Goal: Check status: Check status

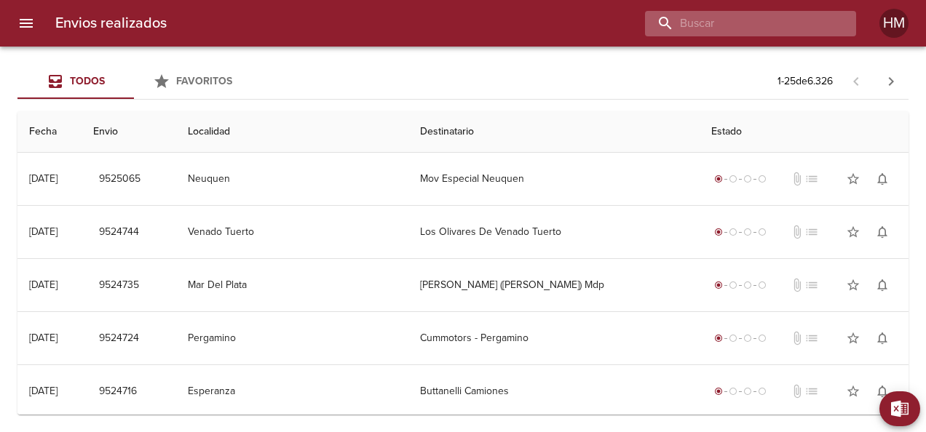
click at [365, 17] on input "buscar" at bounding box center [738, 23] width 186 height 25
paste input "65872"
type input "65872"
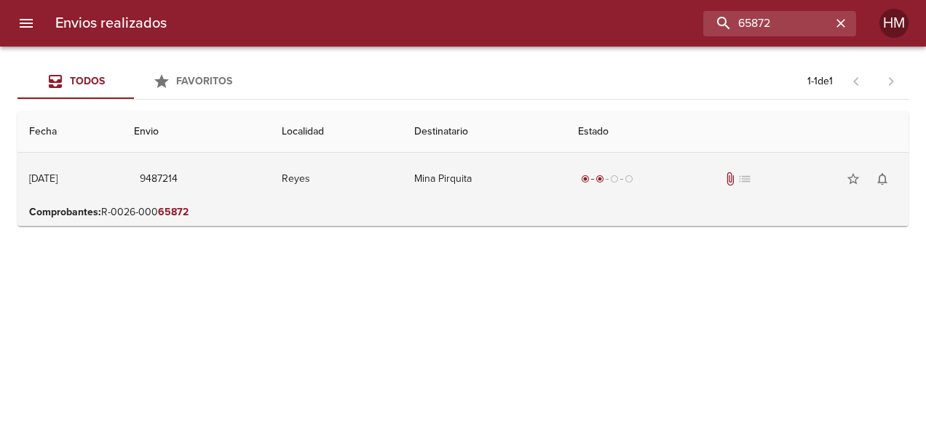
click at [266, 179] on td "9487214" at bounding box center [196, 179] width 148 height 52
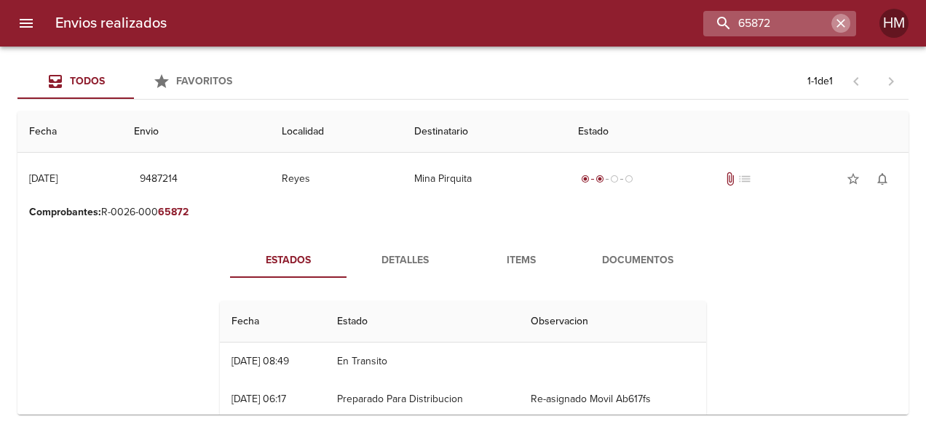
click at [365, 20] on icon "button" at bounding box center [840, 23] width 9 height 9
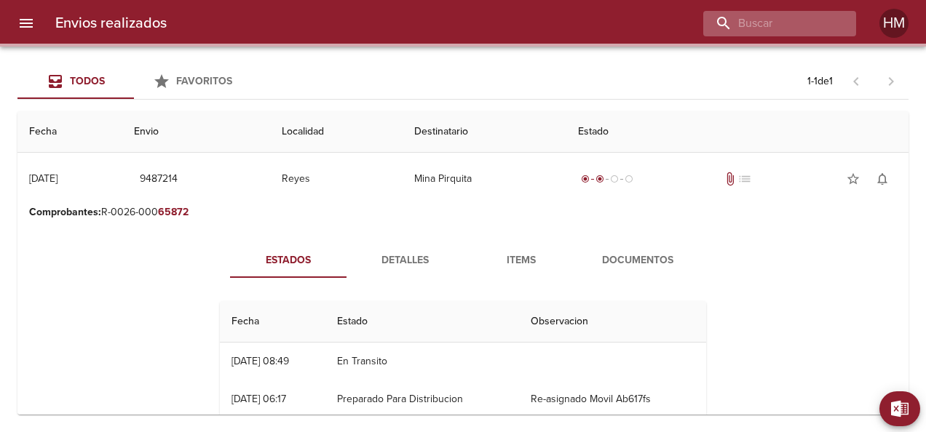
click at [365, 22] on div at bounding box center [779, 23] width 153 height 25
paste input "65910"
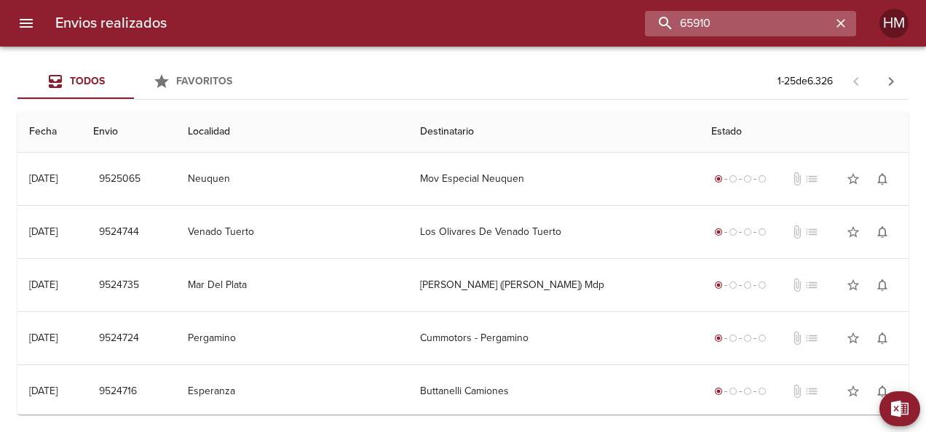
type input "65910"
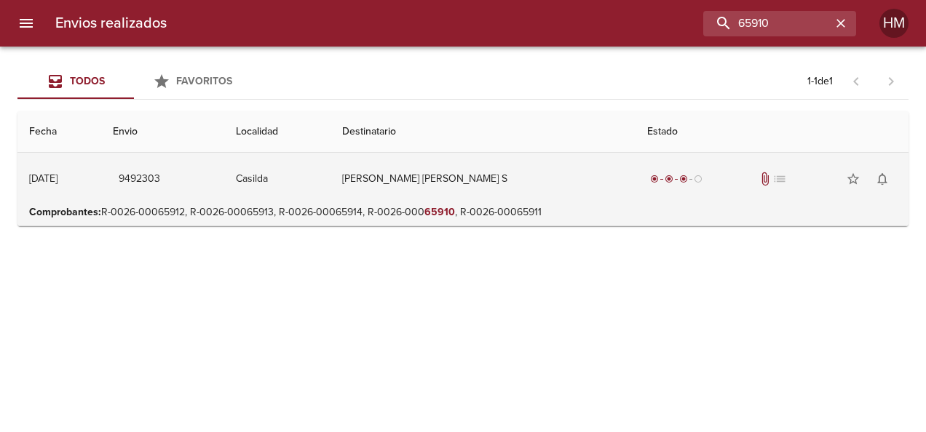
click at [330, 163] on td "Casilda" at bounding box center [277, 179] width 106 height 52
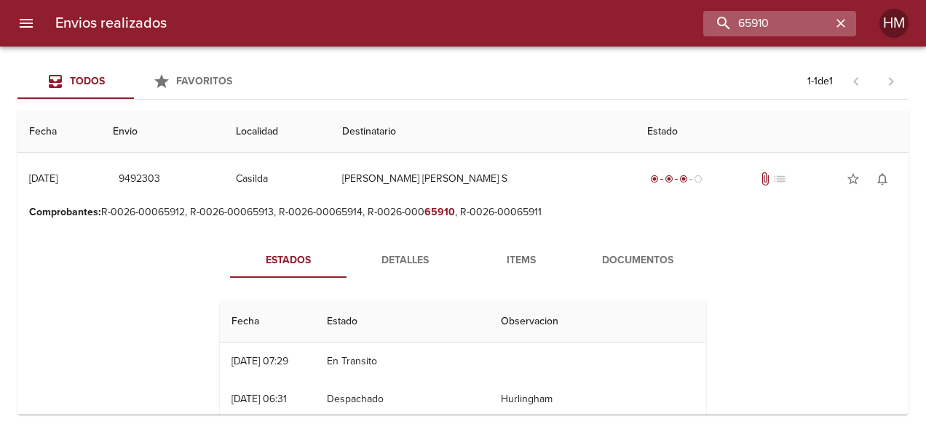
click at [365, 22] on icon "button" at bounding box center [840, 23] width 9 height 9
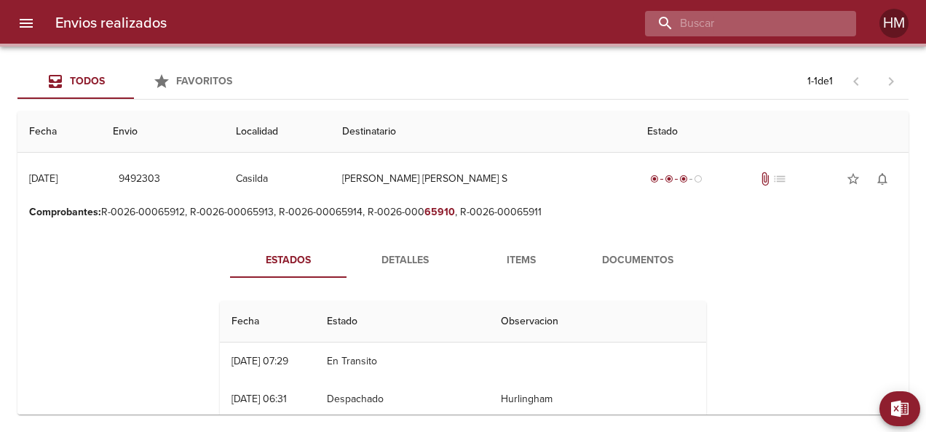
click at [365, 22] on input "buscar" at bounding box center [738, 23] width 186 height 25
paste input "65908"
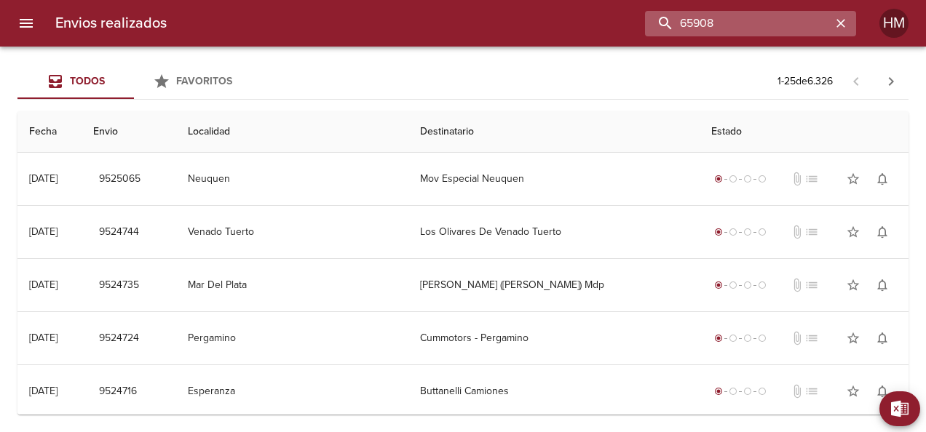
type input "65908"
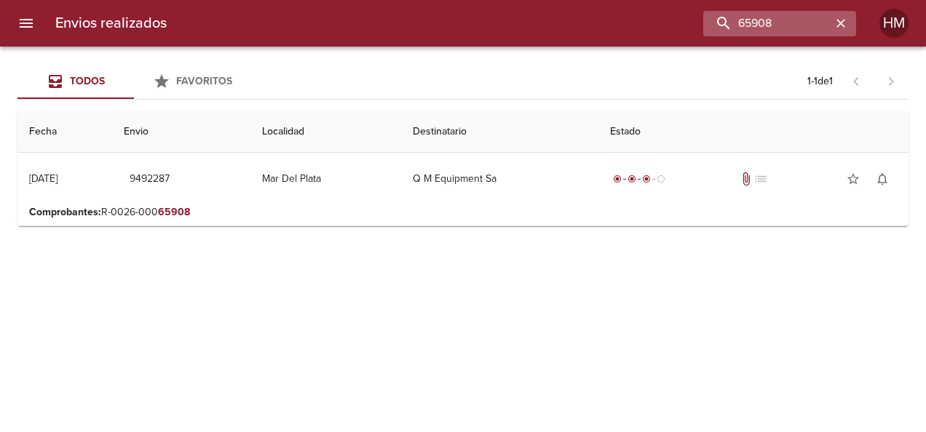
click at [365, 20] on icon "button" at bounding box center [840, 23] width 9 height 9
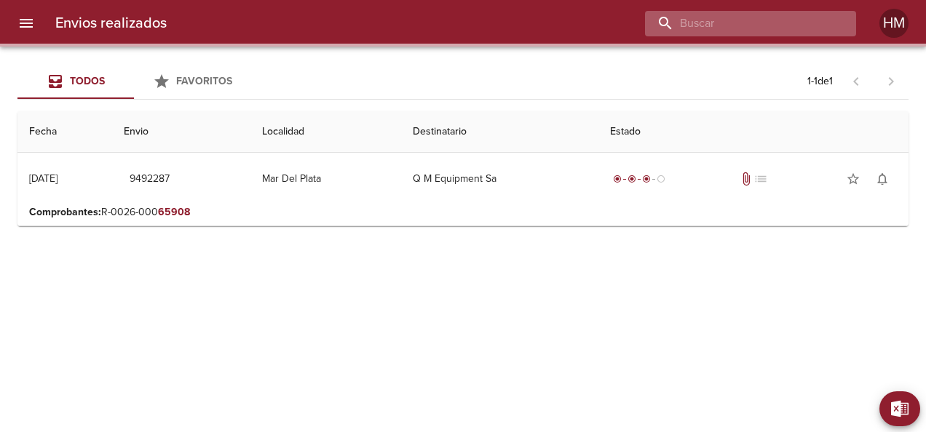
click at [365, 20] on input "buscar" at bounding box center [738, 23] width 186 height 25
paste input "65905"
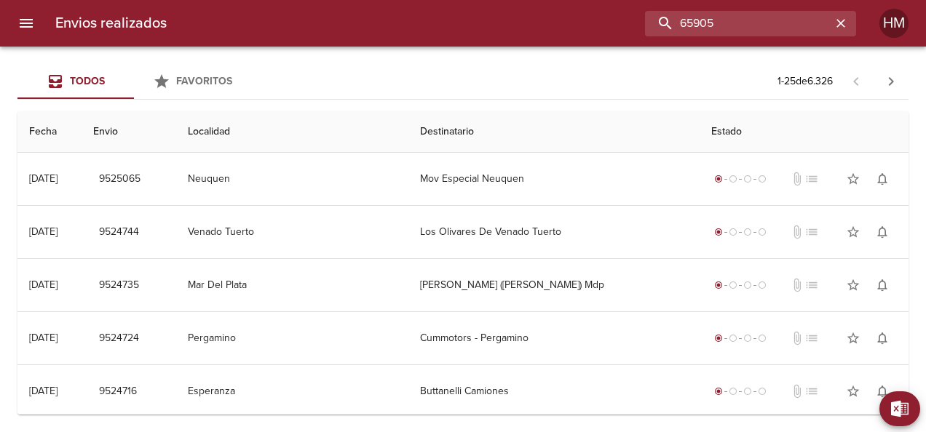
type input "65905"
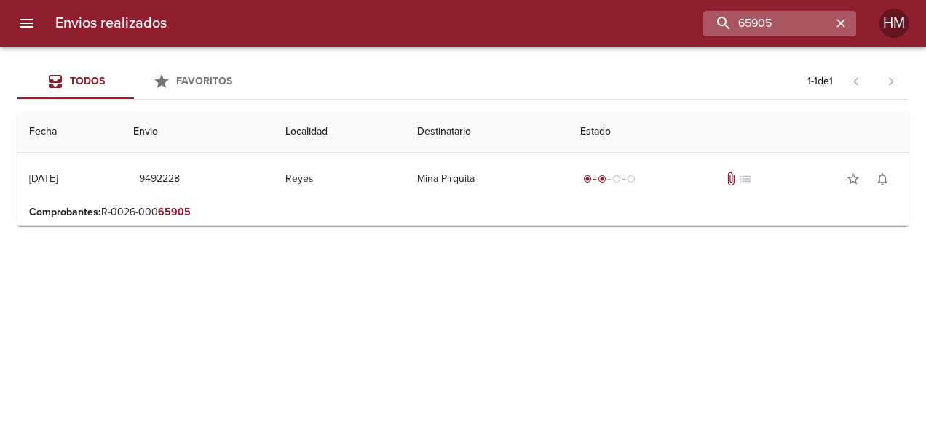
click at [365, 16] on icon "button" at bounding box center [840, 23] width 15 height 15
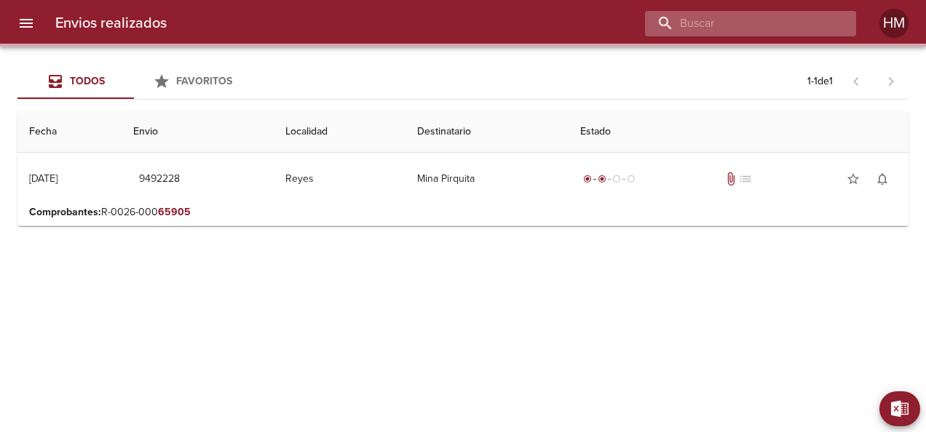
click at [365, 21] on input "buscar" at bounding box center [738, 23] width 186 height 25
paste input "65924"
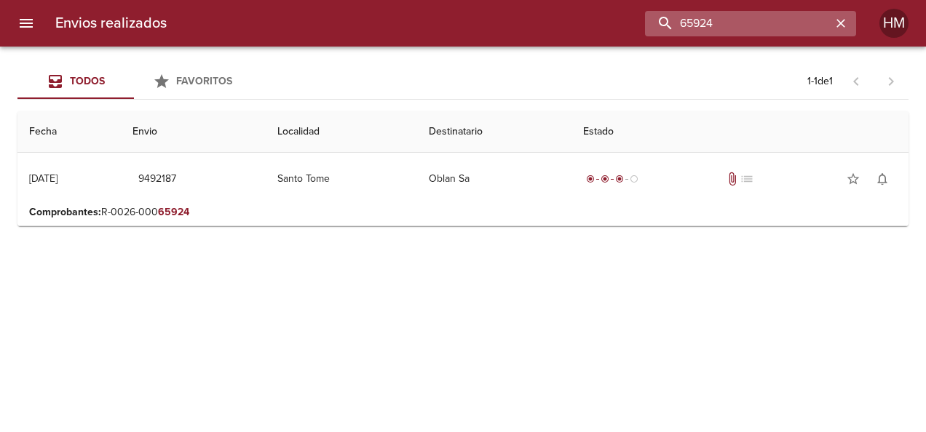
drag, startPoint x: 769, startPoint y: 23, endPoint x: 653, endPoint y: 20, distance: 115.8
click at [365, 25] on input "65924" at bounding box center [738, 23] width 186 height 25
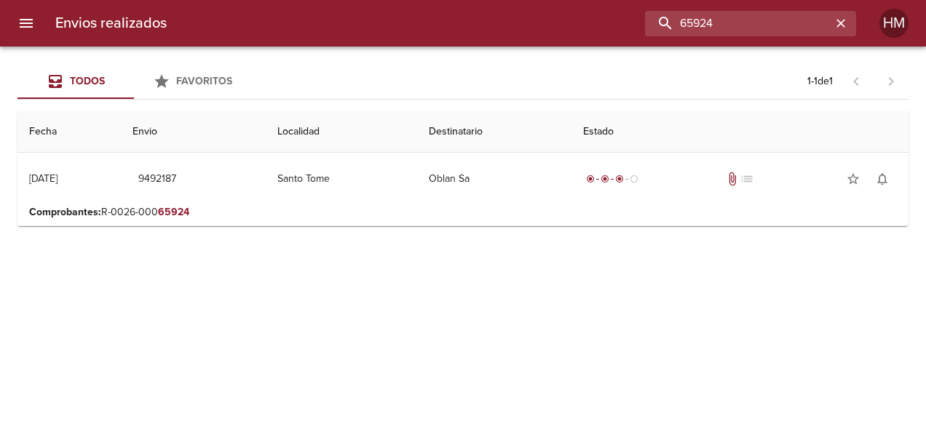
paste input "3279"
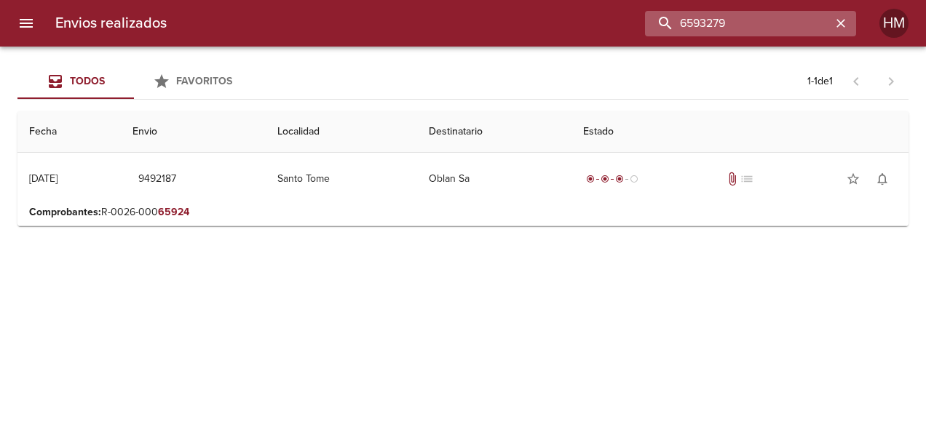
type input "6593279"
click at [365, 23] on icon "button" at bounding box center [840, 23] width 9 height 9
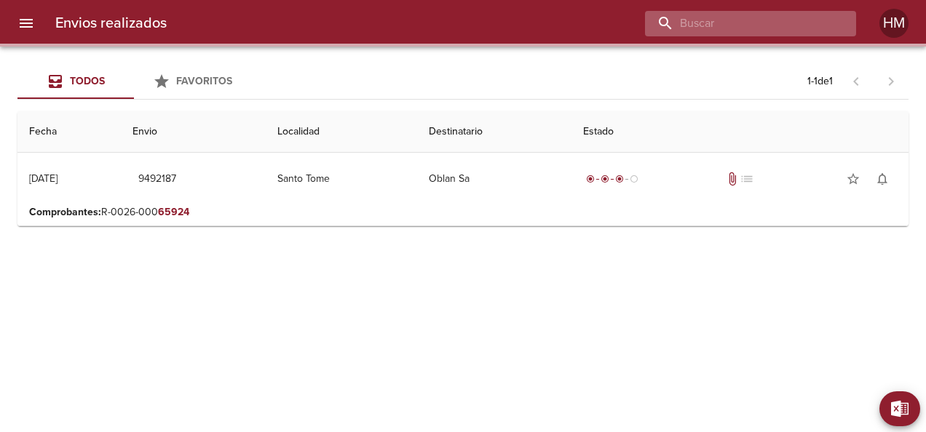
click at [365, 25] on input "buscar" at bounding box center [738, 23] width 186 height 25
paste input "3279"
type input "3279"
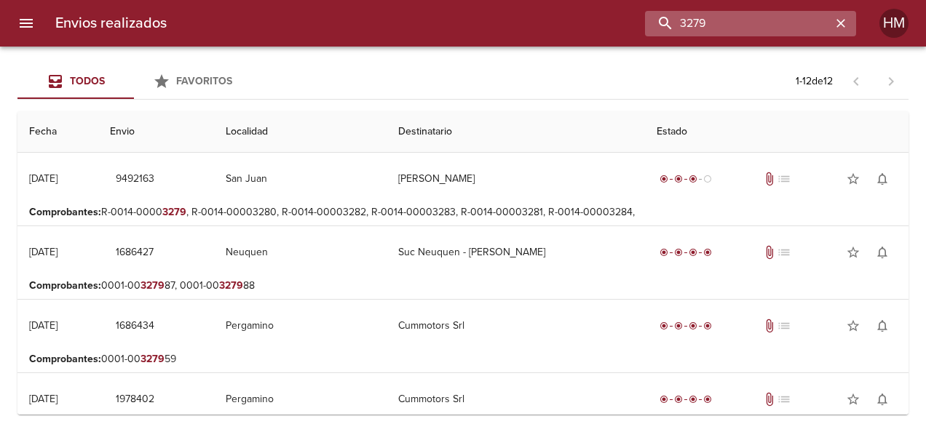
click at [365, 25] on input "3279" at bounding box center [738, 23] width 186 height 25
click at [365, 23] on icon "button" at bounding box center [840, 23] width 15 height 15
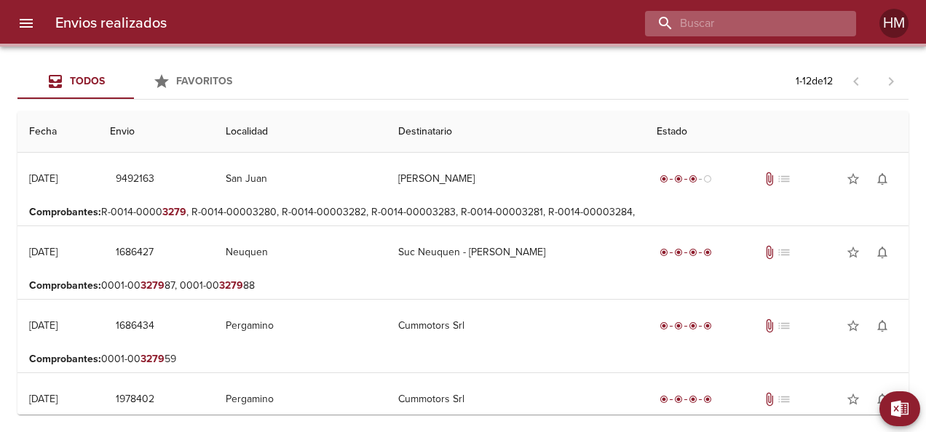
click at [365, 23] on input "buscar" at bounding box center [738, 23] width 186 height 25
paste input "65994"
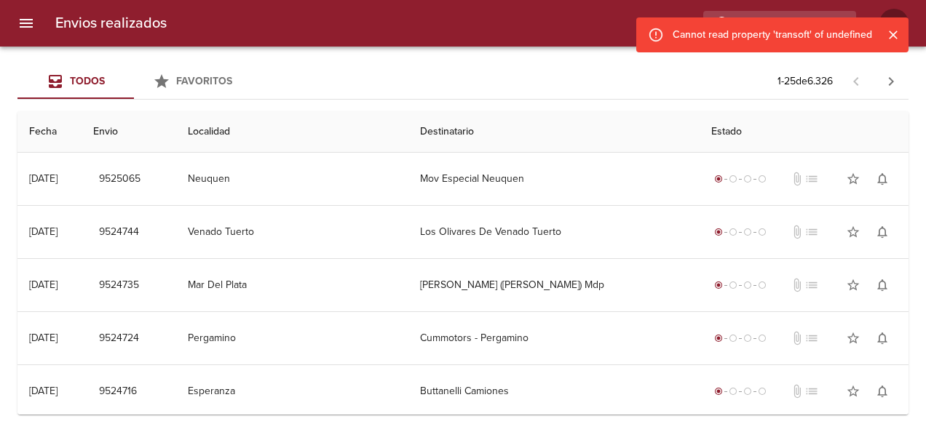
click at [365, 34] on icon "Cerrar" at bounding box center [893, 35] width 15 height 15
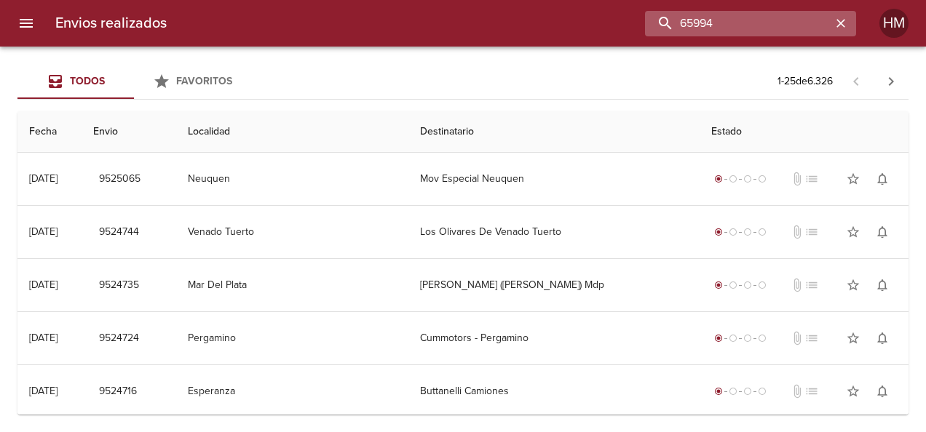
click at [365, 22] on input "65994" at bounding box center [738, 23] width 186 height 25
click at [365, 28] on input "65994" at bounding box center [738, 23] width 186 height 25
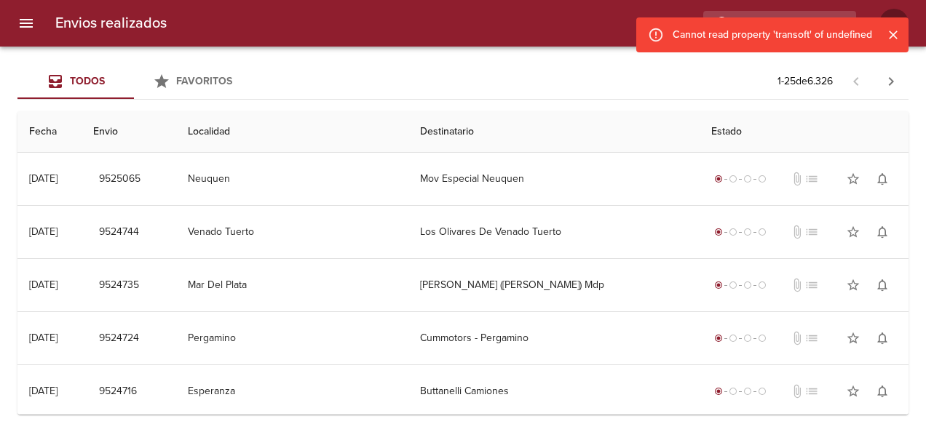
click at [365, 30] on icon "Cerrar" at bounding box center [893, 35] width 15 height 15
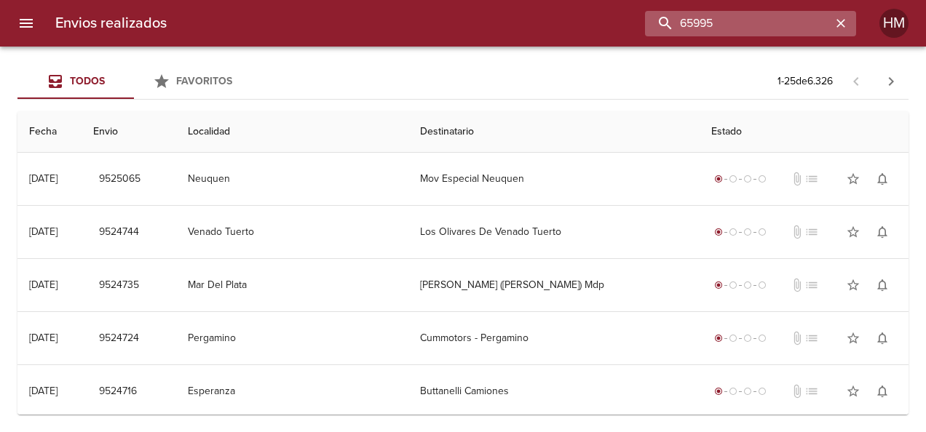
drag, startPoint x: 799, startPoint y: 17, endPoint x: 661, endPoint y: 16, distance: 138.3
click at [365, 16] on input "65995" at bounding box center [738, 23] width 186 height 25
paste input "89"
type input "65989"
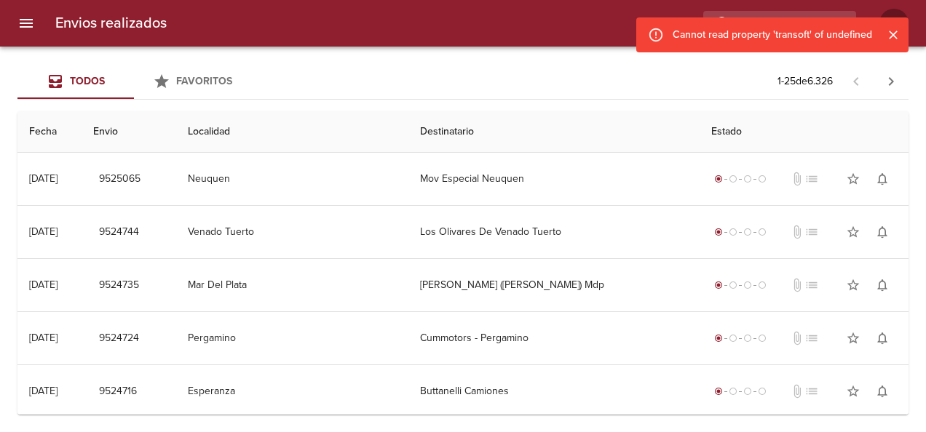
click at [365, 34] on icon "Cerrar" at bounding box center [893, 35] width 15 height 15
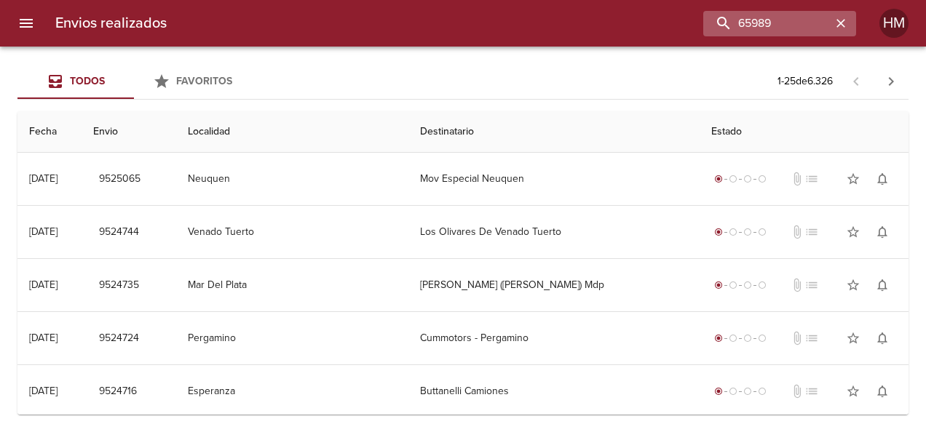
click at [365, 22] on icon "button" at bounding box center [840, 23] width 9 height 9
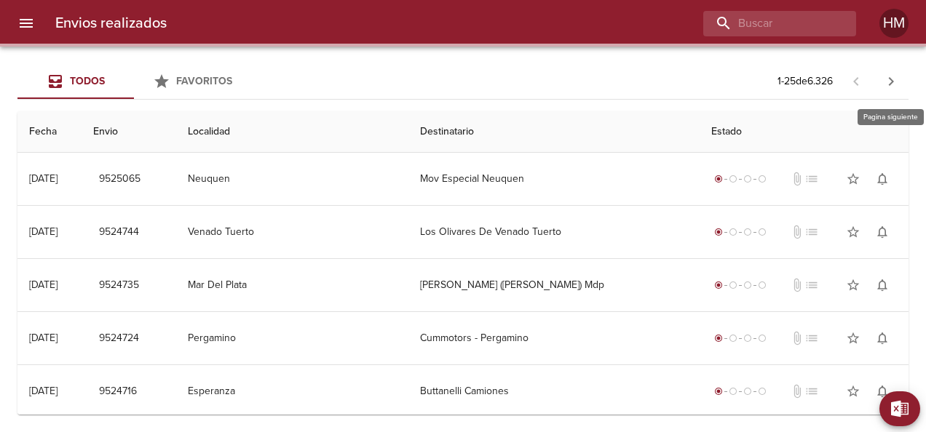
click at [365, 79] on icon "button" at bounding box center [890, 81] width 17 height 17
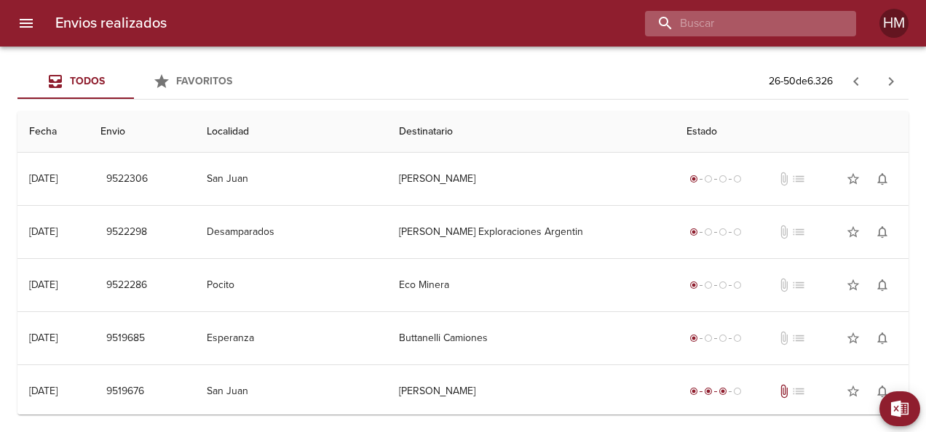
click at [365, 20] on input "buscar" at bounding box center [738, 23] width 186 height 25
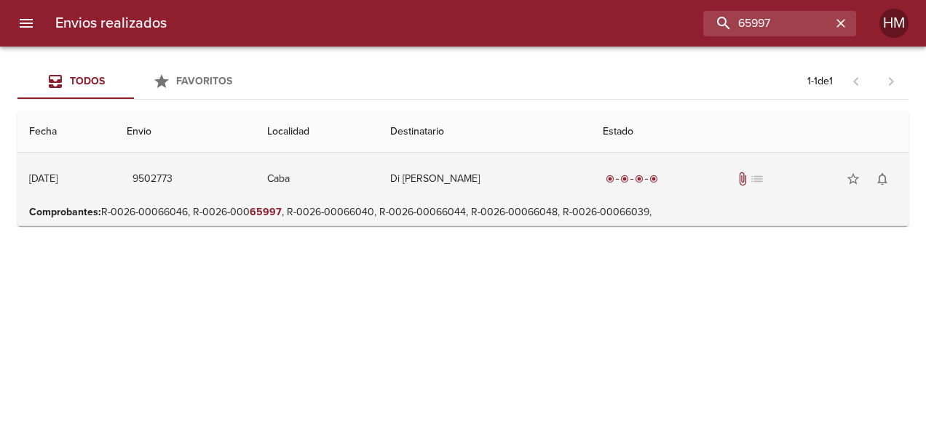
click at [351, 171] on td "Caba" at bounding box center [316, 179] width 123 height 52
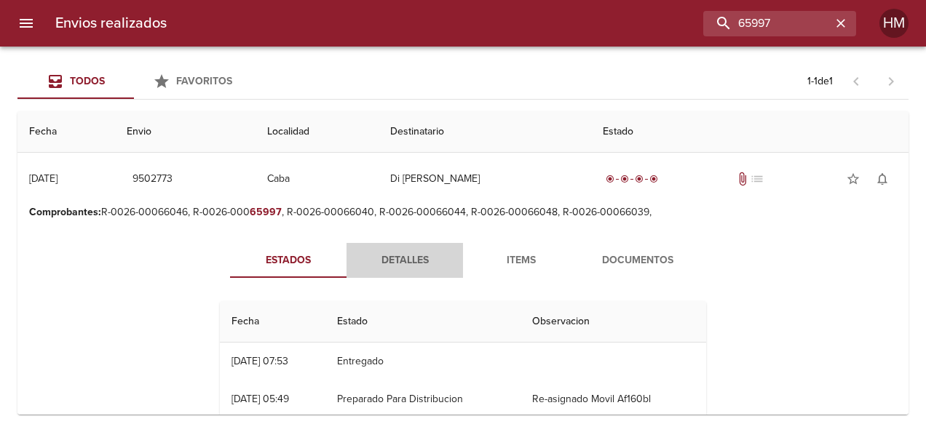
click at [365, 264] on span "Detalles" at bounding box center [404, 261] width 99 height 18
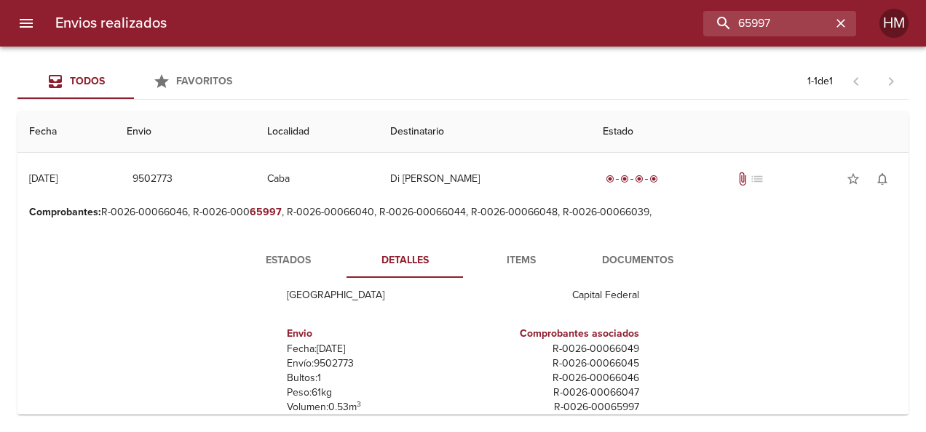
scroll to position [80, 0]
click at [336, 359] on p "Envío: 9502773" at bounding box center [372, 362] width 170 height 15
copy p "9502773"
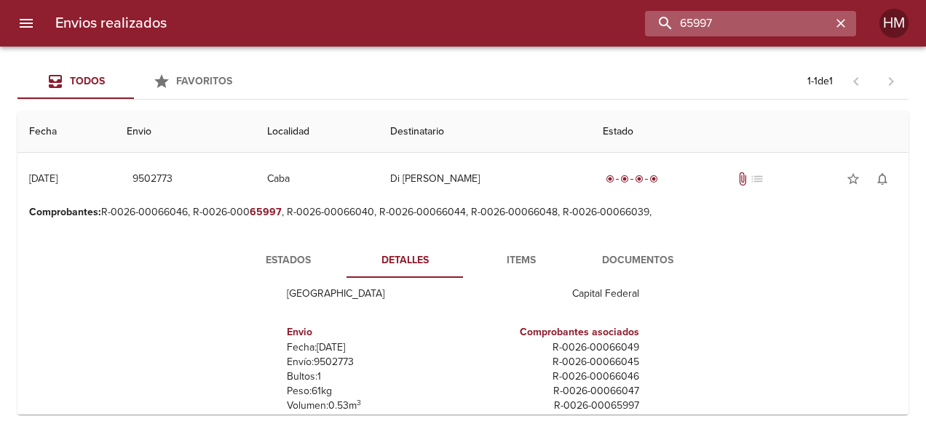
click at [365, 17] on input "65997" at bounding box center [738, 23] width 186 height 25
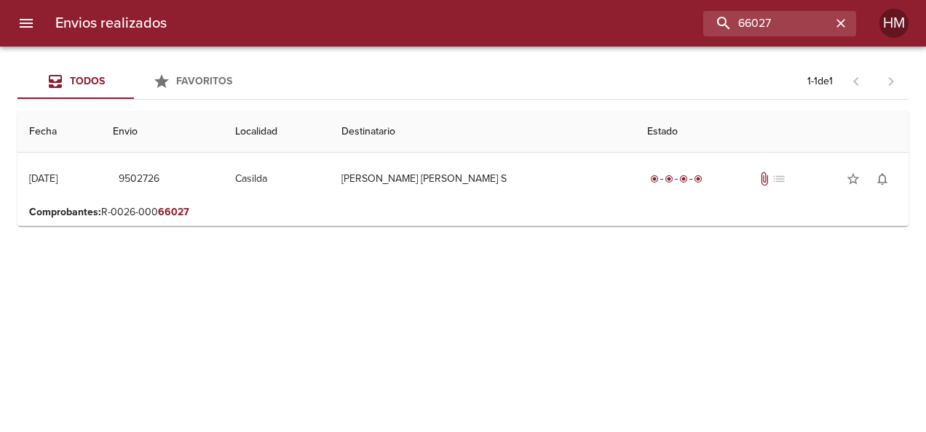
click at [365, 205] on p "Comprobantes : R-0026-000 66027" at bounding box center [463, 212] width 868 height 15
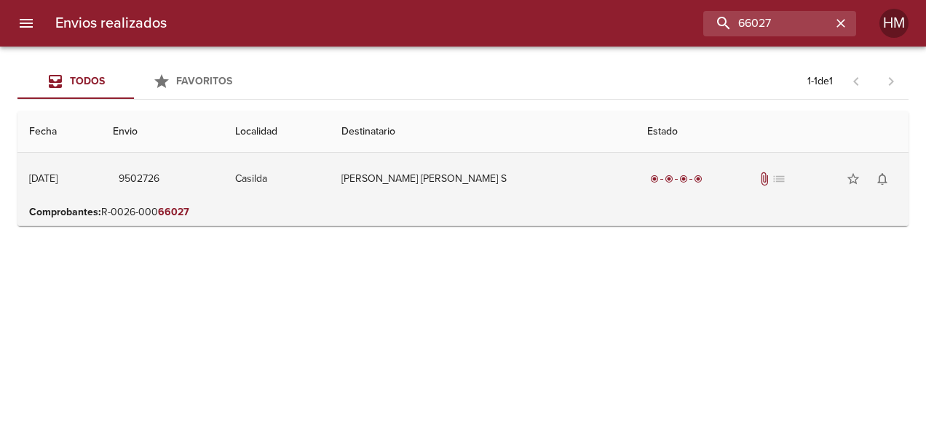
click at [365, 185] on td "[PERSON_NAME] [PERSON_NAME] S" at bounding box center [483, 179] width 306 height 52
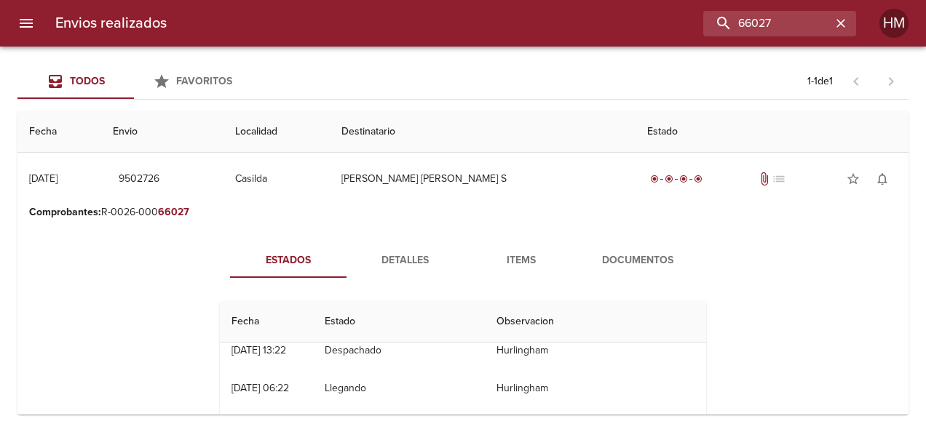
scroll to position [0, 0]
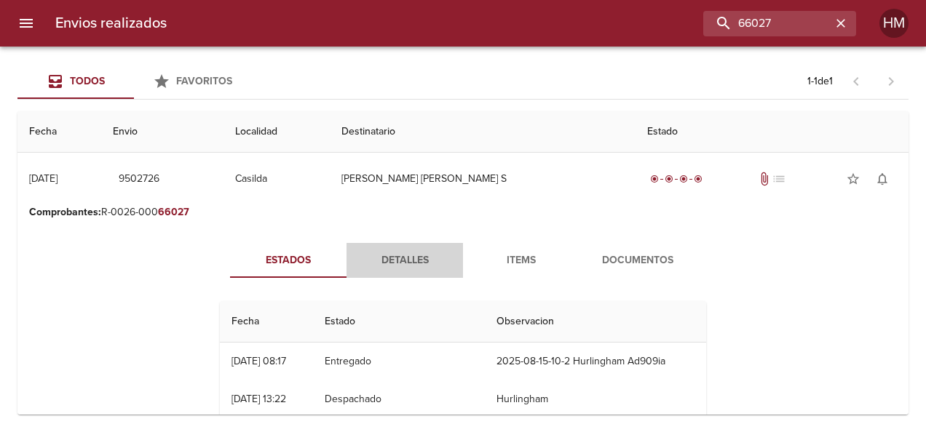
click at [365, 263] on span "Detalles" at bounding box center [404, 261] width 99 height 18
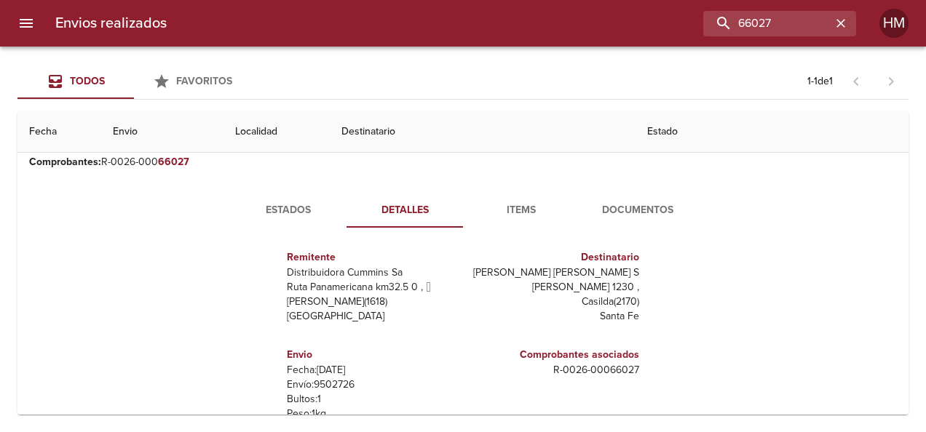
scroll to position [73, 0]
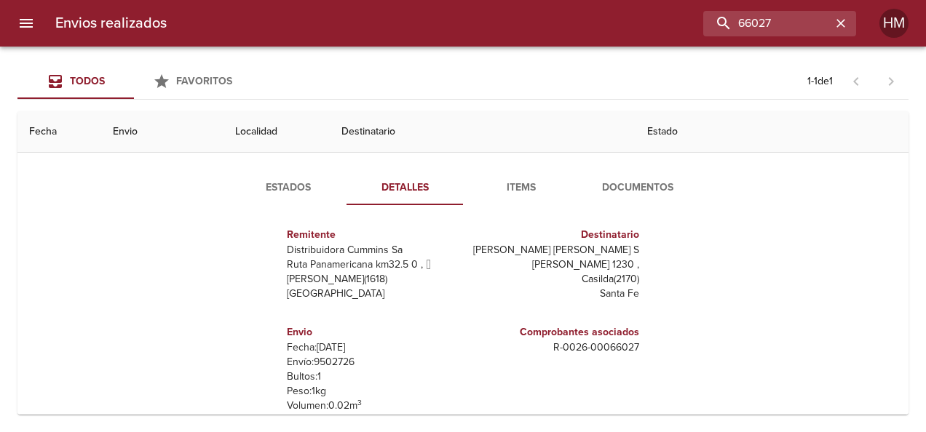
click at [332, 365] on p "Envío: 9502726" at bounding box center [372, 362] width 170 height 15
copy p "9502726"
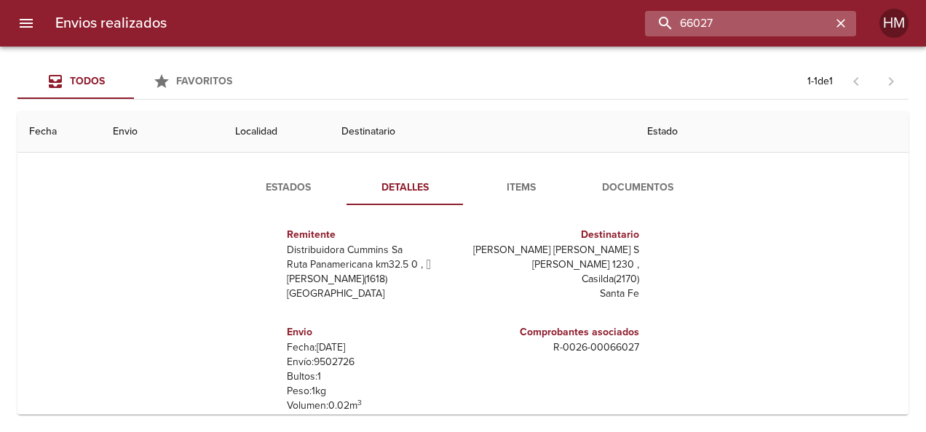
click at [365, 26] on input "66027" at bounding box center [738, 23] width 186 height 25
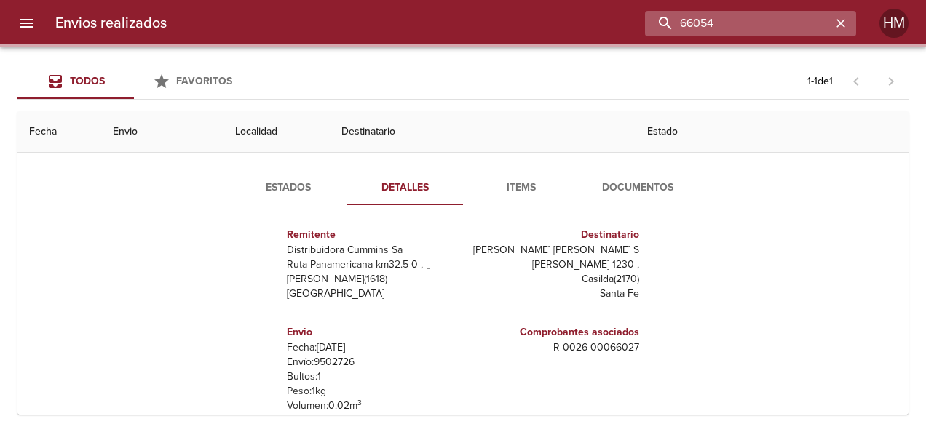
scroll to position [0, 0]
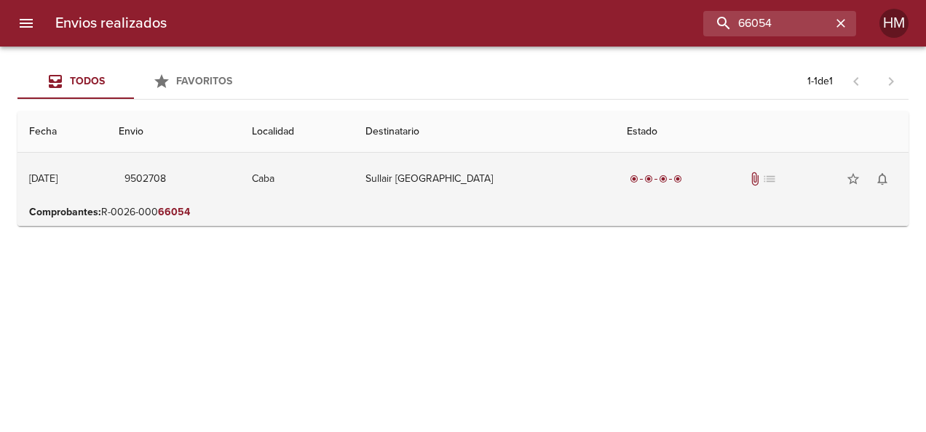
click at [365, 170] on td "Sullair [GEOGRAPHIC_DATA]" at bounding box center [484, 179] width 261 height 52
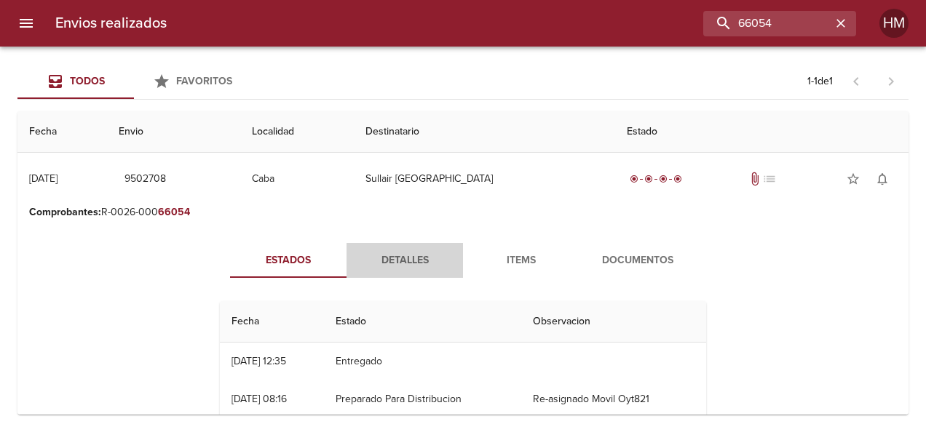
click at [365, 263] on span "Detalles" at bounding box center [404, 261] width 99 height 18
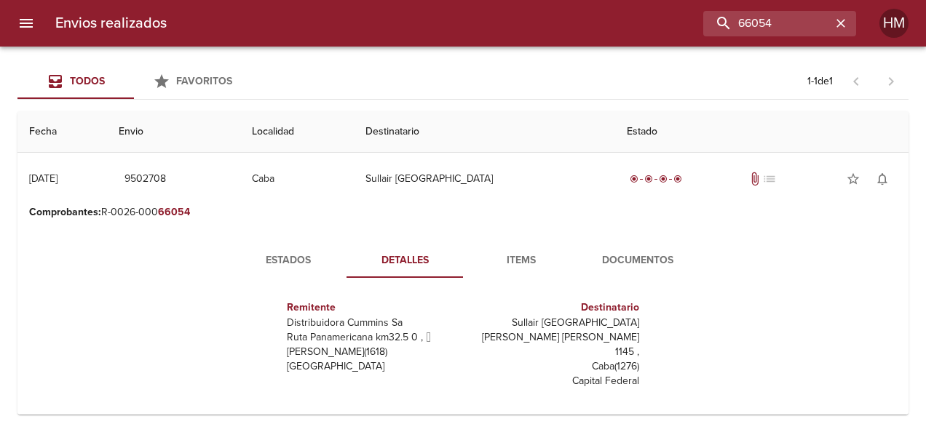
scroll to position [146, 0]
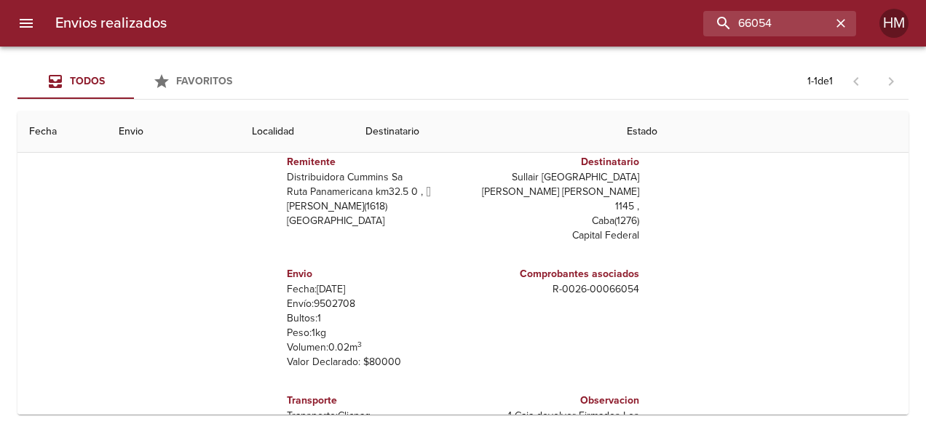
click at [328, 297] on p "Envío: 9502708" at bounding box center [372, 304] width 170 height 15
copy p "9502708"
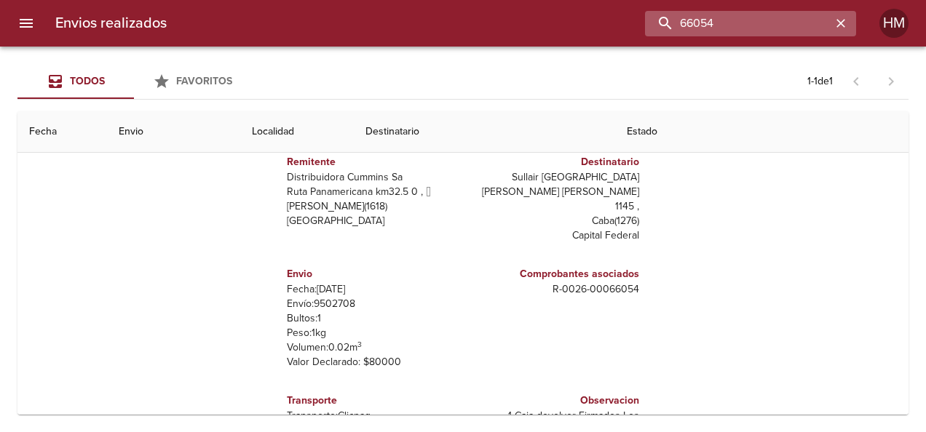
drag, startPoint x: 793, startPoint y: 21, endPoint x: 706, endPoint y: 25, distance: 87.5
click at [365, 25] on input "66054" at bounding box center [738, 23] width 186 height 25
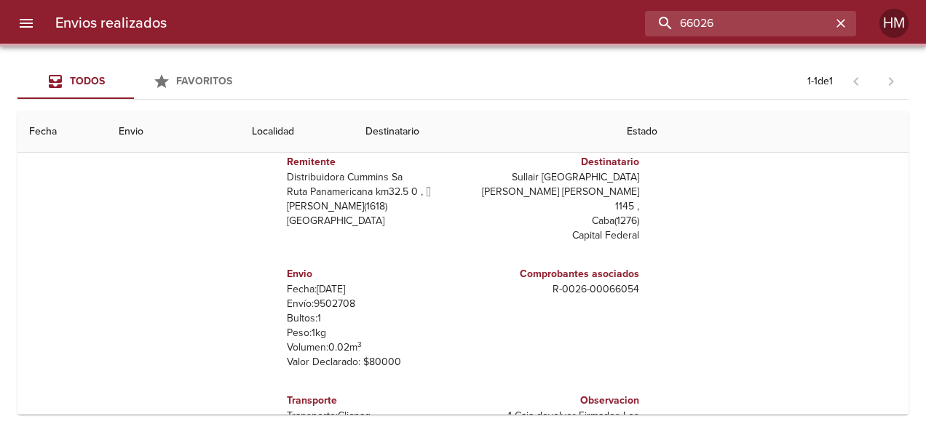
scroll to position [0, 0]
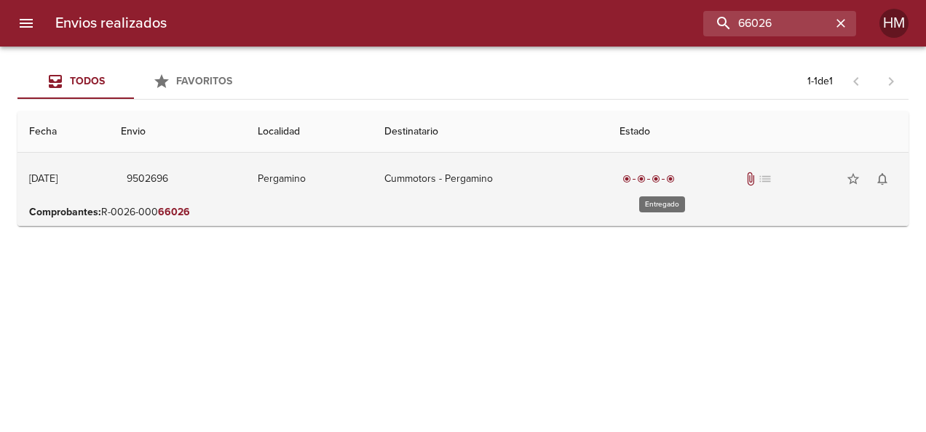
click at [365, 184] on div "radio_button_checked radio_button_checked radio_button_checked radio_button_che…" at bounding box center [648, 179] width 58 height 15
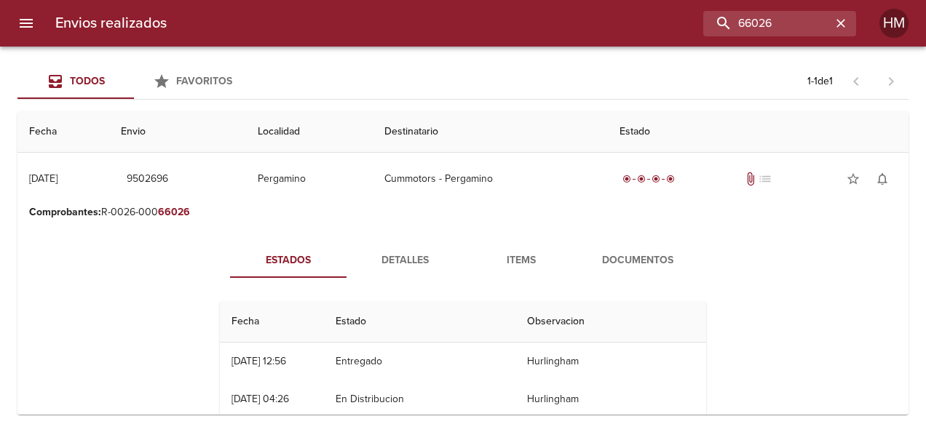
click at [365, 262] on span "Detalles" at bounding box center [404, 261] width 99 height 18
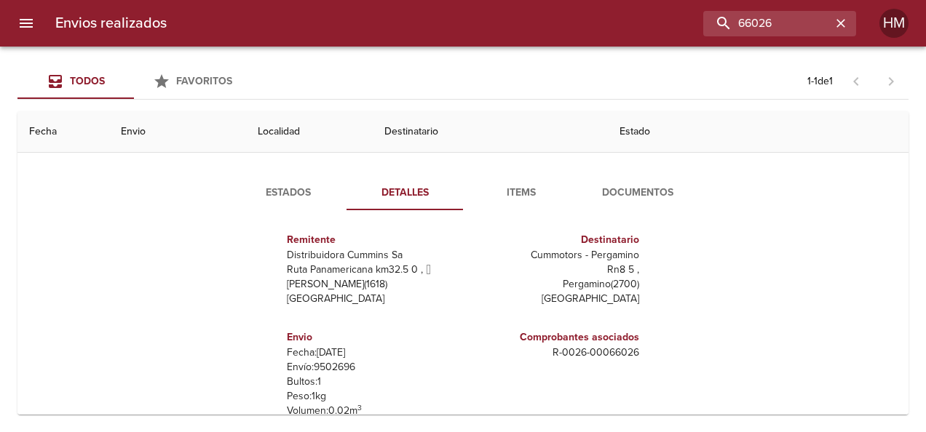
scroll to position [146, 0]
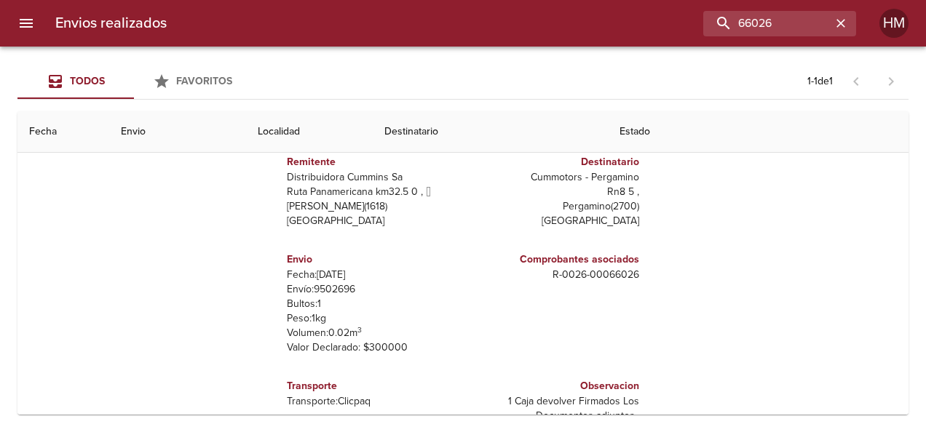
click at [326, 292] on p "Envío: 9502696" at bounding box center [372, 289] width 170 height 15
copy p "9502696"
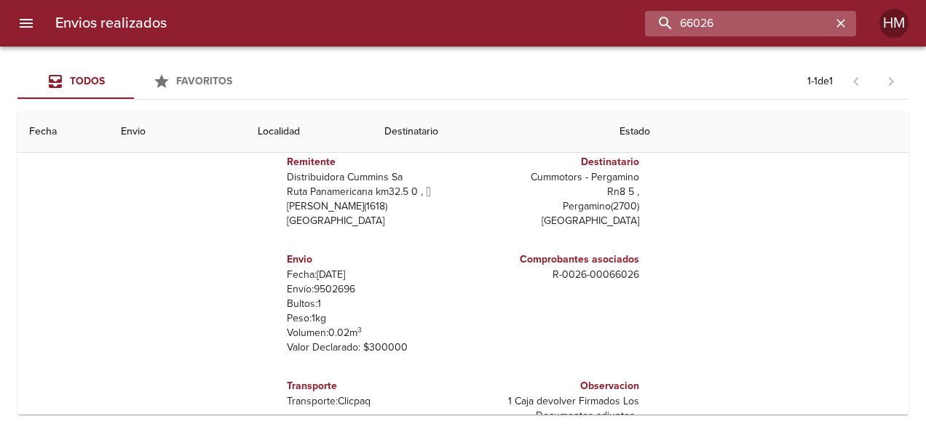
click at [365, 17] on input "66026" at bounding box center [738, 23] width 186 height 25
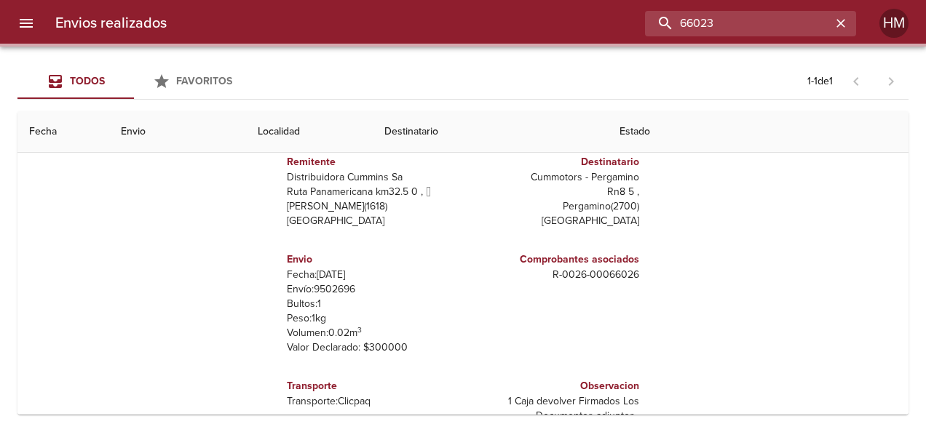
scroll to position [0, 0]
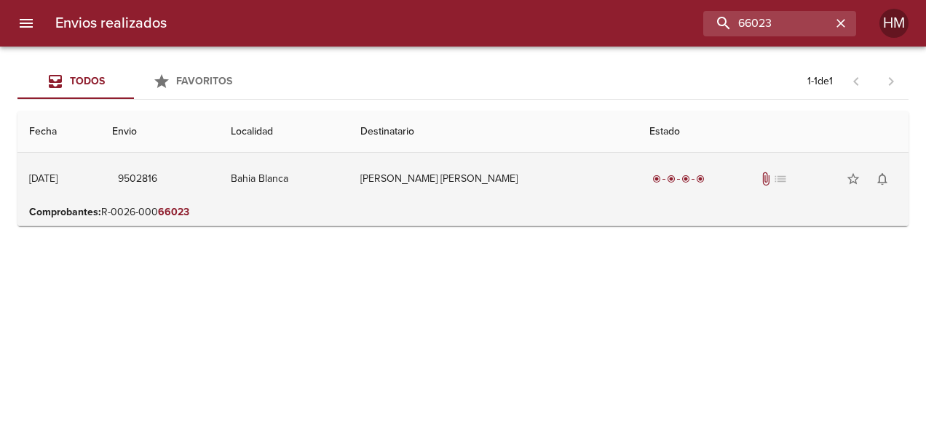
click at [349, 178] on td "Bahia Blanca" at bounding box center [284, 179] width 130 height 52
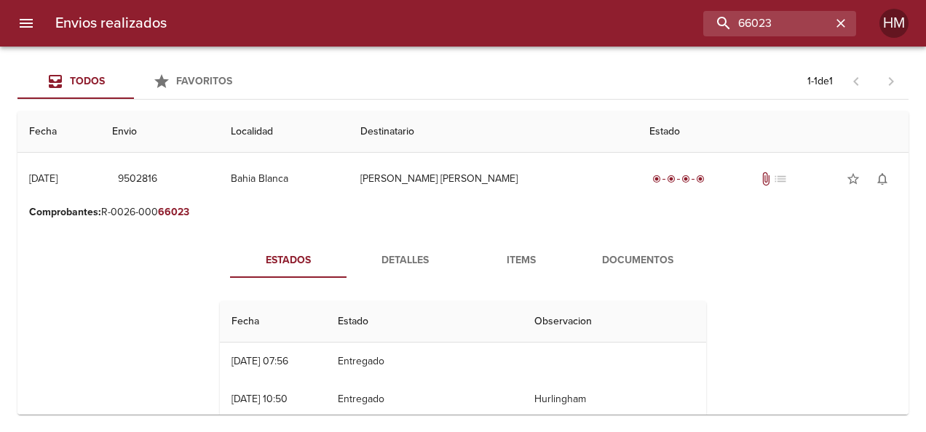
click at [365, 263] on span "Detalles" at bounding box center [404, 261] width 99 height 18
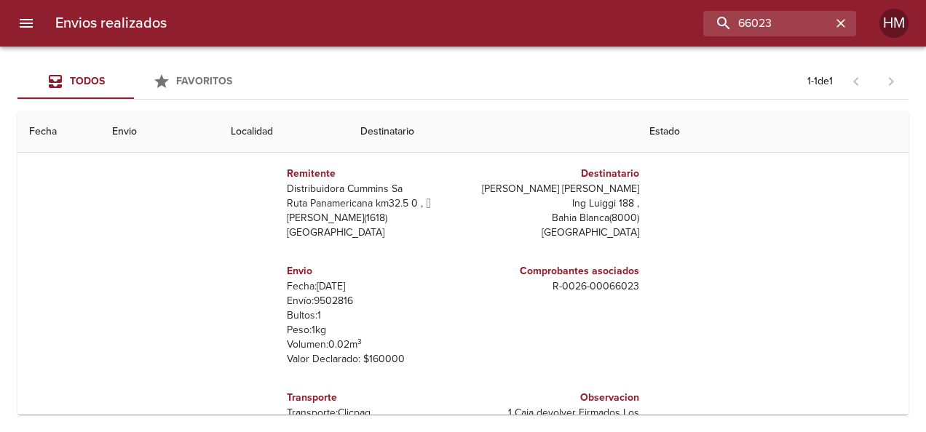
scroll to position [146, 0]
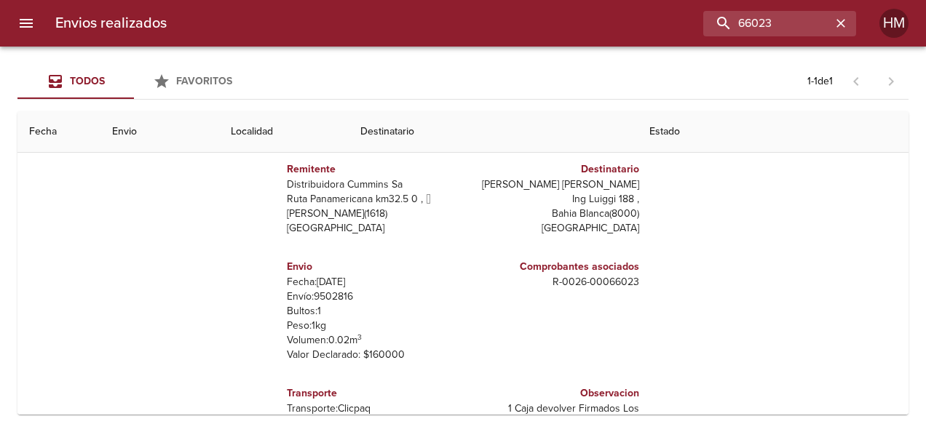
click at [335, 299] on p "Envío: 9502816" at bounding box center [372, 297] width 170 height 15
copy p "9502816"
click at [365, 20] on input "66023" at bounding box center [738, 23] width 186 height 25
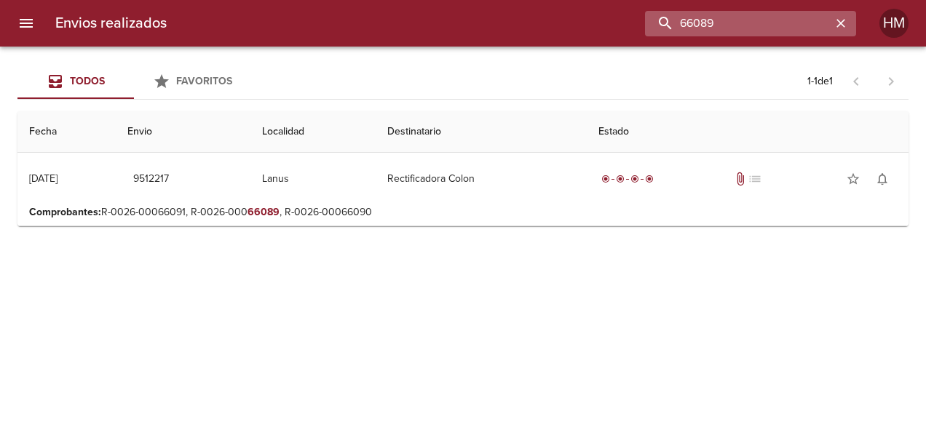
scroll to position [0, 0]
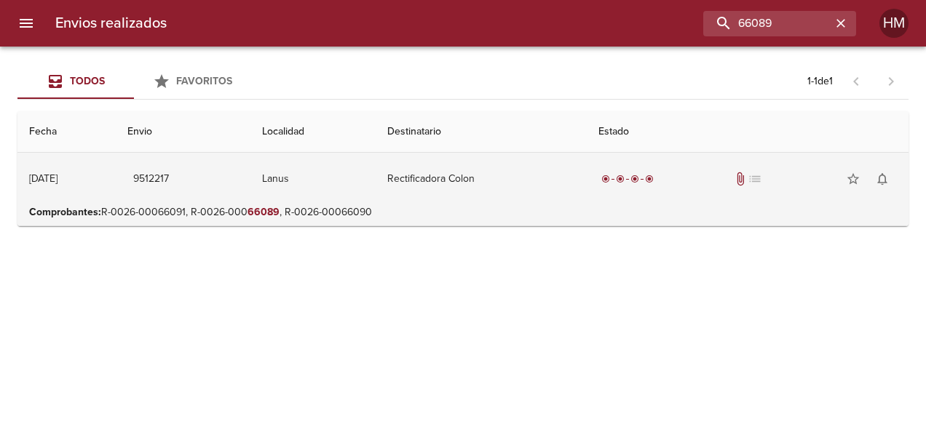
click at [319, 185] on td "Lanus" at bounding box center [312, 179] width 125 height 52
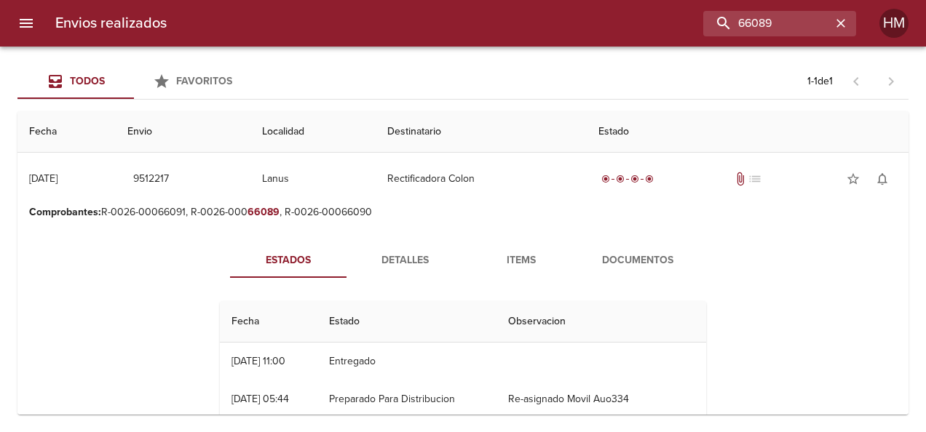
click at [365, 258] on span "Detalles" at bounding box center [404, 261] width 99 height 18
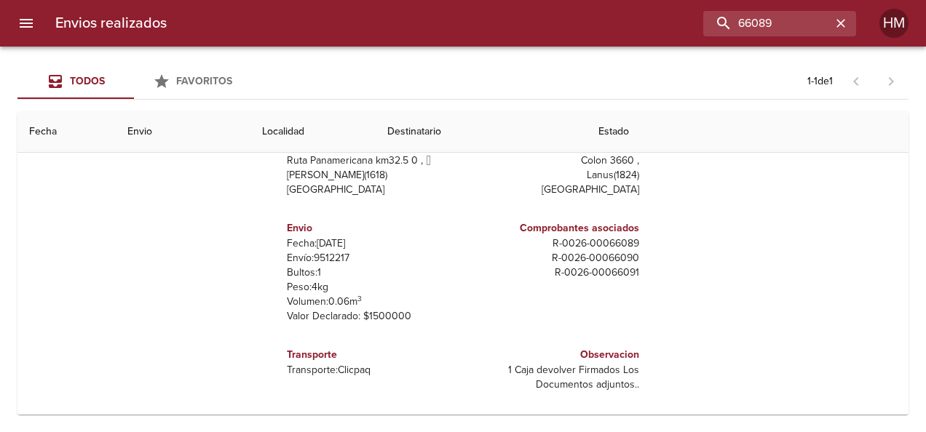
scroll to position [183, 0]
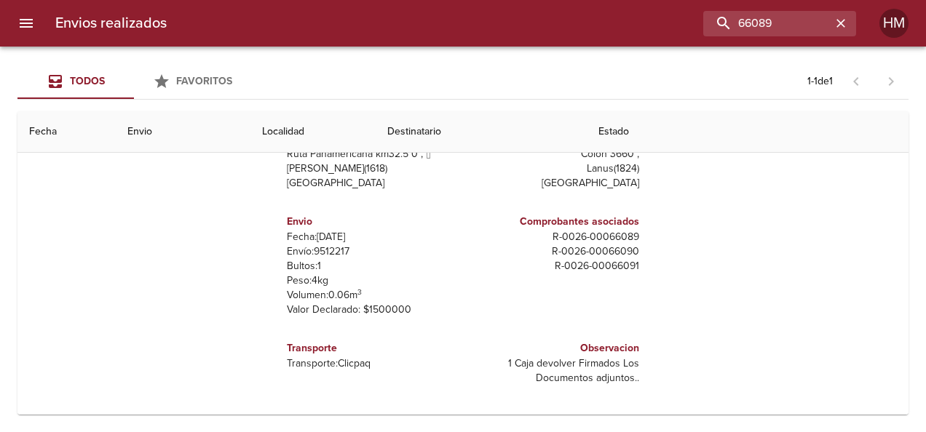
click at [335, 247] on p "Envío: 9512217" at bounding box center [372, 252] width 170 height 15
copy p "9512217"
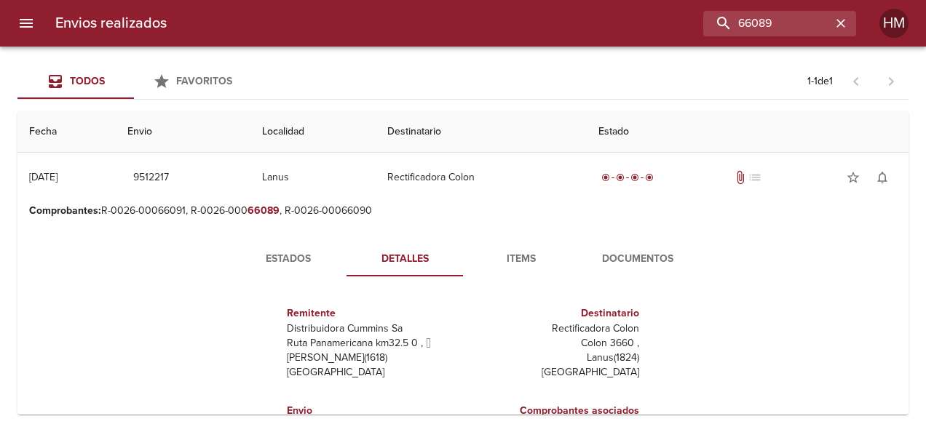
scroll to position [0, 0]
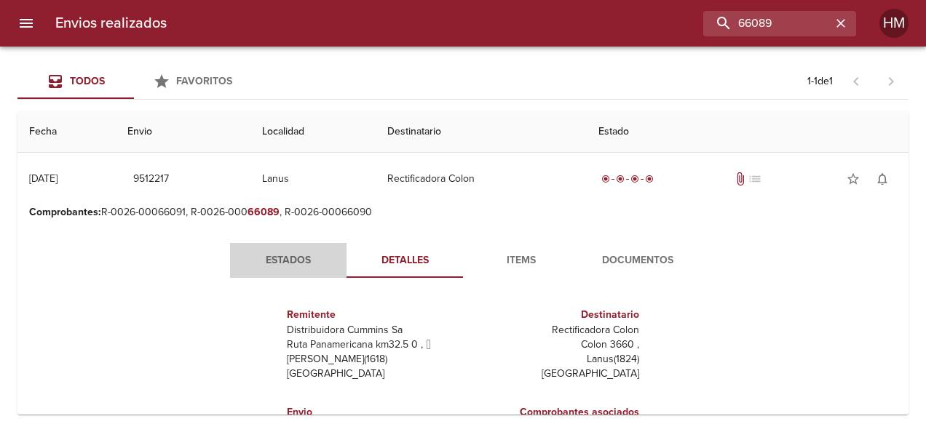
click at [288, 261] on span "Estados" at bounding box center [288, 261] width 99 height 18
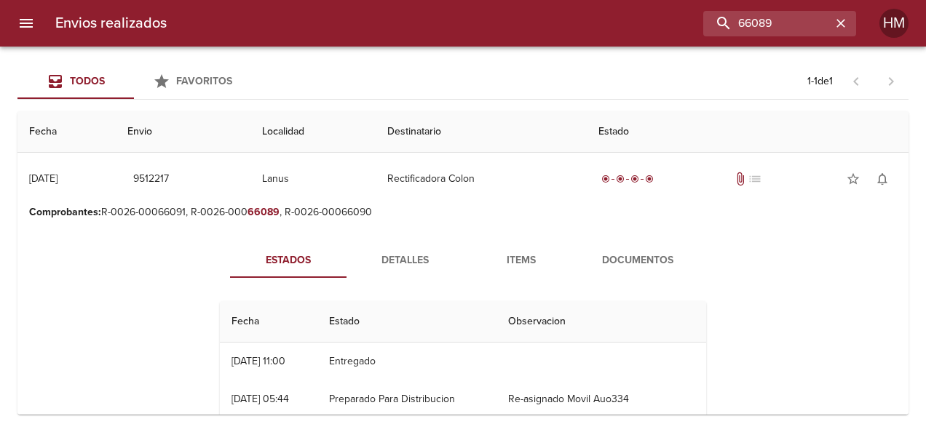
click at [365, 268] on span "Detalles" at bounding box center [404, 261] width 99 height 18
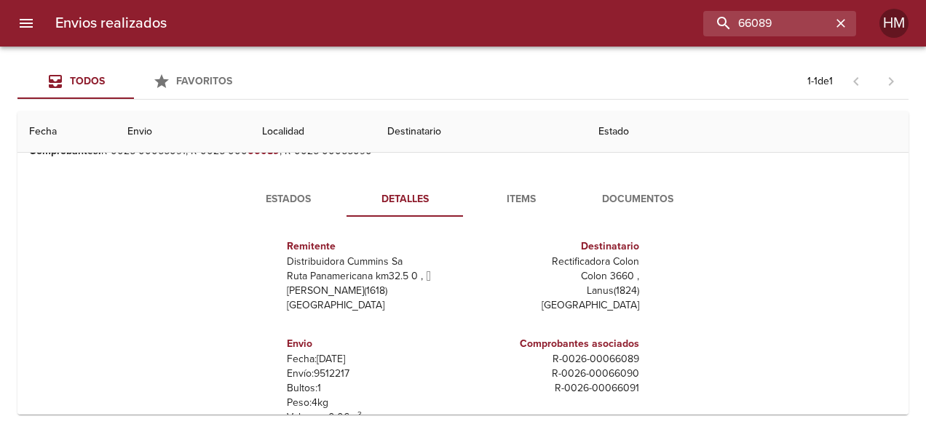
scroll to position [146, 0]
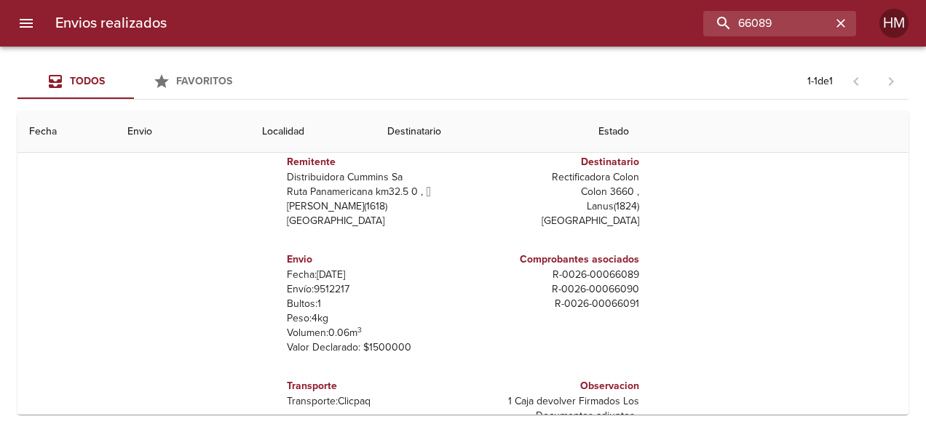
click at [323, 284] on p "Envío: 9512217" at bounding box center [372, 289] width 170 height 15
click at [324, 285] on p "Envío: 9512217" at bounding box center [372, 289] width 170 height 15
copy p "9512217"
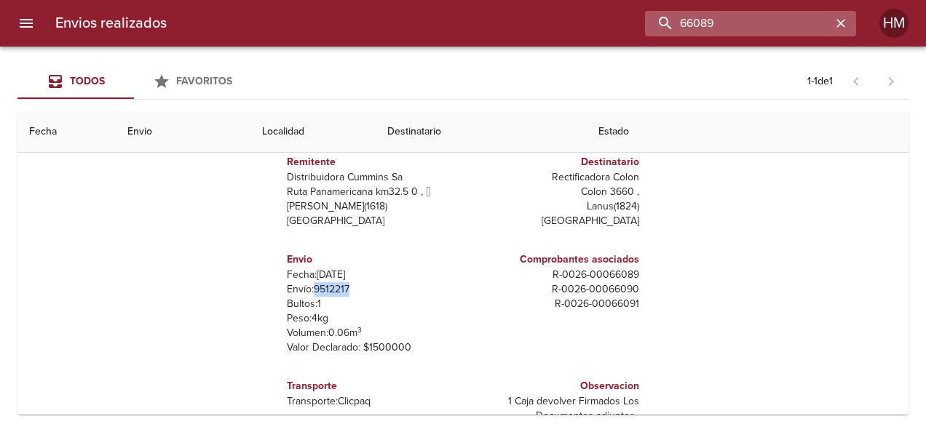
click at [365, 20] on input "66089" at bounding box center [738, 23] width 186 height 25
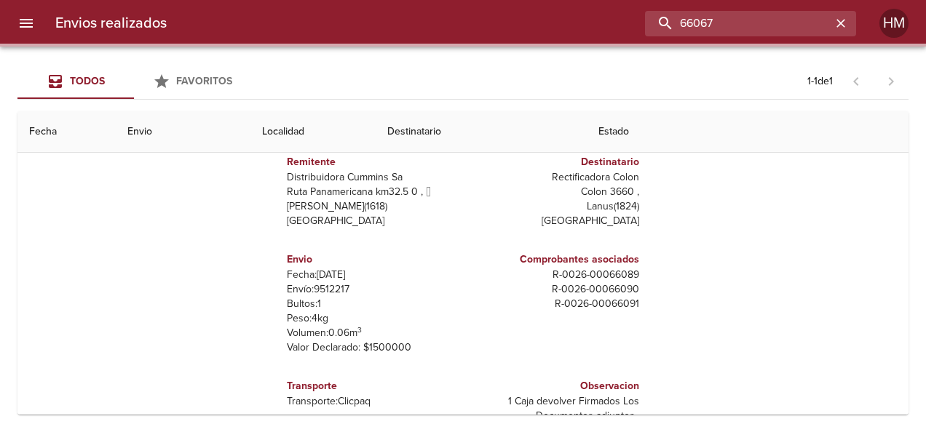
scroll to position [0, 0]
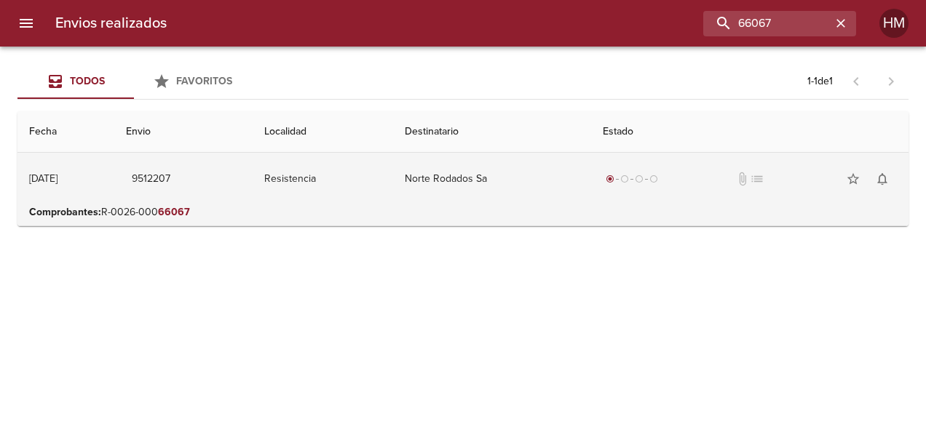
click at [365, 178] on td "Resistencia" at bounding box center [323, 179] width 140 height 52
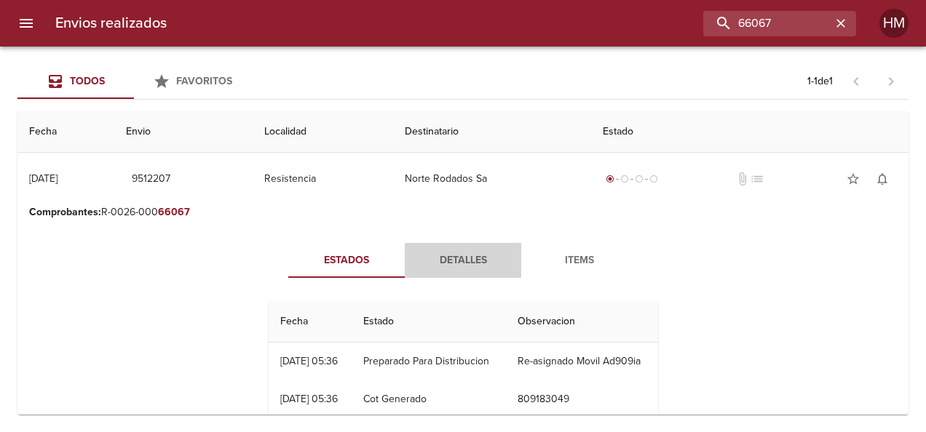
click at [365, 252] on span "Detalles" at bounding box center [462, 261] width 99 height 18
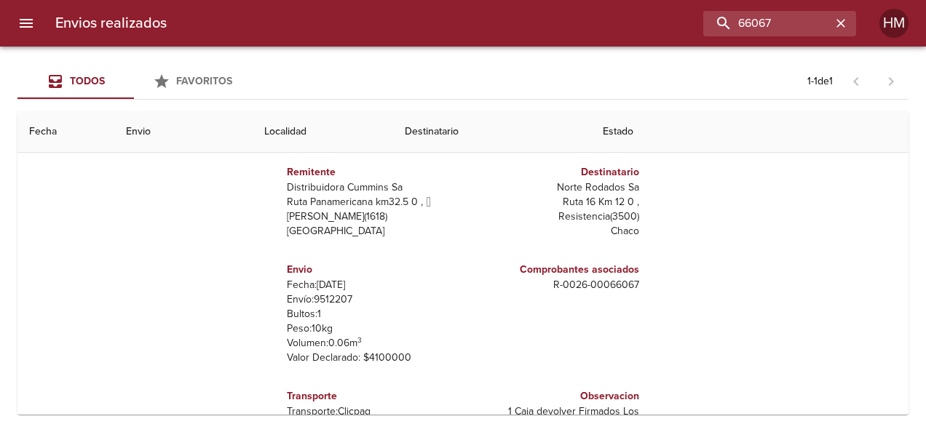
scroll to position [146, 0]
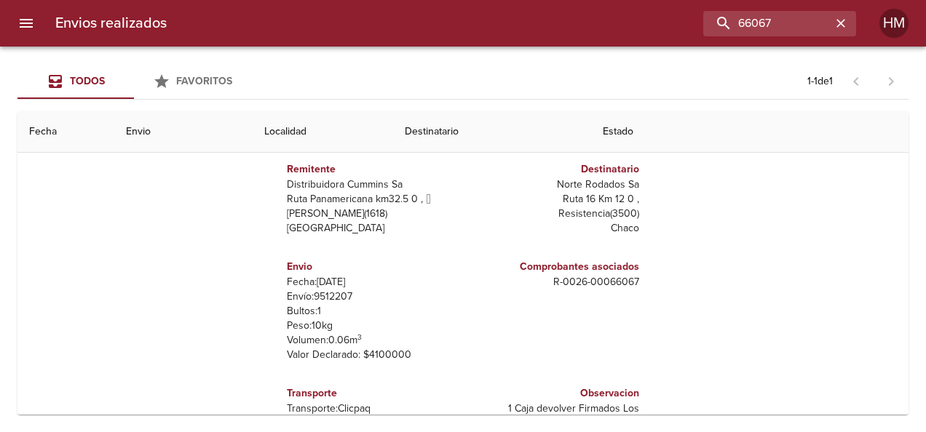
click at [318, 297] on p "Envío: 9512207" at bounding box center [372, 297] width 170 height 15
copy p "9512207"
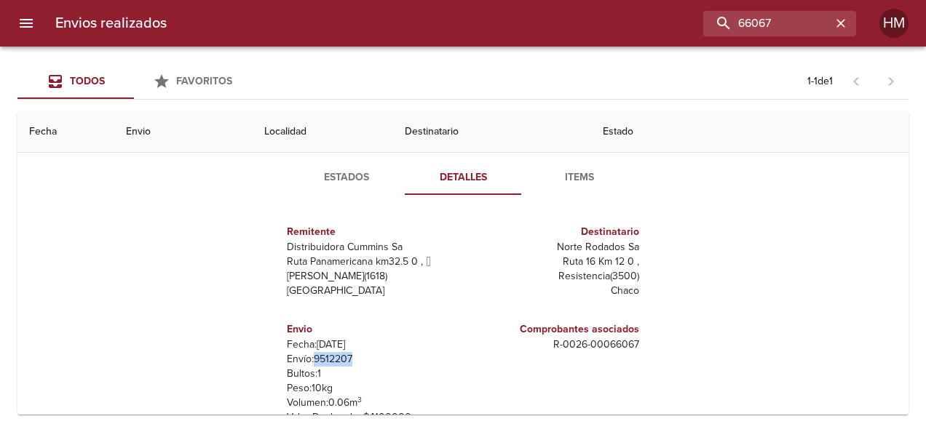
scroll to position [0, 0]
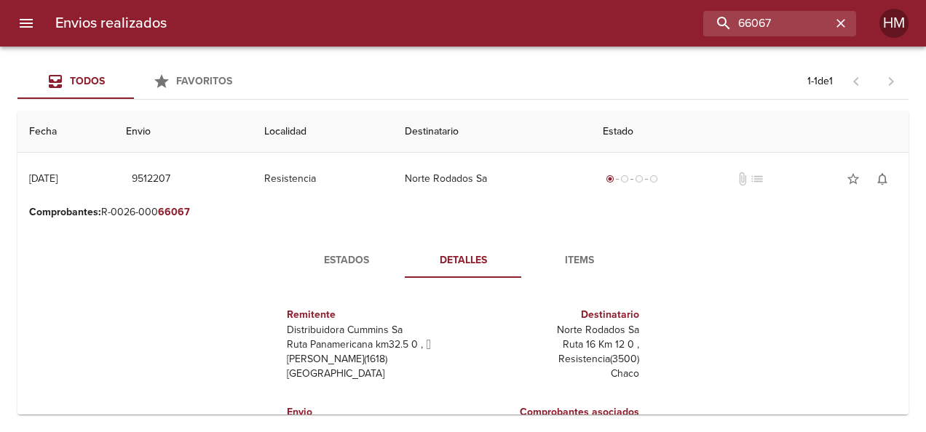
click at [364, 265] on span "Estados" at bounding box center [346, 261] width 99 height 18
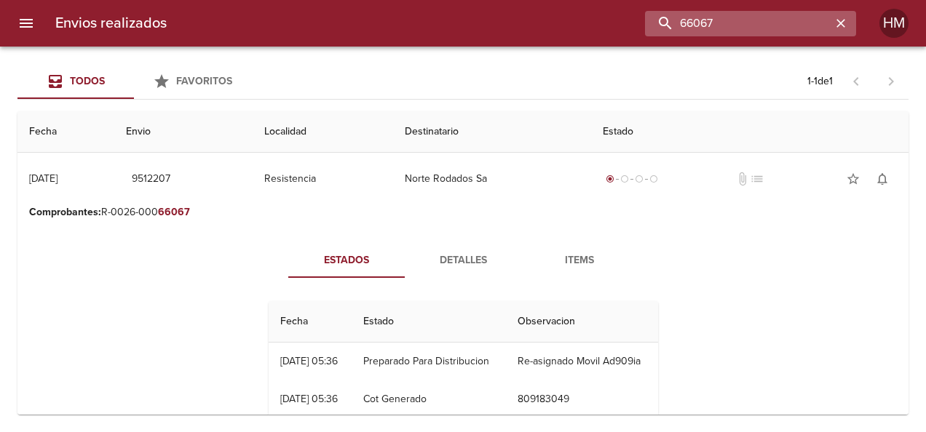
click at [365, 17] on input "66067" at bounding box center [738, 23] width 186 height 25
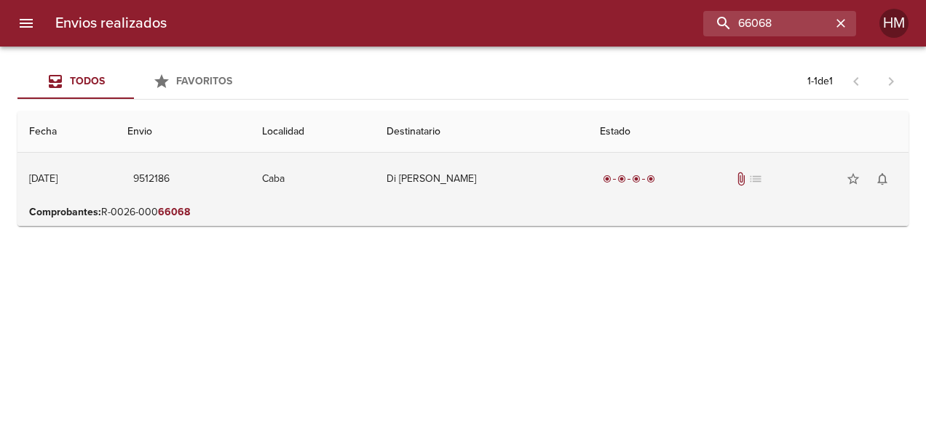
click at [342, 182] on td "Caba" at bounding box center [312, 179] width 124 height 52
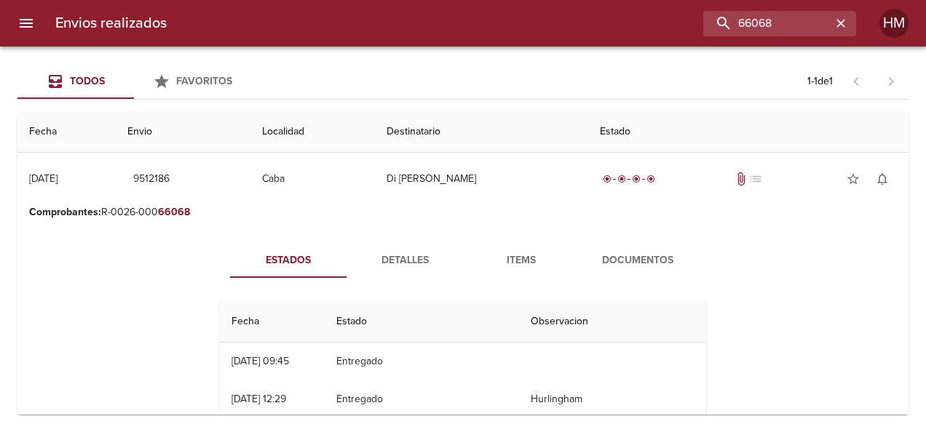
click at [365, 262] on span "Detalles" at bounding box center [404, 261] width 99 height 18
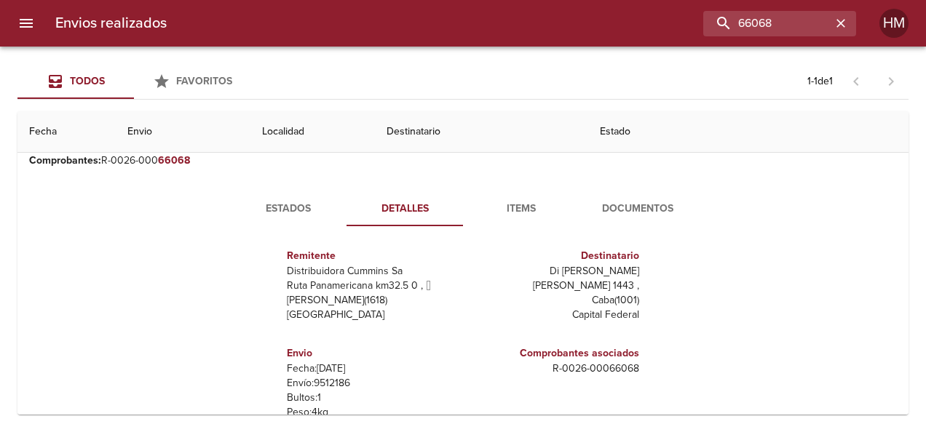
scroll to position [73, 0]
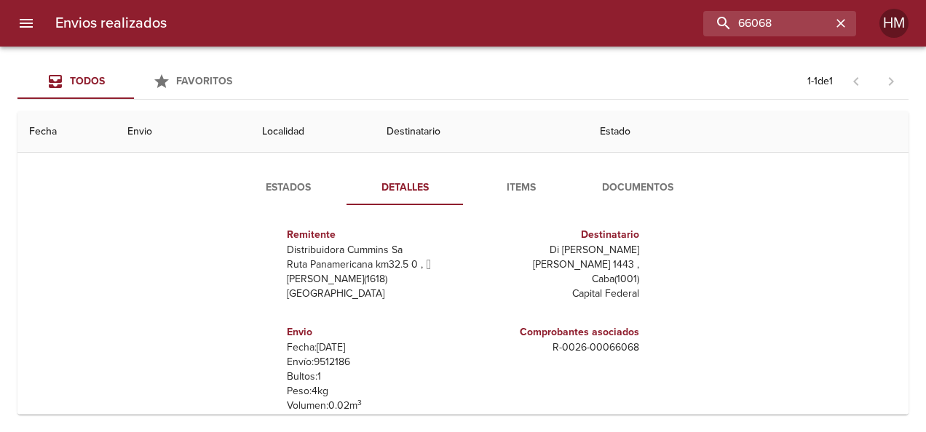
click at [325, 364] on p "Envío: 9512186" at bounding box center [372, 362] width 170 height 15
copy p "9512186"
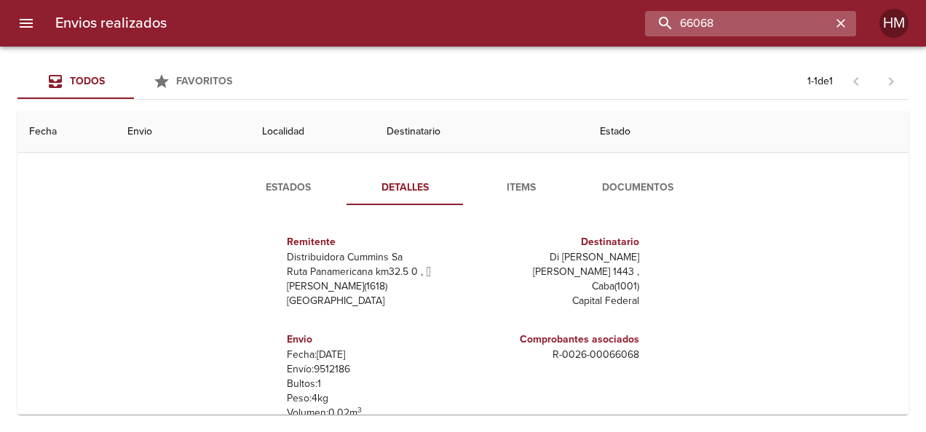
click at [365, 25] on input "66068" at bounding box center [738, 23] width 186 height 25
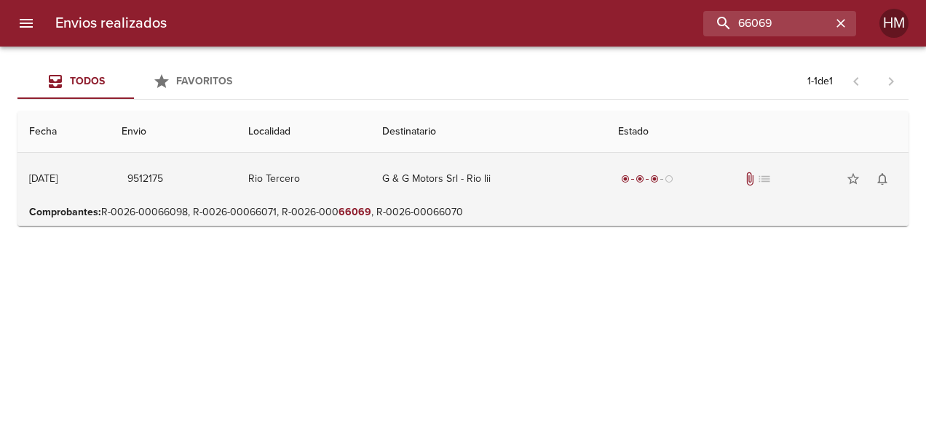
click at [309, 172] on td "Rio Tercero" at bounding box center [304, 179] width 134 height 52
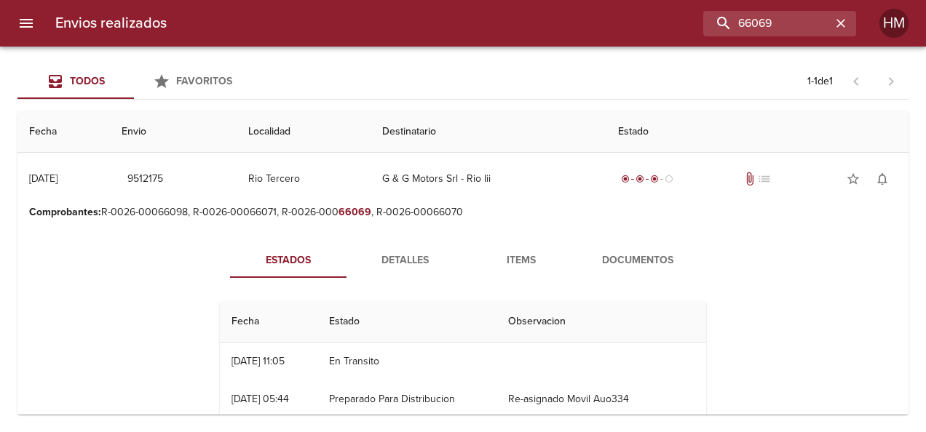
scroll to position [73, 0]
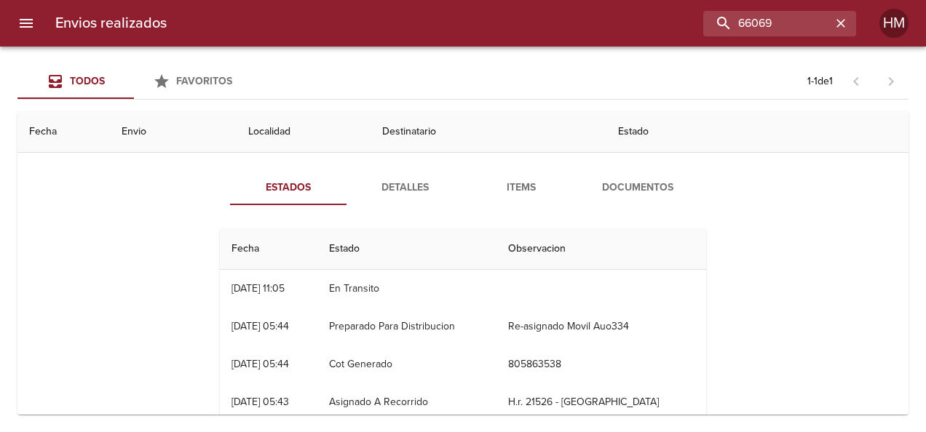
click at [365, 183] on span "Detalles" at bounding box center [404, 188] width 99 height 18
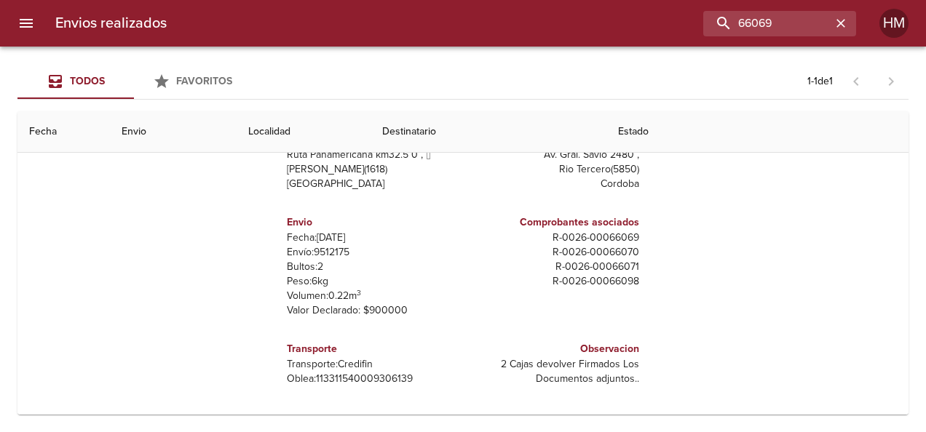
scroll to position [183, 0]
click at [327, 249] on p "Envío: 9512175" at bounding box center [372, 252] width 170 height 15
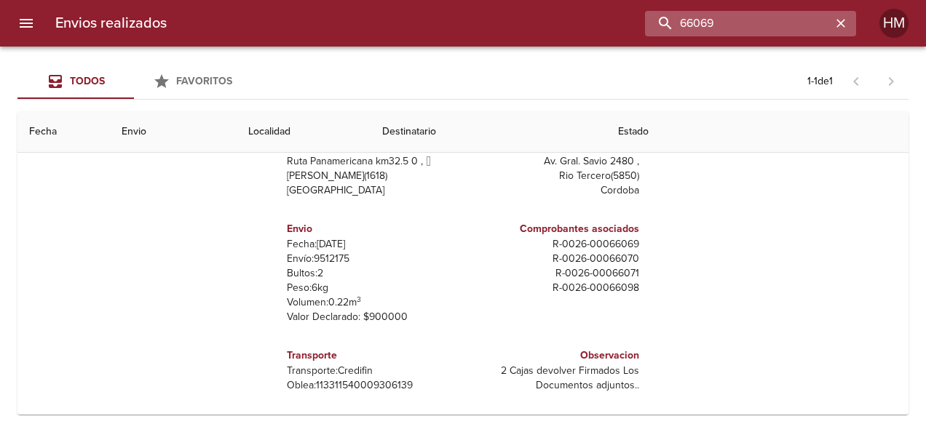
click at [365, 18] on input "66069" at bounding box center [738, 23] width 186 height 25
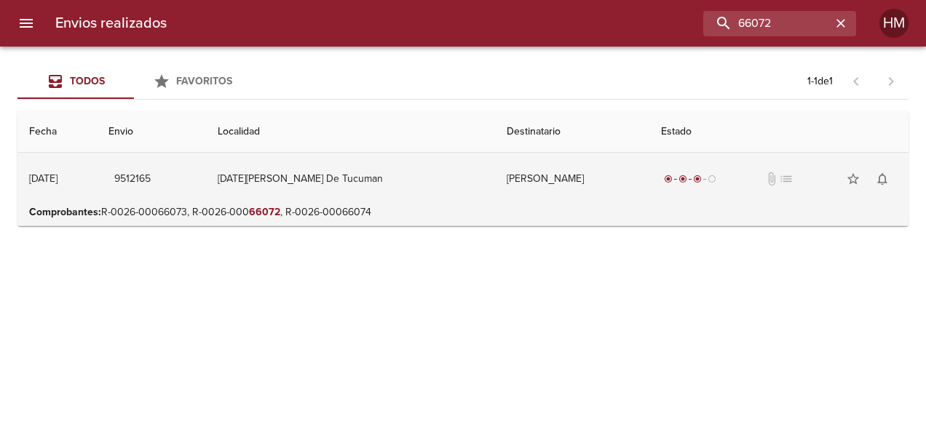
click at [365, 185] on td "[DATE][PERSON_NAME] De Tucuman" at bounding box center [350, 179] width 289 height 52
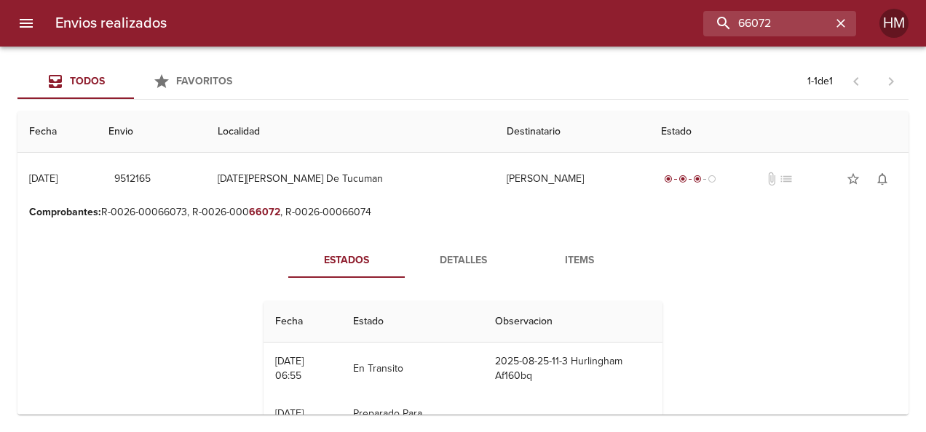
click at [365, 255] on span "Detalles" at bounding box center [462, 261] width 99 height 18
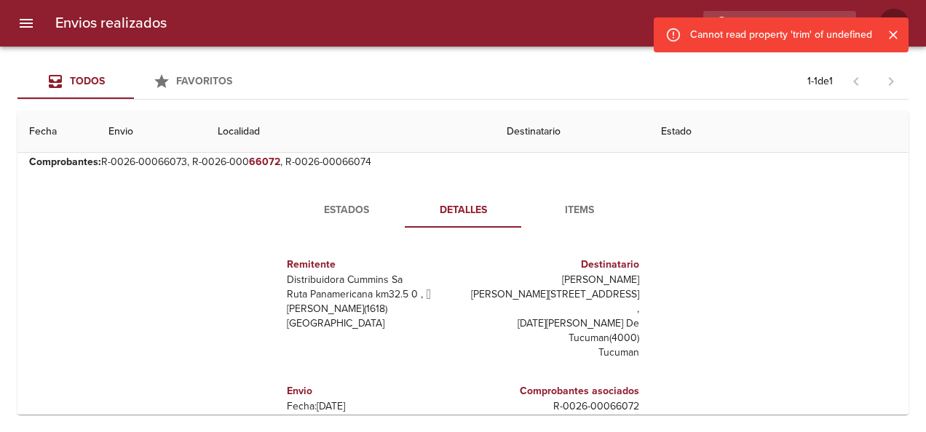
scroll to position [73, 0]
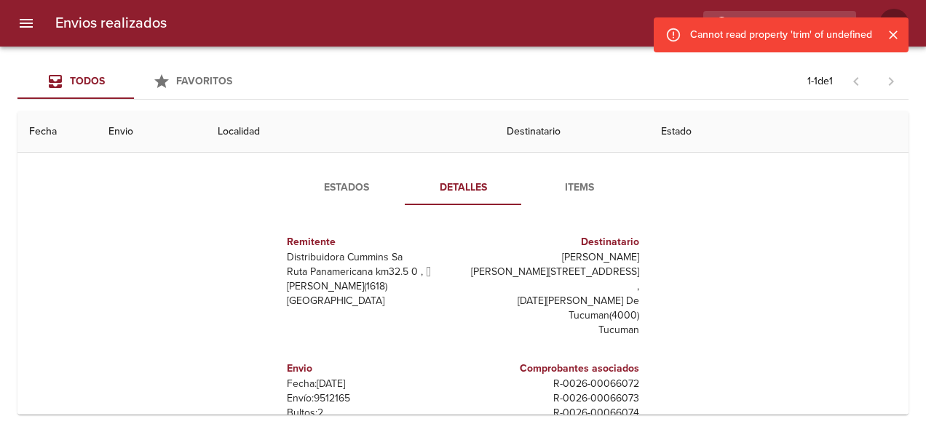
click at [320, 392] on p "Envío: 9512165" at bounding box center [372, 399] width 170 height 15
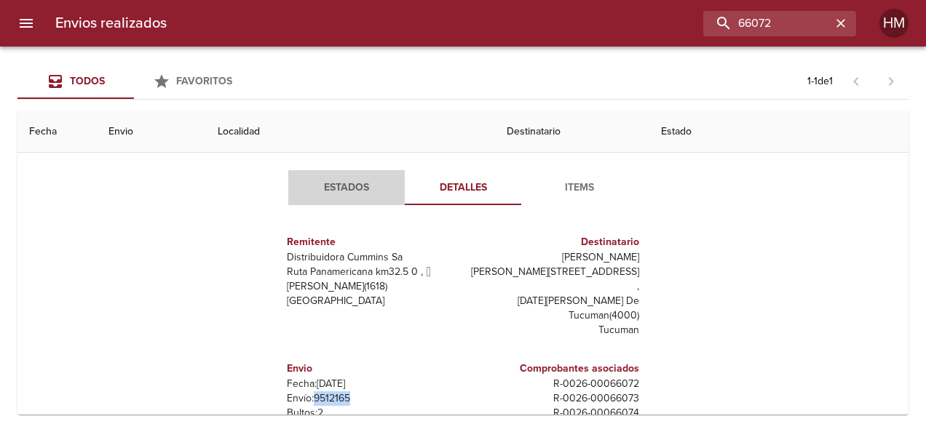
click at [328, 186] on span "Estados" at bounding box center [346, 188] width 99 height 18
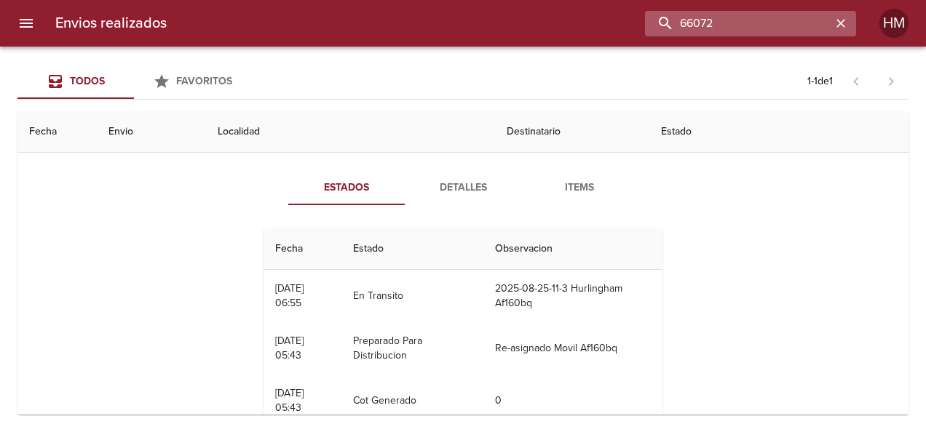
click at [365, 26] on input "66072" at bounding box center [738, 23] width 186 height 25
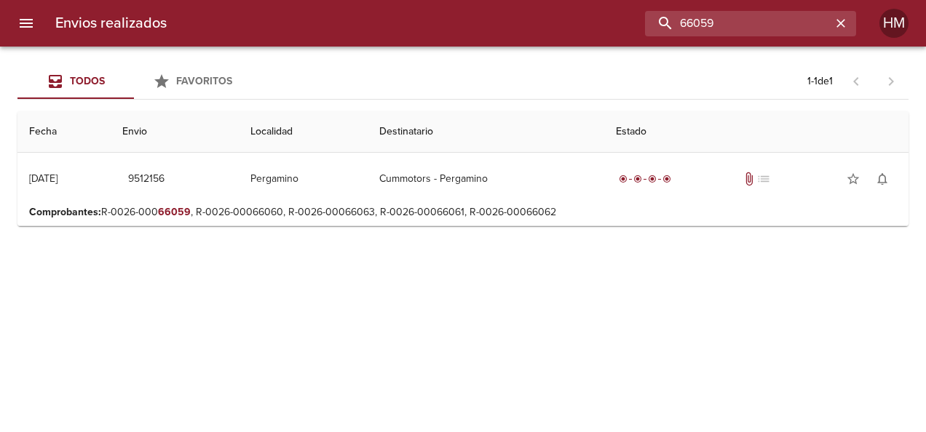
scroll to position [0, 0]
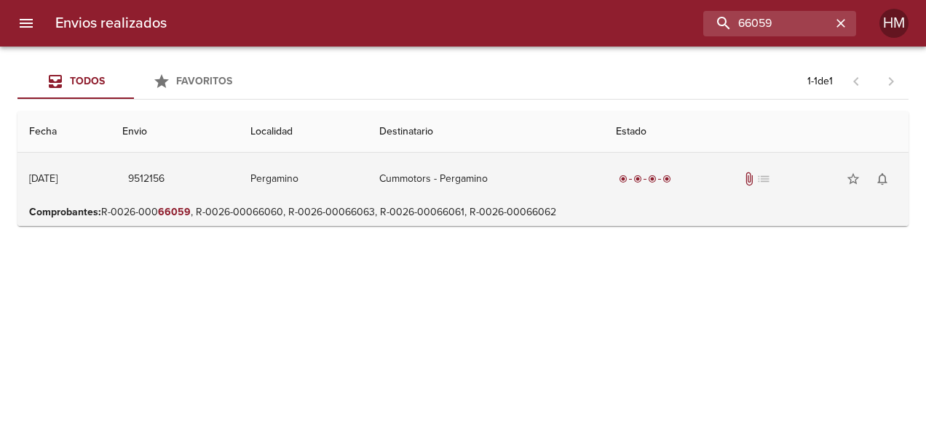
click at [239, 163] on td "9512156" at bounding box center [175, 179] width 128 height 52
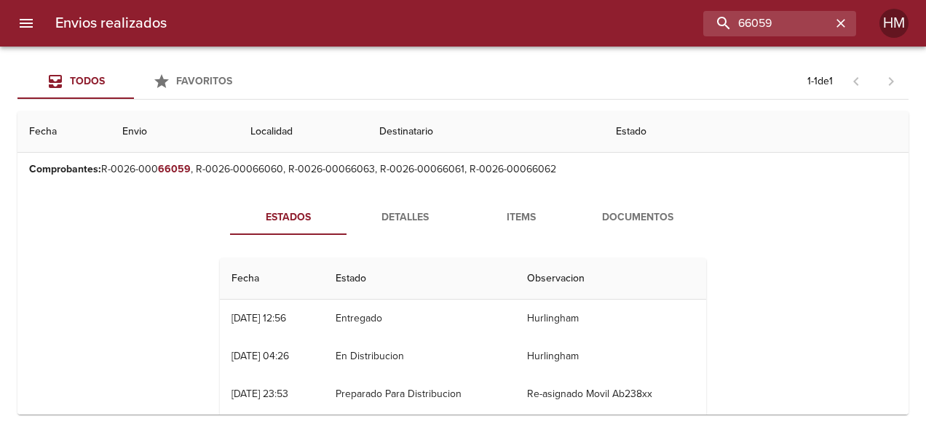
scroll to position [73, 0]
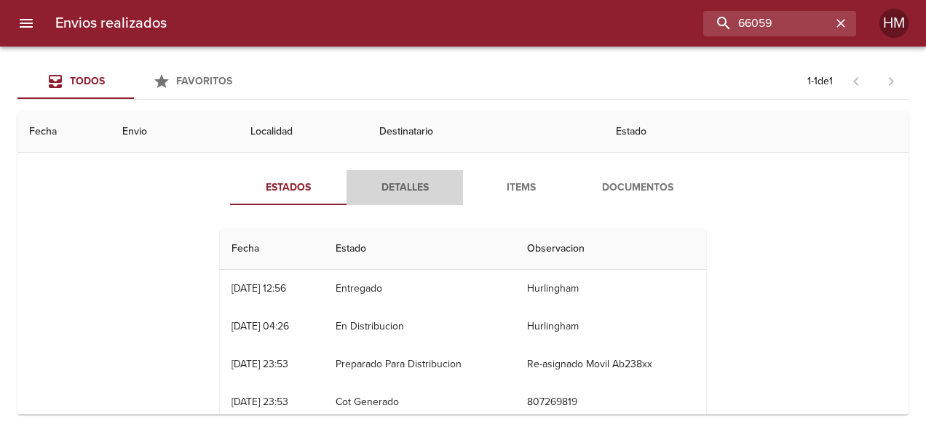
click at [365, 181] on span "Detalles" at bounding box center [404, 188] width 99 height 18
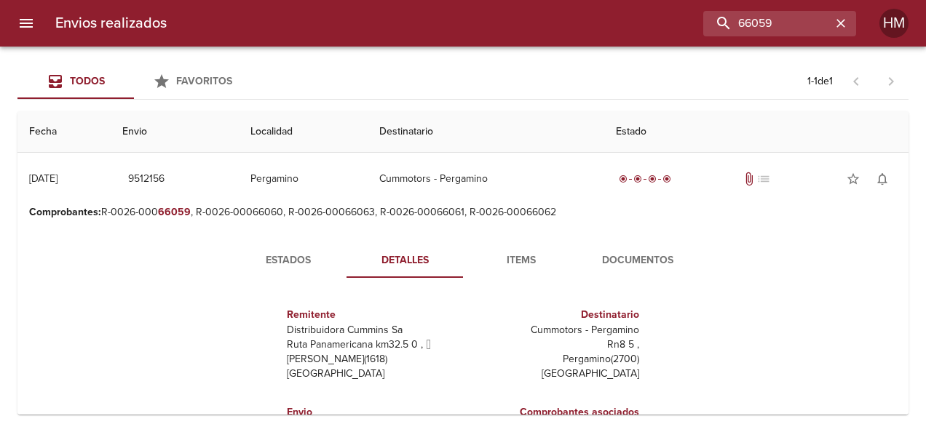
scroll to position [146, 0]
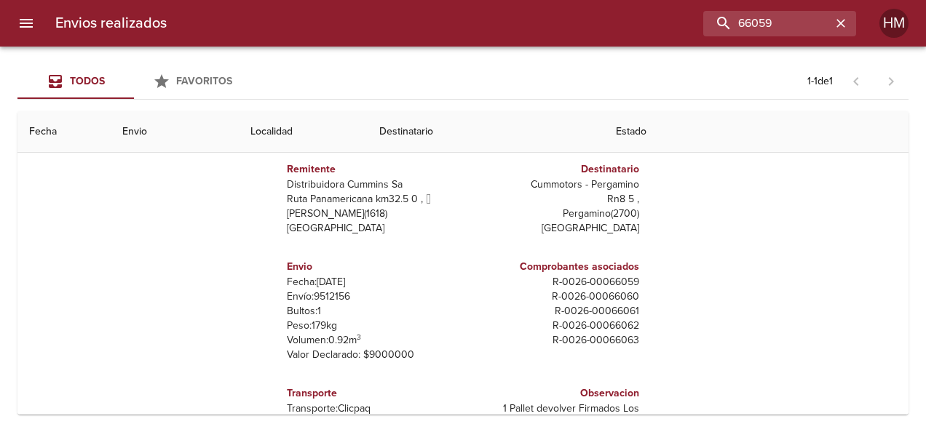
click at [333, 301] on p "Envío: 9512156" at bounding box center [372, 297] width 170 height 15
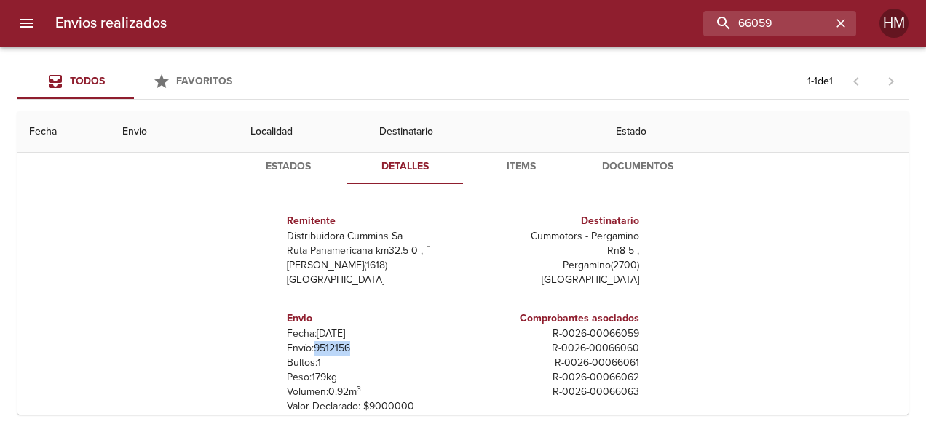
scroll to position [73, 0]
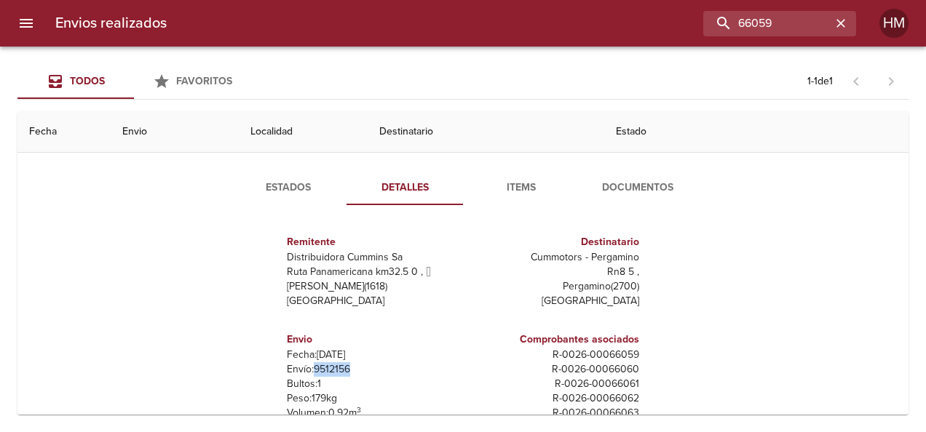
click at [298, 189] on span "Estados" at bounding box center [288, 188] width 99 height 18
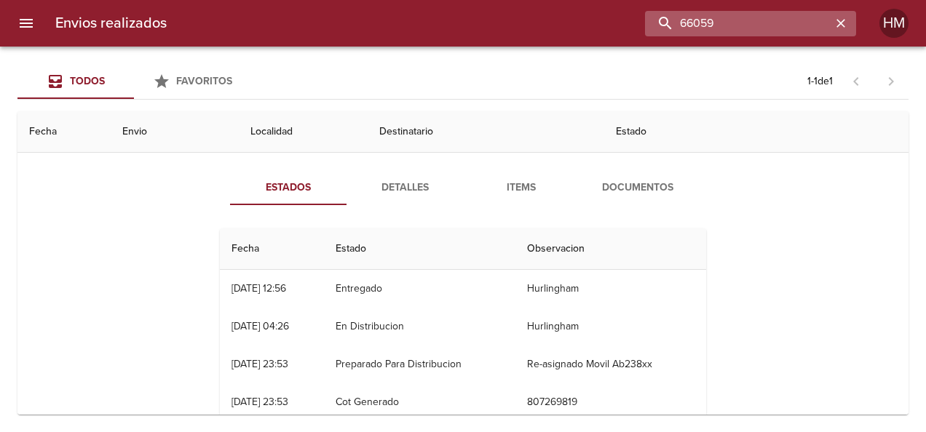
click at [365, 33] on input "66059" at bounding box center [738, 23] width 186 height 25
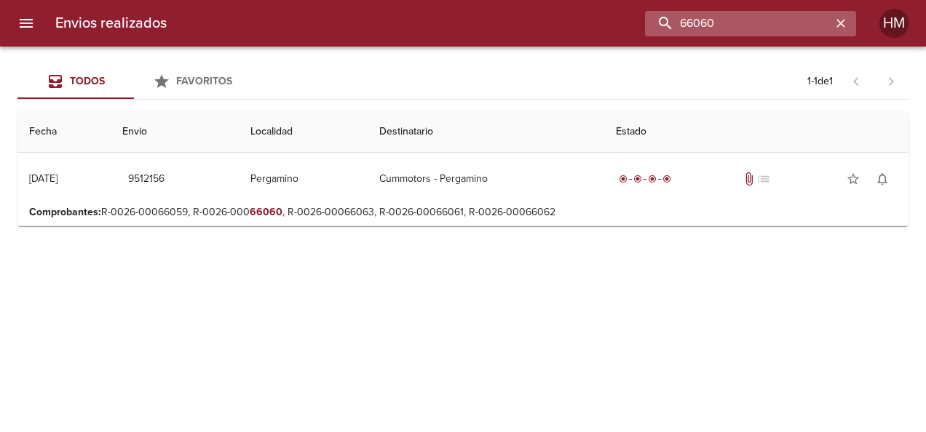
scroll to position [0, 0]
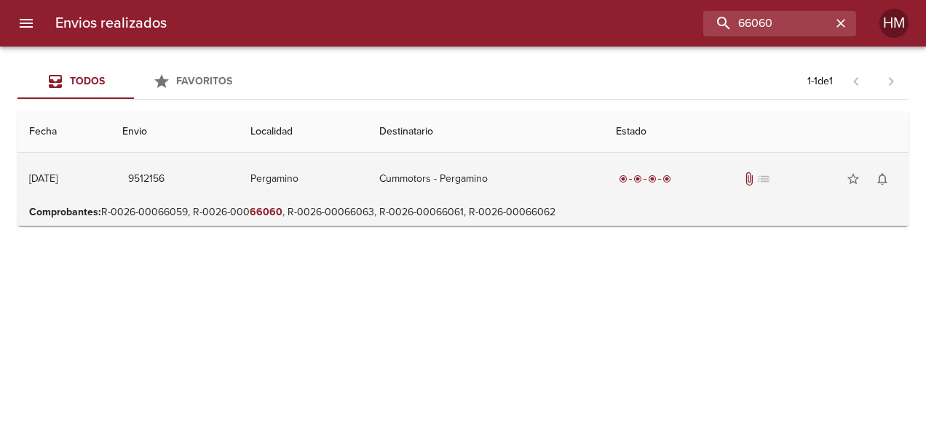
click at [344, 186] on td "Pergamino" at bounding box center [303, 179] width 128 height 52
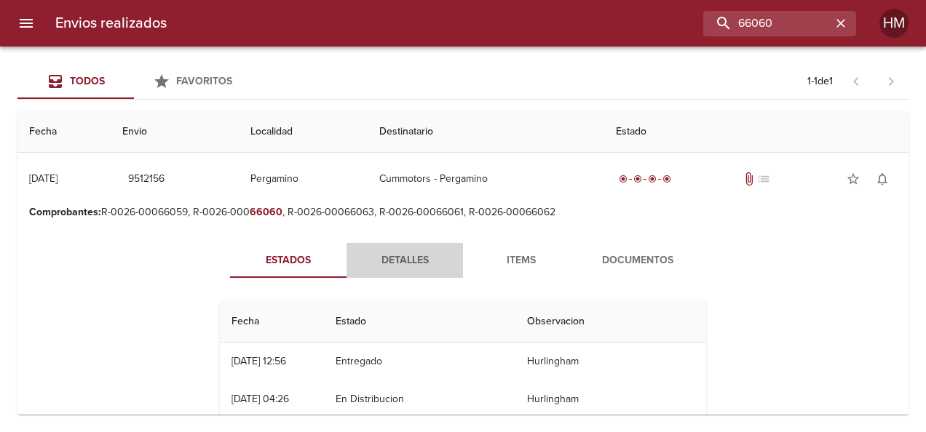
click at [365, 259] on span "Detalles" at bounding box center [404, 261] width 99 height 18
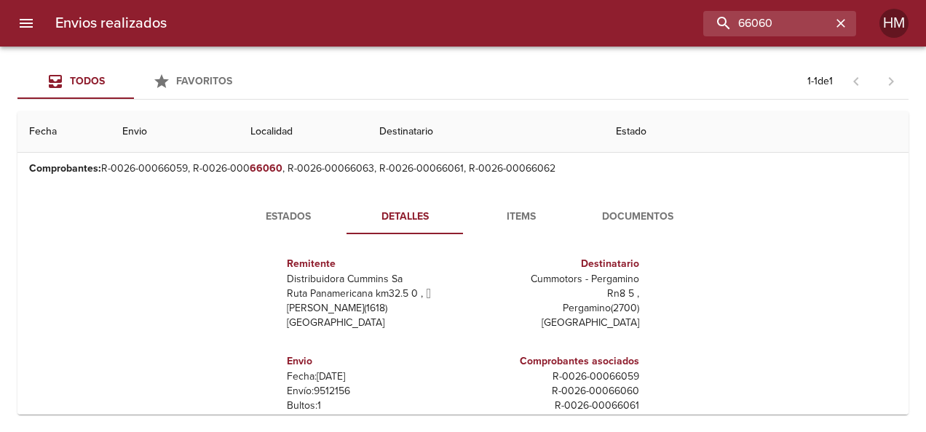
scroll to position [73, 0]
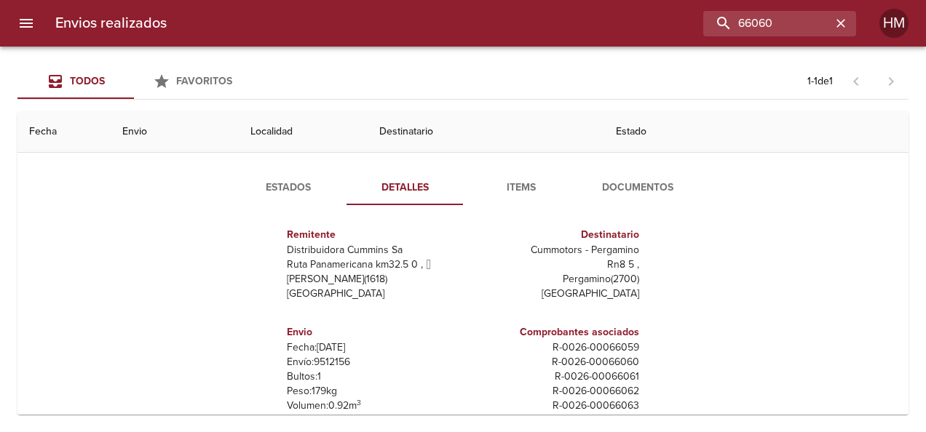
click at [330, 360] on p "Envío: 9512156" at bounding box center [372, 362] width 170 height 15
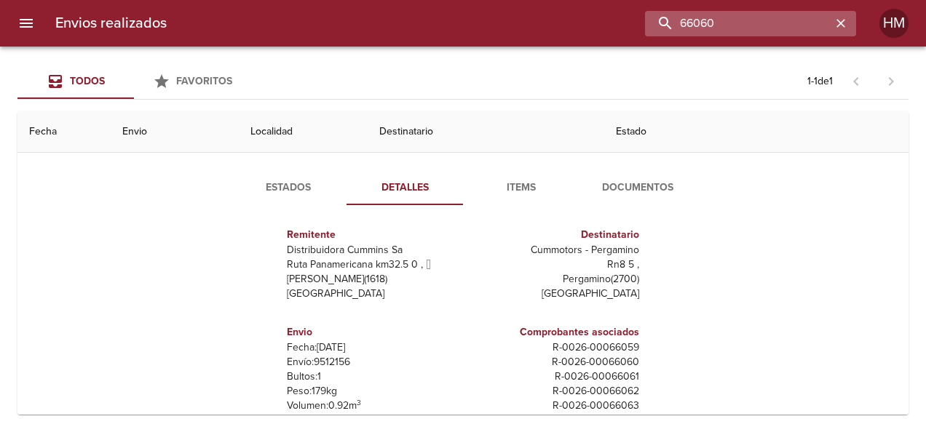
click at [365, 20] on input "66060" at bounding box center [738, 23] width 186 height 25
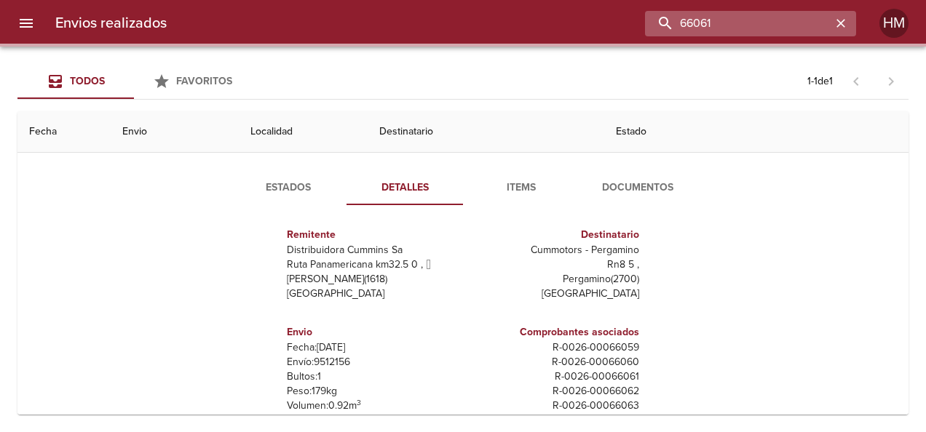
scroll to position [0, 0]
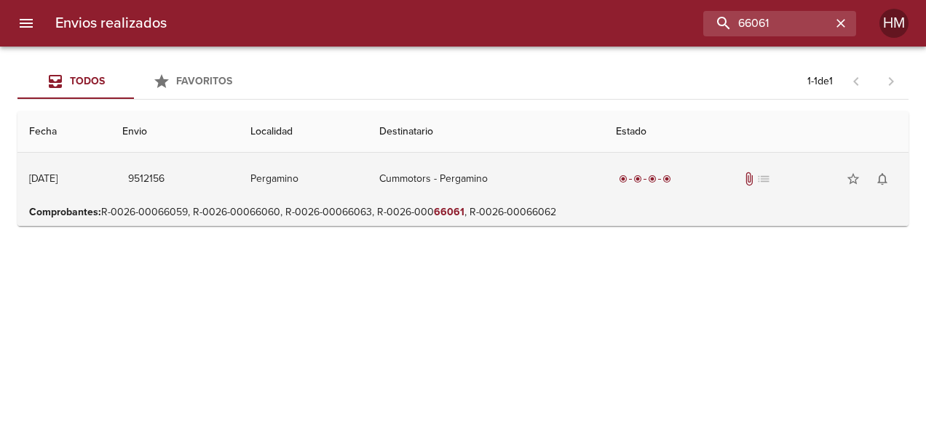
click at [353, 176] on td "Pergamino" at bounding box center [303, 179] width 128 height 52
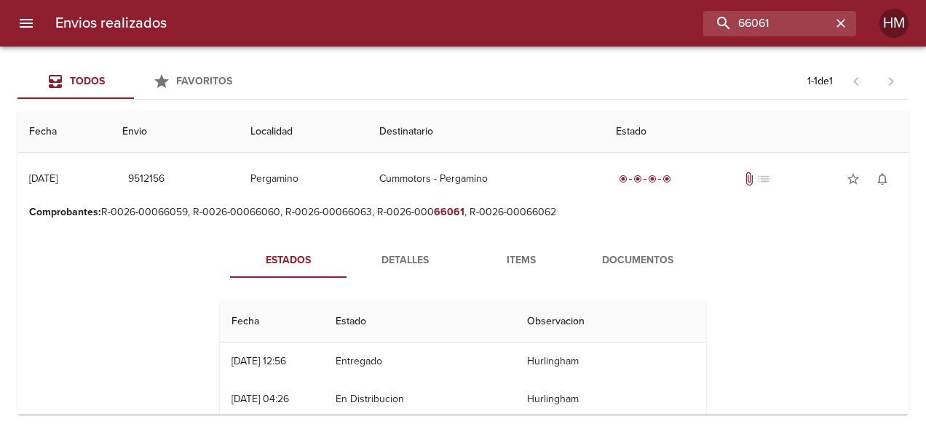
click at [365, 263] on span "Detalles" at bounding box center [404, 261] width 99 height 18
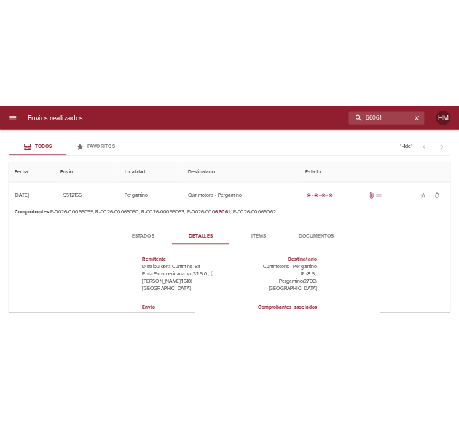
scroll to position [73, 0]
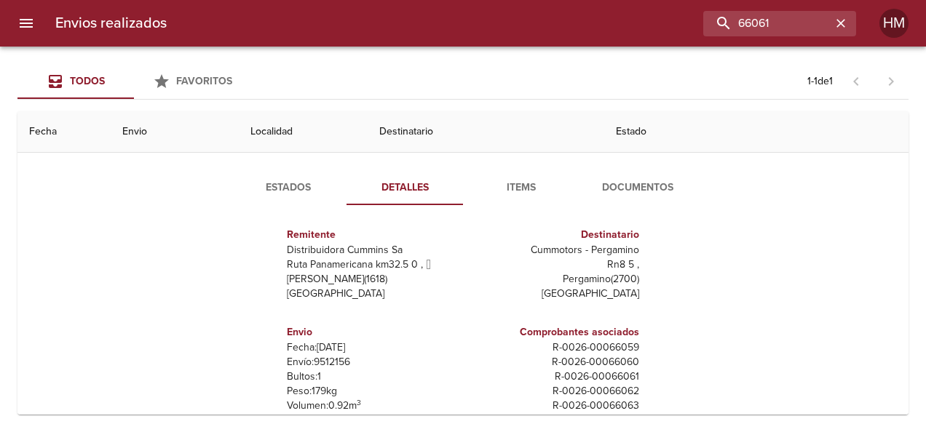
click at [335, 361] on p "Envío: 9512156" at bounding box center [372, 362] width 170 height 15
click at [334, 361] on p "Envío: 9512156" at bounding box center [372, 362] width 170 height 15
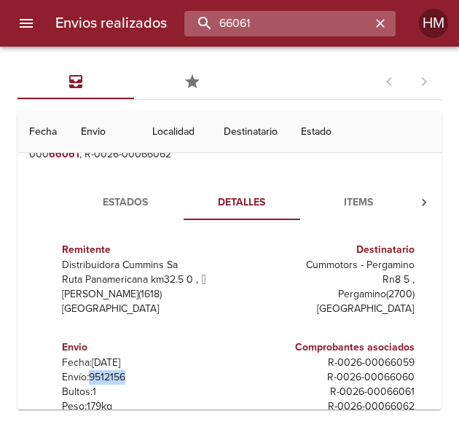
click at [332, 31] on input "66061" at bounding box center [277, 23] width 186 height 25
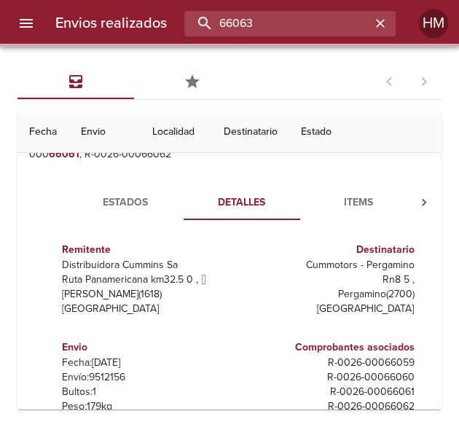
scroll to position [0, 0]
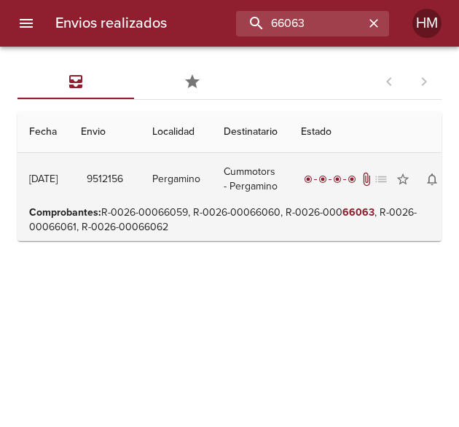
click at [212, 181] on td "Pergamino" at bounding box center [175, 179] width 71 height 52
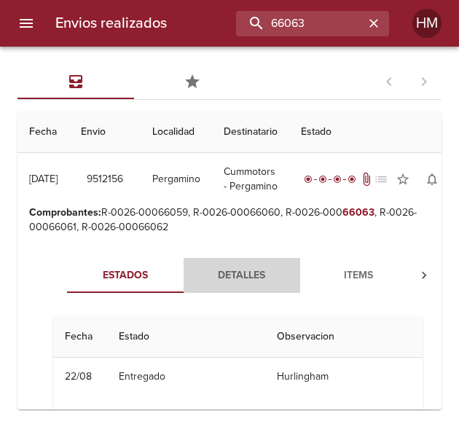
click at [224, 274] on span "Detalles" at bounding box center [241, 275] width 99 height 18
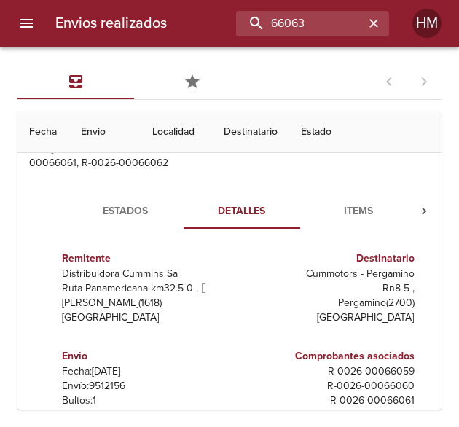
scroll to position [146, 0]
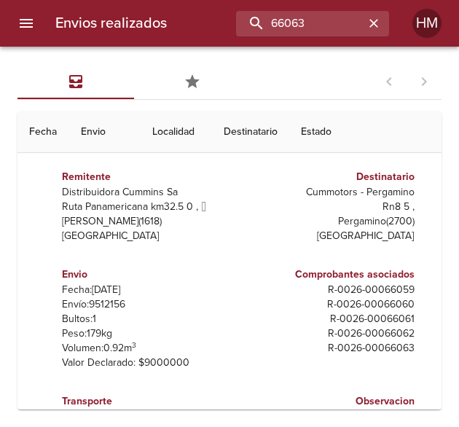
click at [112, 302] on p "Envío: 9512156" at bounding box center [147, 304] width 170 height 15
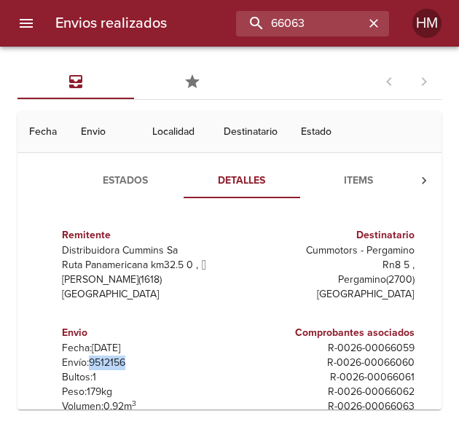
scroll to position [73, 0]
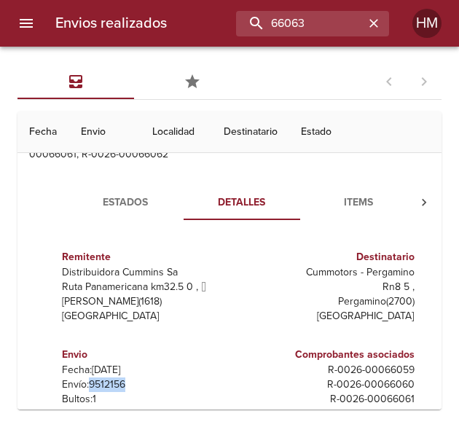
click at [143, 196] on span "Estados" at bounding box center [125, 203] width 99 height 18
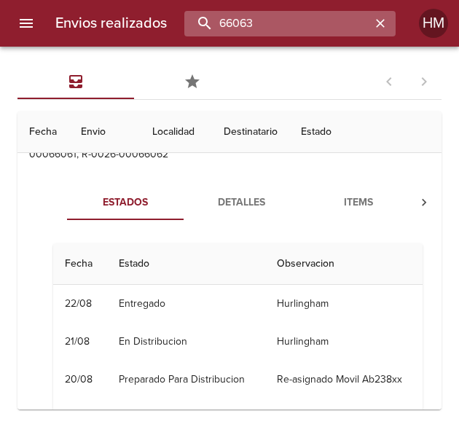
click at [334, 21] on input "66063" at bounding box center [277, 23] width 186 height 25
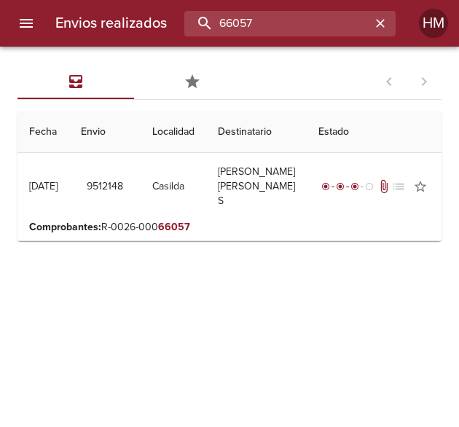
scroll to position [0, 0]
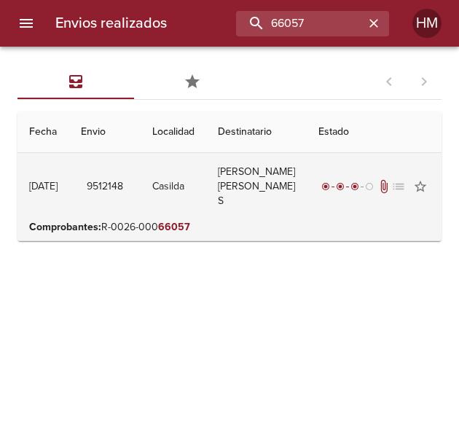
click at [206, 165] on td "Casilda" at bounding box center [173, 186] width 66 height 67
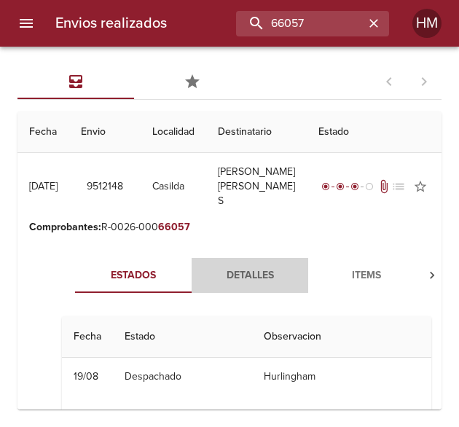
click at [258, 273] on span "Detalles" at bounding box center [249, 275] width 99 height 18
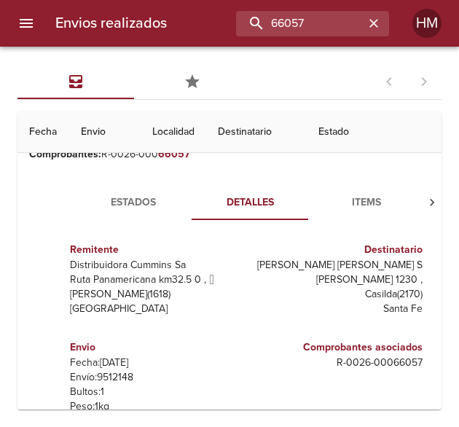
scroll to position [146, 0]
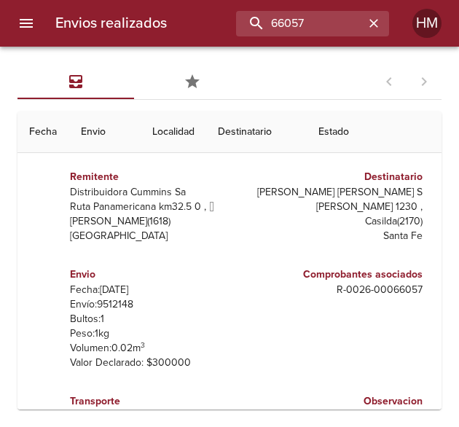
click at [130, 301] on p "Envío: 9512148" at bounding box center [155, 304] width 170 height 15
click at [119, 303] on p "Envío: 9512148" at bounding box center [155, 304] width 170 height 15
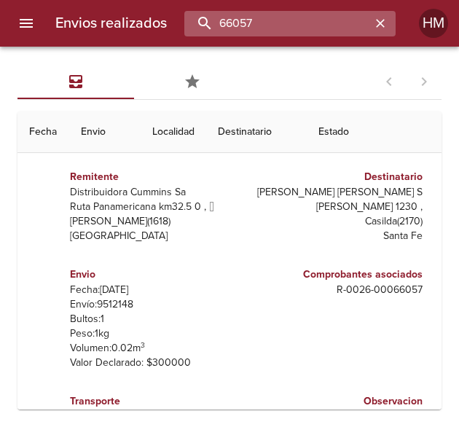
click at [331, 14] on input "66057" at bounding box center [277, 23] width 186 height 25
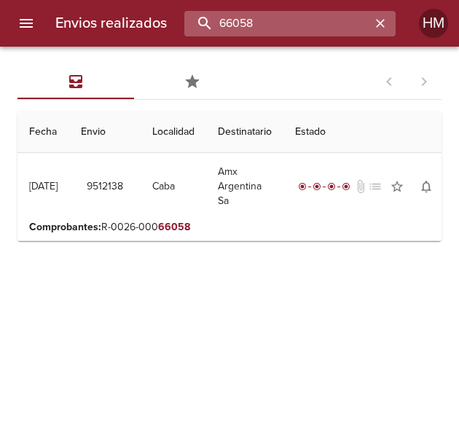
scroll to position [0, 0]
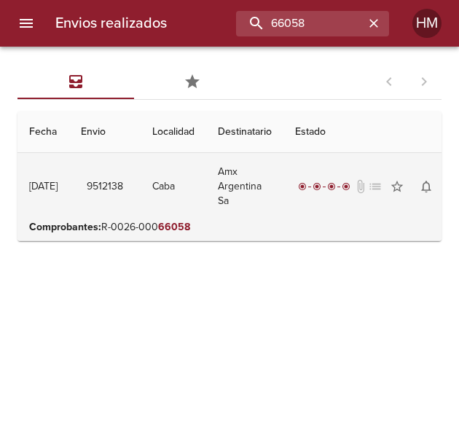
click at [197, 170] on td "Caba" at bounding box center [173, 186] width 66 height 67
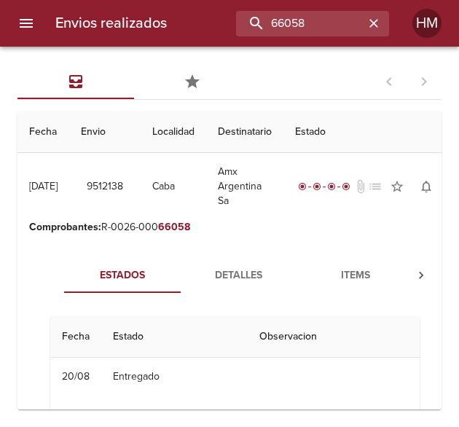
scroll to position [73, 0]
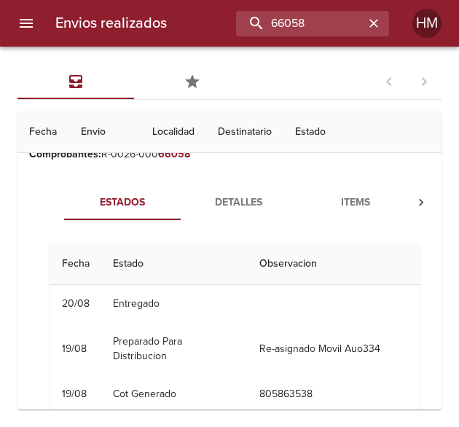
click at [240, 200] on span "Detalles" at bounding box center [238, 203] width 99 height 18
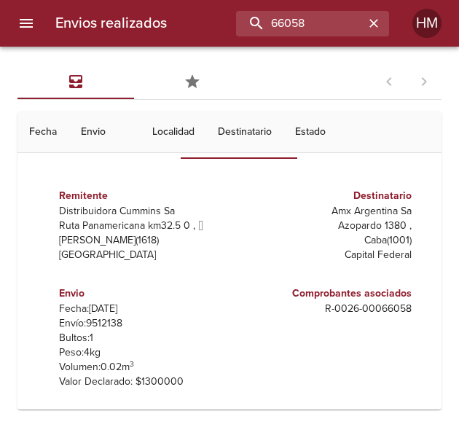
scroll to position [146, 0]
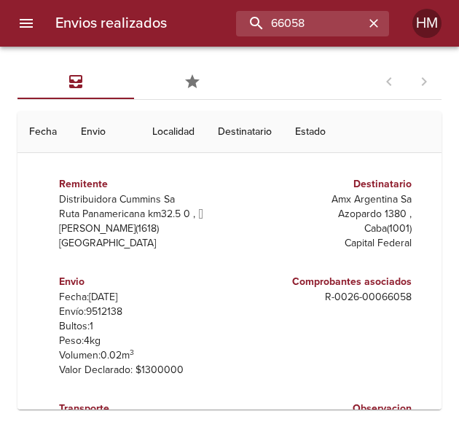
click at [106, 312] on p "Envío: 9512138" at bounding box center [144, 311] width 170 height 15
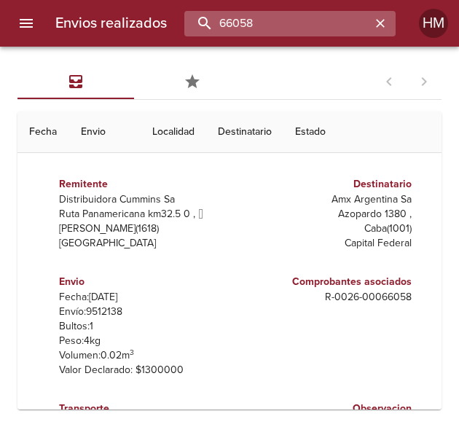
click at [319, 21] on input "66058" at bounding box center [277, 23] width 186 height 25
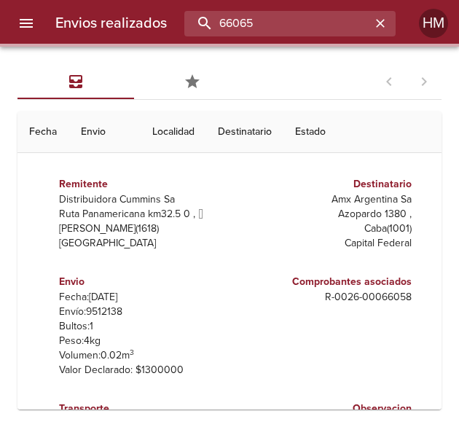
scroll to position [0, 0]
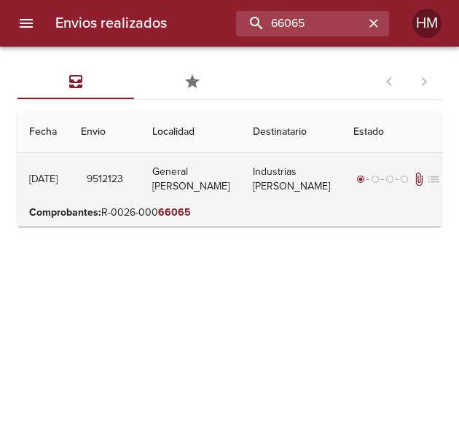
click at [270, 186] on td "Industrias [PERSON_NAME]" at bounding box center [291, 179] width 100 height 52
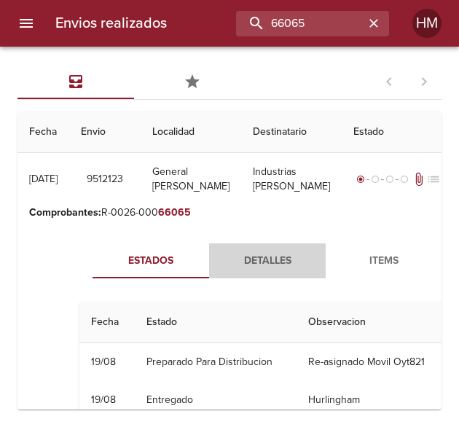
click at [238, 270] on span "Detalles" at bounding box center [267, 261] width 99 height 18
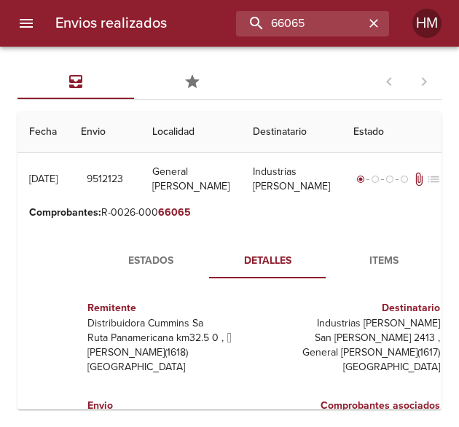
scroll to position [146, 0]
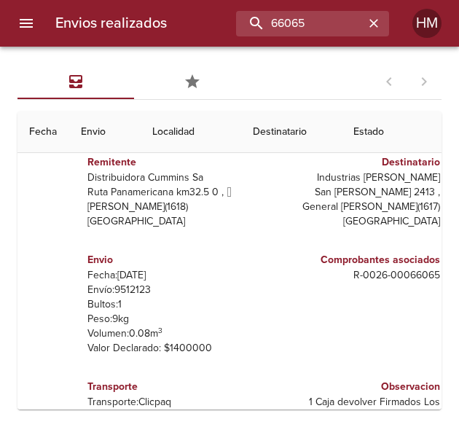
click at [115, 297] on p "Envío: 9512123" at bounding box center [172, 289] width 170 height 15
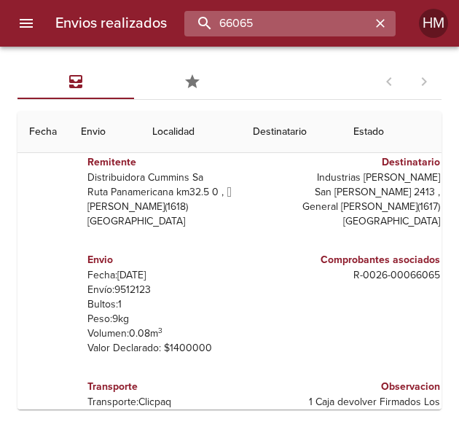
click at [323, 23] on input "66065" at bounding box center [277, 23] width 186 height 25
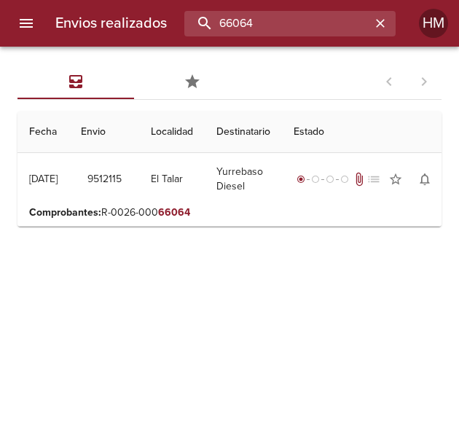
scroll to position [0, 0]
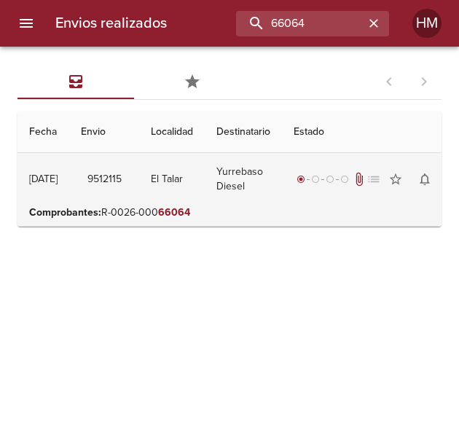
click at [175, 176] on td "El Talar" at bounding box center [172, 179] width 66 height 52
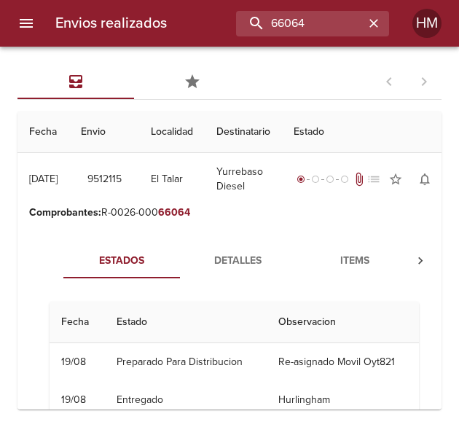
click at [242, 255] on span "Detalles" at bounding box center [238, 261] width 99 height 18
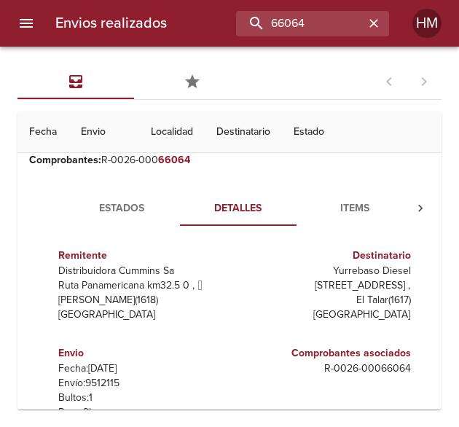
scroll to position [73, 0]
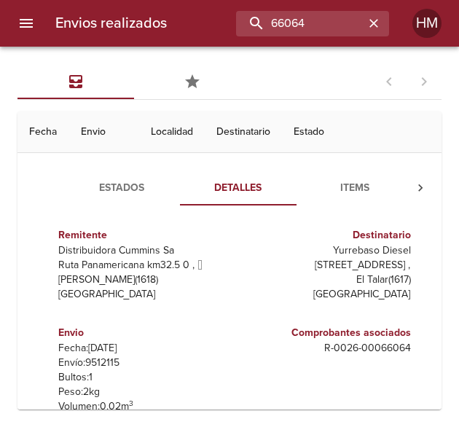
click at [114, 361] on p "Envío: 9512115" at bounding box center [143, 362] width 170 height 15
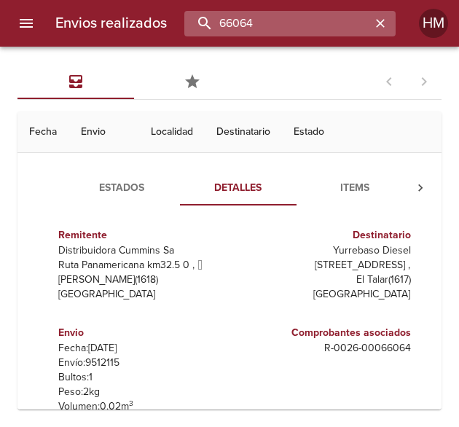
click at [335, 24] on input "66064" at bounding box center [277, 23] width 186 height 25
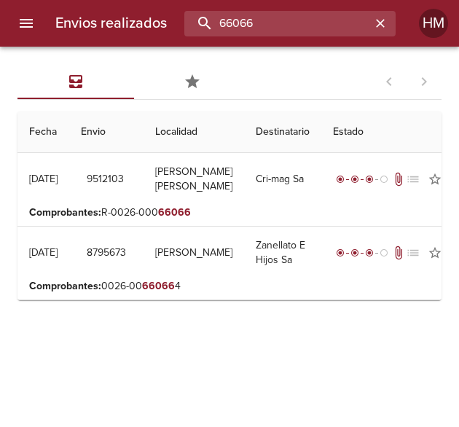
scroll to position [0, 0]
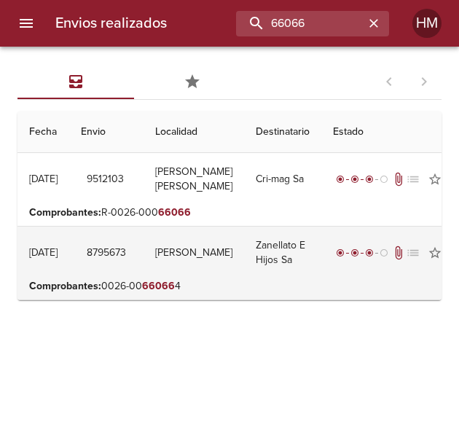
click at [193, 247] on td "[PERSON_NAME]" at bounding box center [193, 252] width 100 height 52
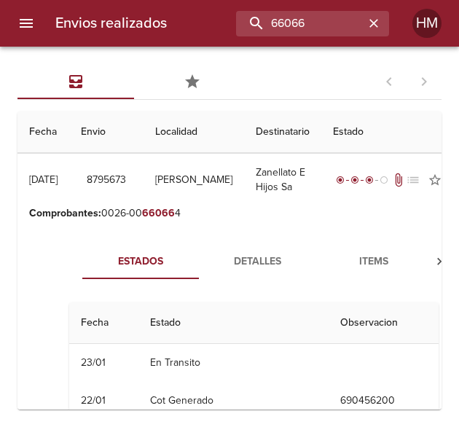
click at [243, 263] on span "Detalles" at bounding box center [256, 262] width 99 height 18
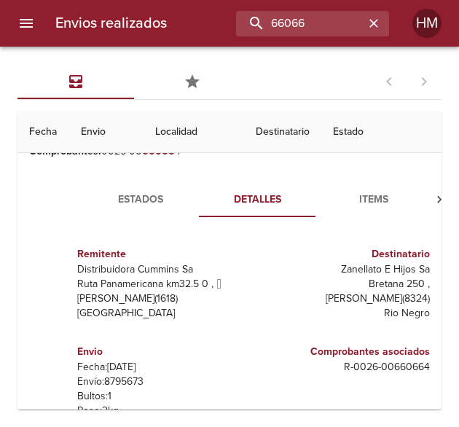
scroll to position [218, 0]
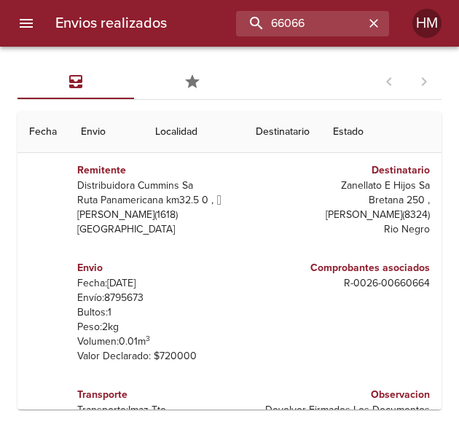
click at [111, 296] on p "Envío: 8795673" at bounding box center [162, 297] width 170 height 15
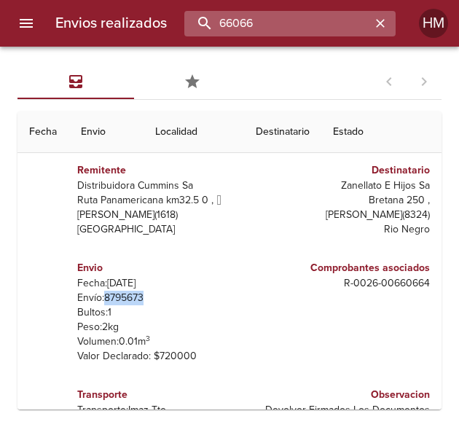
click at [342, 24] on input "66066" at bounding box center [277, 23] width 186 height 25
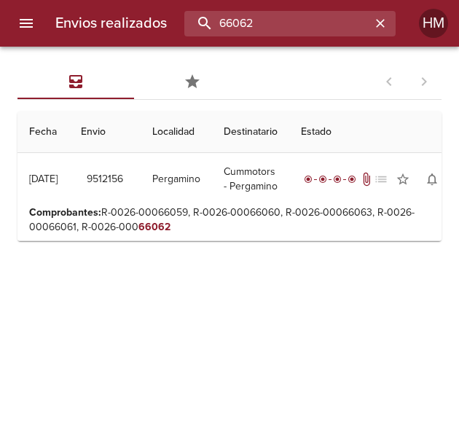
scroll to position [0, 0]
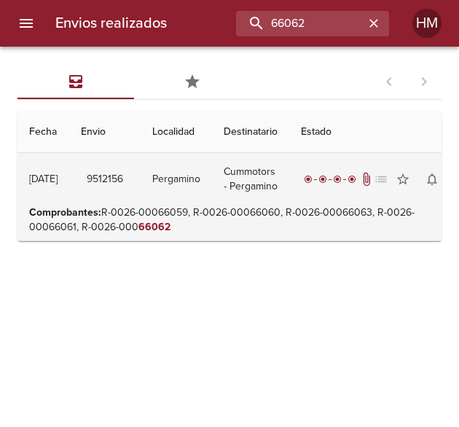
click at [140, 183] on td "9512156" at bounding box center [104, 179] width 71 height 52
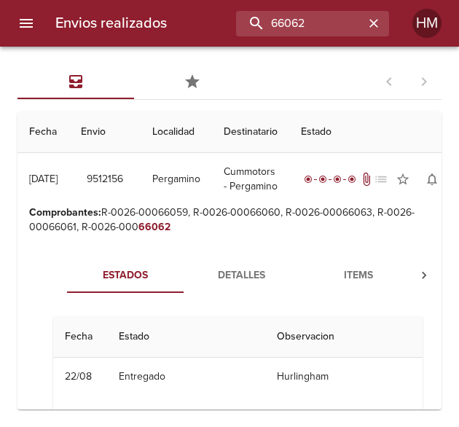
click at [245, 275] on span "Detalles" at bounding box center [241, 275] width 99 height 18
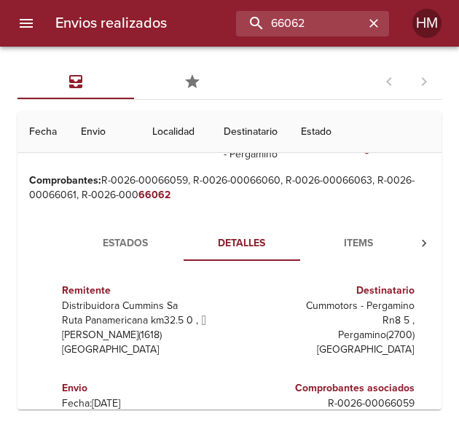
scroll to position [73, 0]
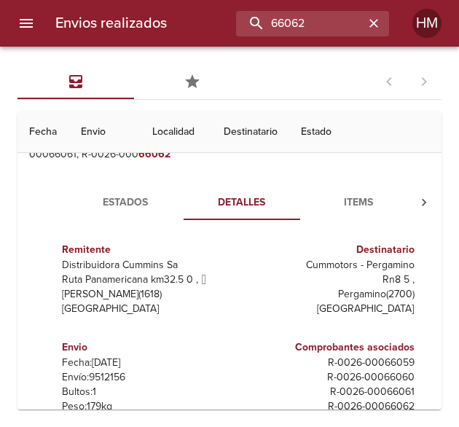
click at [119, 377] on p "Envío: 9512156" at bounding box center [147, 377] width 170 height 15
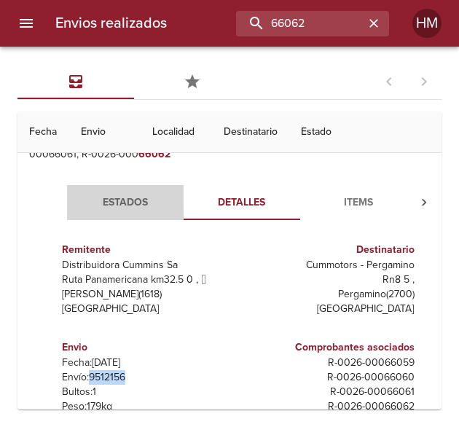
click at [136, 205] on span "Estados" at bounding box center [125, 203] width 99 height 18
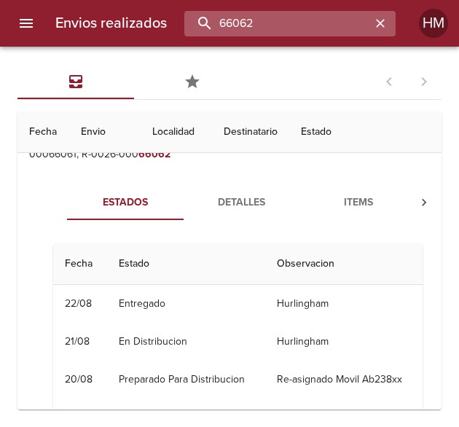
click at [344, 24] on input "66062" at bounding box center [277, 23] width 186 height 25
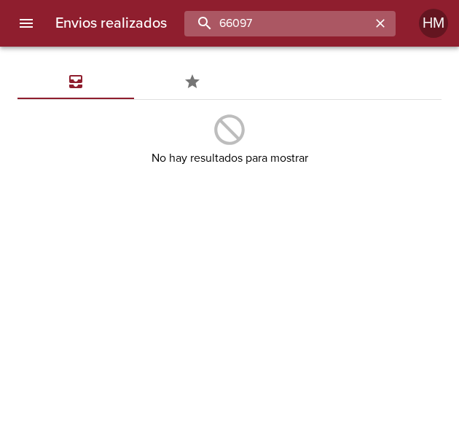
click at [317, 25] on input "66097" at bounding box center [277, 23] width 186 height 25
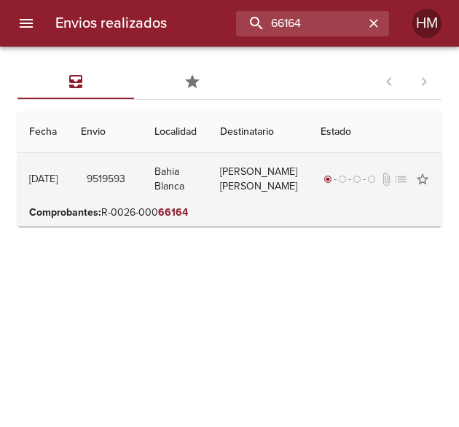
click at [189, 192] on td "Bahia Blanca" at bounding box center [176, 179] width 66 height 52
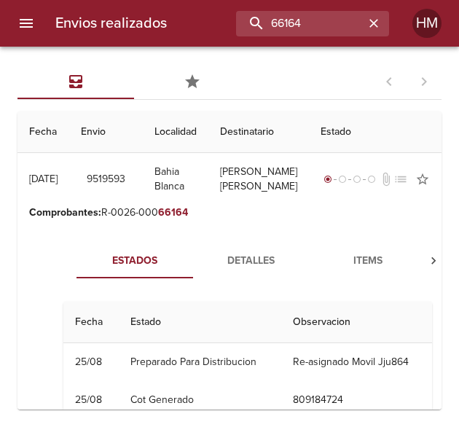
click at [262, 270] on span "Detalles" at bounding box center [251, 261] width 99 height 18
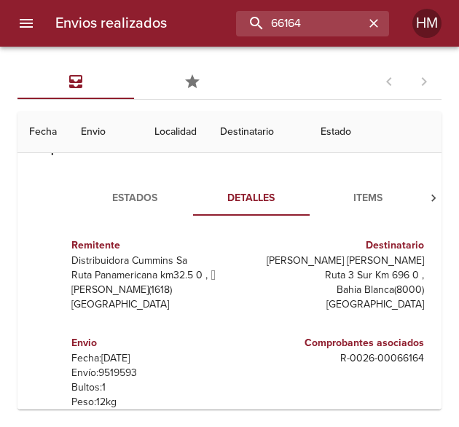
scroll to position [146, 0]
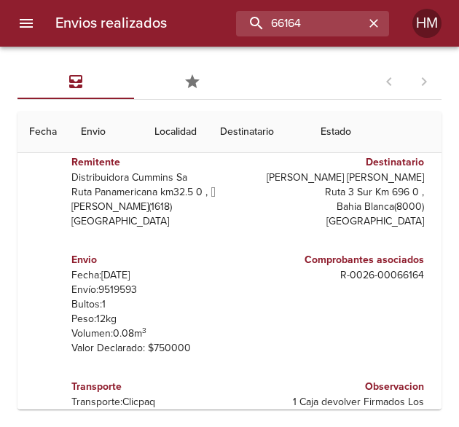
click at [132, 297] on p "Envío: 9519593" at bounding box center [156, 289] width 170 height 15
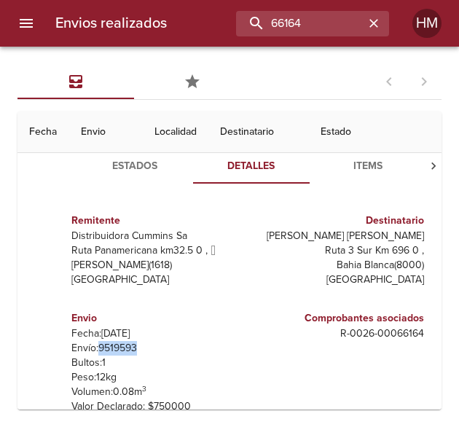
scroll to position [73, 0]
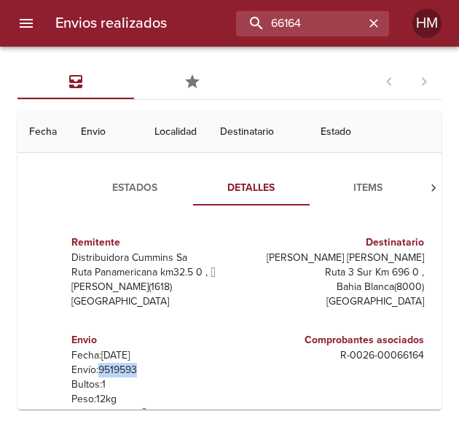
click at [129, 194] on span "Estados" at bounding box center [134, 188] width 99 height 18
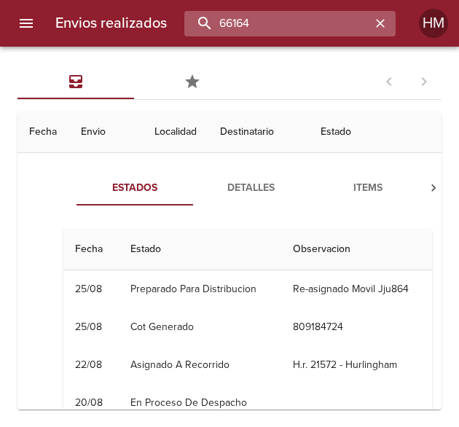
click at [339, 22] on input "66164" at bounding box center [277, 23] width 186 height 25
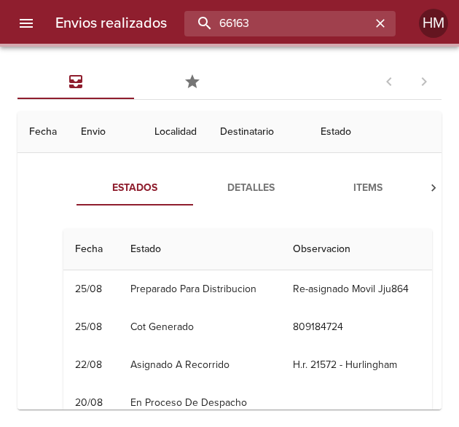
scroll to position [0, 0]
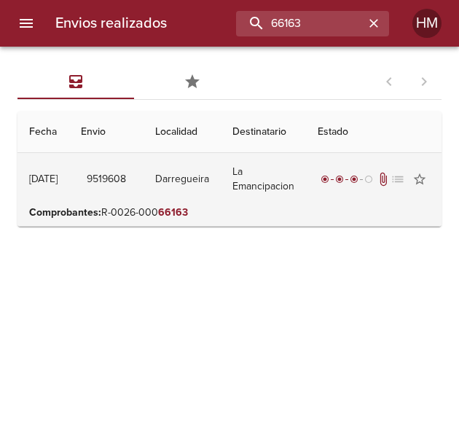
click at [191, 175] on td "Darregueira" at bounding box center [181, 179] width 77 height 52
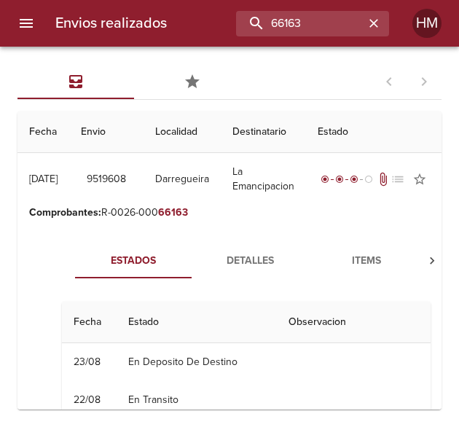
click at [253, 263] on span "Detalles" at bounding box center [249, 261] width 99 height 18
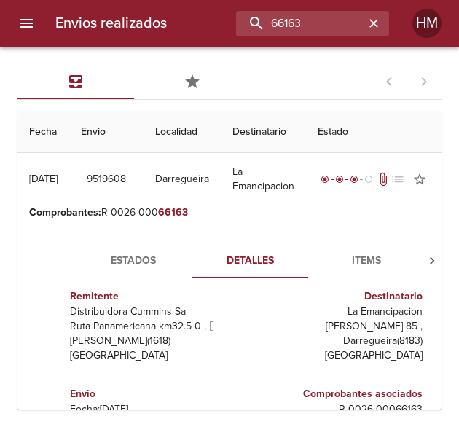
scroll to position [35, 0]
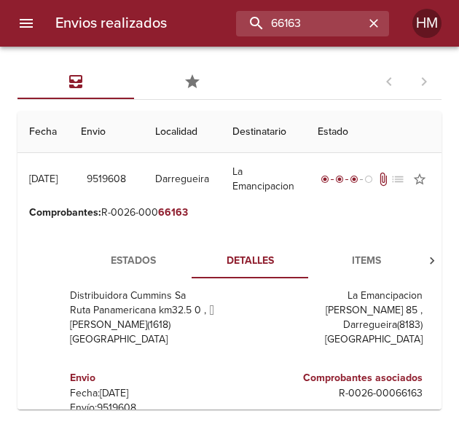
click at [146, 388] on p "Fecha: [DATE]" at bounding box center [155, 393] width 170 height 15
drag, startPoint x: 146, startPoint y: 388, endPoint x: 136, endPoint y: 389, distance: 10.3
click at [136, 389] on p "Fecha: [DATE]" at bounding box center [155, 393] width 170 height 15
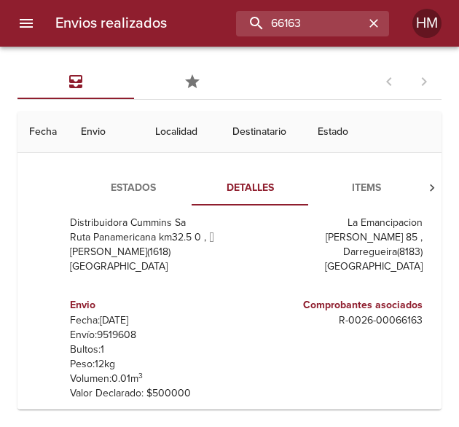
click at [136, 328] on p "Envío: 9519608" at bounding box center [155, 335] width 170 height 15
click at [139, 334] on p "Envío: 9519608" at bounding box center [155, 335] width 170 height 15
click at [139, 335] on p "Envío: 9519608" at bounding box center [155, 335] width 170 height 15
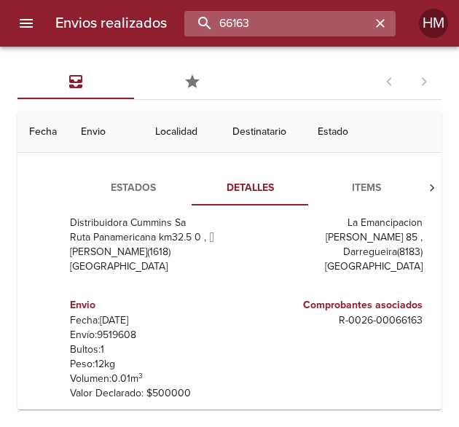
click at [348, 25] on input "66163" at bounding box center [277, 23] width 186 height 25
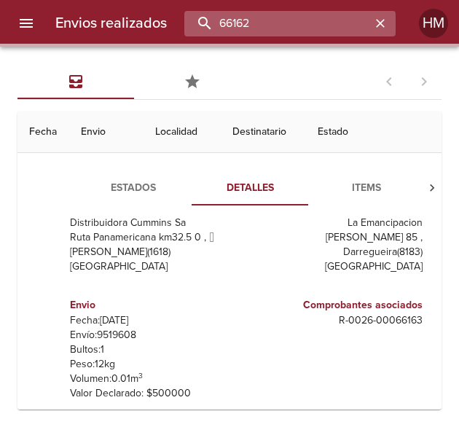
scroll to position [0, 0]
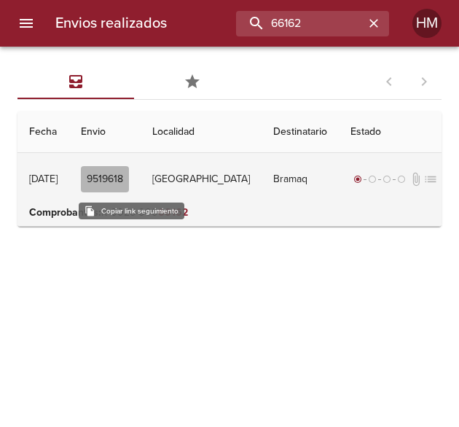
click at [129, 190] on button "9519618" at bounding box center [105, 179] width 48 height 27
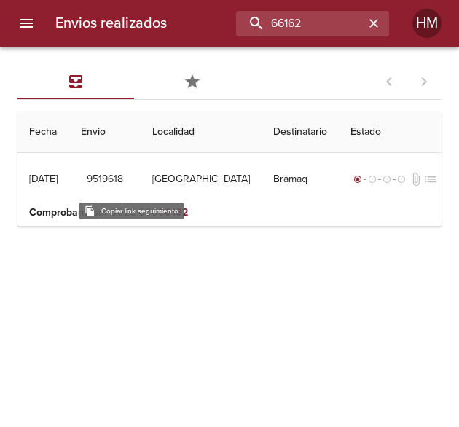
drag, startPoint x: 138, startPoint y: 178, endPoint x: 109, endPoint y: 266, distance: 92.8
click at [109, 266] on div "Todos Favoritos 1 - 1 de 1 Fecha Envio Localidad Destinatario Estado [DATE] [DA…" at bounding box center [229, 237] width 459 height 380
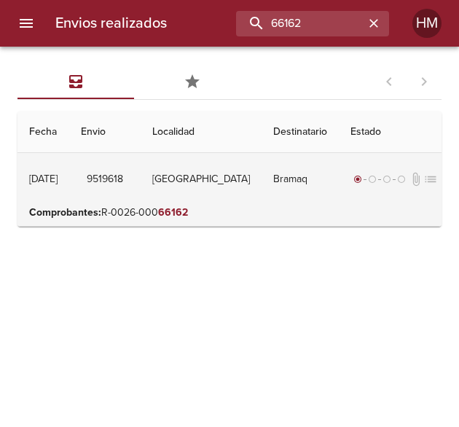
click at [172, 178] on td "[GEOGRAPHIC_DATA]" at bounding box center [200, 179] width 121 height 52
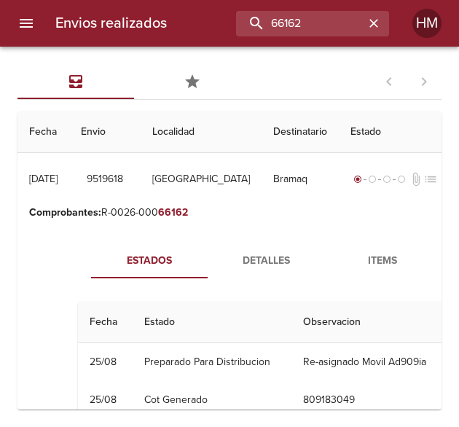
click at [250, 258] on span "Detalles" at bounding box center [265, 261] width 99 height 18
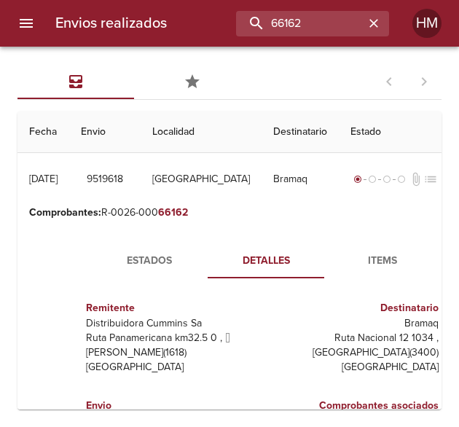
scroll to position [146, 0]
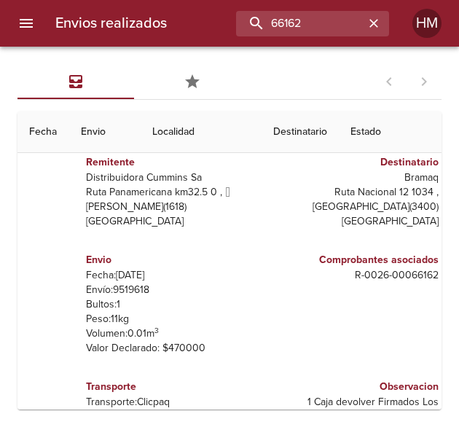
click at [113, 290] on p "Envío: 9519618" at bounding box center [171, 289] width 170 height 15
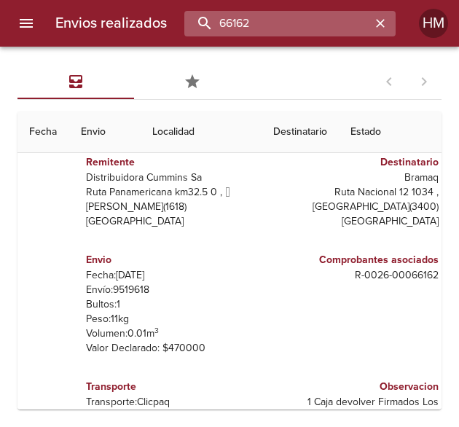
click at [321, 23] on input "66162" at bounding box center [277, 23] width 186 height 25
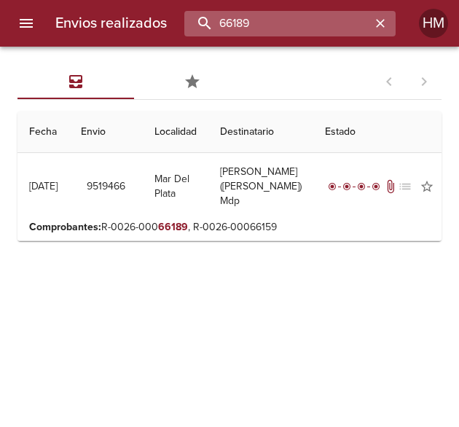
scroll to position [0, 0]
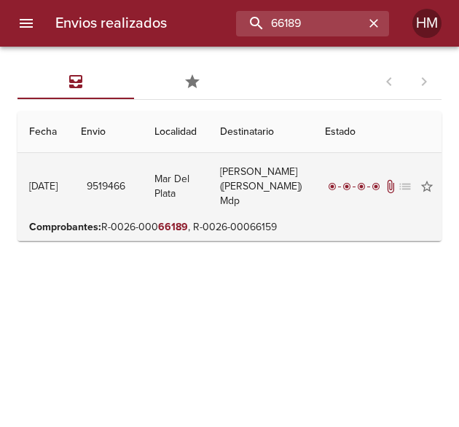
click at [204, 179] on td "Mar Del Plata" at bounding box center [176, 186] width 66 height 67
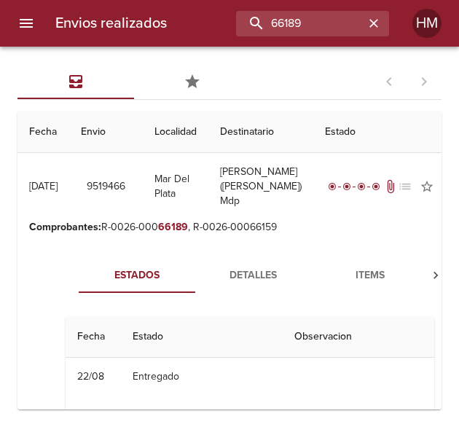
click at [247, 267] on span "Detalles" at bounding box center [253, 275] width 99 height 18
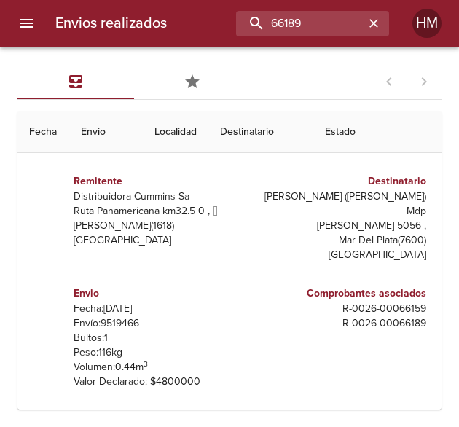
scroll to position [146, 0]
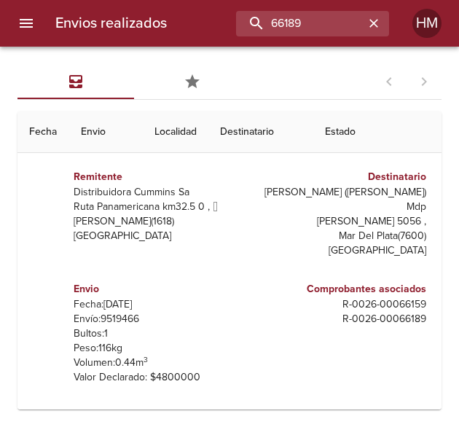
click at [119, 312] on p "Envío: 9519466" at bounding box center [159, 319] width 170 height 15
click at [121, 312] on p "Envío: 9519466" at bounding box center [159, 319] width 170 height 15
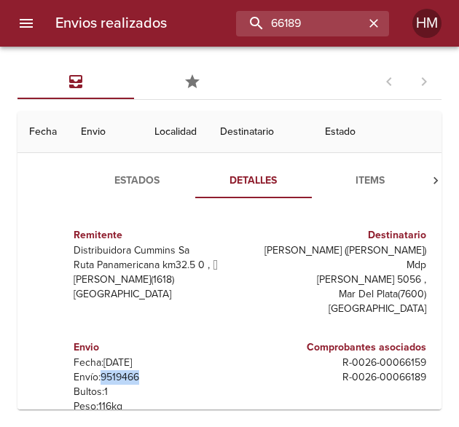
scroll to position [73, 0]
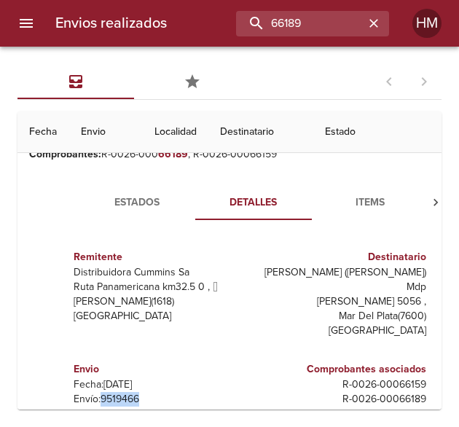
click at [141, 194] on span "Estados" at bounding box center [136, 203] width 99 height 18
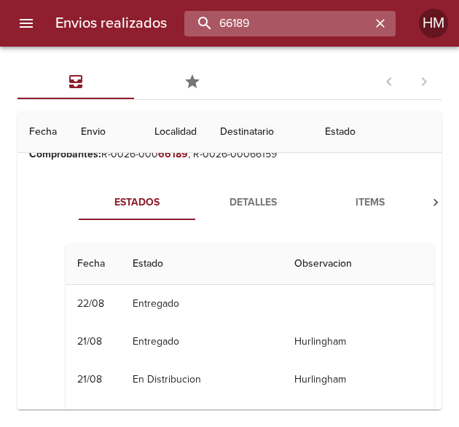
click at [325, 21] on input "66189" at bounding box center [277, 23] width 186 height 25
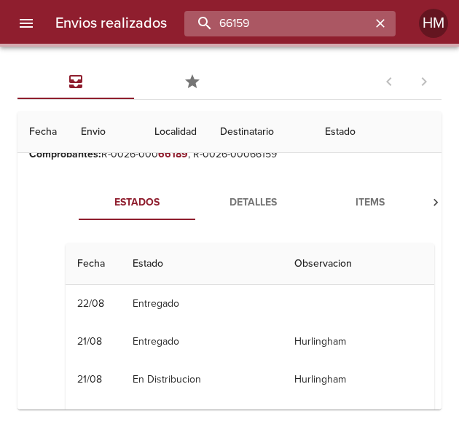
scroll to position [0, 0]
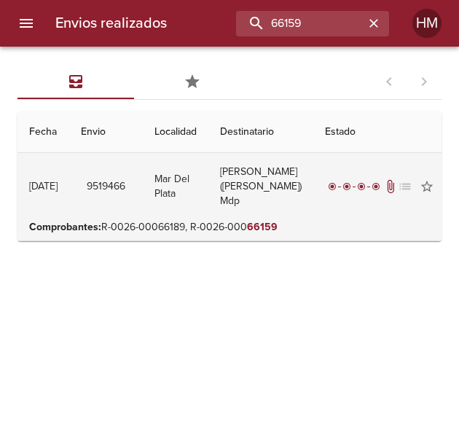
click at [125, 189] on span "9519466" at bounding box center [106, 187] width 39 height 18
click at [189, 171] on td "Mar Del Plata" at bounding box center [176, 186] width 66 height 67
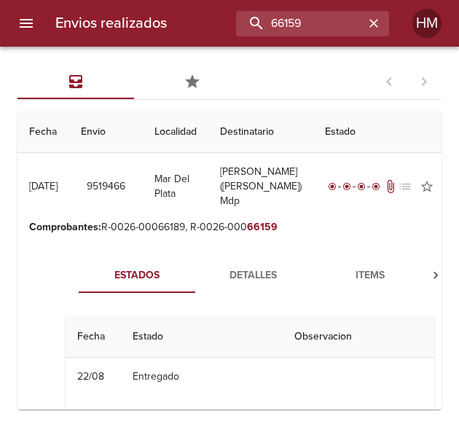
click at [240, 270] on span "Detalles" at bounding box center [253, 275] width 99 height 18
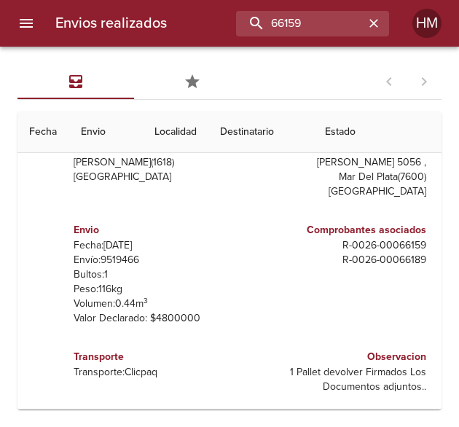
scroll to position [215, 0]
click at [122, 253] on p "Envío: 9519466" at bounding box center [159, 260] width 170 height 15
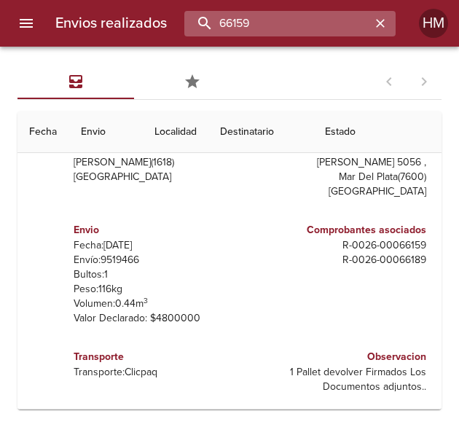
click at [325, 23] on input "66159" at bounding box center [277, 23] width 186 height 25
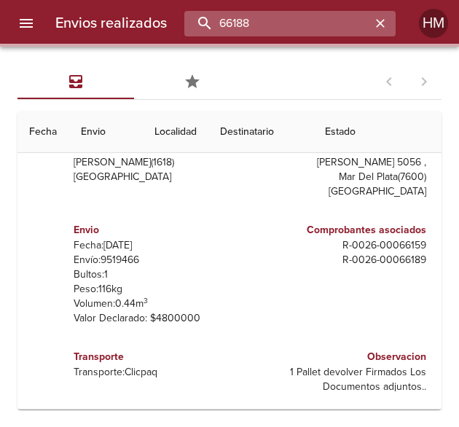
scroll to position [0, 0]
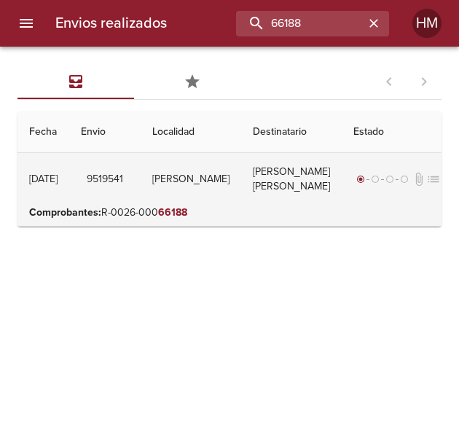
click at [205, 183] on td "[PERSON_NAME]" at bounding box center [190, 179] width 100 height 52
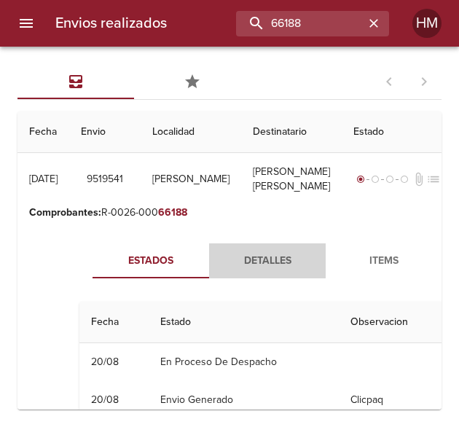
click at [262, 270] on span "Detalles" at bounding box center [267, 261] width 99 height 18
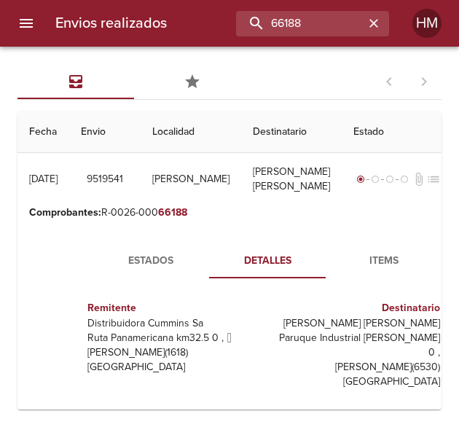
scroll to position [73, 0]
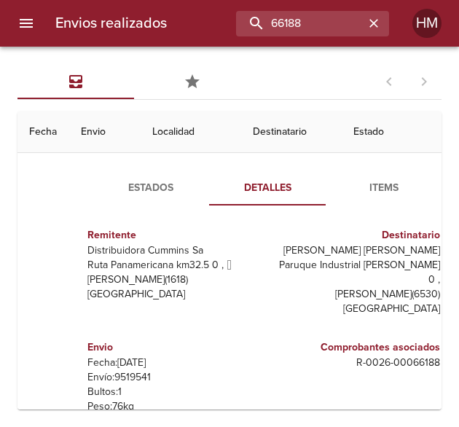
click at [119, 375] on p "Envío: 9519541" at bounding box center [172, 377] width 170 height 15
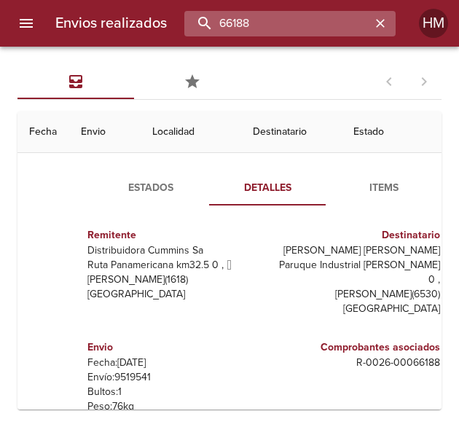
click at [329, 23] on input "66188" at bounding box center [277, 23] width 186 height 25
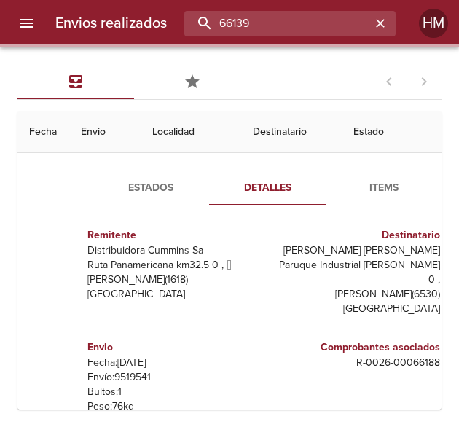
scroll to position [0, 0]
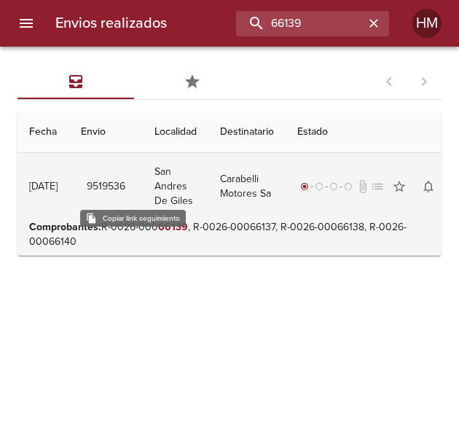
click at [131, 186] on button "9519536" at bounding box center [106, 186] width 50 height 27
click at [175, 175] on td "San Andres De Giles" at bounding box center [176, 186] width 66 height 67
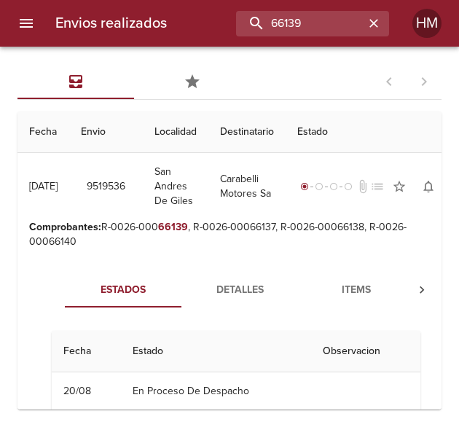
click at [252, 282] on span "Detalles" at bounding box center [239, 290] width 99 height 18
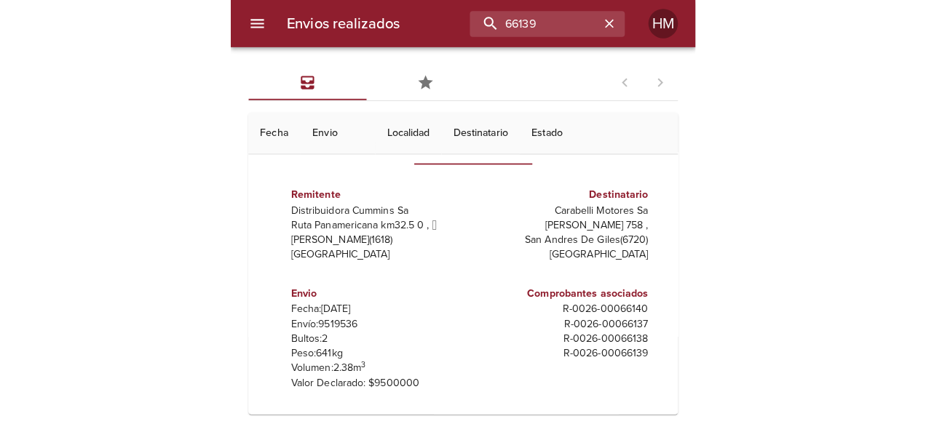
scroll to position [146, 0]
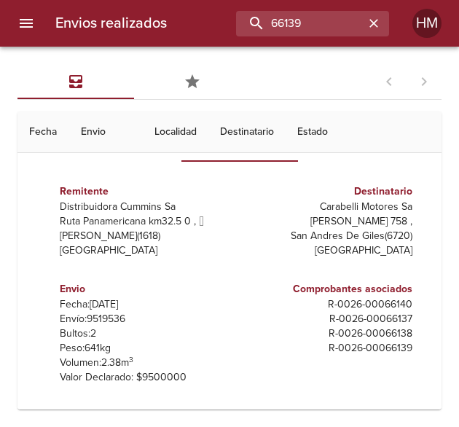
click at [116, 312] on p "Envío: 9519536" at bounding box center [145, 319] width 170 height 15
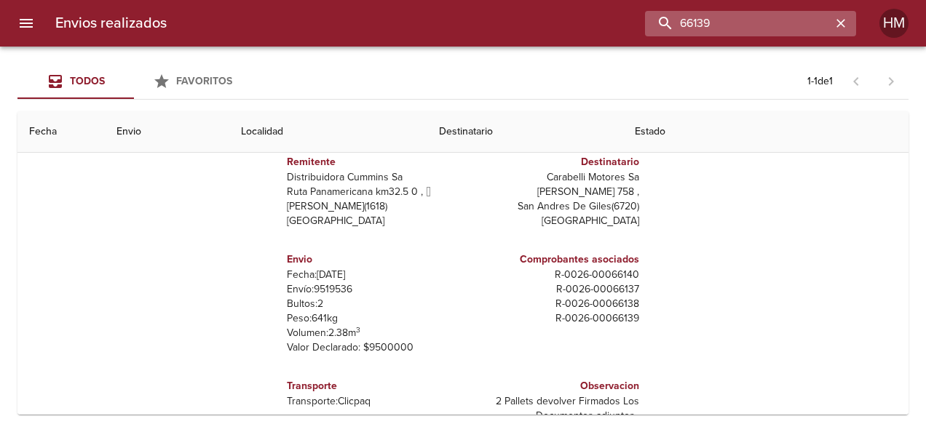
click at [365, 23] on input "66139" at bounding box center [738, 23] width 186 height 25
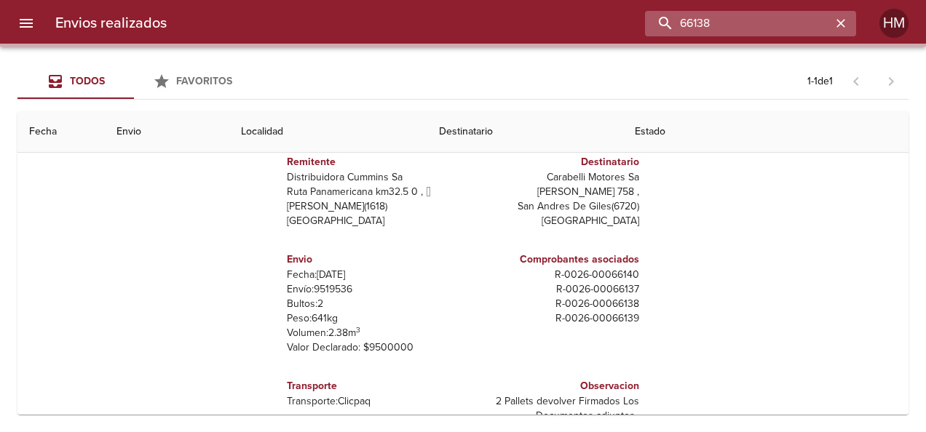
scroll to position [0, 0]
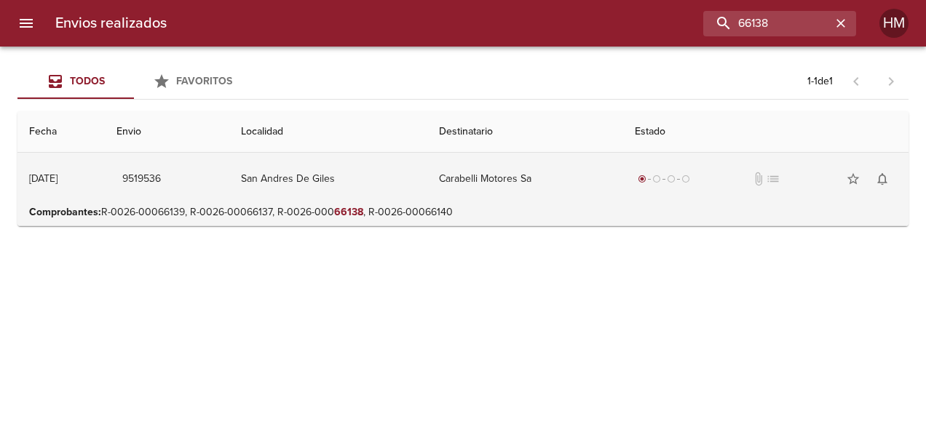
click at [365, 183] on td "San Andres De Giles" at bounding box center [328, 179] width 198 height 52
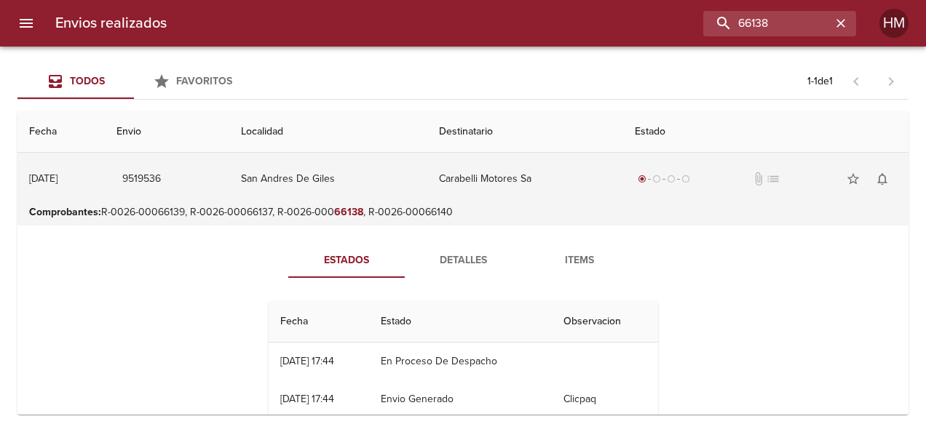
scroll to position [32, 0]
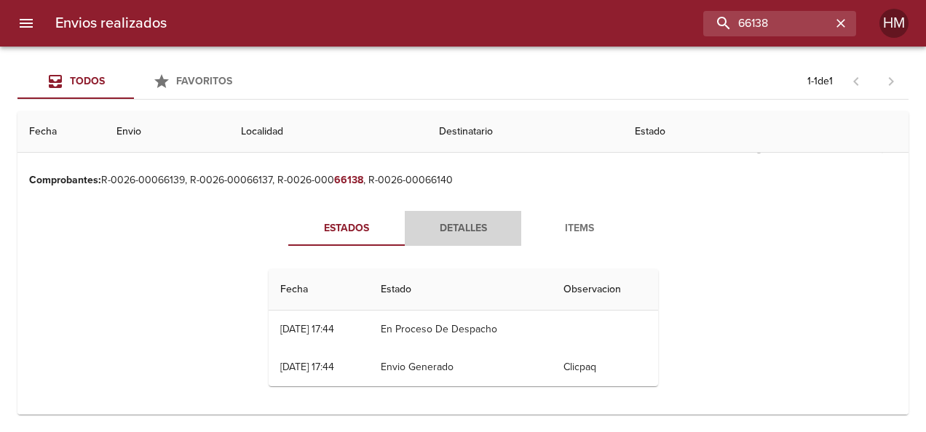
click at [365, 231] on span "Detalles" at bounding box center [462, 229] width 99 height 18
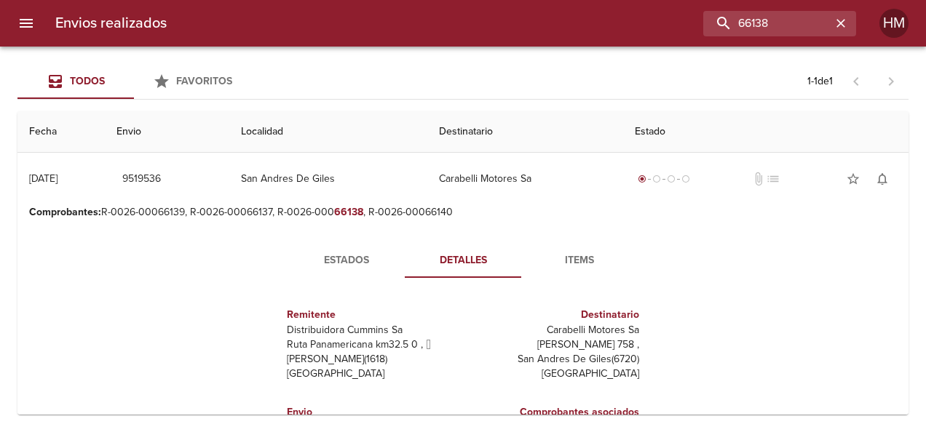
scroll to position [146, 0]
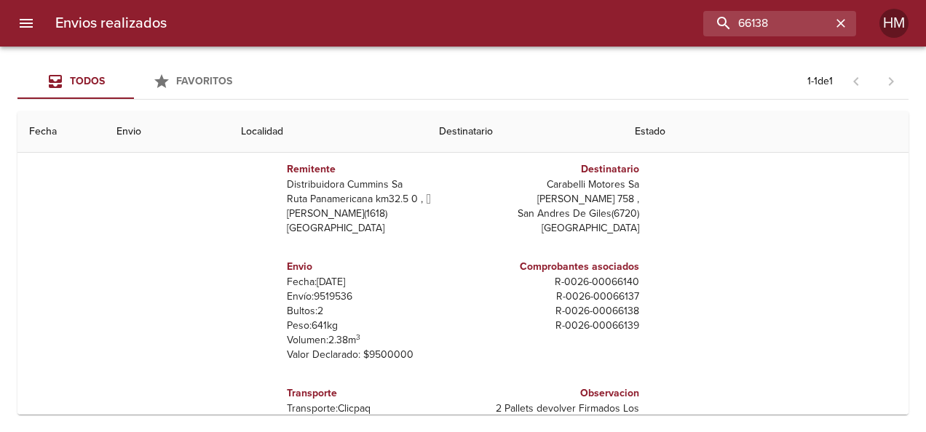
click at [323, 298] on p "Envío: 9519536" at bounding box center [372, 297] width 170 height 15
click at [323, 299] on p "Envío: 9519536" at bounding box center [372, 297] width 170 height 15
click at [365, 23] on input "66138" at bounding box center [738, 23] width 186 height 25
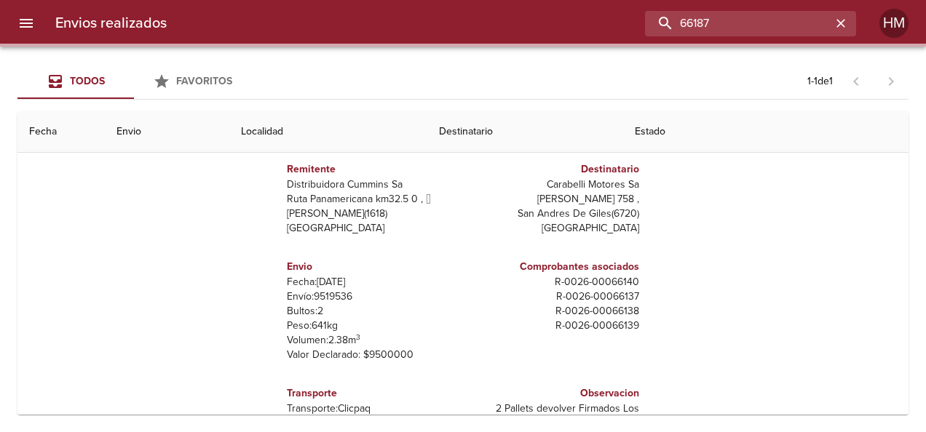
scroll to position [0, 0]
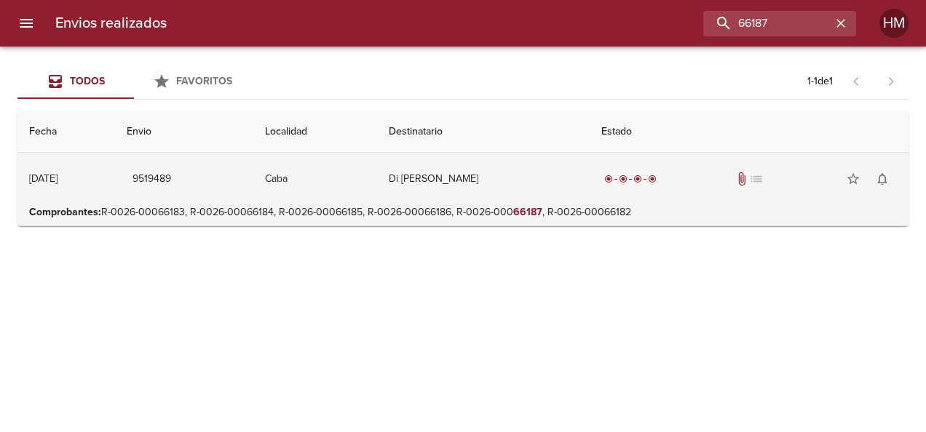
click at [315, 166] on td "Caba" at bounding box center [315, 179] width 124 height 52
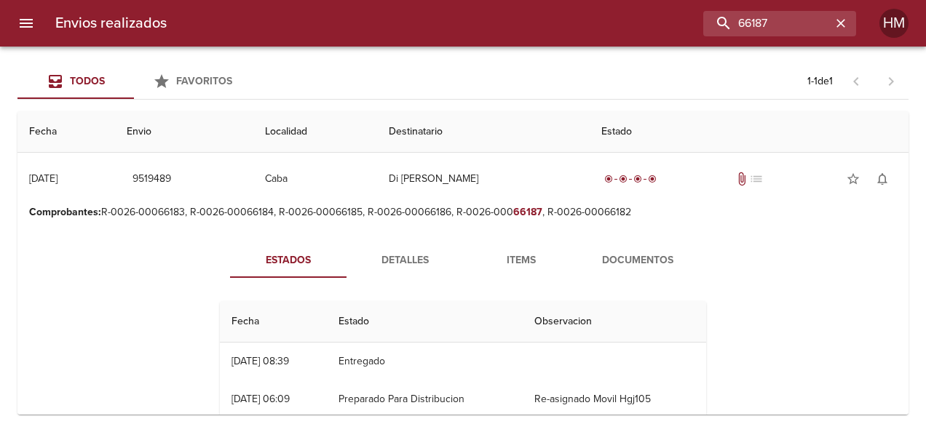
click at [365, 256] on span "Detalles" at bounding box center [404, 261] width 99 height 18
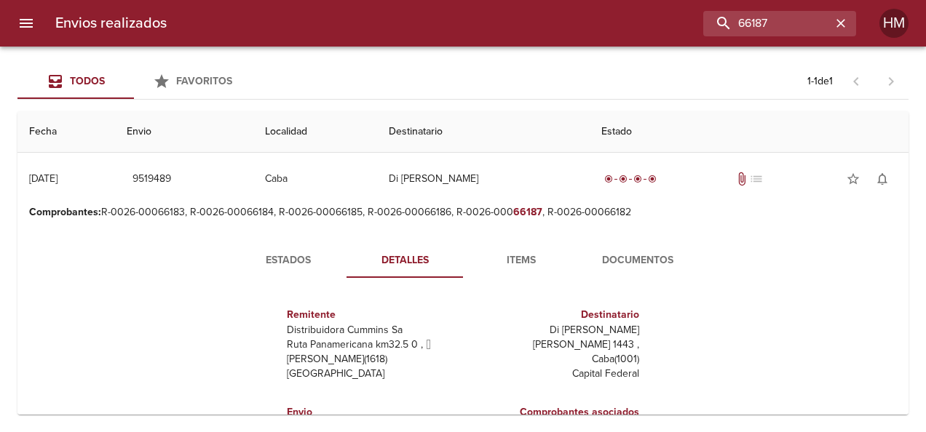
scroll to position [146, 0]
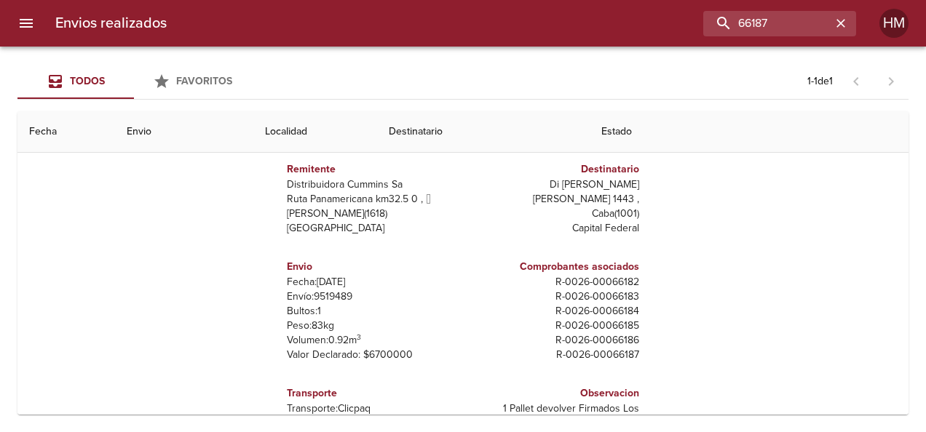
click at [311, 296] on p "Envío: 9519489" at bounding box center [372, 297] width 170 height 15
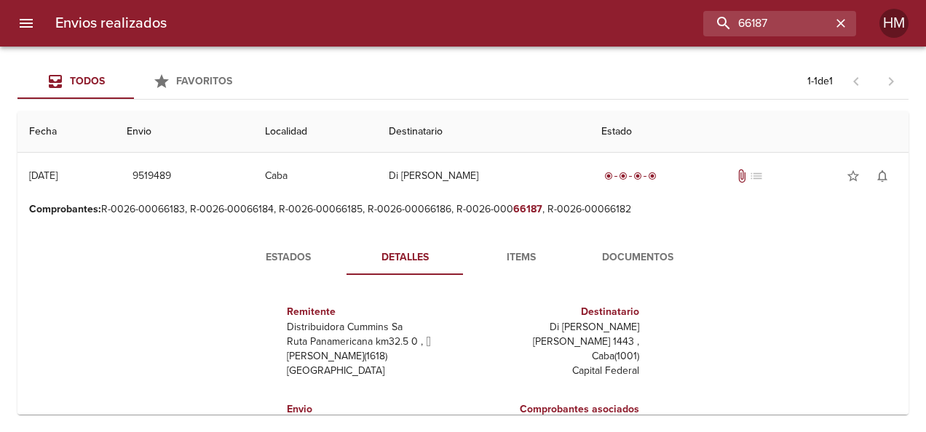
scroll to position [0, 0]
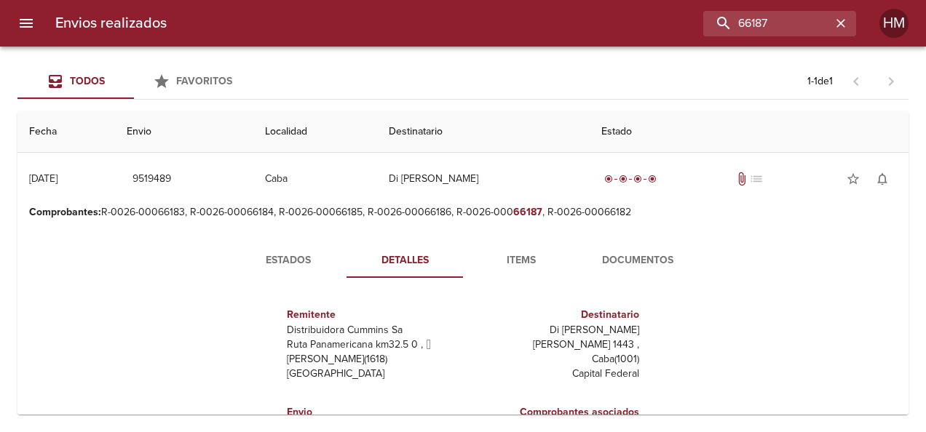
click at [288, 258] on span "Estados" at bounding box center [288, 261] width 99 height 18
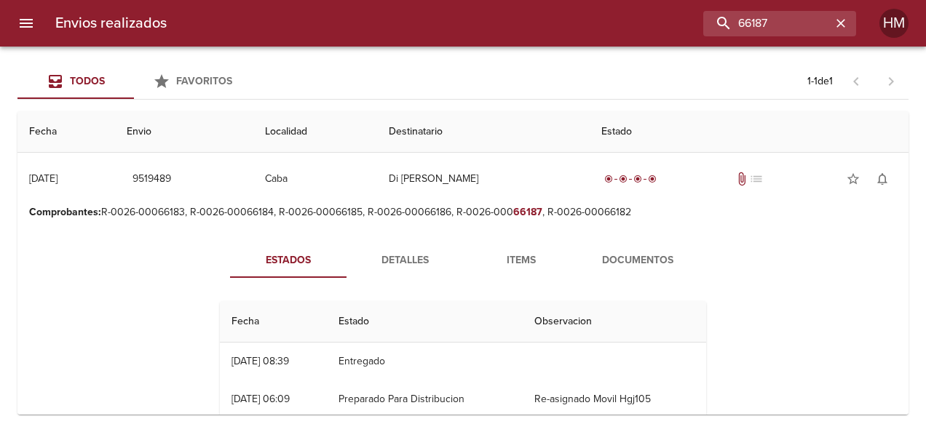
click at [365, 255] on span "Detalles" at bounding box center [404, 261] width 99 height 18
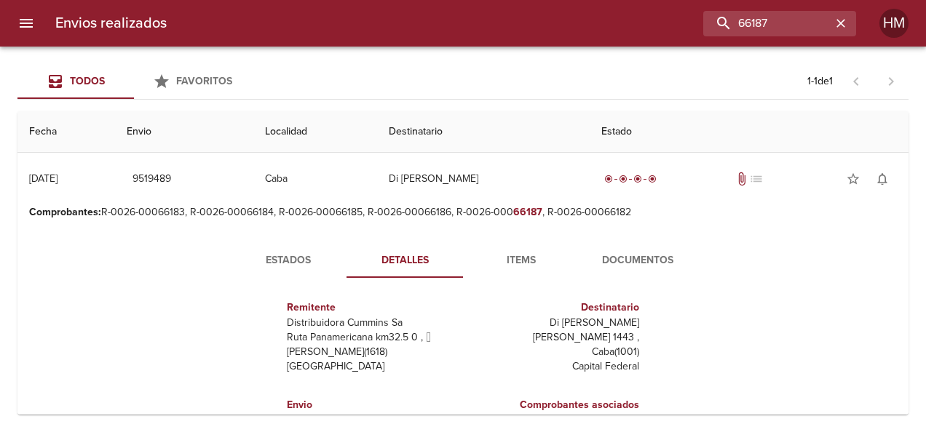
scroll to position [146, 0]
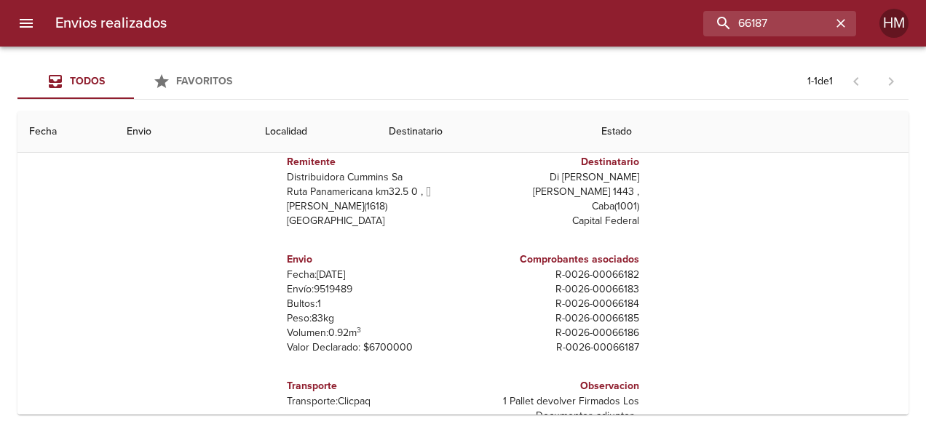
click at [320, 287] on p "Envío: 9519489" at bounding box center [372, 289] width 170 height 15
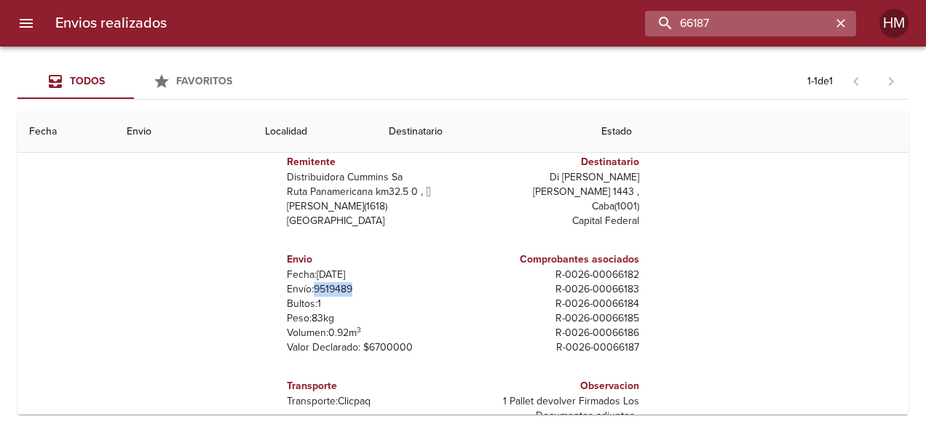
click at [365, 18] on input "66187" at bounding box center [738, 23] width 186 height 25
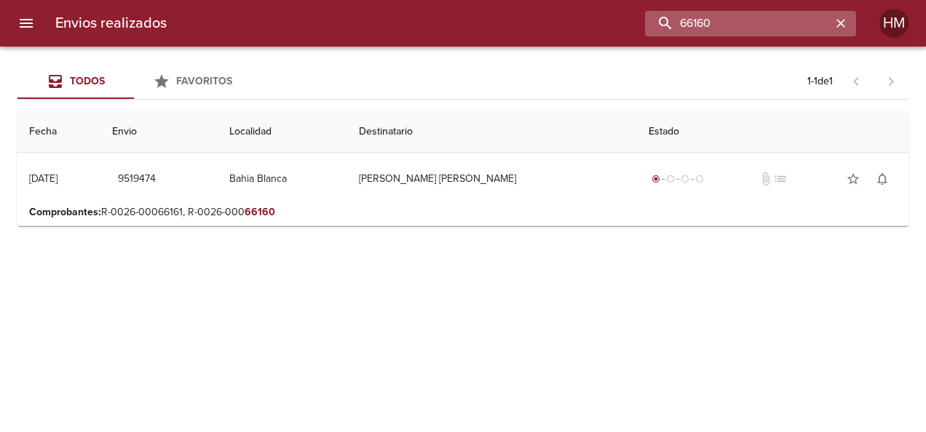
scroll to position [0, 0]
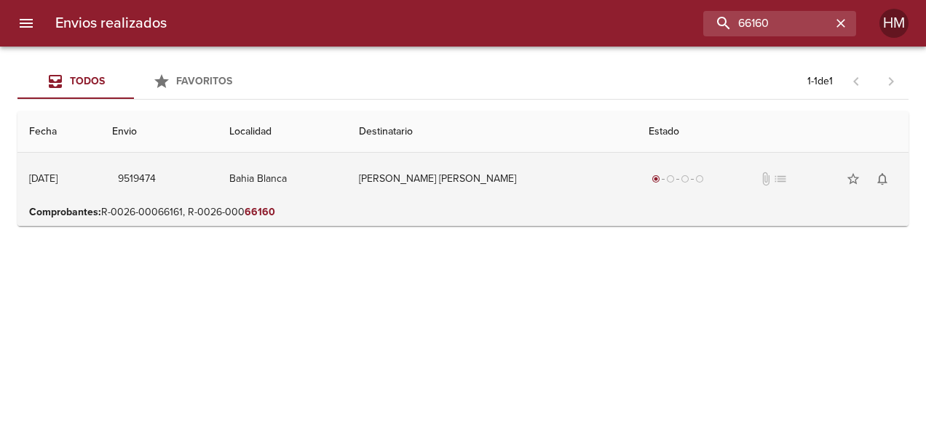
click at [365, 178] on td "[PERSON_NAME] [PERSON_NAME]" at bounding box center [492, 179] width 290 height 52
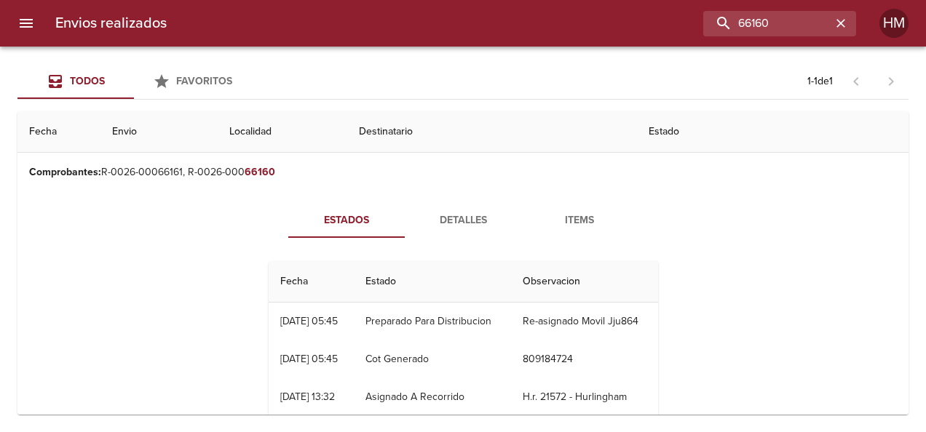
scroll to position [73, 0]
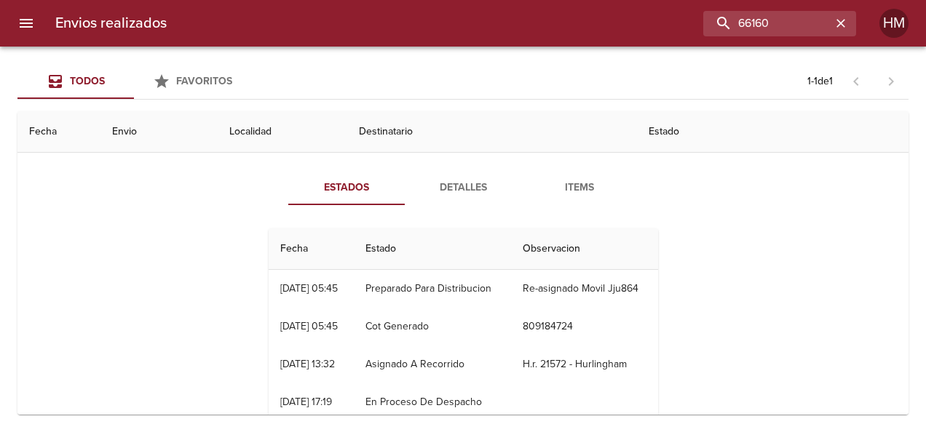
click at [365, 187] on span "Detalles" at bounding box center [462, 188] width 99 height 18
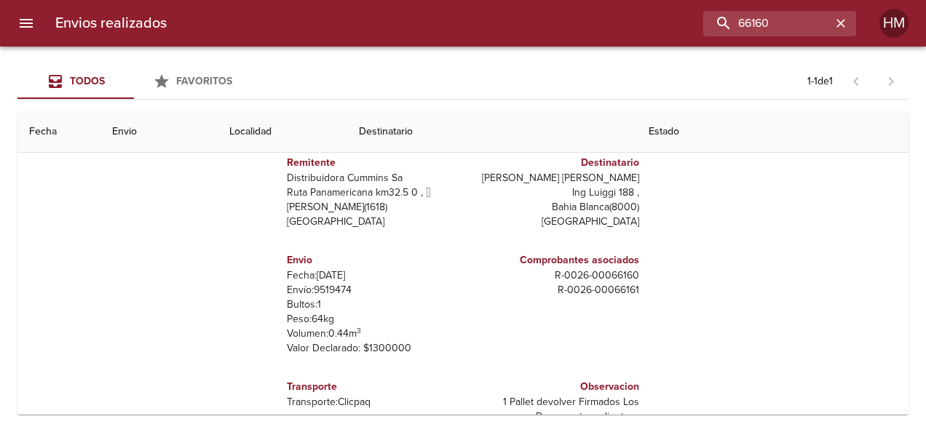
scroll to position [146, 0]
click at [336, 286] on p "Envío: 9519474" at bounding box center [372, 289] width 170 height 15
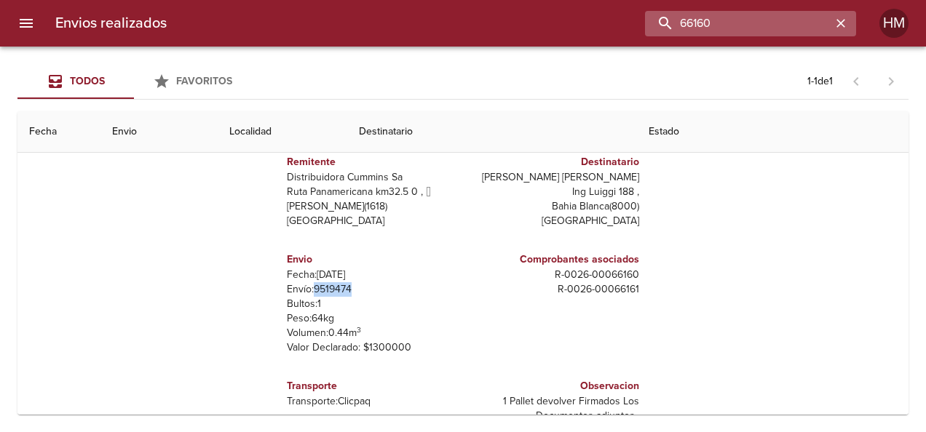
click at [365, 25] on input "66160" at bounding box center [738, 23] width 186 height 25
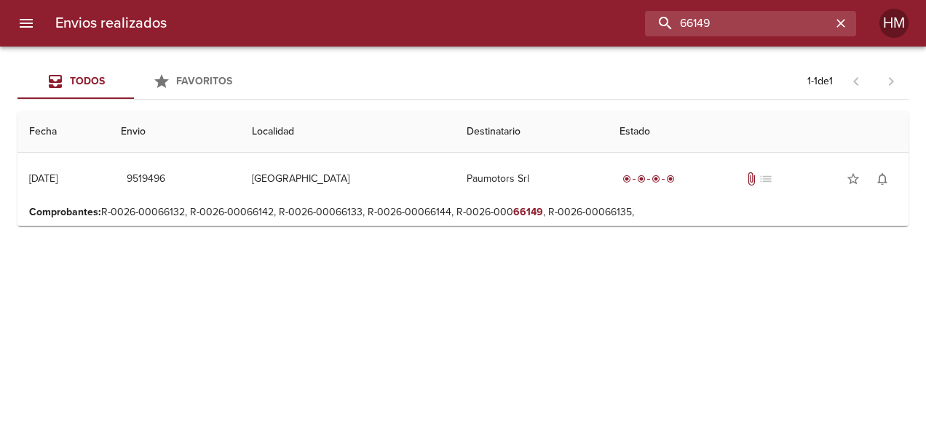
scroll to position [0, 0]
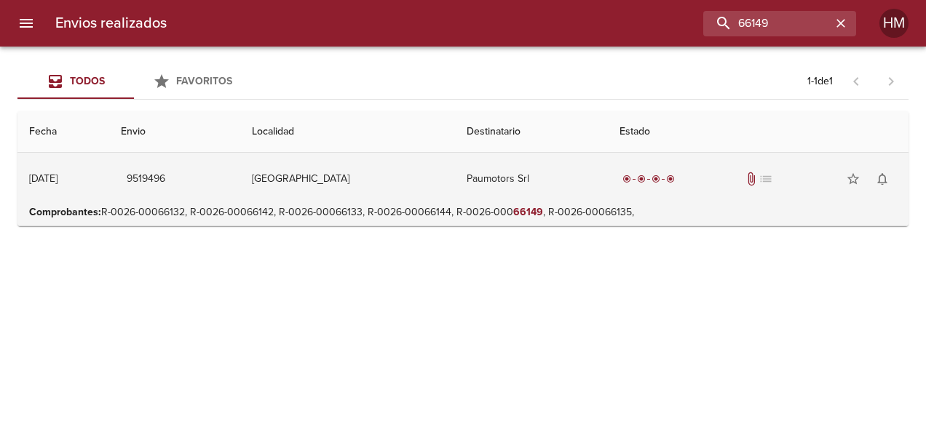
click at [313, 160] on td "[GEOGRAPHIC_DATA]" at bounding box center [347, 179] width 215 height 52
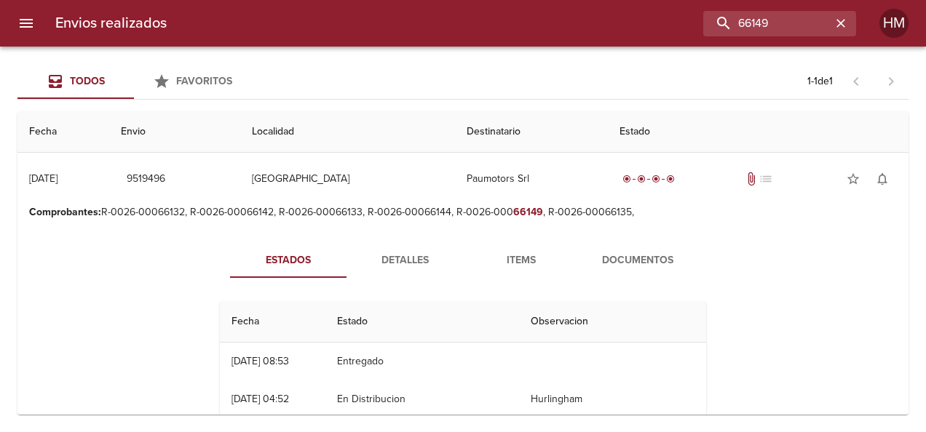
click at [365, 253] on span "Detalles" at bounding box center [404, 261] width 99 height 18
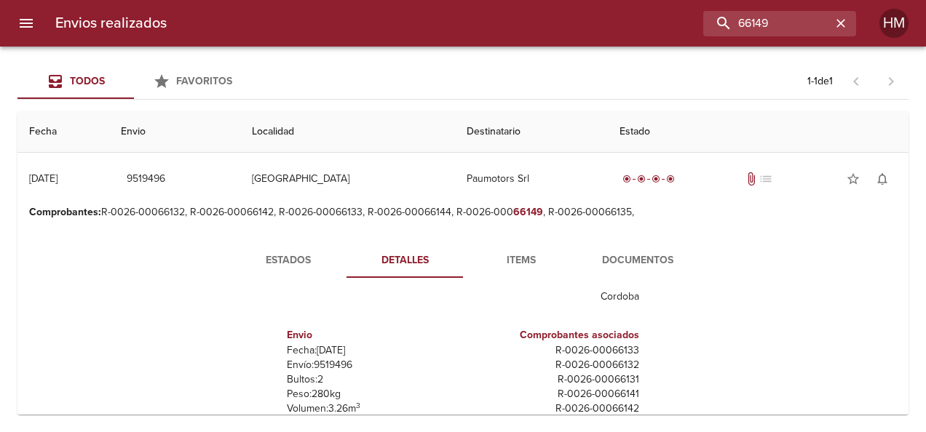
scroll to position [95, 0]
click at [305, 355] on p "Envío: 9519496" at bounding box center [372, 362] width 170 height 15
click at [306, 355] on p "Envío: 9519496" at bounding box center [372, 362] width 170 height 15
click at [285, 255] on span "Estados" at bounding box center [288, 261] width 99 height 18
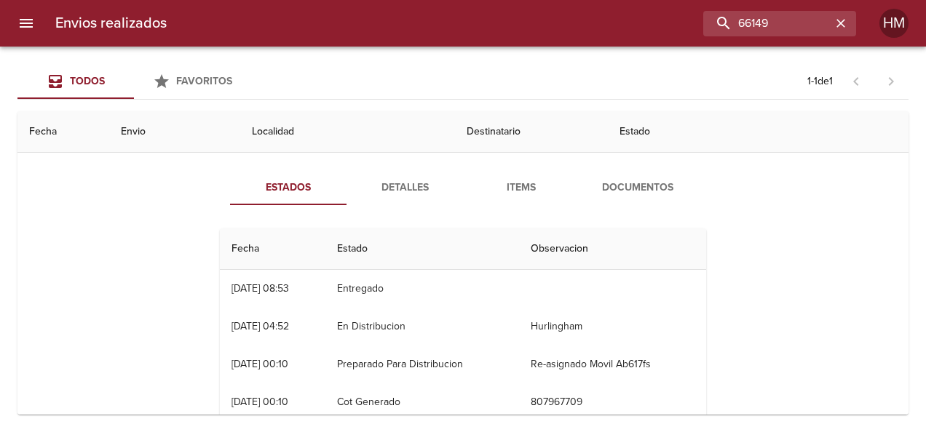
scroll to position [0, 0]
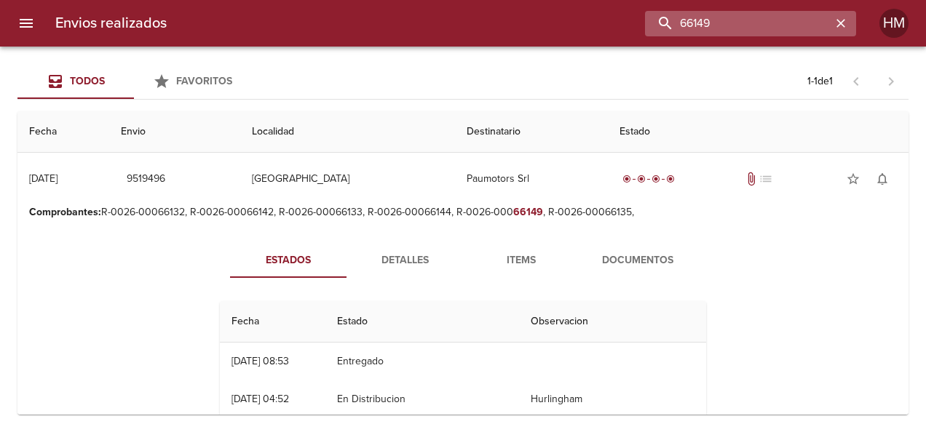
click at [365, 19] on input "66149" at bounding box center [738, 23] width 186 height 25
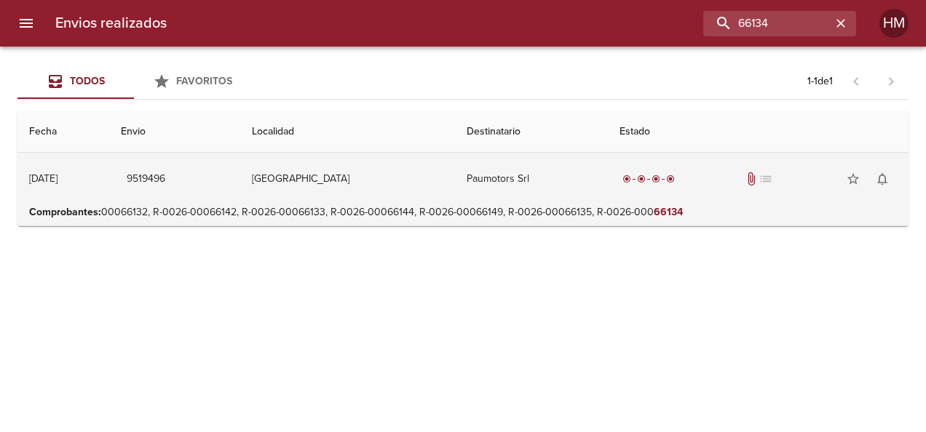
click at [365, 167] on td "[GEOGRAPHIC_DATA]" at bounding box center [347, 179] width 215 height 52
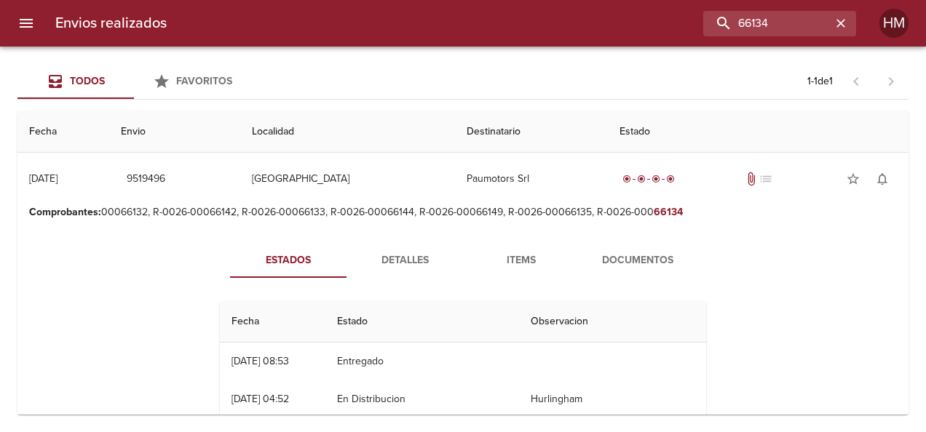
click at [365, 253] on span "Detalles" at bounding box center [404, 261] width 99 height 18
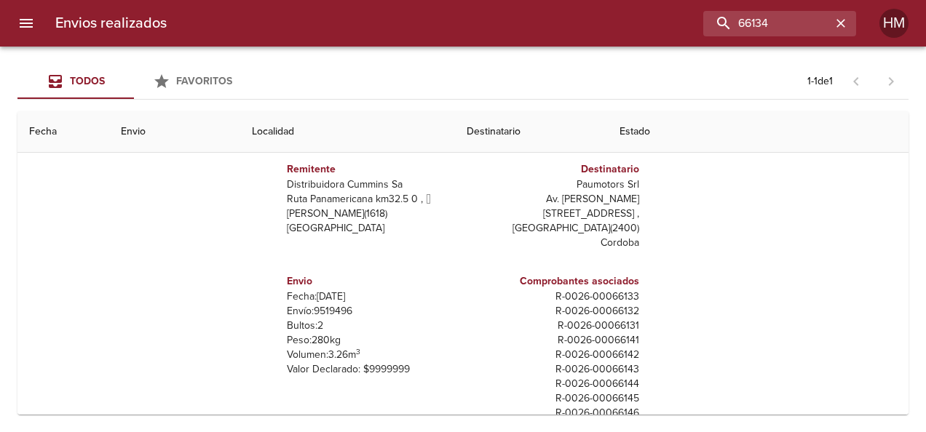
scroll to position [73, 0]
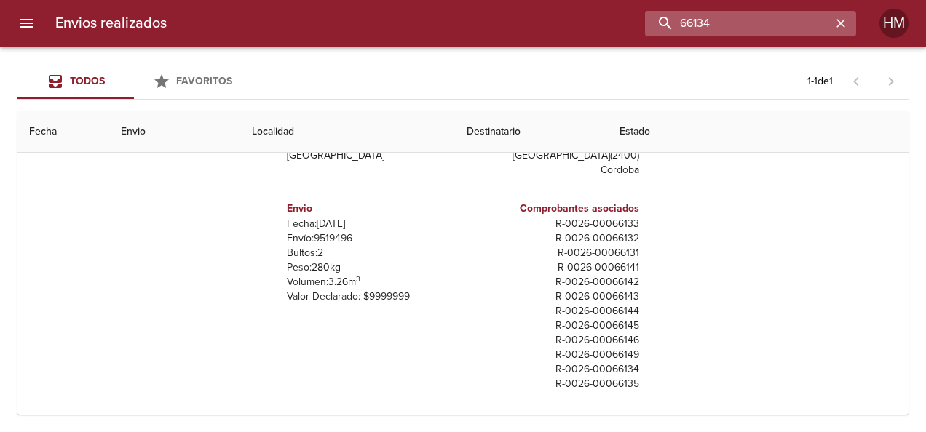
click at [365, 20] on input "66134" at bounding box center [738, 23] width 186 height 25
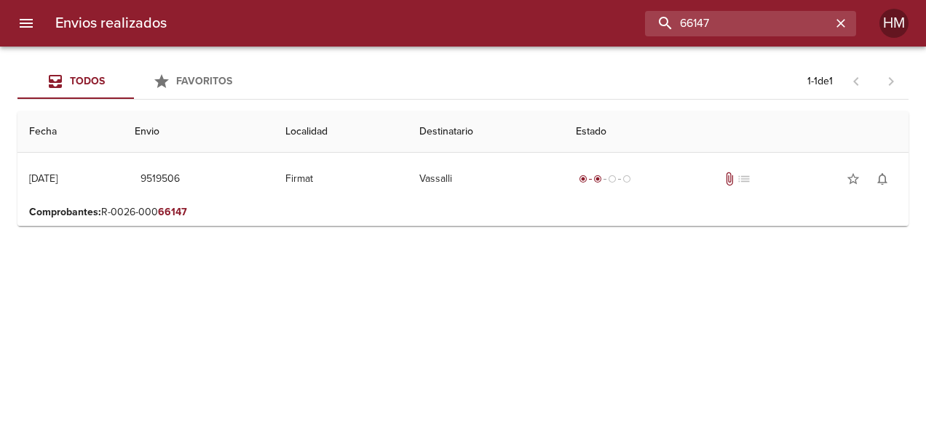
scroll to position [0, 0]
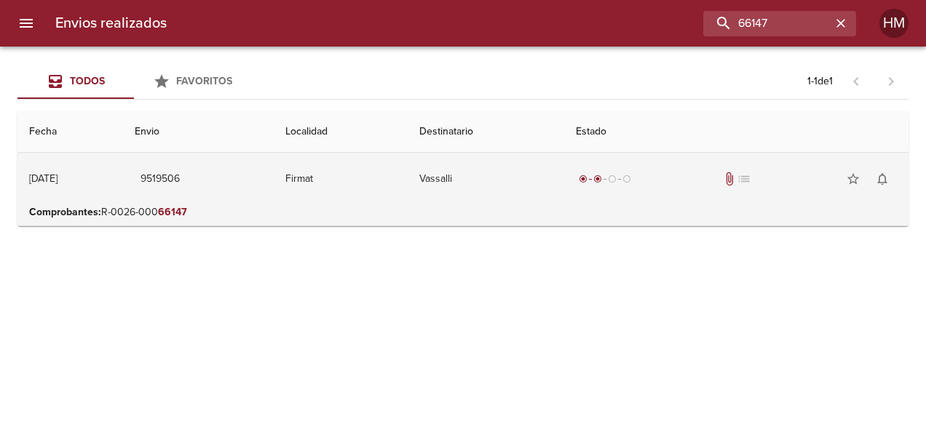
click at [274, 173] on td "9519506" at bounding box center [198, 179] width 151 height 52
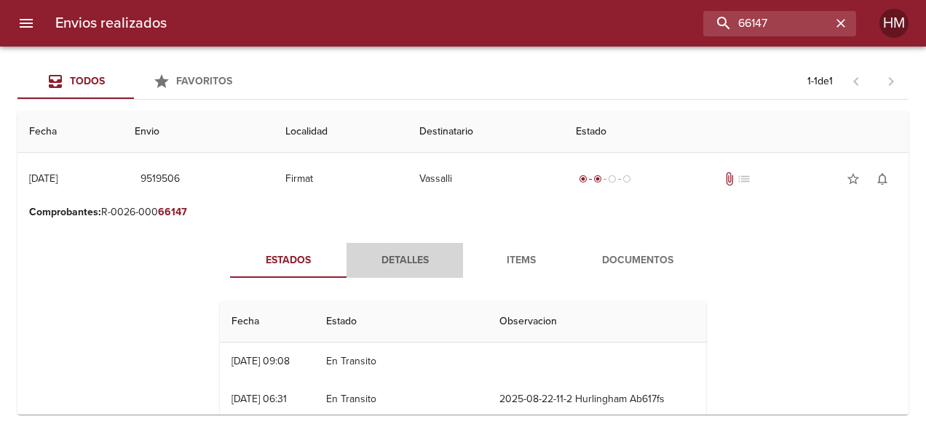
click at [365, 253] on span "Detalles" at bounding box center [404, 261] width 99 height 18
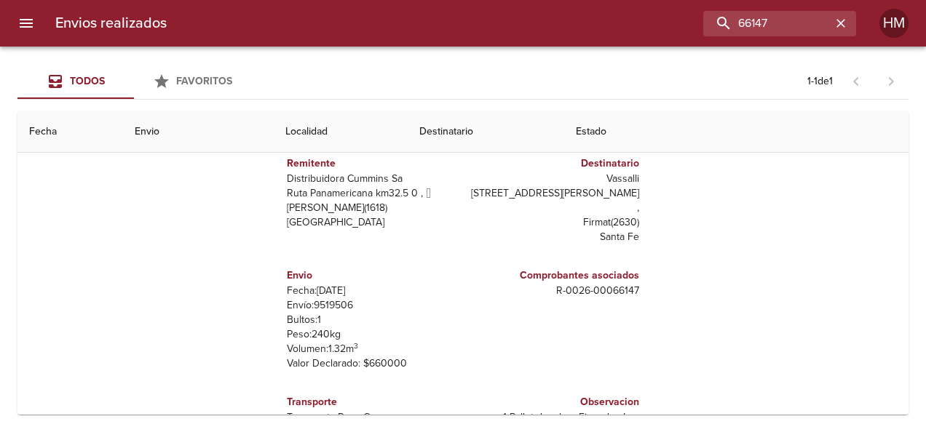
scroll to position [146, 0]
click at [323, 297] on p "Envío: 9519506" at bounding box center [372, 304] width 170 height 15
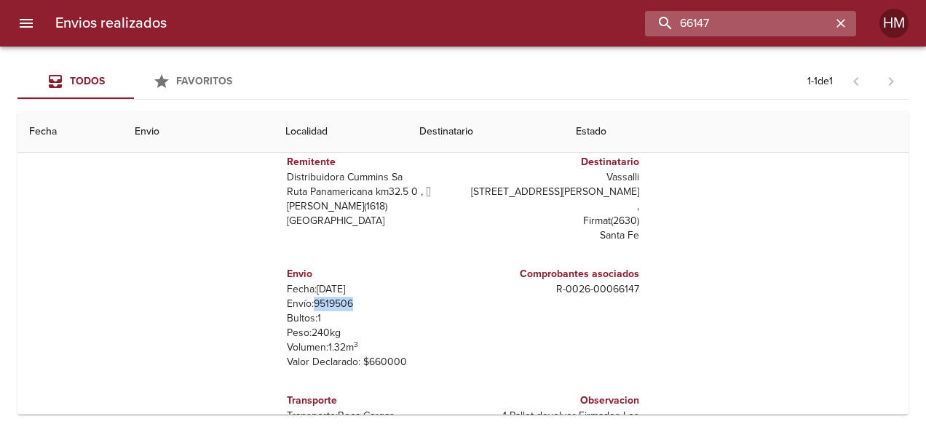
click at [365, 21] on input "66147" at bounding box center [738, 23] width 186 height 25
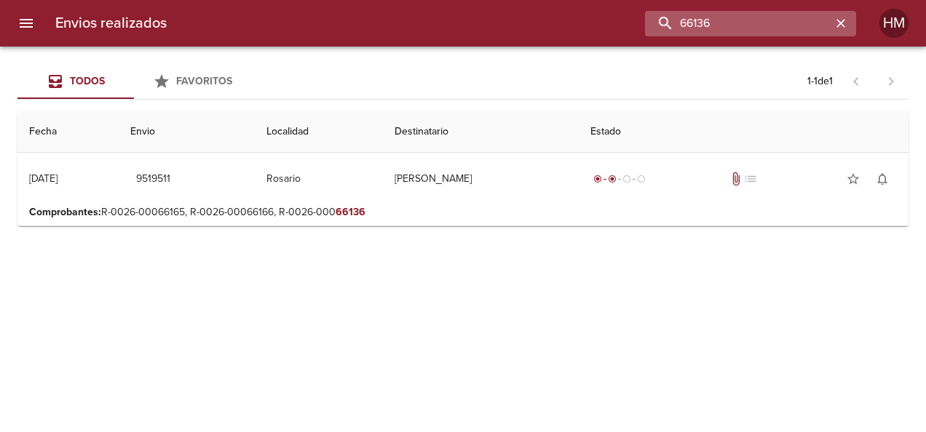
scroll to position [0, 0]
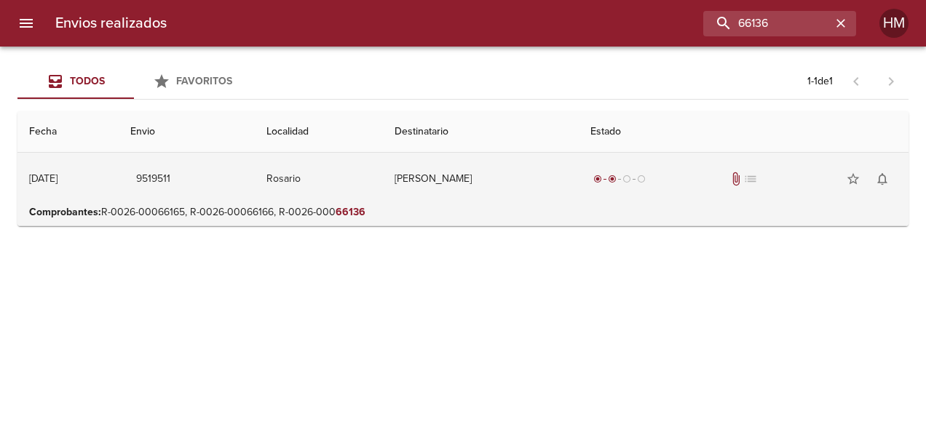
click at [255, 192] on td "9519511" at bounding box center [187, 179] width 136 height 52
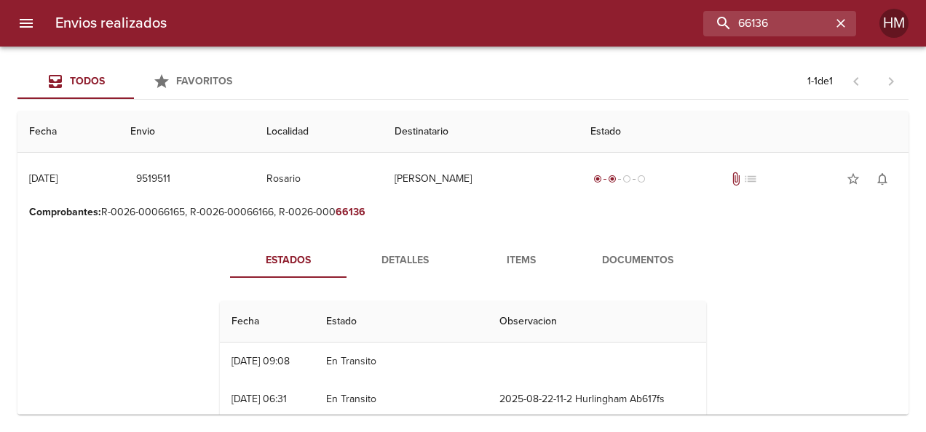
click at [365, 253] on span "Detalles" at bounding box center [404, 261] width 99 height 18
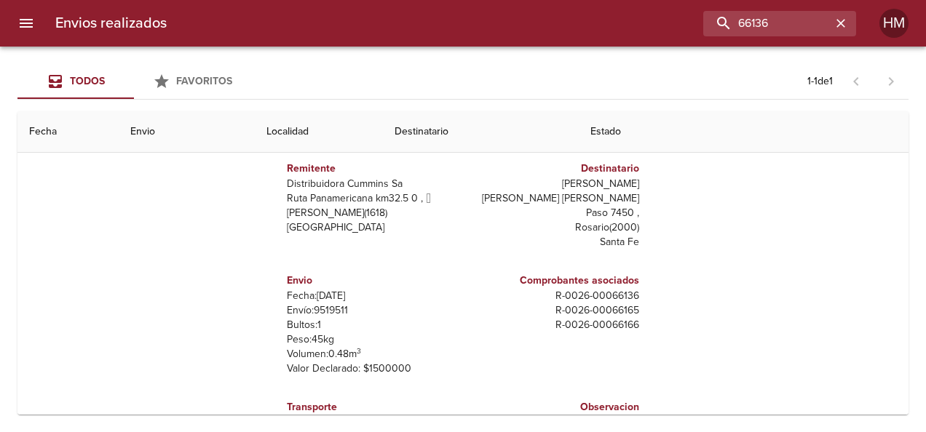
scroll to position [146, 0]
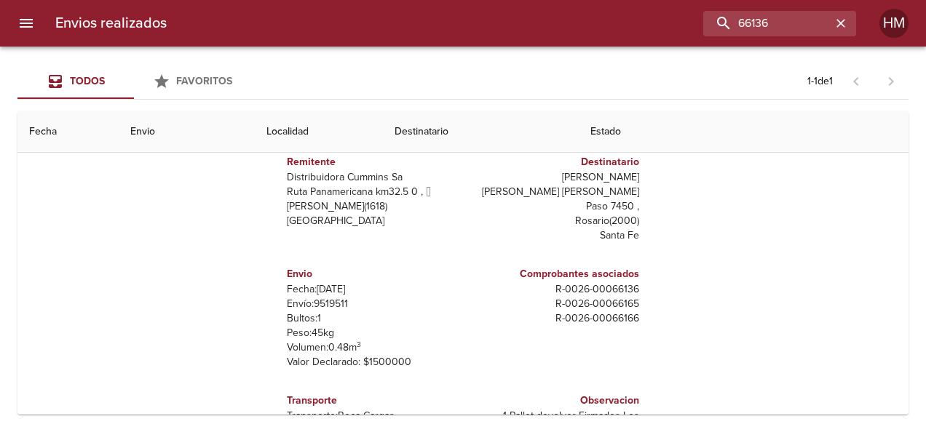
click at [323, 297] on p "Envío: 9519511" at bounding box center [372, 304] width 170 height 15
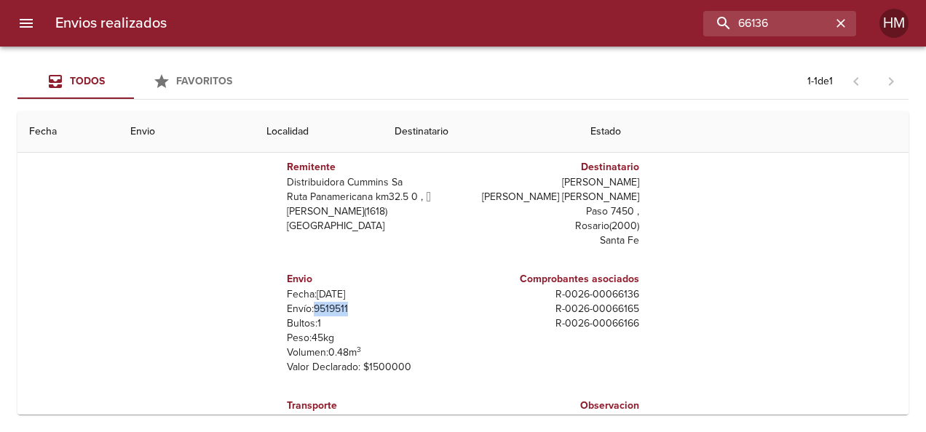
scroll to position [0, 0]
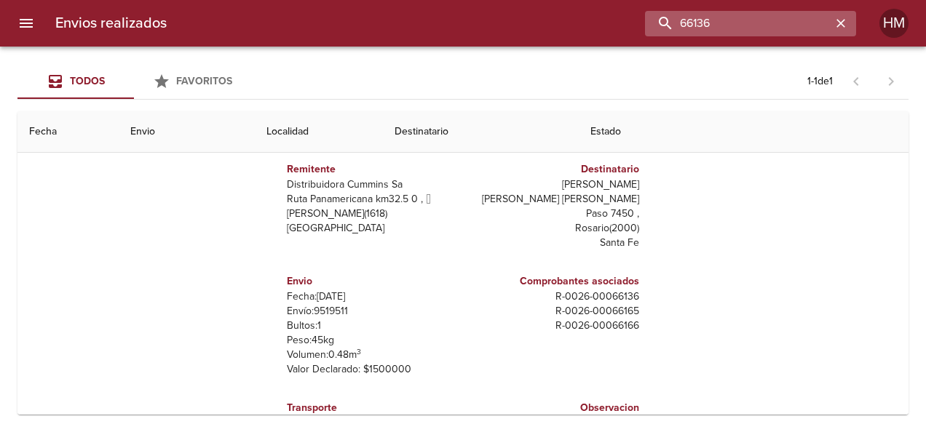
click at [365, 14] on input "66136" at bounding box center [738, 23] width 186 height 25
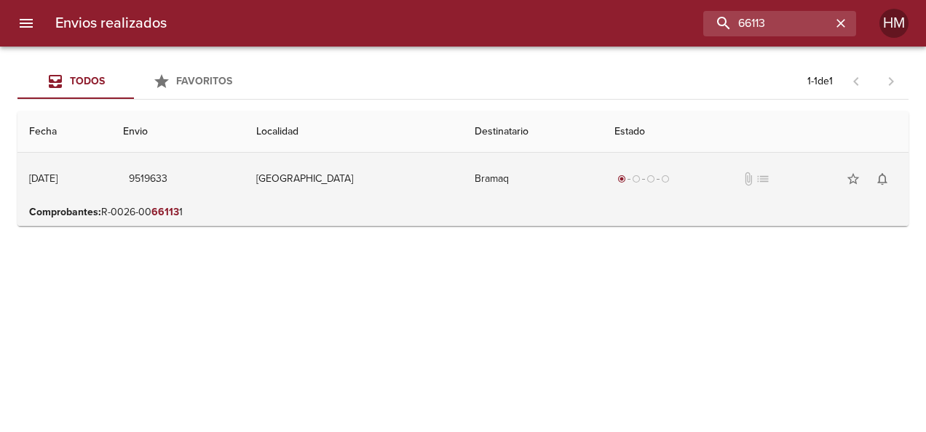
click at [244, 189] on td "9519633" at bounding box center [177, 179] width 133 height 52
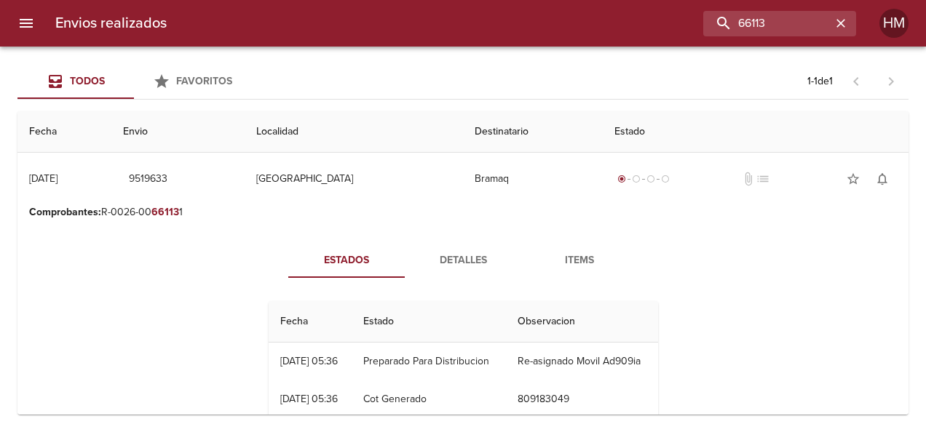
click at [365, 262] on span "Detalles" at bounding box center [462, 261] width 99 height 18
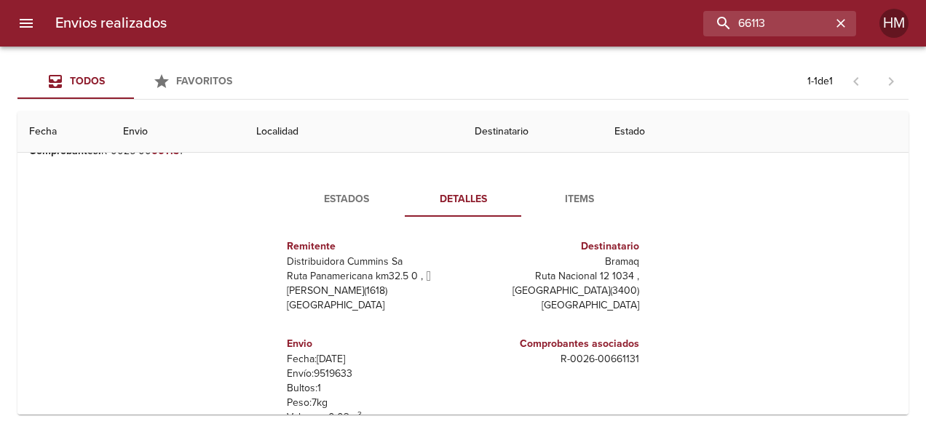
scroll to position [146, 0]
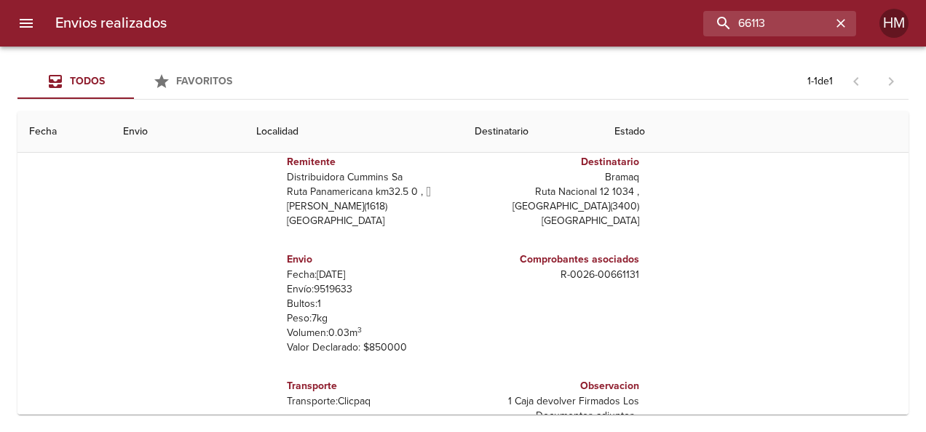
click at [330, 285] on p "Envío: 9519633" at bounding box center [372, 289] width 170 height 15
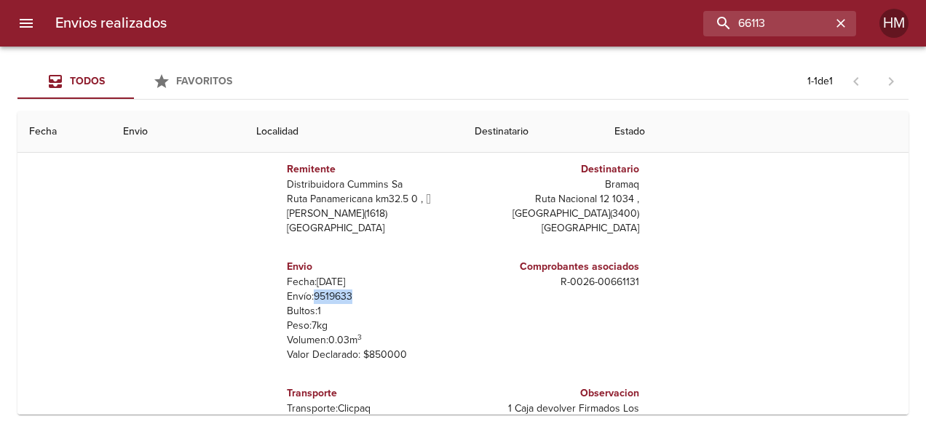
scroll to position [0, 0]
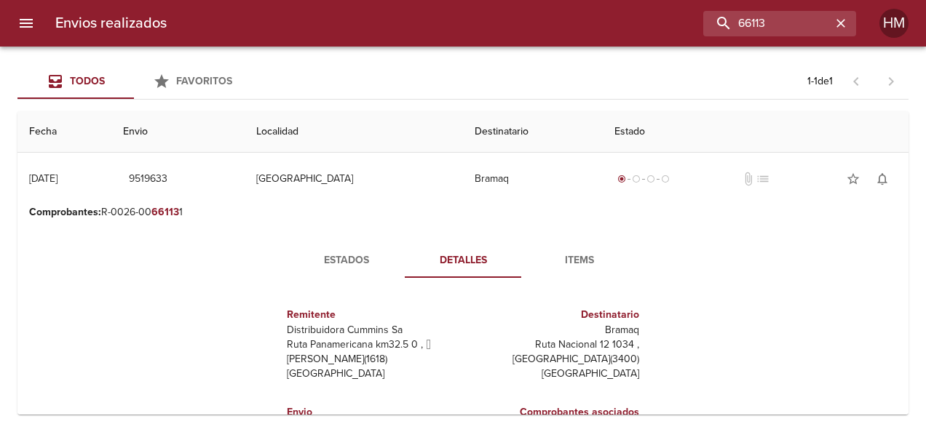
click at [309, 253] on span "Estados" at bounding box center [346, 261] width 99 height 18
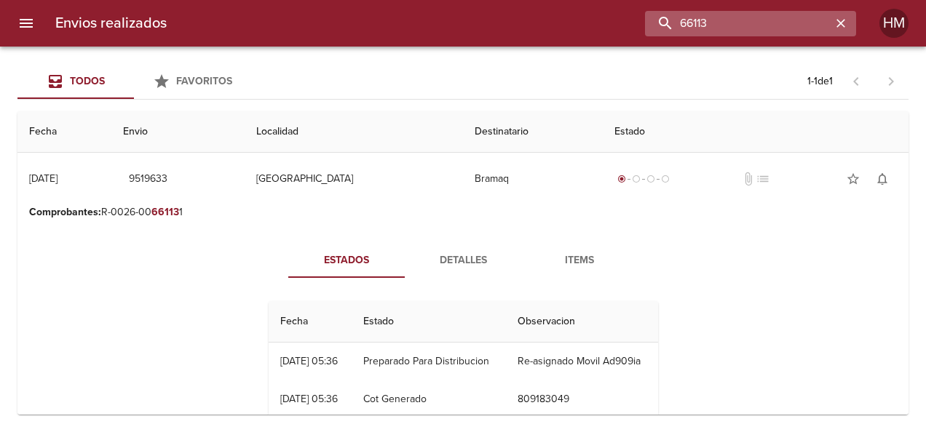
click at [365, 20] on input "66113" at bounding box center [738, 23] width 186 height 25
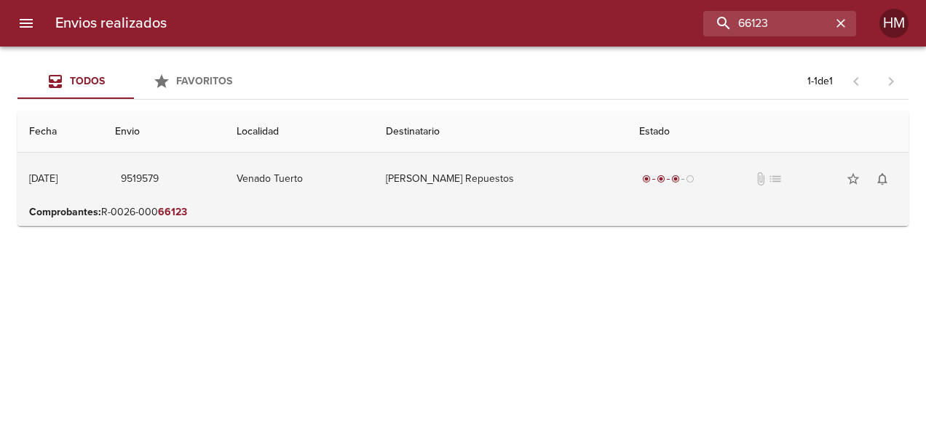
click at [362, 186] on td "Venado Tuerto" at bounding box center [299, 179] width 149 height 52
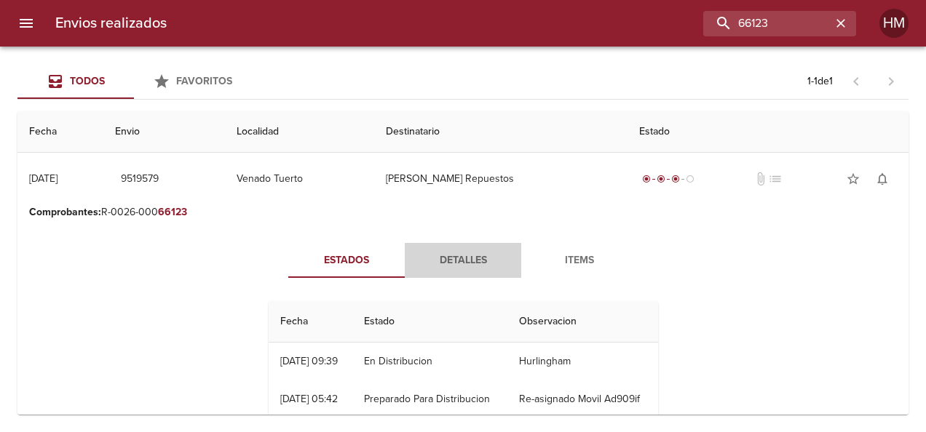
click at [365, 256] on span "Detalles" at bounding box center [462, 261] width 99 height 18
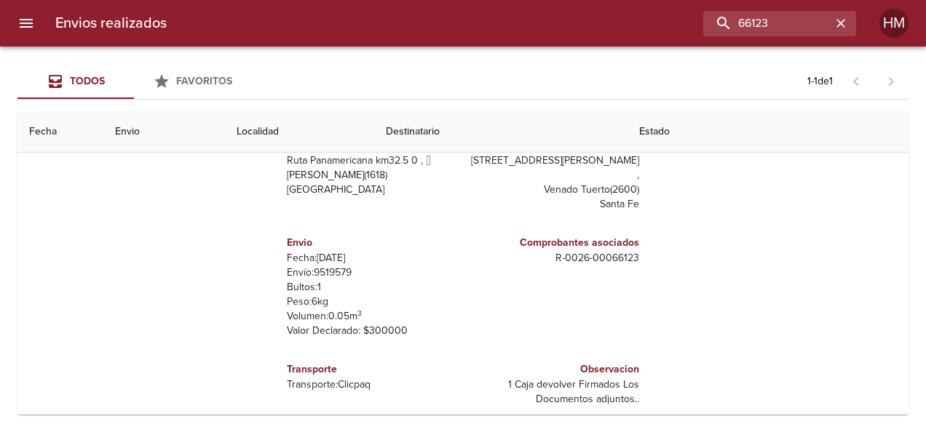
scroll to position [183, 0]
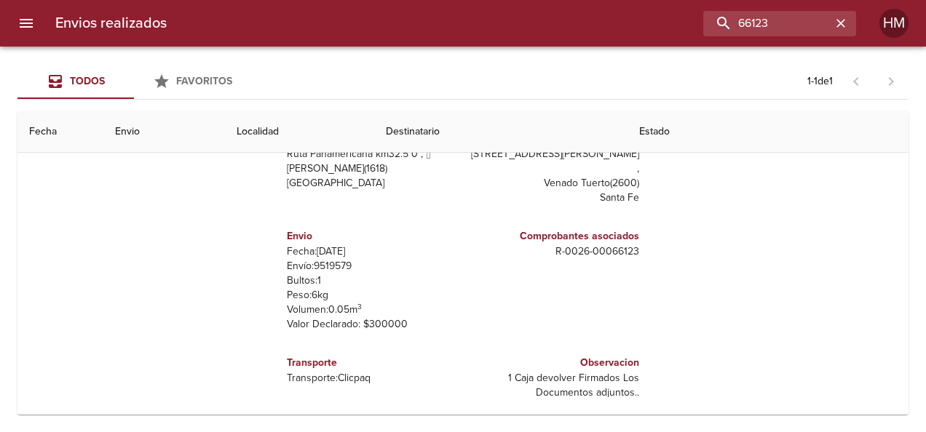
click at [334, 259] on p "Envío: 9519579" at bounding box center [372, 266] width 170 height 15
click at [365, 19] on input "66123" at bounding box center [738, 23] width 186 height 25
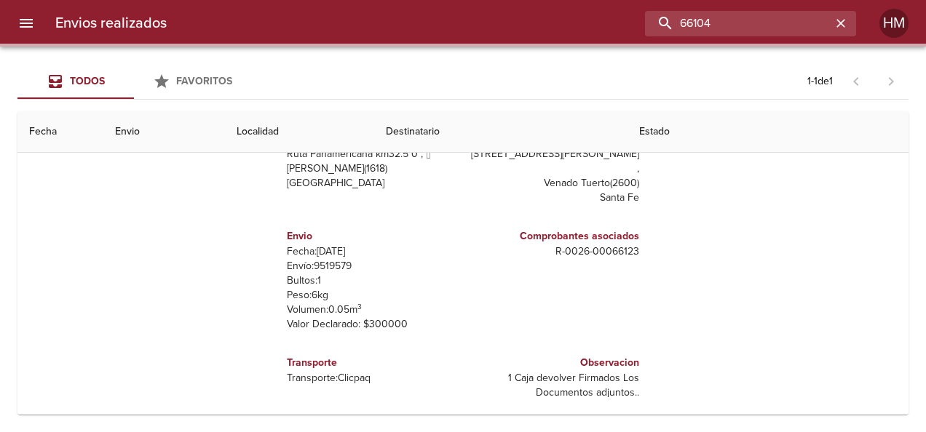
scroll to position [0, 0]
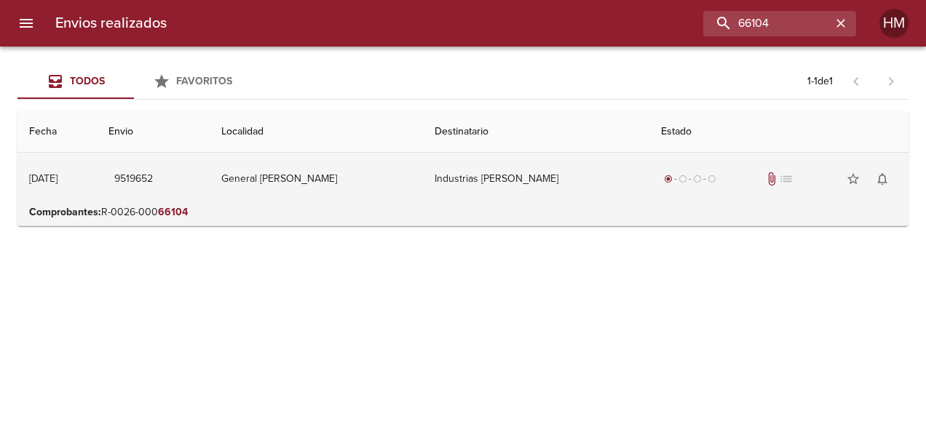
click at [365, 183] on td "Industrias [PERSON_NAME]" at bounding box center [536, 179] width 226 height 52
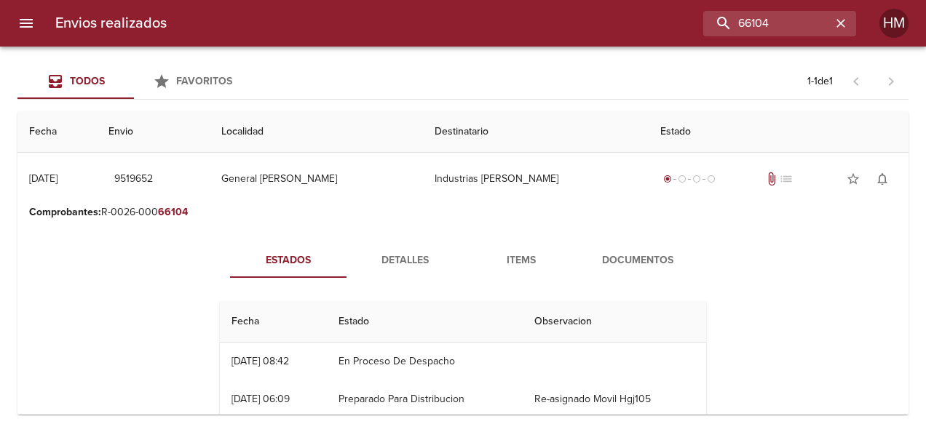
click at [365, 252] on span "Detalles" at bounding box center [404, 261] width 99 height 18
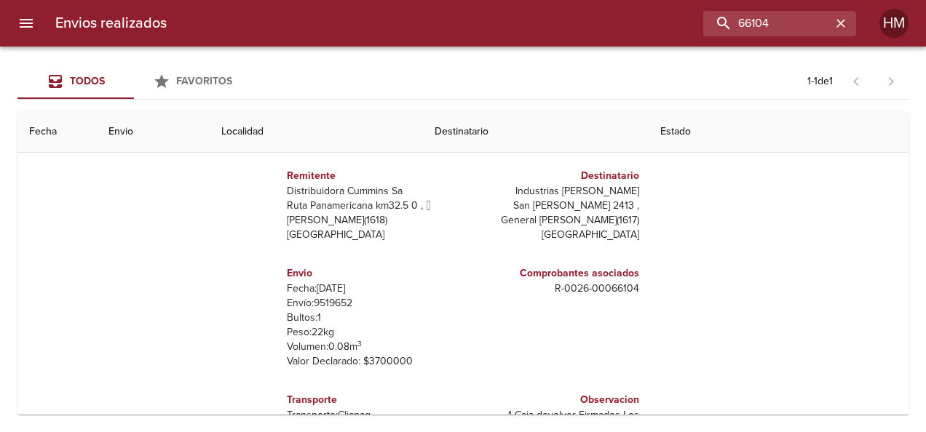
scroll to position [146, 0]
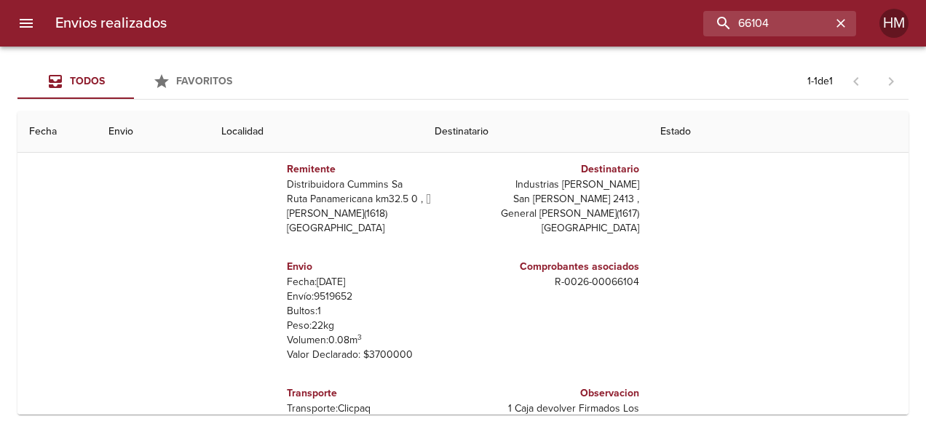
click at [329, 298] on p "Envío: 9519652" at bounding box center [372, 297] width 170 height 15
click at [365, 5] on div "Envios realizados 66104 HM" at bounding box center [463, 23] width 926 height 47
click at [365, 16] on input "66104" at bounding box center [738, 23] width 186 height 25
type input "66122"
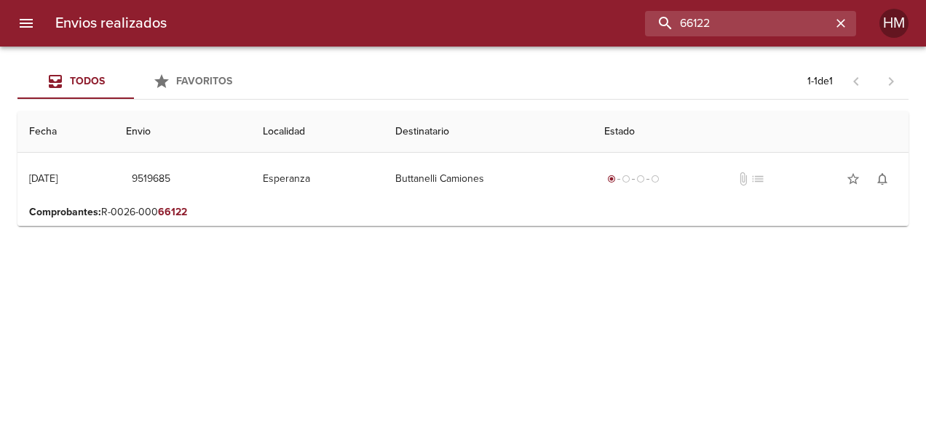
scroll to position [0, 0]
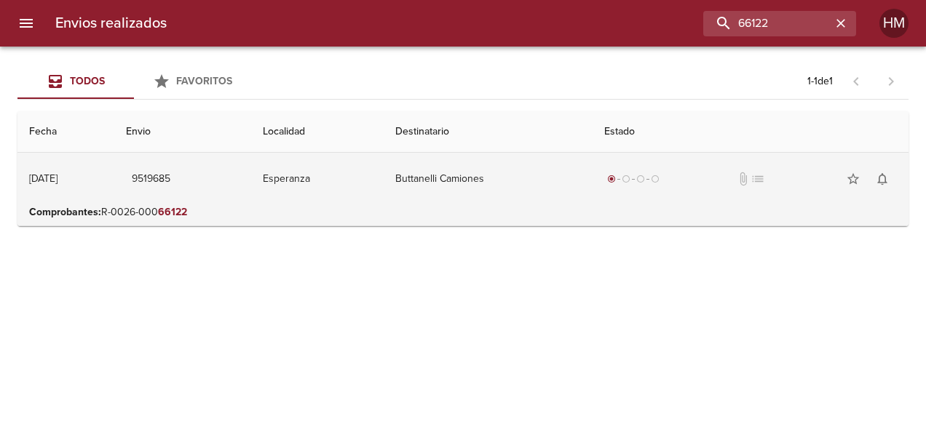
click at [365, 173] on td "Esperanza" at bounding box center [317, 179] width 132 height 52
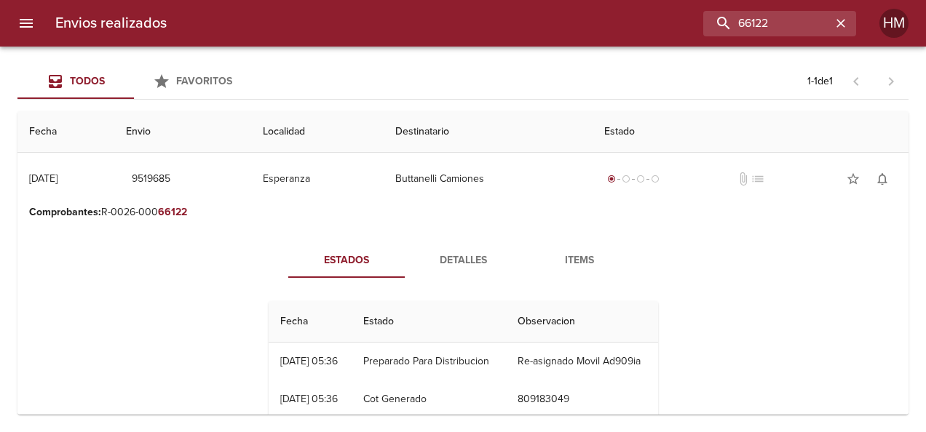
click at [365, 247] on button "Detalles" at bounding box center [463, 260] width 116 height 35
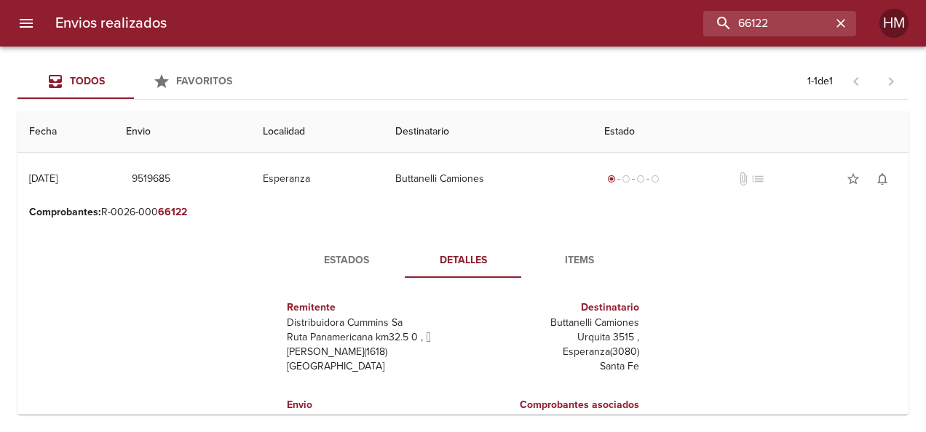
scroll to position [146, 0]
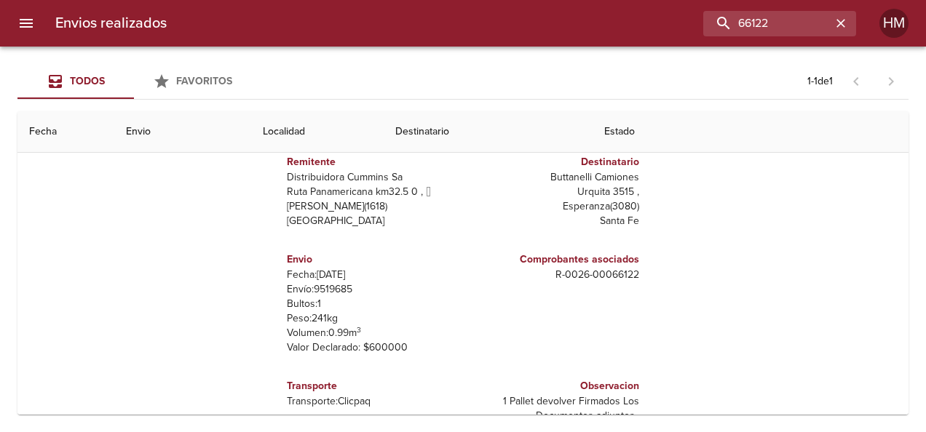
click at [334, 285] on p "Envío: 9519685" at bounding box center [372, 289] width 170 height 15
click at [365, 22] on icon "button" at bounding box center [840, 23] width 15 height 15
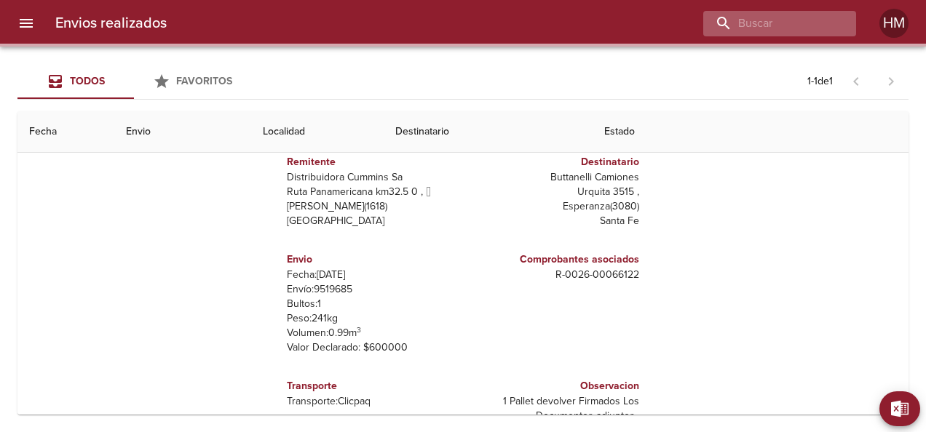
click at [365, 22] on div at bounding box center [779, 23] width 153 height 25
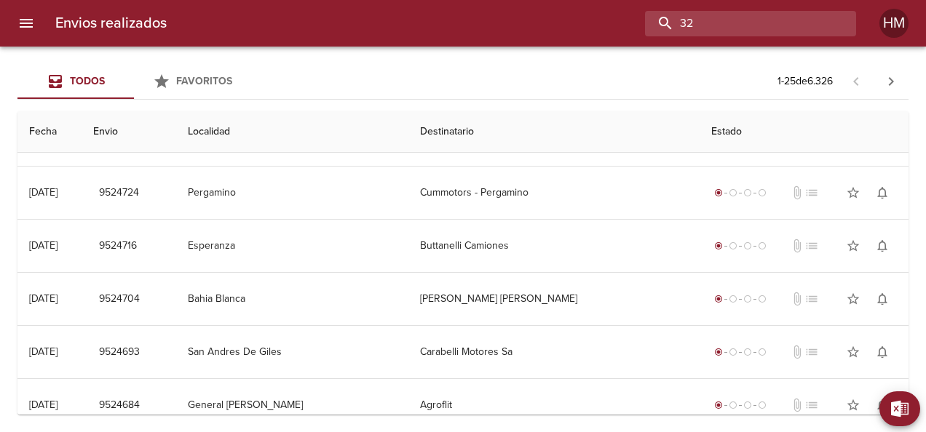
scroll to position [0, 0]
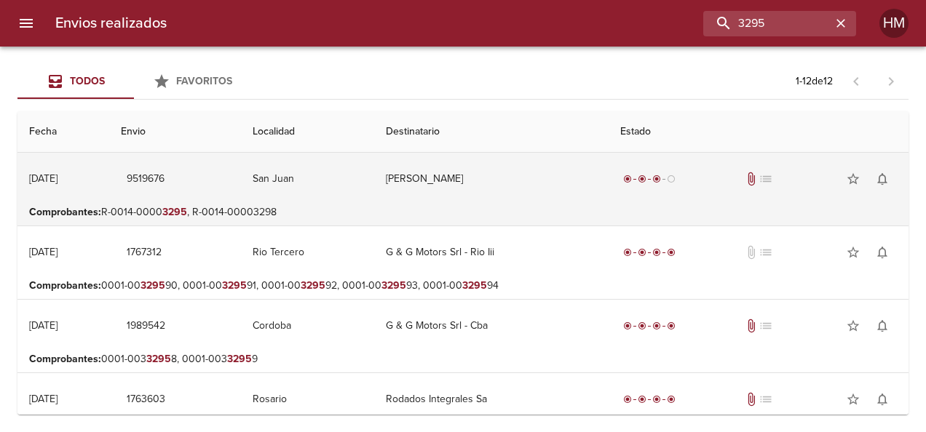
click at [358, 194] on td "San Juan" at bounding box center [307, 179] width 133 height 52
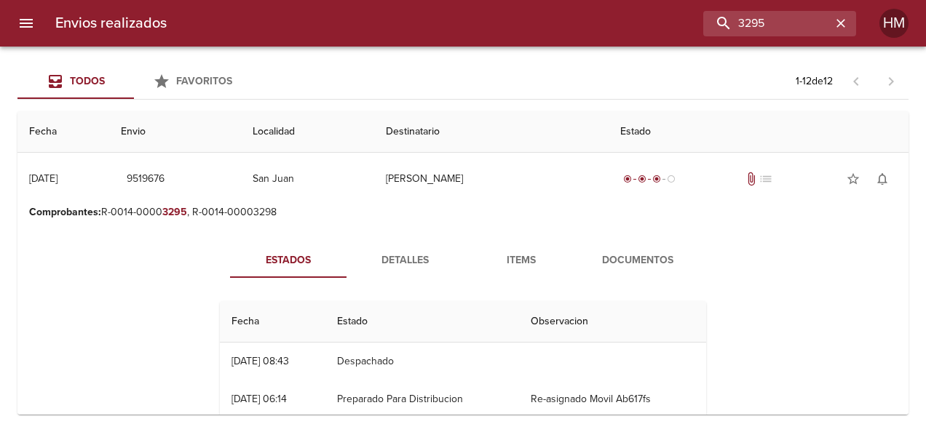
click at [365, 256] on span "Detalles" at bounding box center [404, 261] width 99 height 18
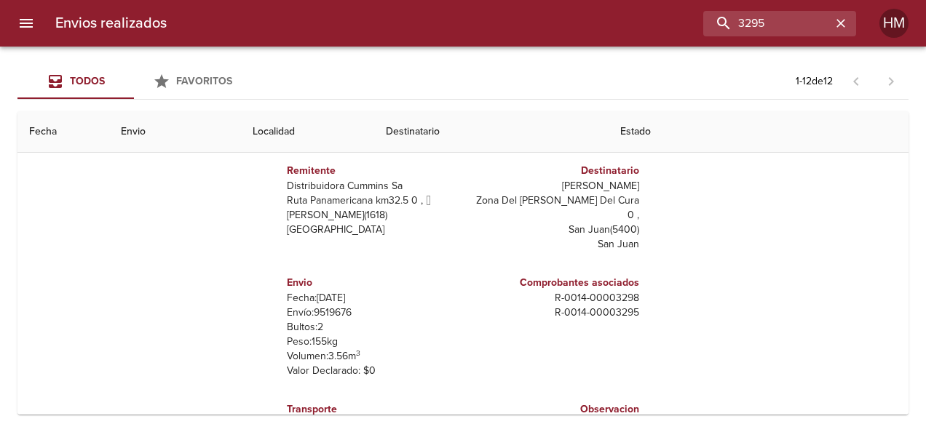
scroll to position [146, 0]
click at [319, 304] on p "Envío: 9519676" at bounding box center [372, 311] width 170 height 15
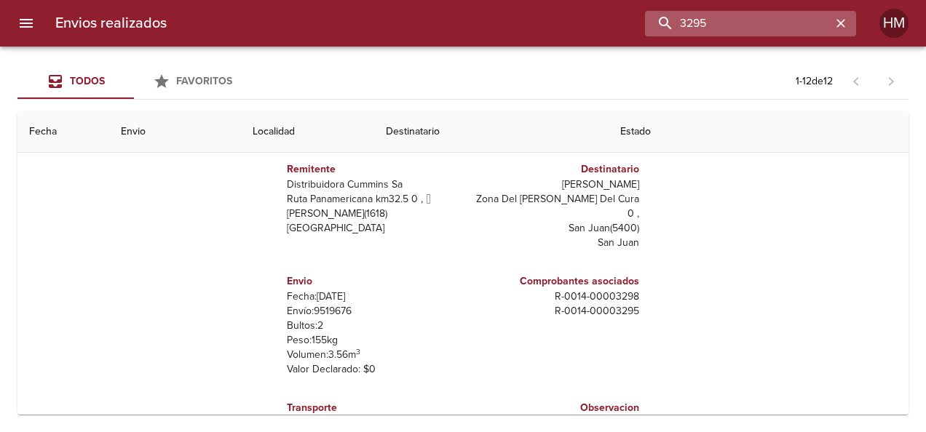
click at [365, 13] on input "3295" at bounding box center [738, 23] width 186 height 25
type input "3"
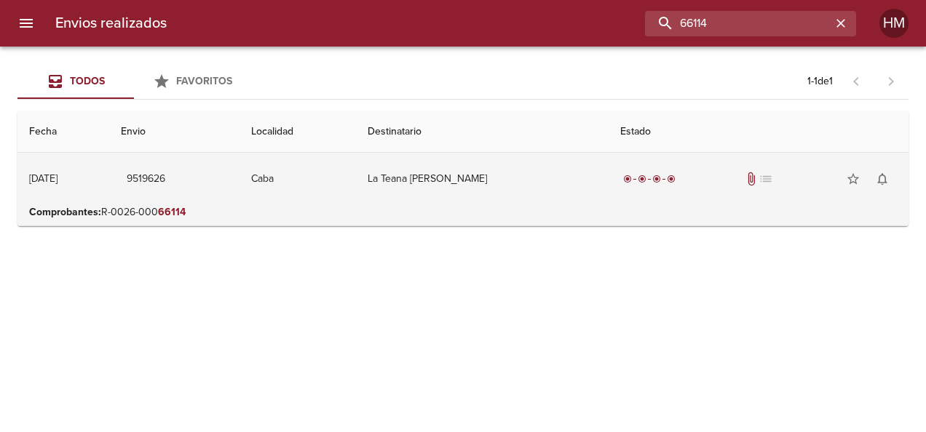
scroll to position [0, 0]
click at [298, 166] on td "Caba" at bounding box center [297, 179] width 116 height 52
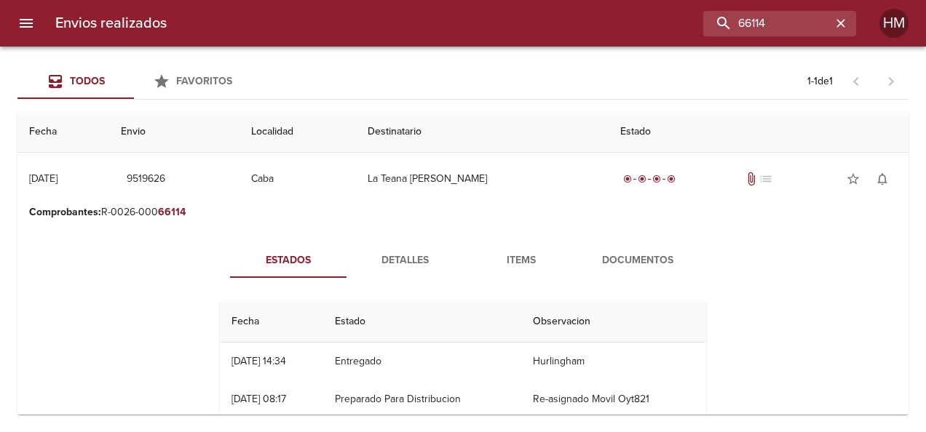
click at [365, 257] on span "Detalles" at bounding box center [404, 261] width 99 height 18
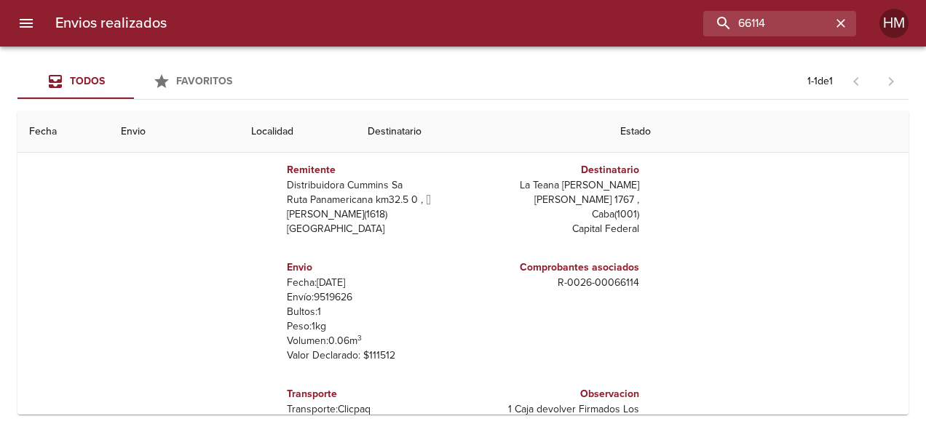
scroll to position [146, 0]
click at [325, 295] on p "Envío: 9519626" at bounding box center [372, 297] width 170 height 15
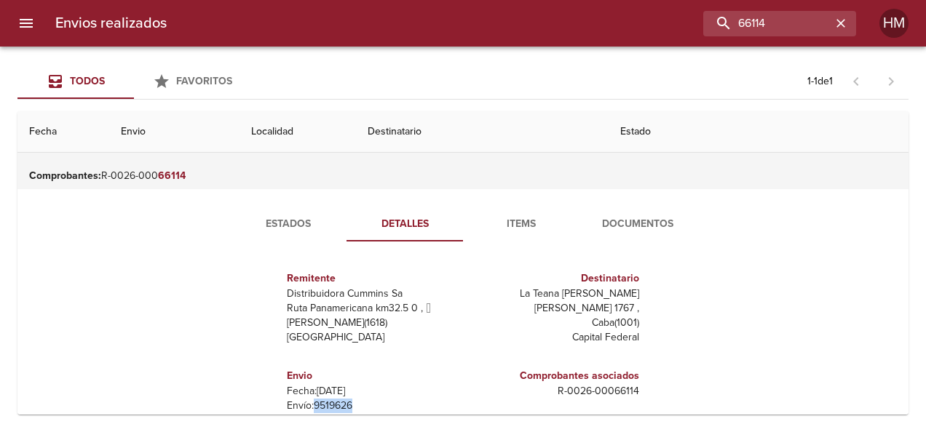
scroll to position [0, 0]
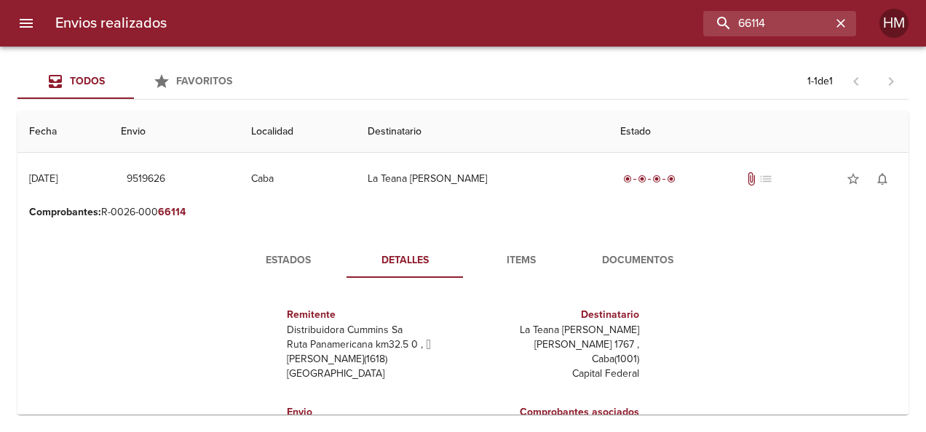
click at [287, 263] on span "Estados" at bounding box center [288, 261] width 99 height 18
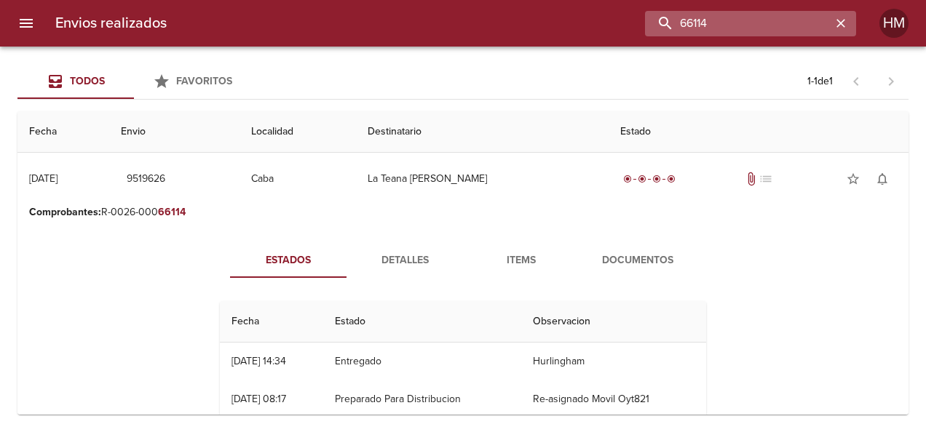
click at [365, 23] on input "66114" at bounding box center [738, 23] width 186 height 25
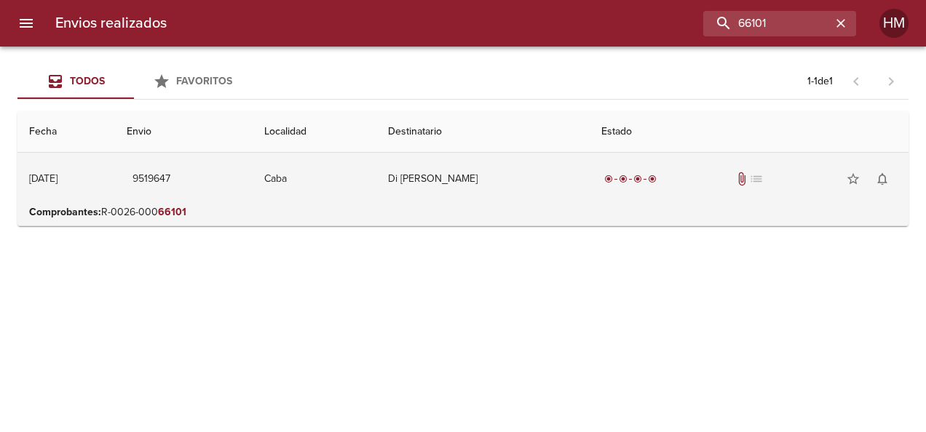
click at [365, 197] on td "Di [PERSON_NAME]" at bounding box center [482, 179] width 213 height 52
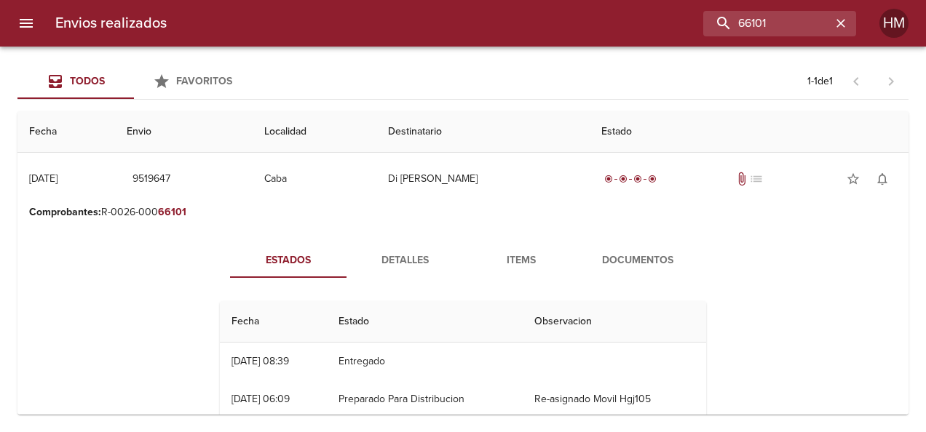
scroll to position [73, 0]
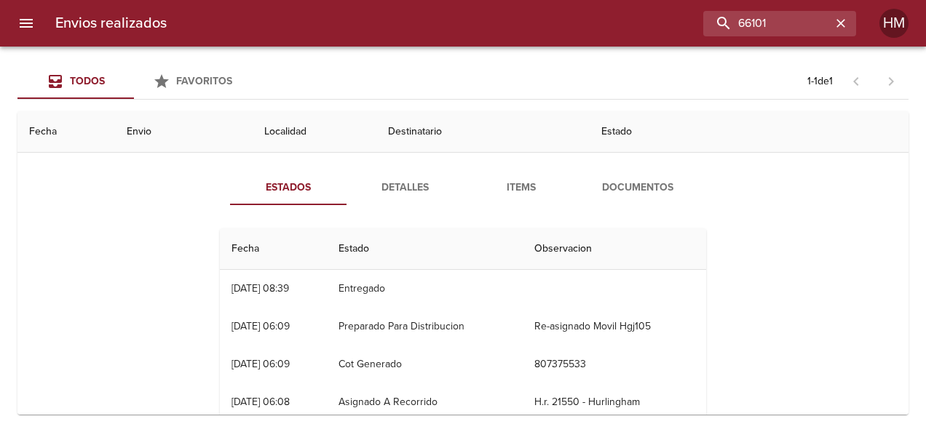
click at [365, 180] on span "Detalles" at bounding box center [404, 188] width 99 height 18
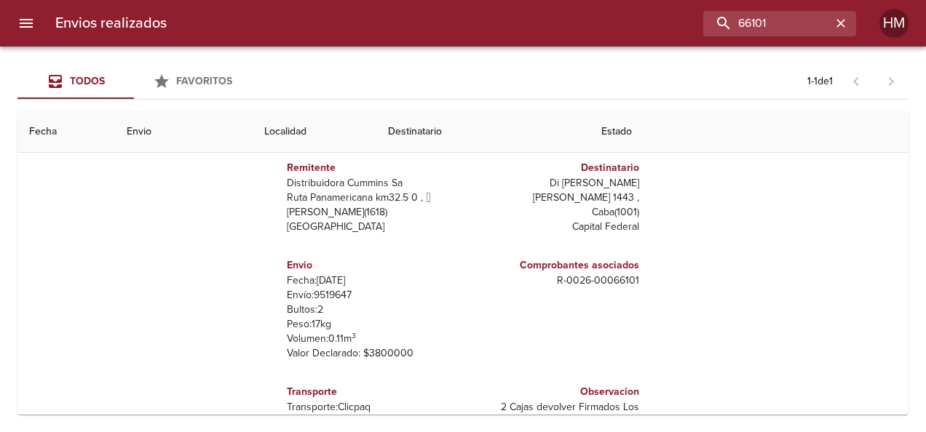
scroll to position [146, 0]
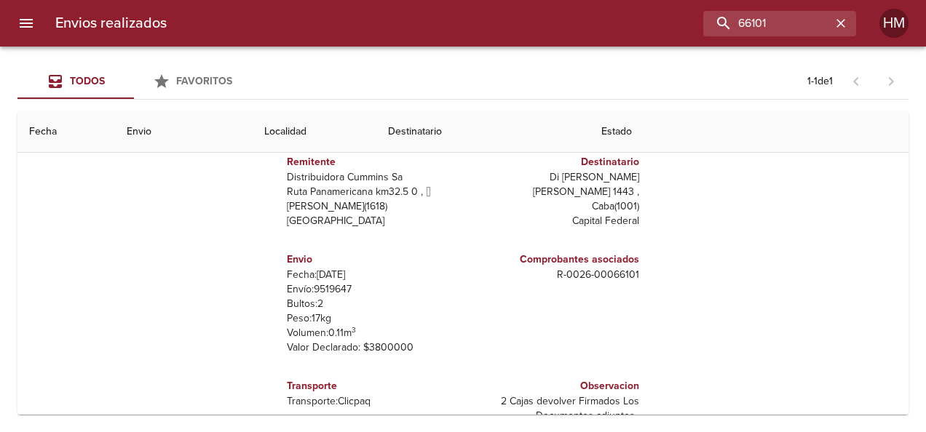
click at [314, 288] on p "Envío: 9519647" at bounding box center [372, 289] width 170 height 15
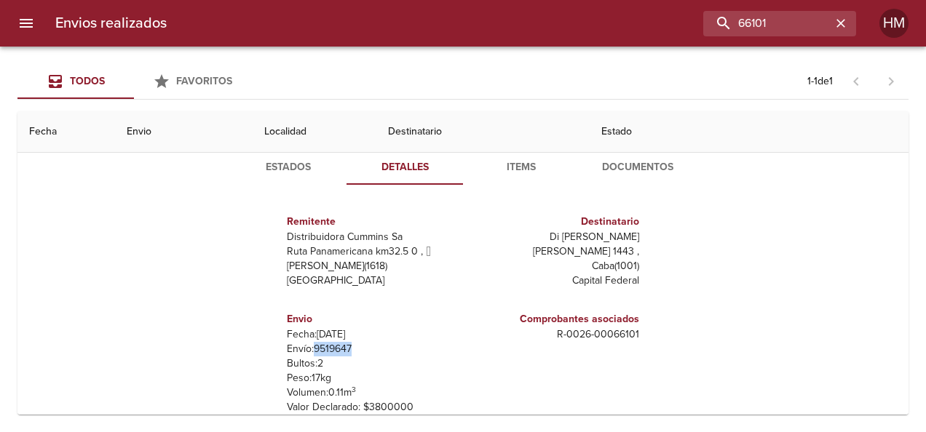
scroll to position [73, 0]
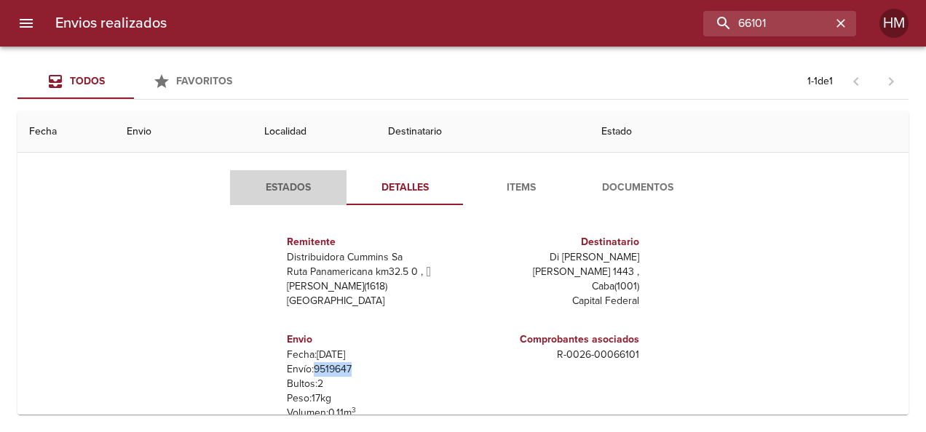
click at [288, 181] on span "Estados" at bounding box center [288, 188] width 99 height 18
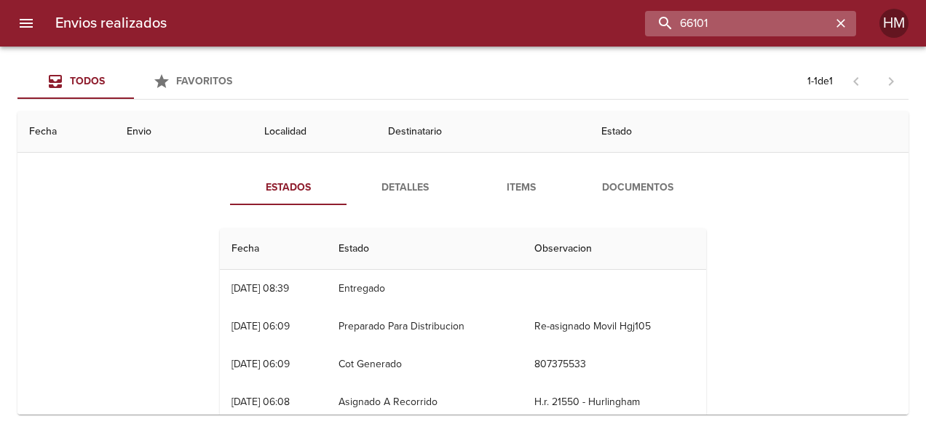
click at [365, 20] on input "66101" at bounding box center [738, 23] width 186 height 25
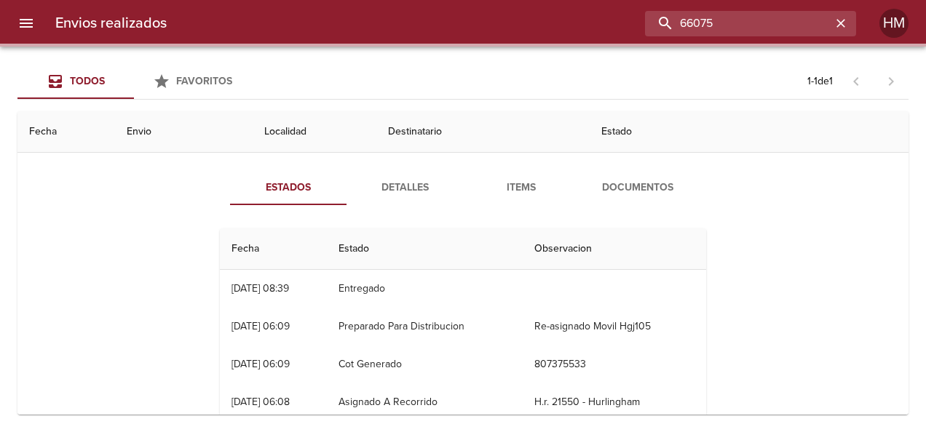
scroll to position [0, 0]
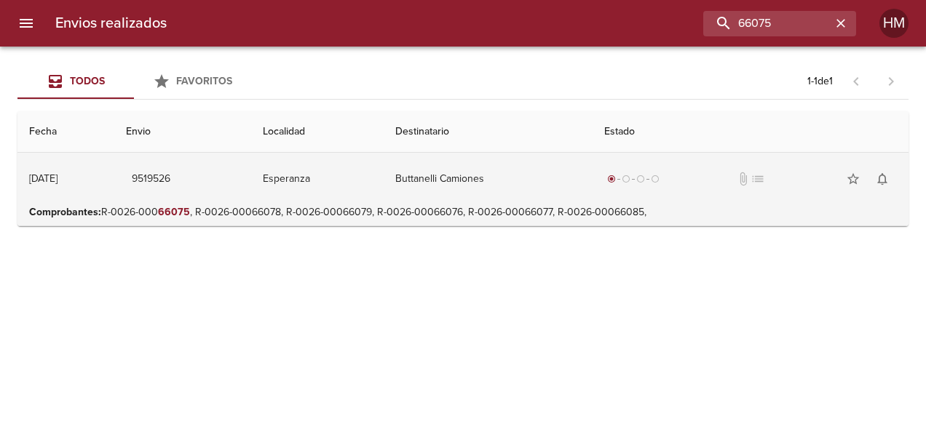
click at [365, 170] on td "Esperanza" at bounding box center [317, 179] width 132 height 52
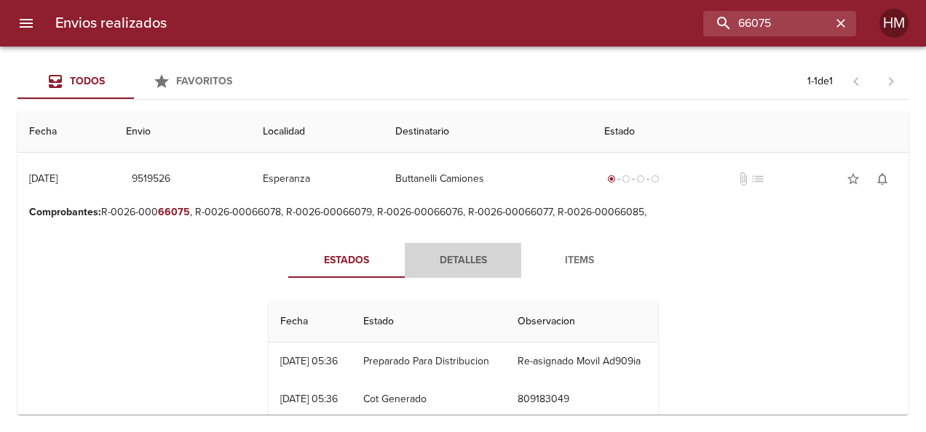
click at [365, 258] on span "Detalles" at bounding box center [462, 261] width 99 height 18
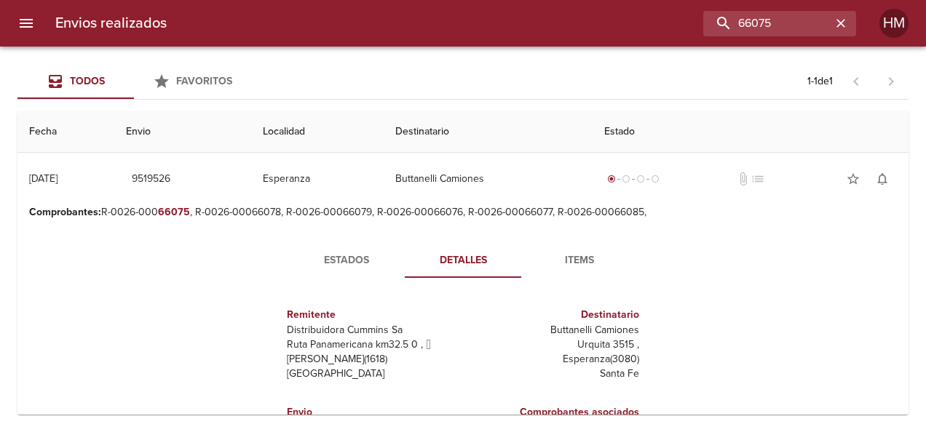
scroll to position [73, 0]
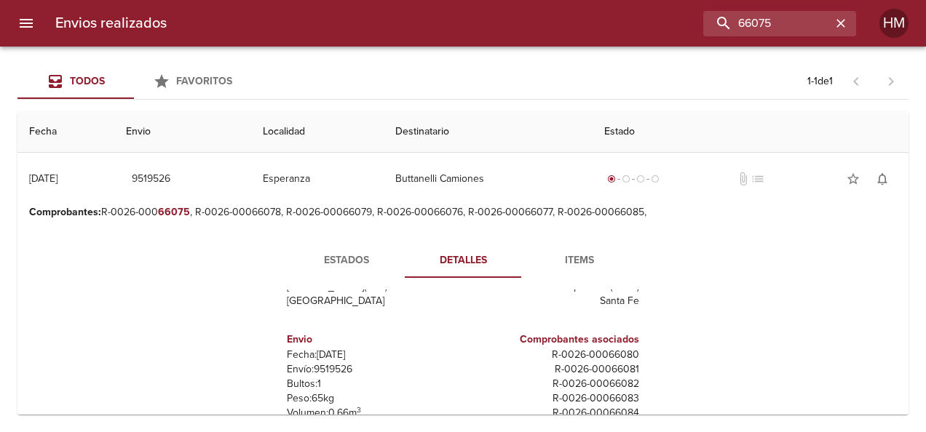
click at [332, 376] on p "Envío: 9519526" at bounding box center [372, 369] width 170 height 15
click at [321, 367] on p "Envío: 9519526" at bounding box center [372, 369] width 170 height 15
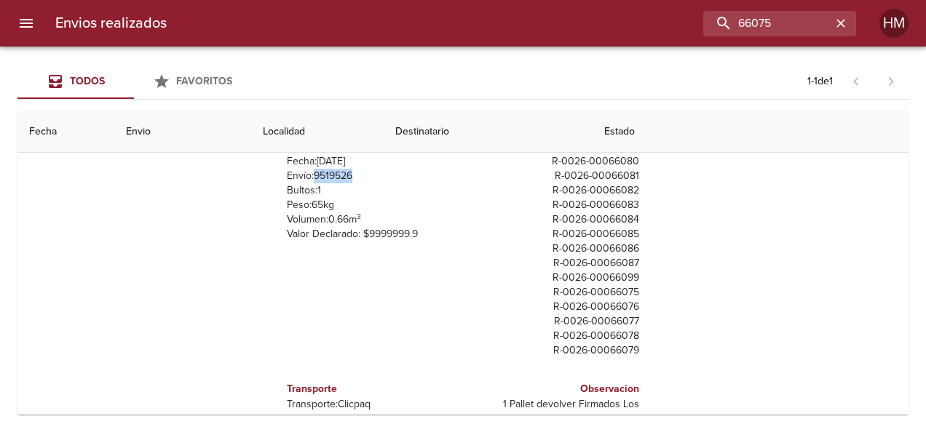
scroll to position [111, 0]
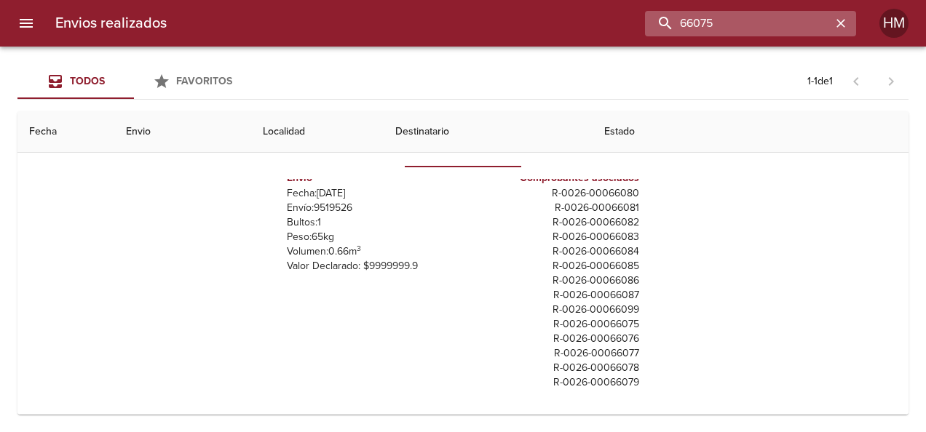
click at [365, 29] on input "66075" at bounding box center [738, 23] width 186 height 25
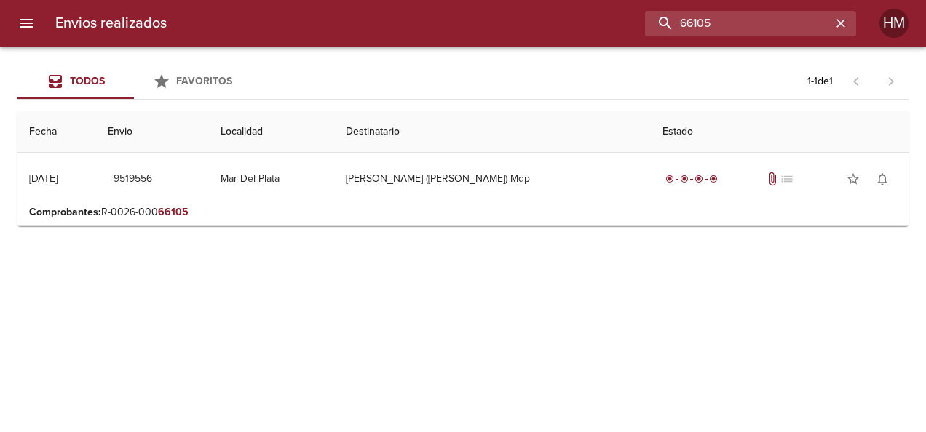
scroll to position [0, 0]
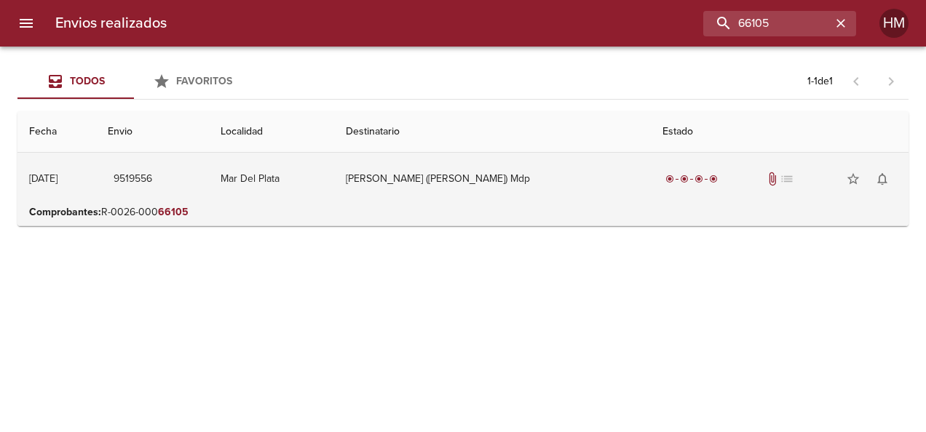
click at [335, 163] on td "Mar Del Plata" at bounding box center [272, 179] width 126 height 52
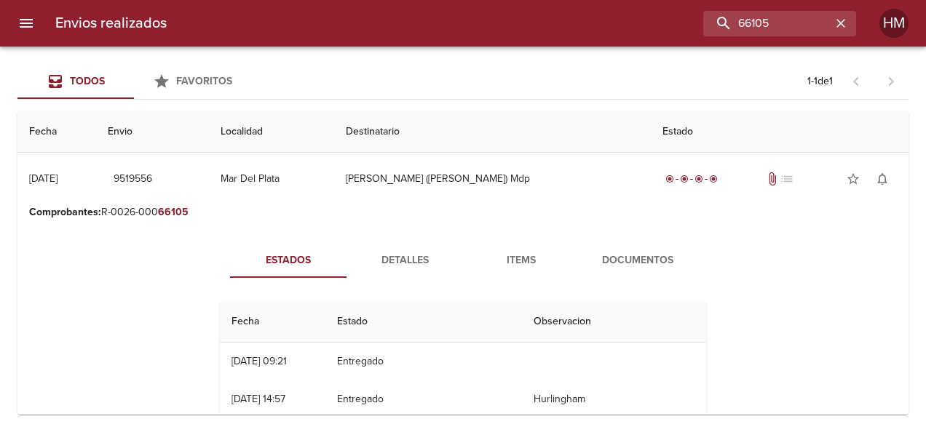
scroll to position [73, 0]
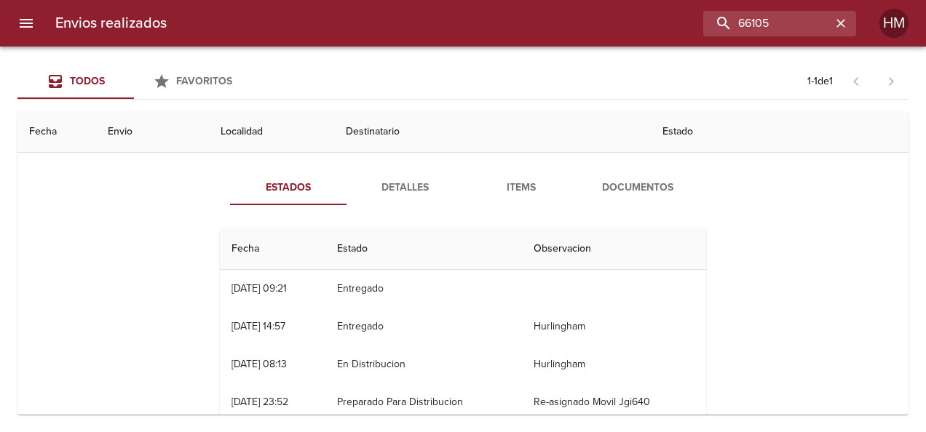
click at [365, 186] on span "Detalles" at bounding box center [404, 188] width 99 height 18
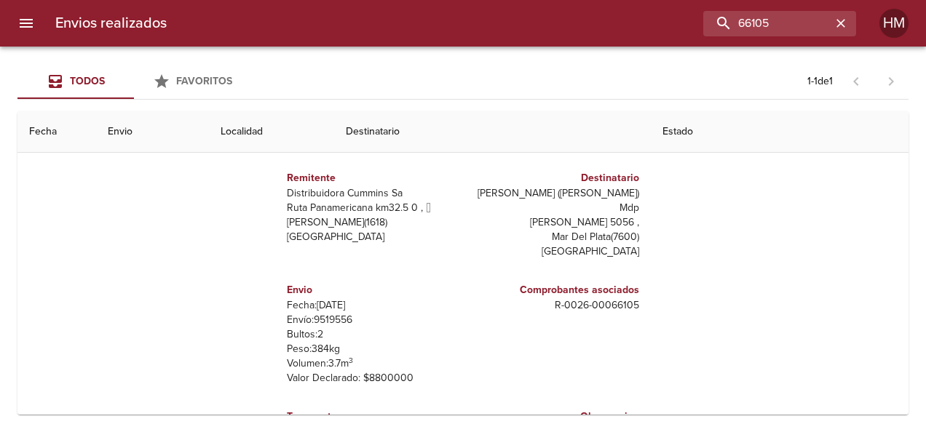
scroll to position [146, 0]
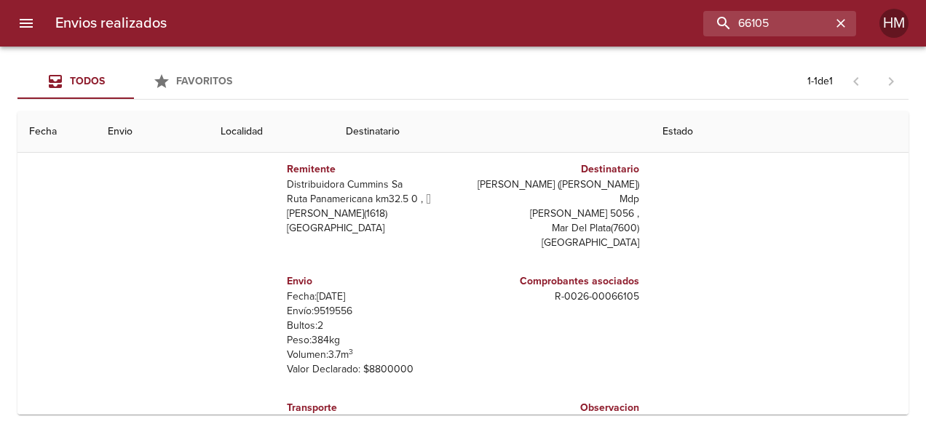
click at [316, 304] on p "Envío: 9519556" at bounding box center [372, 311] width 170 height 15
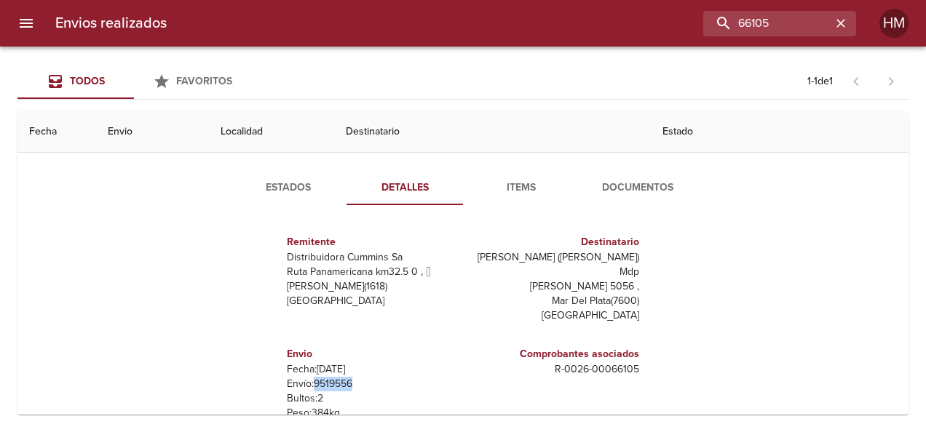
click at [303, 194] on span "Estados" at bounding box center [288, 188] width 99 height 18
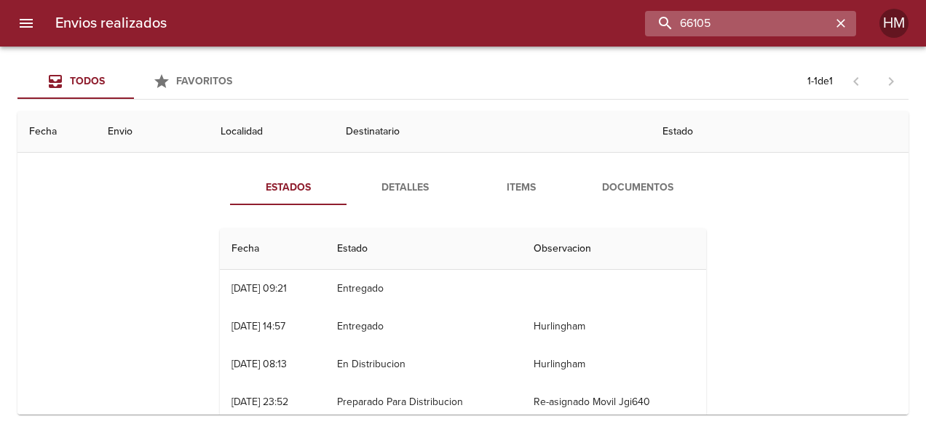
click at [365, 17] on input "66105" at bounding box center [738, 23] width 186 height 25
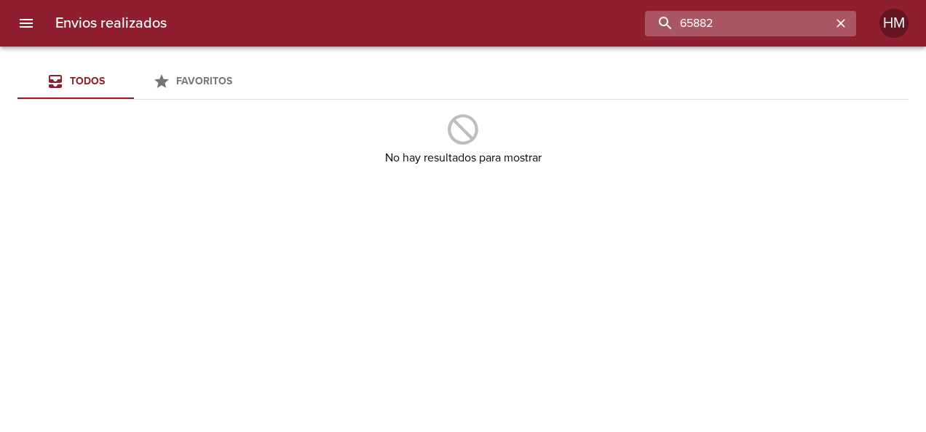
click at [365, 26] on input "65882" at bounding box center [738, 23] width 186 height 25
type input "6"
type input "66111"
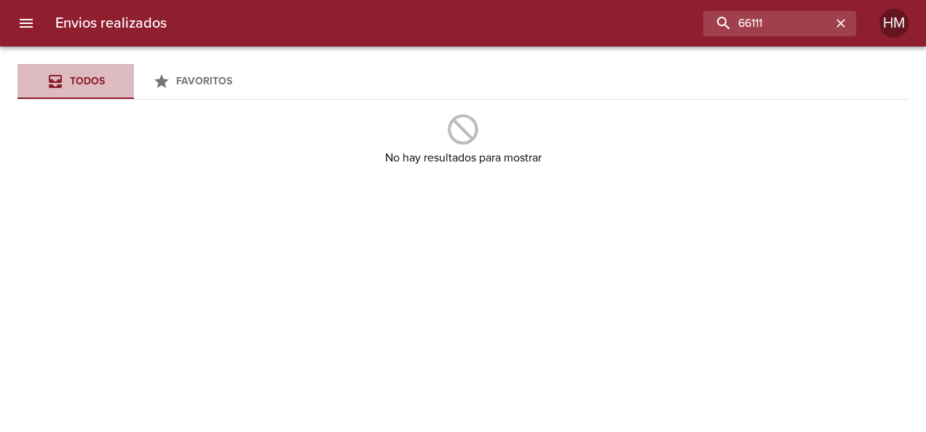
click at [79, 80] on span "Todos" at bounding box center [87, 81] width 35 height 12
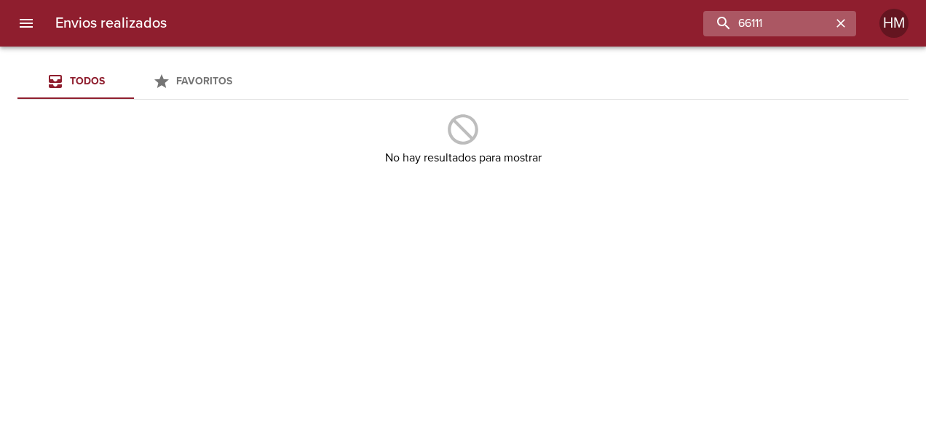
click at [365, 19] on icon "button" at bounding box center [840, 23] width 9 height 9
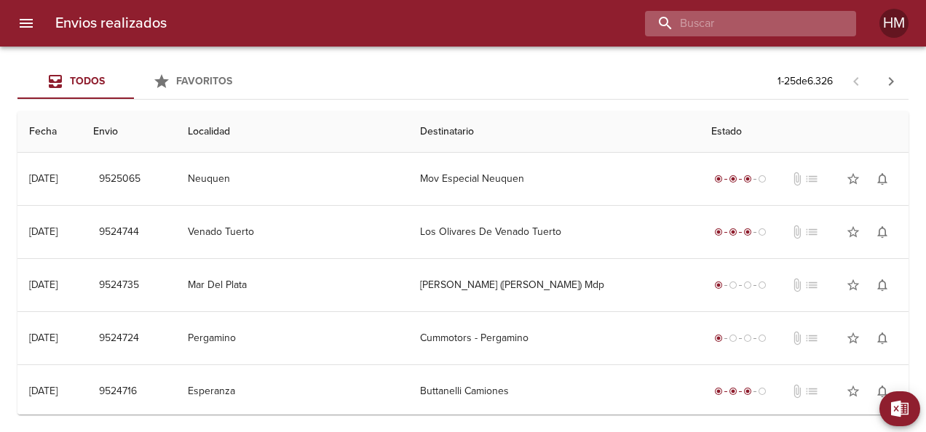
click at [365, 18] on input "buscar" at bounding box center [738, 23] width 186 height 25
type input "AGRALE"
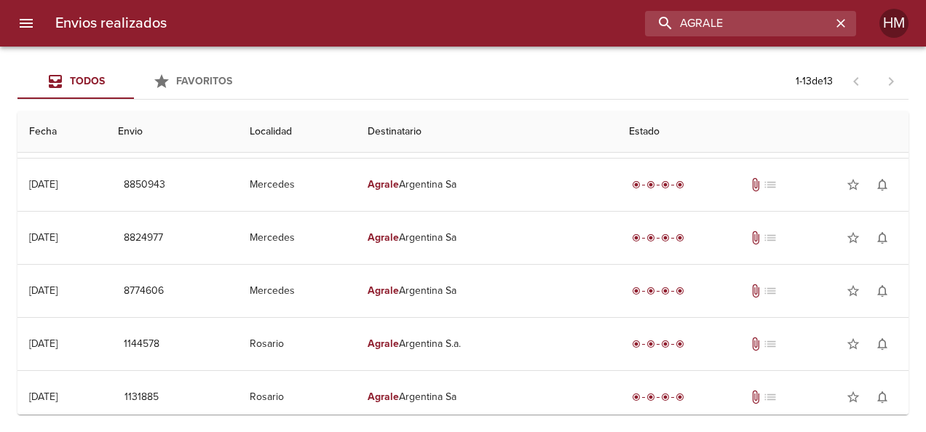
scroll to position [0, 0]
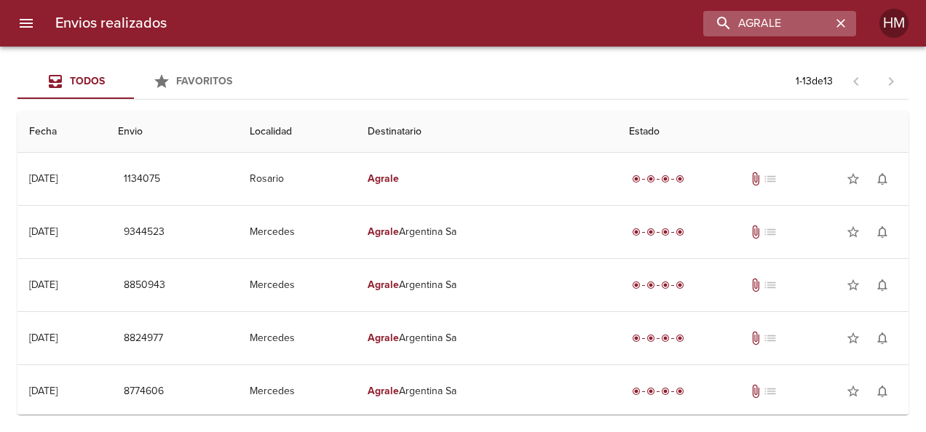
click at [365, 20] on icon "button" at bounding box center [840, 23] width 15 height 15
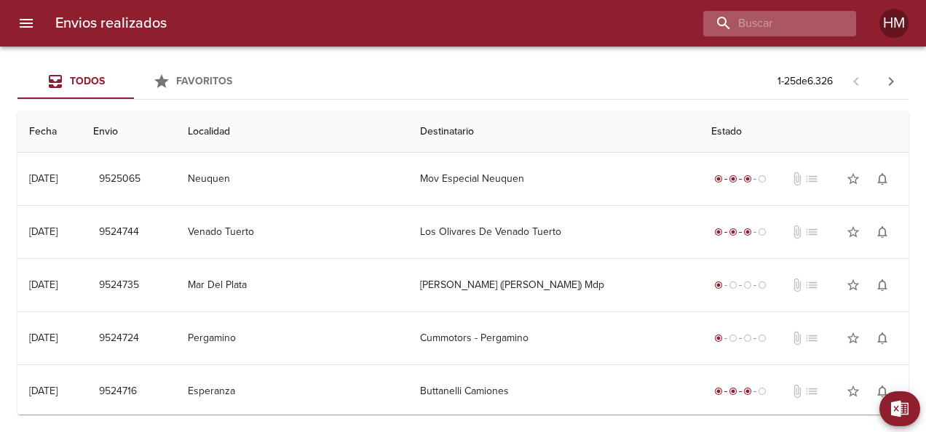
click at [365, 20] on div at bounding box center [779, 23] width 153 height 25
type input "66111"
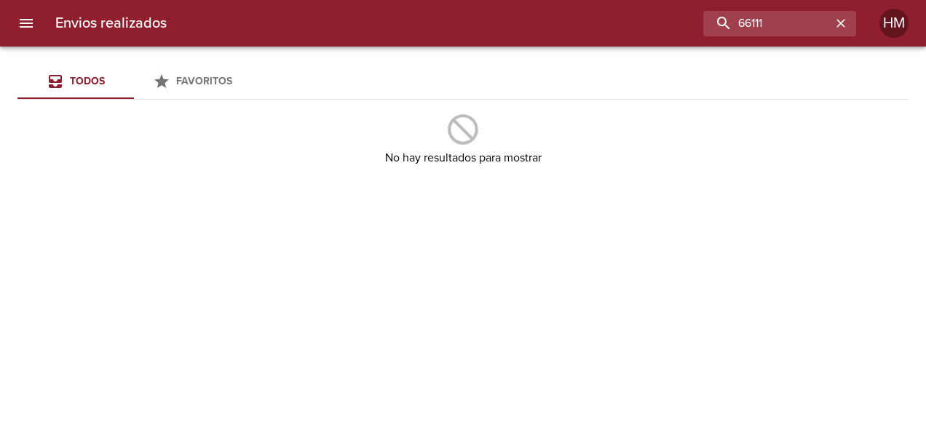
click at [365, 176] on div "Todos Favoritos No hay resultados para mostrar" at bounding box center [463, 240] width 926 height 386
click at [365, 20] on icon "button" at bounding box center [840, 23] width 15 height 15
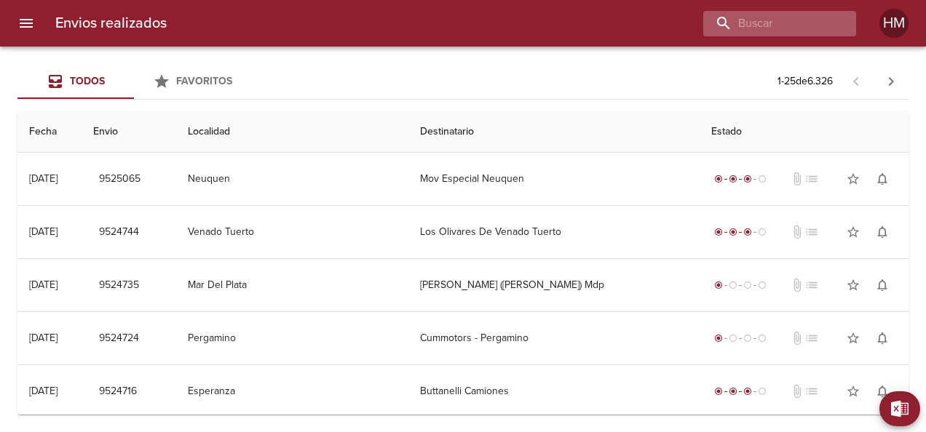
click at [365, 20] on div at bounding box center [779, 23] width 153 height 25
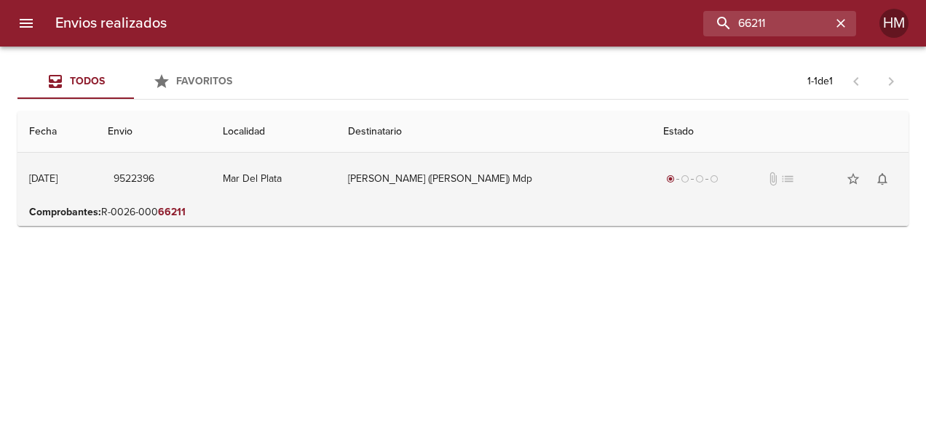
click at [310, 170] on td "Mar Del Plata" at bounding box center [273, 179] width 125 height 52
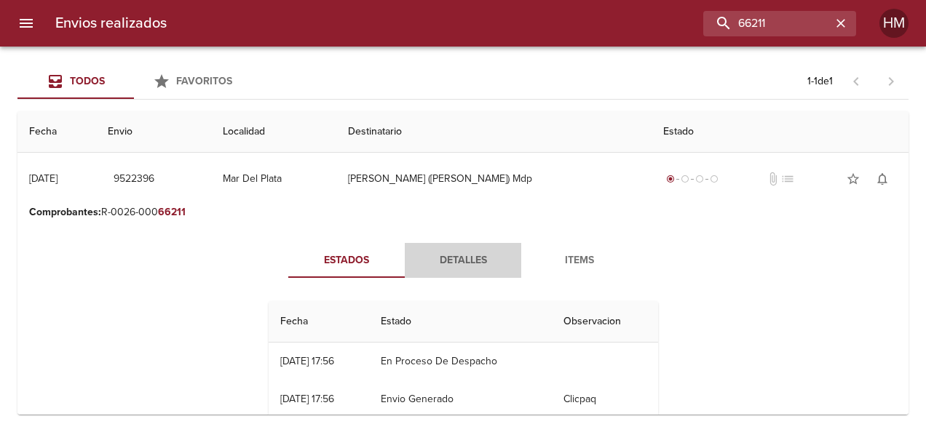
click at [365, 261] on span "Detalles" at bounding box center [462, 261] width 99 height 18
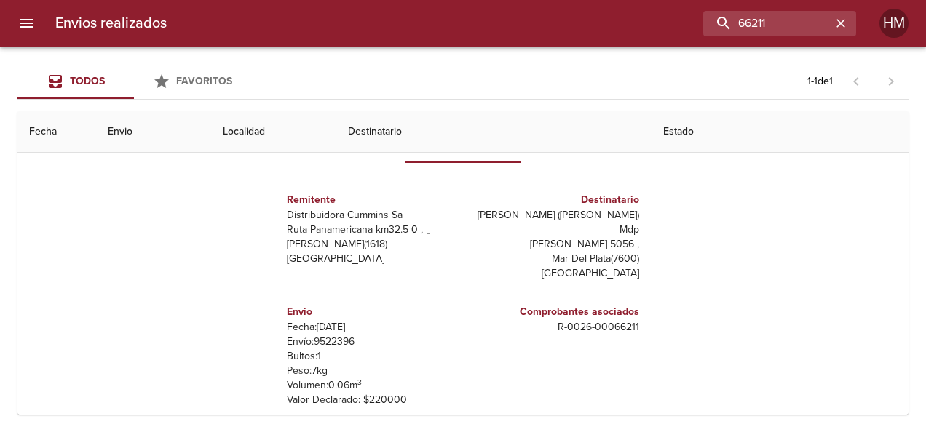
scroll to position [146, 0]
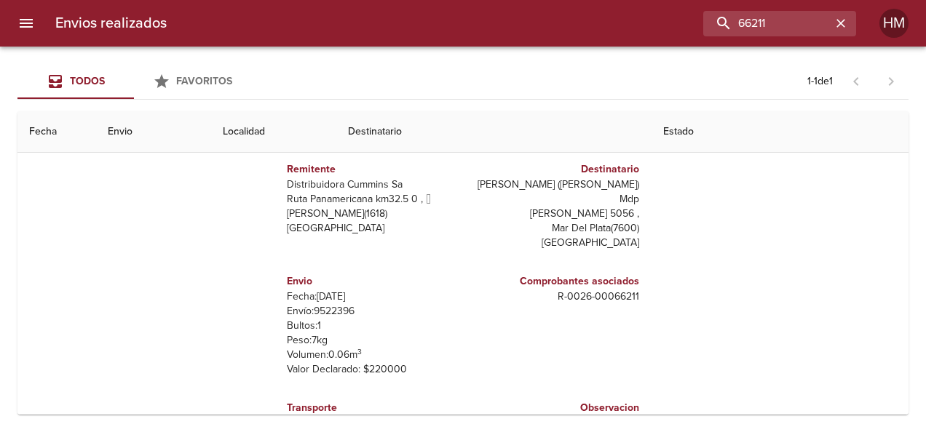
click at [320, 290] on p "Fecha: [DATE]" at bounding box center [372, 297] width 170 height 15
click at [328, 304] on p "Envío: 9522396" at bounding box center [372, 311] width 170 height 15
click at [329, 304] on p "Envío: 9522396" at bounding box center [372, 311] width 170 height 15
click at [365, 18] on input "66211" at bounding box center [738, 23] width 186 height 25
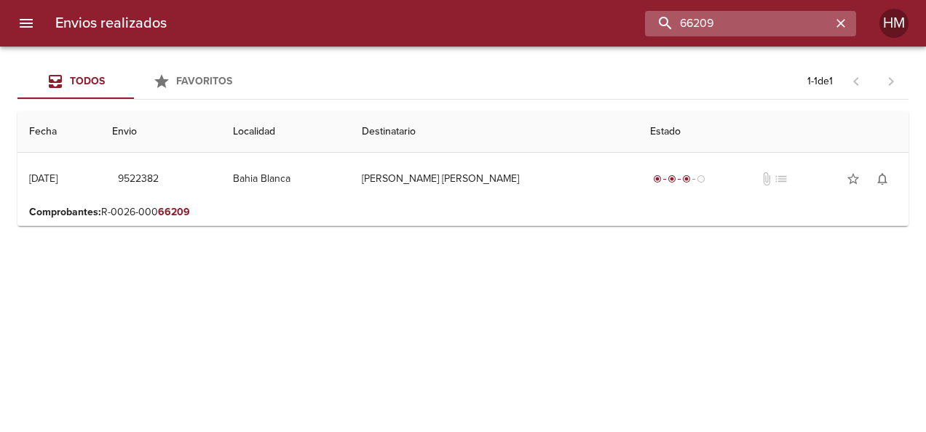
scroll to position [0, 0]
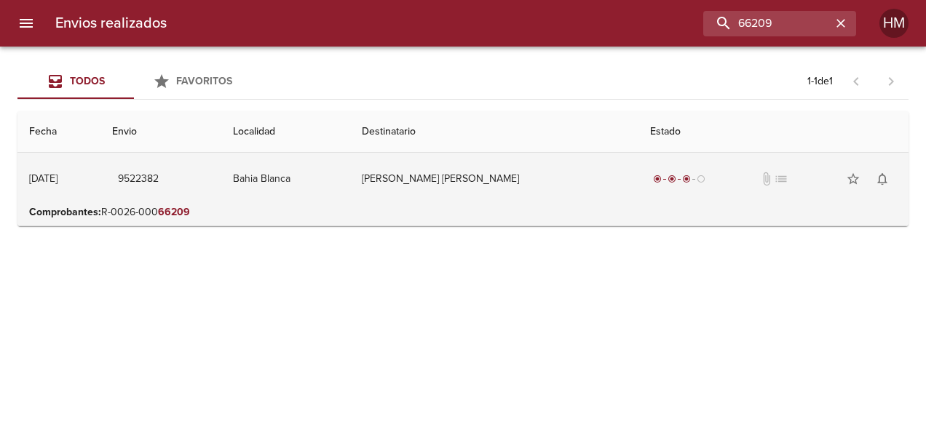
click at [350, 167] on td "Bahia Blanca" at bounding box center [285, 179] width 129 height 52
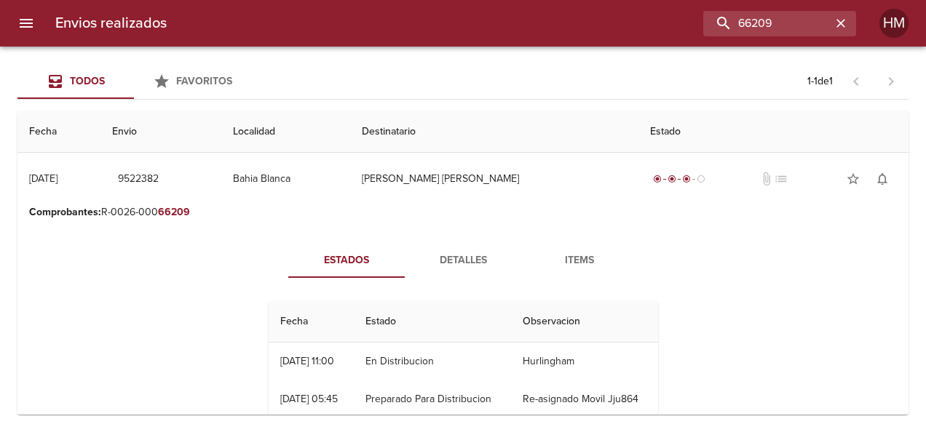
scroll to position [73, 0]
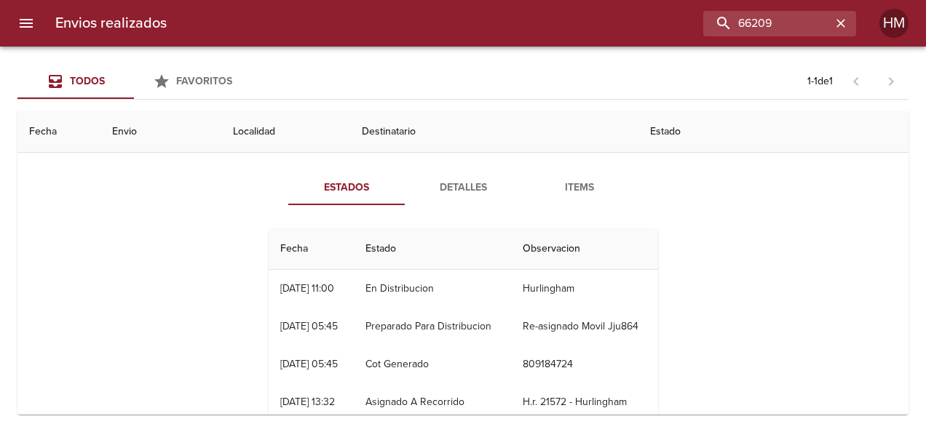
click at [365, 184] on span "Detalles" at bounding box center [462, 188] width 99 height 18
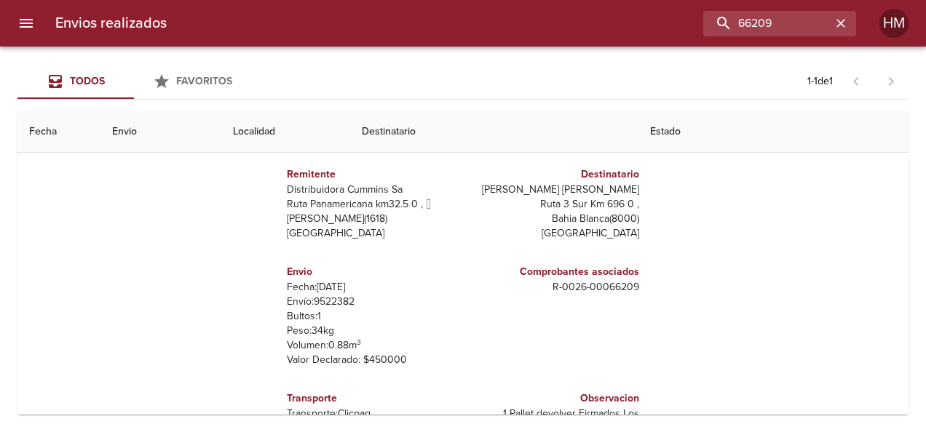
scroll to position [146, 0]
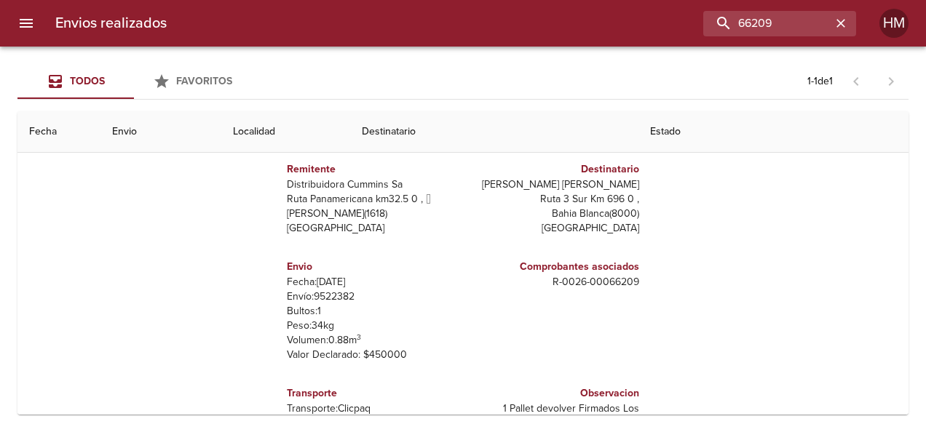
click at [330, 296] on p "Envío: 9522382" at bounding box center [372, 297] width 170 height 15
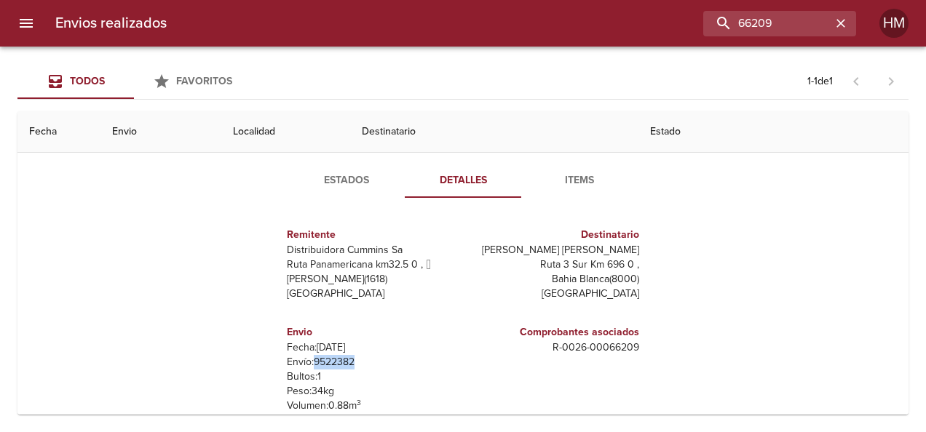
scroll to position [0, 0]
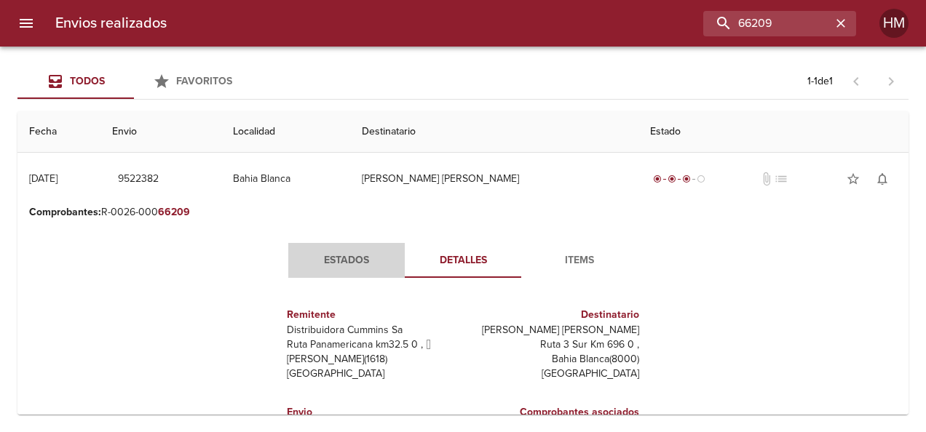
click at [314, 253] on span "Estados" at bounding box center [346, 261] width 99 height 18
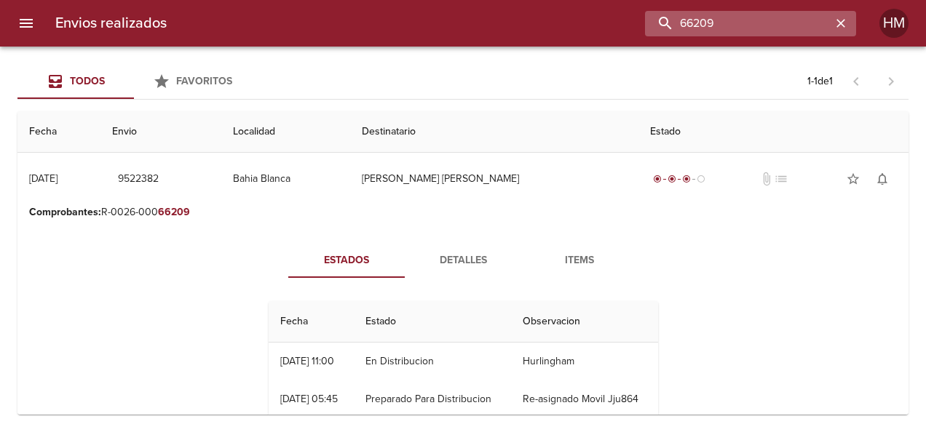
click at [365, 24] on input "66209" at bounding box center [738, 23] width 186 height 25
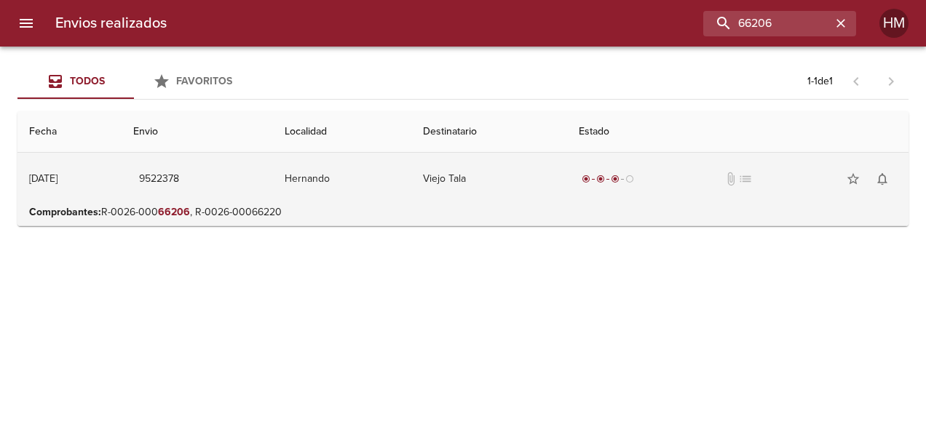
click at [365, 186] on td "Viejo Tala" at bounding box center [489, 179] width 156 height 52
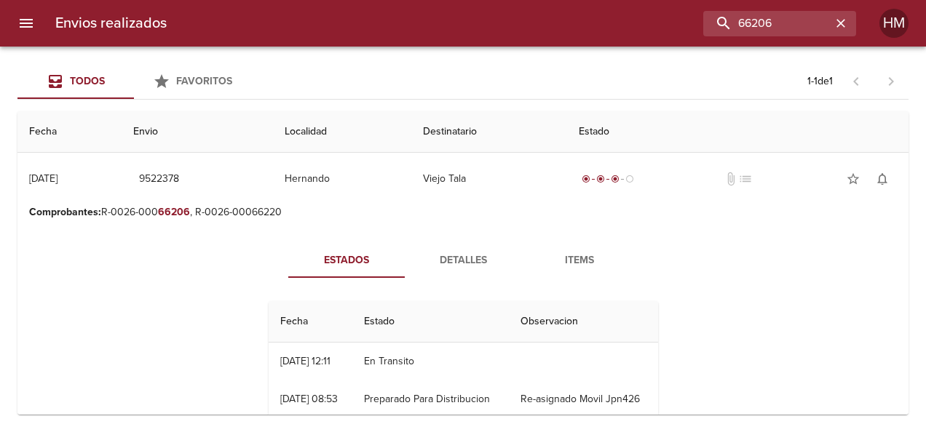
click at [365, 253] on span "Detalles" at bounding box center [462, 261] width 99 height 18
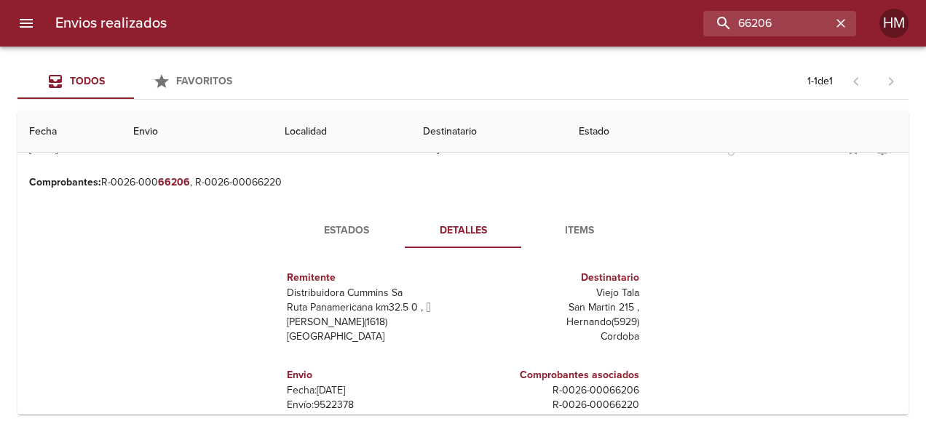
scroll to position [73, 0]
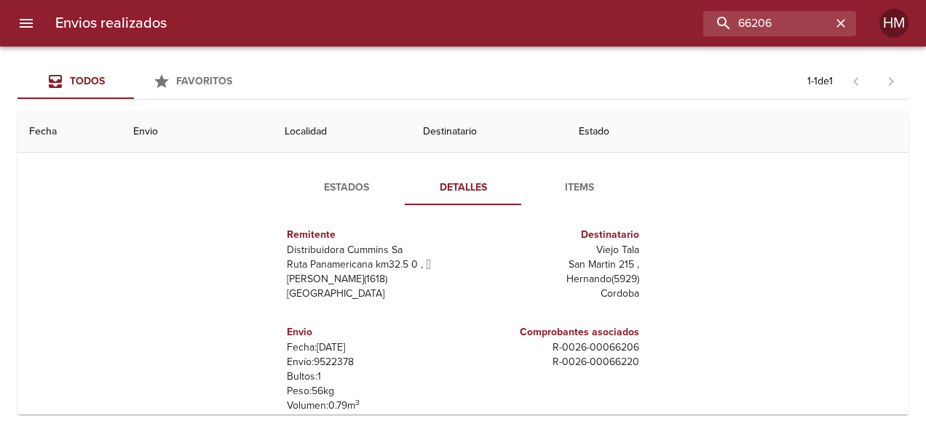
click at [329, 360] on p "Envío: 9522378" at bounding box center [372, 362] width 170 height 15
click at [365, 15] on input "66206" at bounding box center [738, 23] width 186 height 25
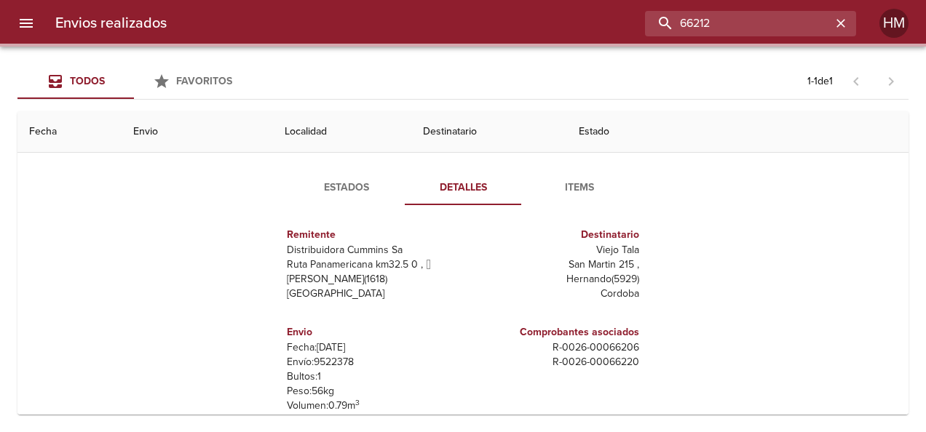
scroll to position [0, 0]
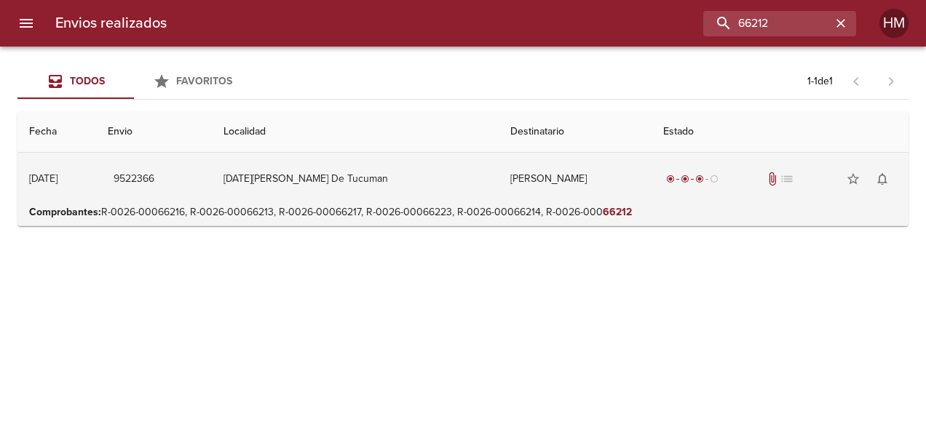
click at [365, 178] on td "[DATE][PERSON_NAME] De Tucuman" at bounding box center [355, 179] width 287 height 52
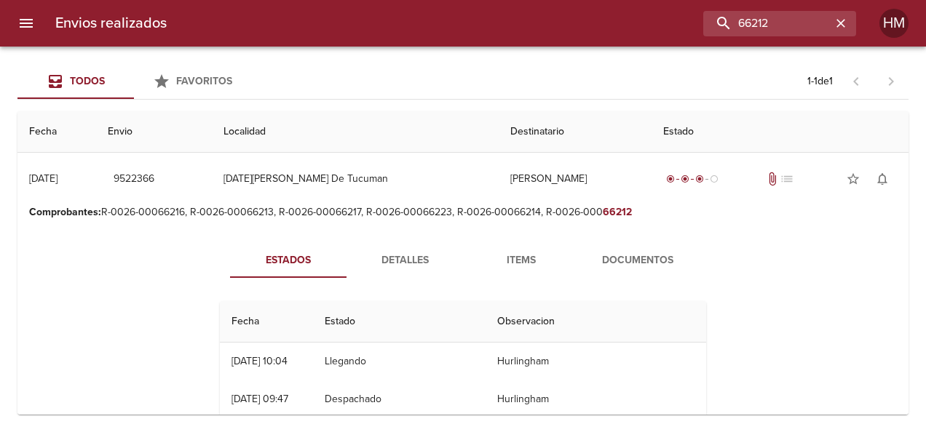
scroll to position [73, 0]
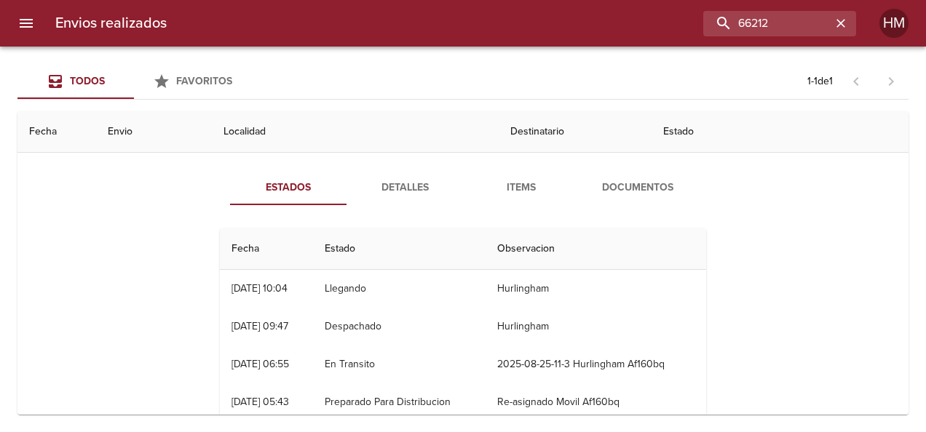
click at [365, 189] on span "Detalles" at bounding box center [404, 188] width 99 height 18
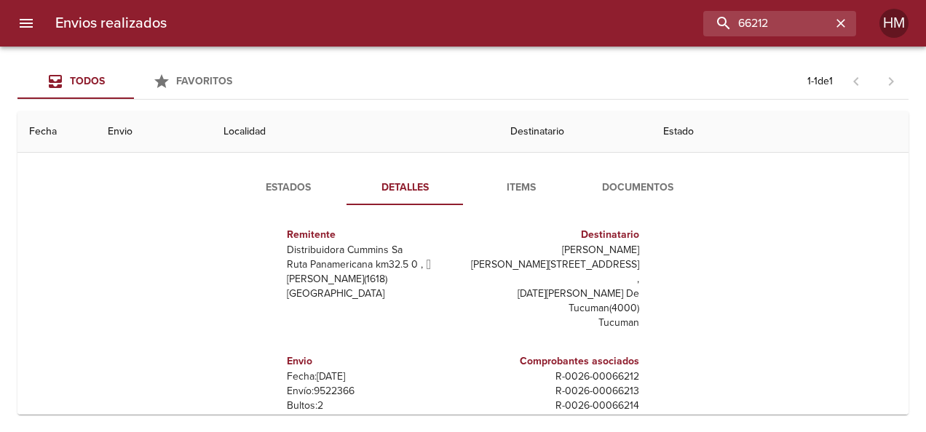
click at [329, 384] on p "Envío: 9522366" at bounding box center [372, 391] width 170 height 15
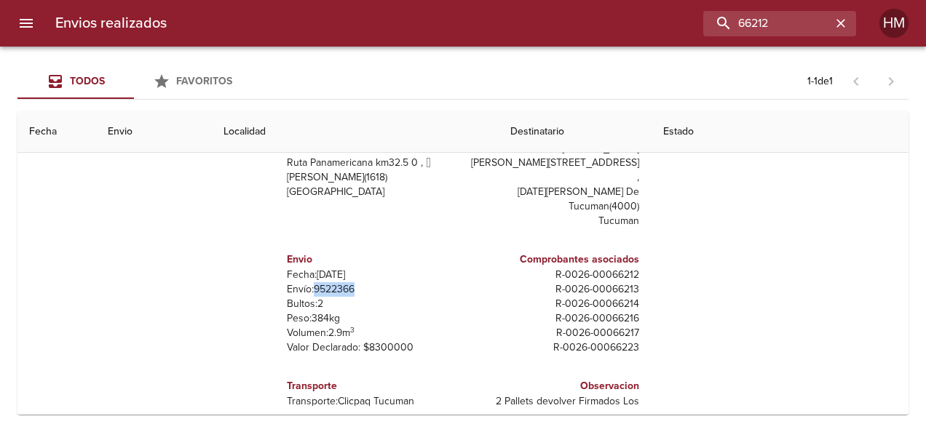
scroll to position [183, 0]
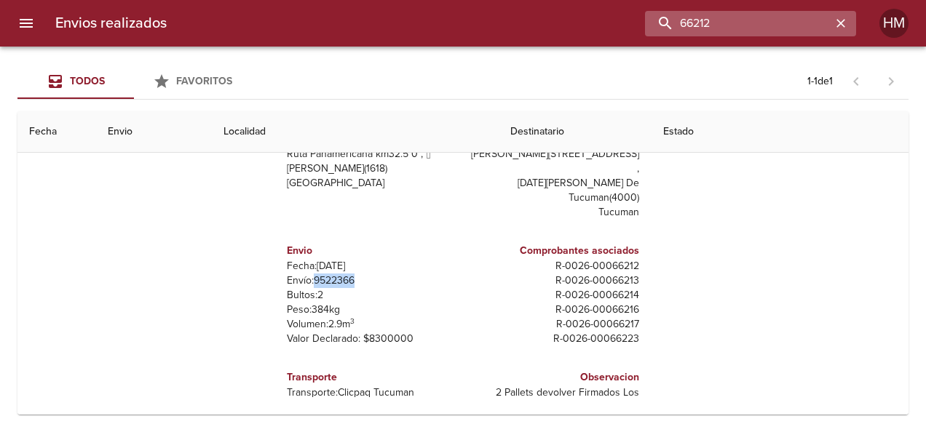
click at [365, 19] on input "66212" at bounding box center [738, 23] width 186 height 25
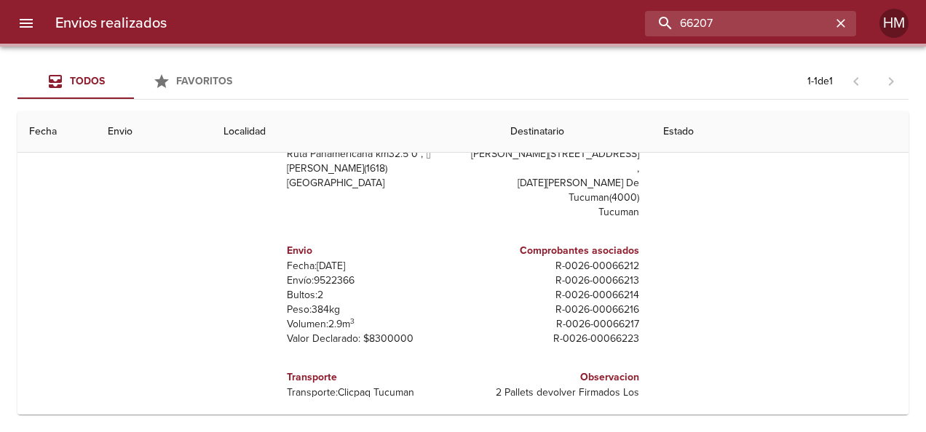
scroll to position [0, 0]
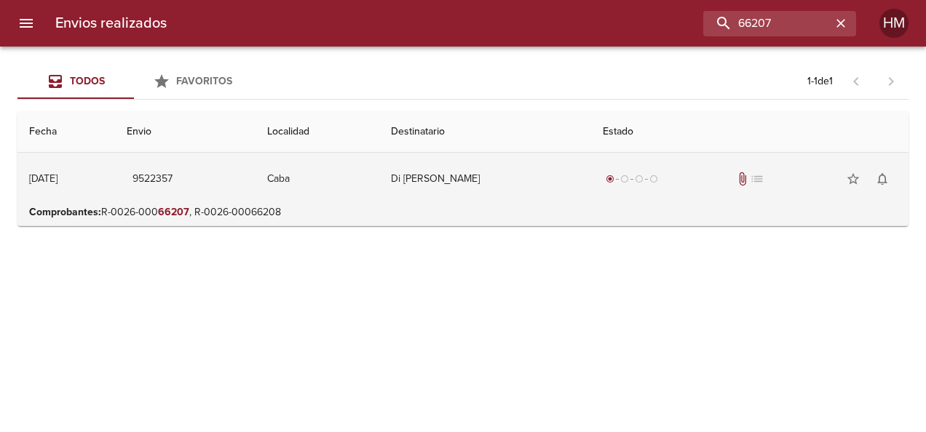
click at [365, 175] on td "Caba" at bounding box center [316, 179] width 123 height 52
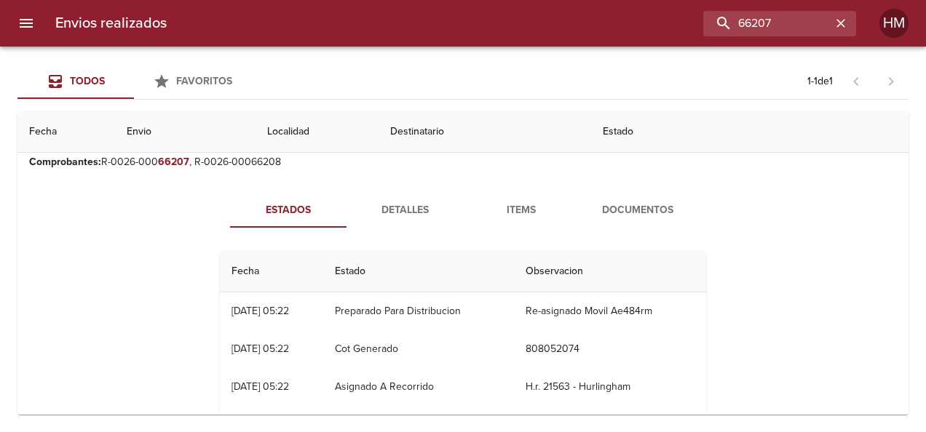
scroll to position [73, 0]
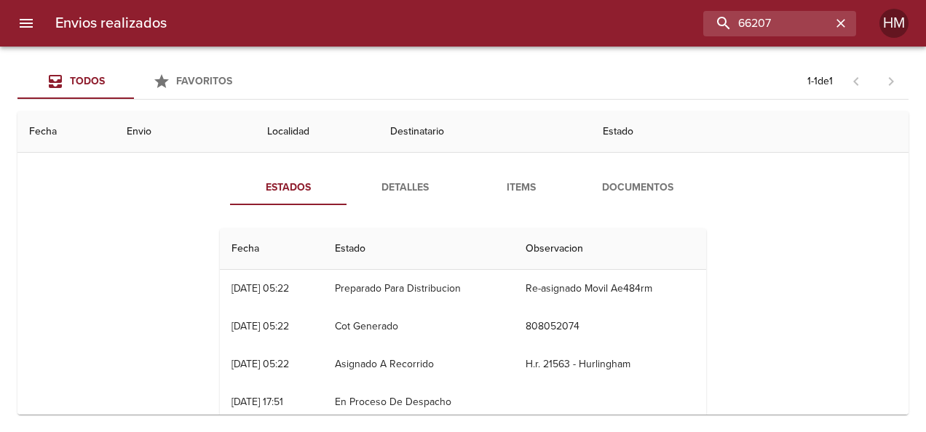
click at [365, 178] on button "Detalles" at bounding box center [404, 187] width 116 height 35
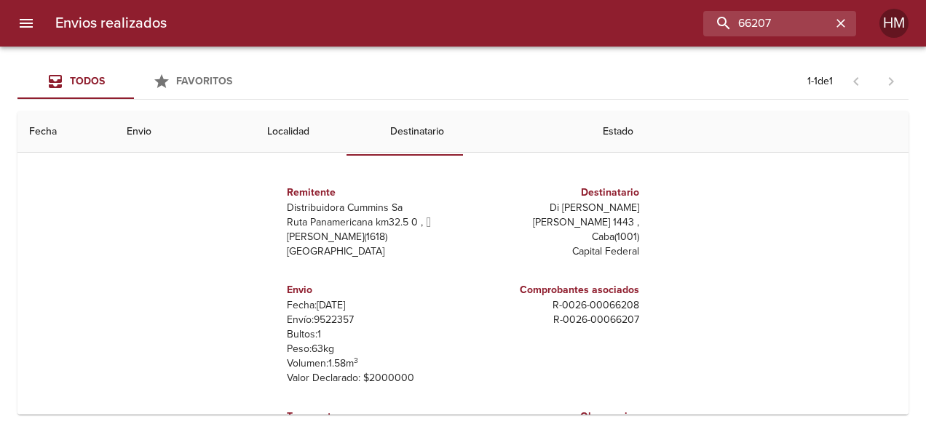
scroll to position [146, 0]
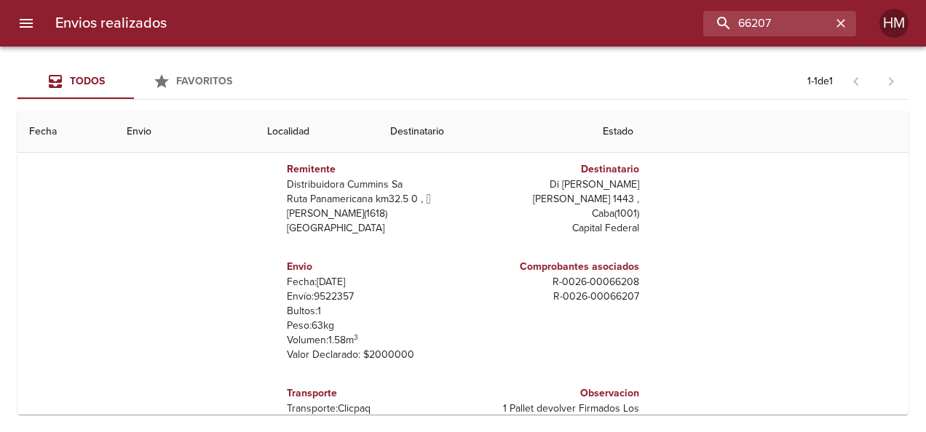
click at [331, 290] on p "Envío: 9522357" at bounding box center [372, 297] width 170 height 15
click at [330, 295] on p "Envío: 9522357" at bounding box center [372, 297] width 170 height 15
click at [330, 296] on p "Envío: 9522357" at bounding box center [372, 297] width 170 height 15
click at [365, 286] on p "Fecha: [DATE]" at bounding box center [372, 282] width 170 height 15
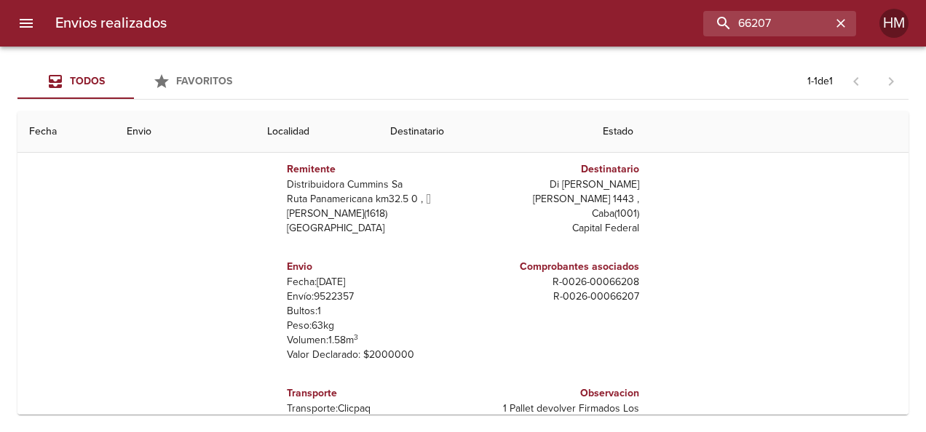
click at [333, 290] on p "Envío: 9522357" at bounding box center [372, 297] width 170 height 15
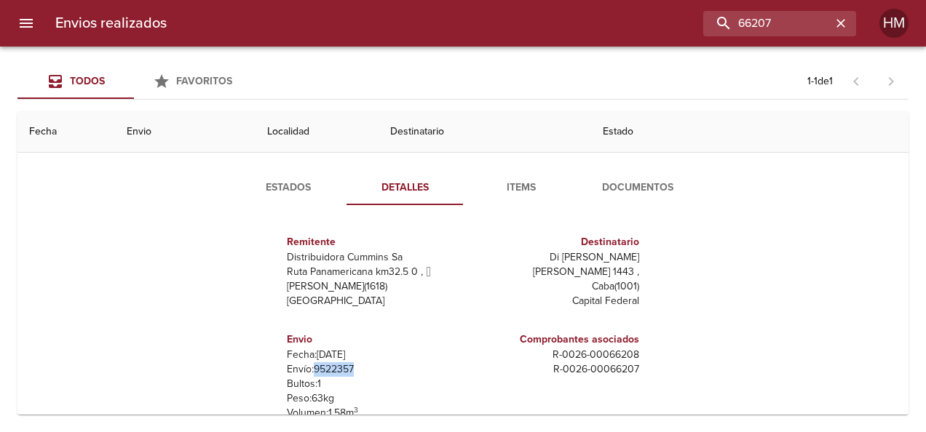
click at [310, 192] on span "Estados" at bounding box center [288, 188] width 99 height 18
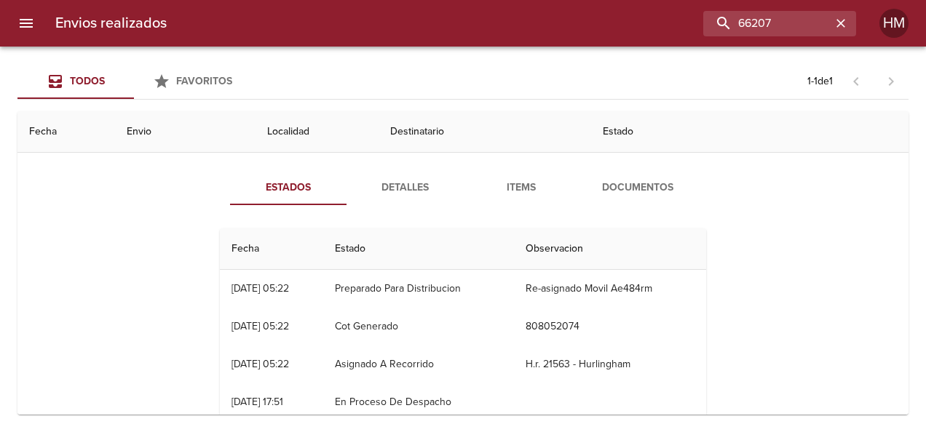
click at [365, 183] on span "Detalles" at bounding box center [404, 188] width 99 height 18
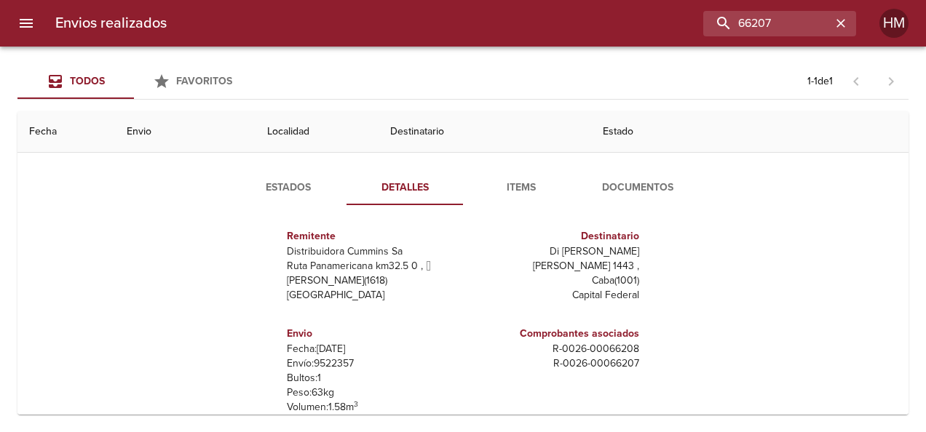
scroll to position [7, 0]
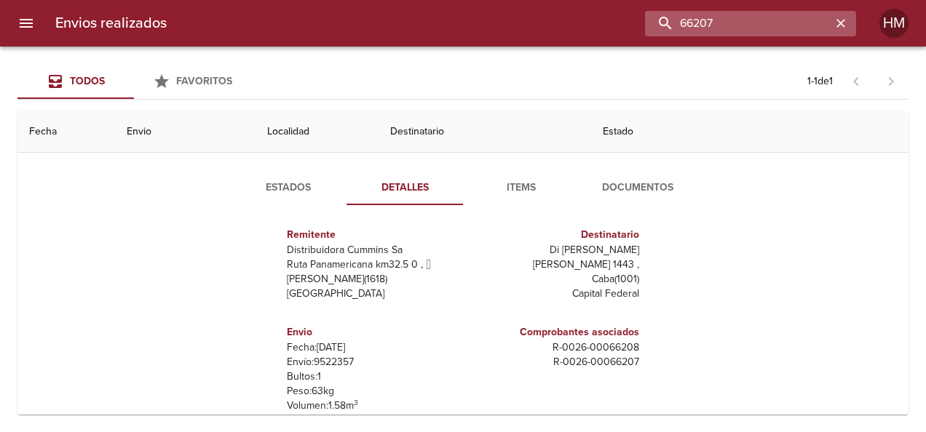
click at [365, 16] on input "66207" at bounding box center [738, 23] width 186 height 25
type input "6"
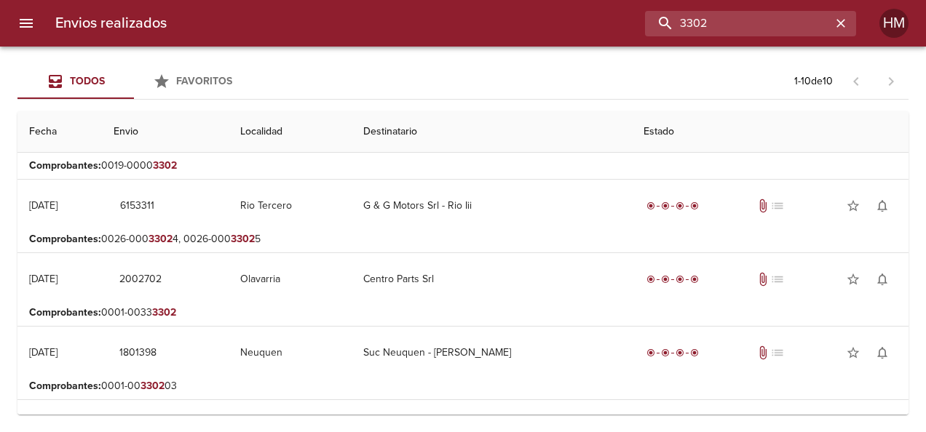
scroll to position [0, 0]
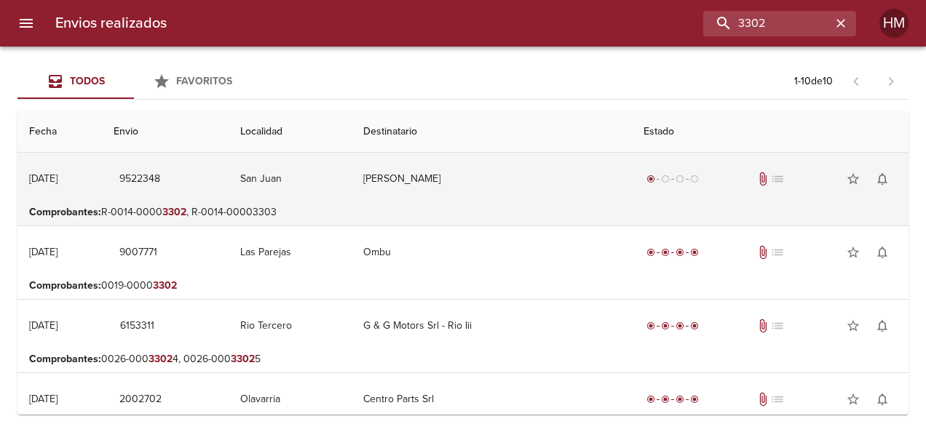
click at [365, 171] on td "[PERSON_NAME]" at bounding box center [492, 179] width 280 height 52
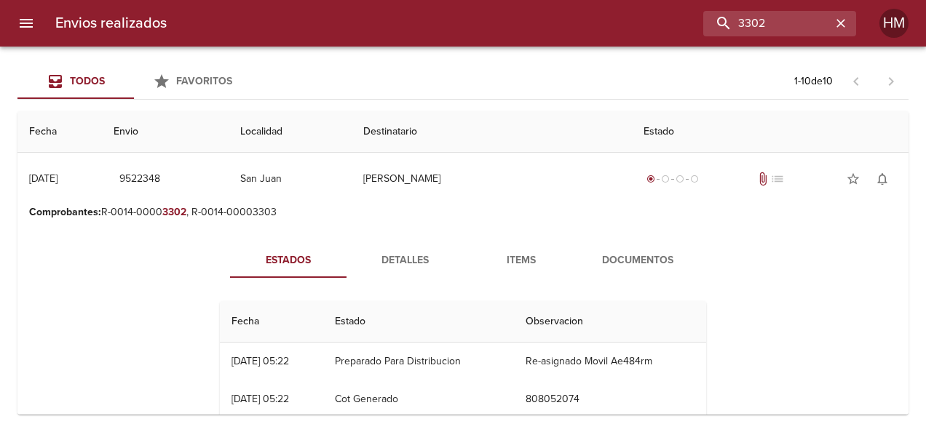
click at [365, 261] on span "Detalles" at bounding box center [404, 261] width 99 height 18
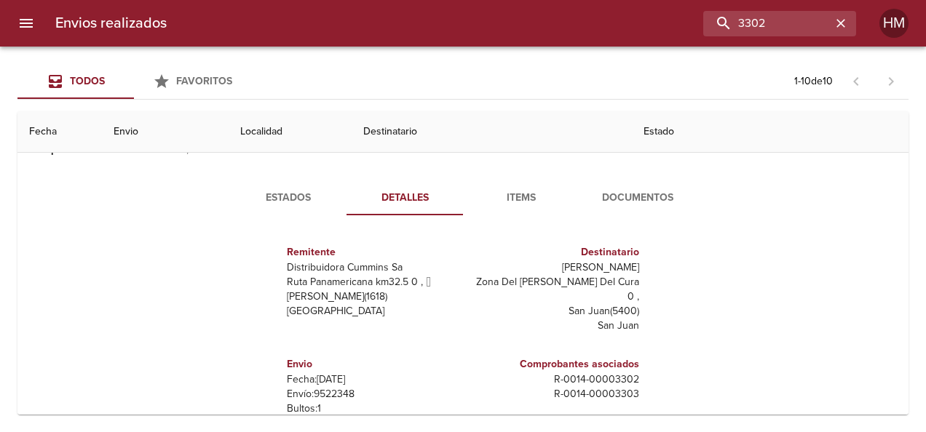
scroll to position [146, 0]
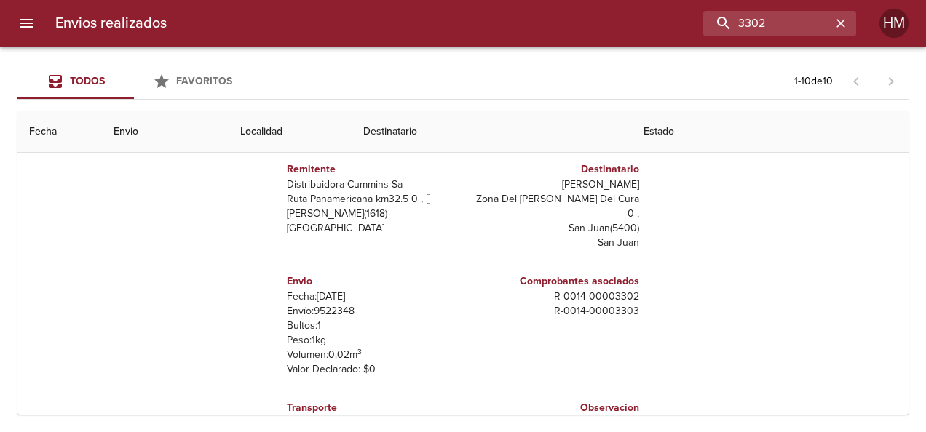
click at [331, 304] on p "Envío: 9522348" at bounding box center [372, 311] width 170 height 15
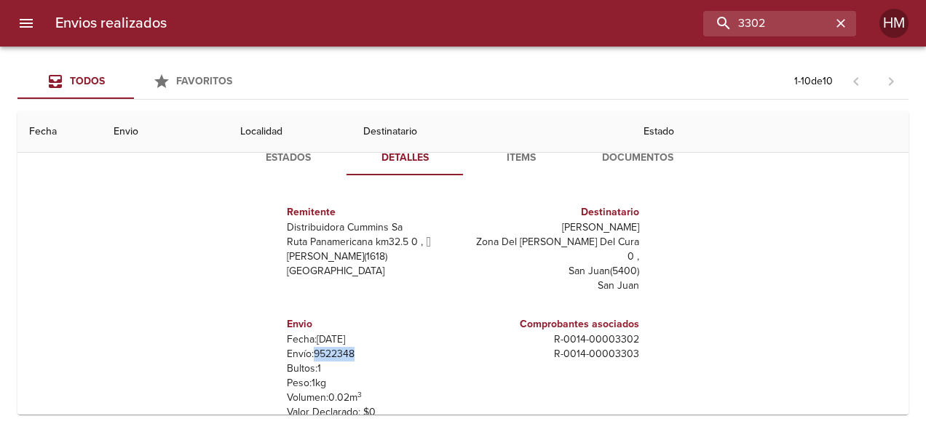
scroll to position [73, 0]
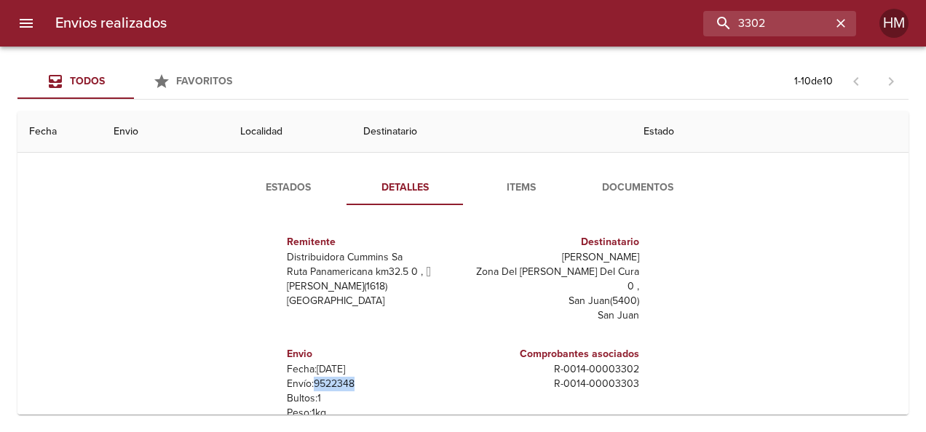
click at [287, 186] on span "Estados" at bounding box center [288, 188] width 99 height 18
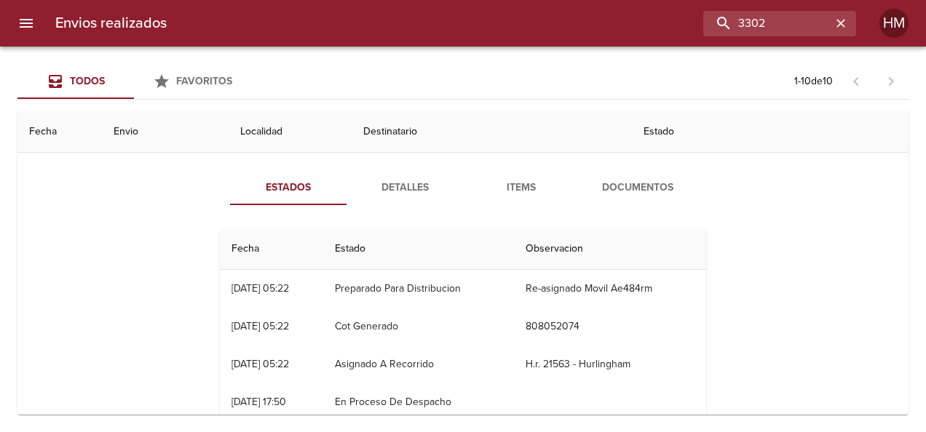
click at [365, 194] on span "Detalles" at bounding box center [404, 188] width 99 height 18
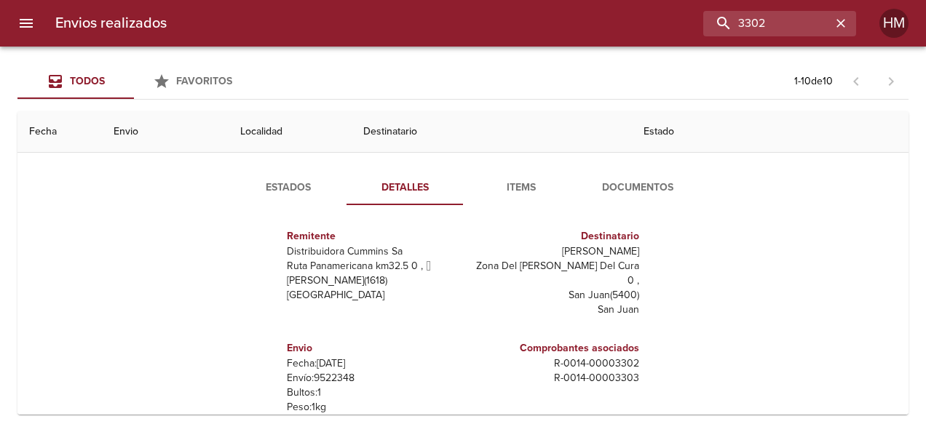
scroll to position [7, 0]
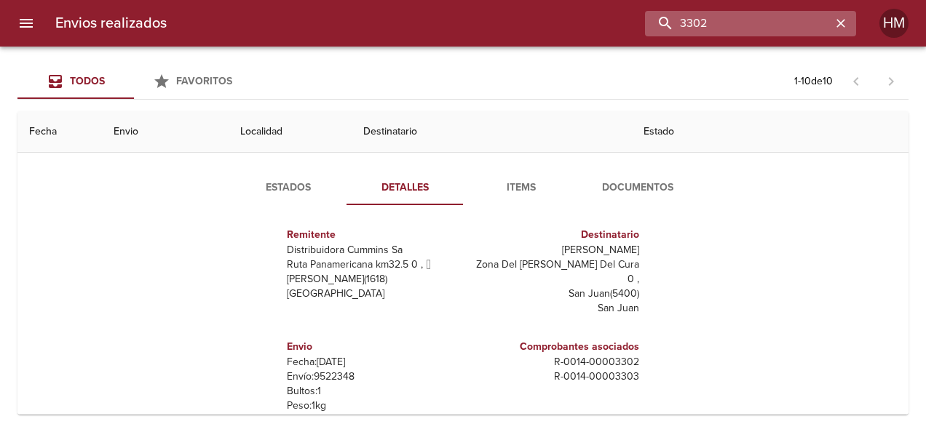
click at [365, 20] on input "3302" at bounding box center [738, 23] width 186 height 25
type input "3"
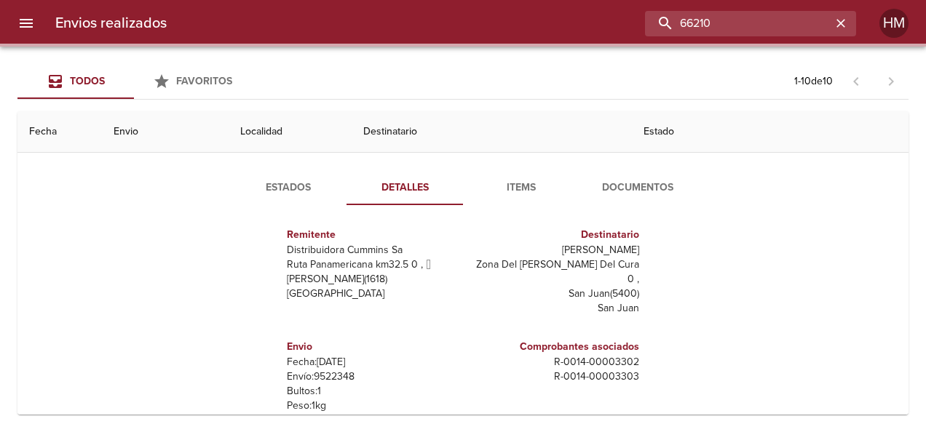
scroll to position [0, 0]
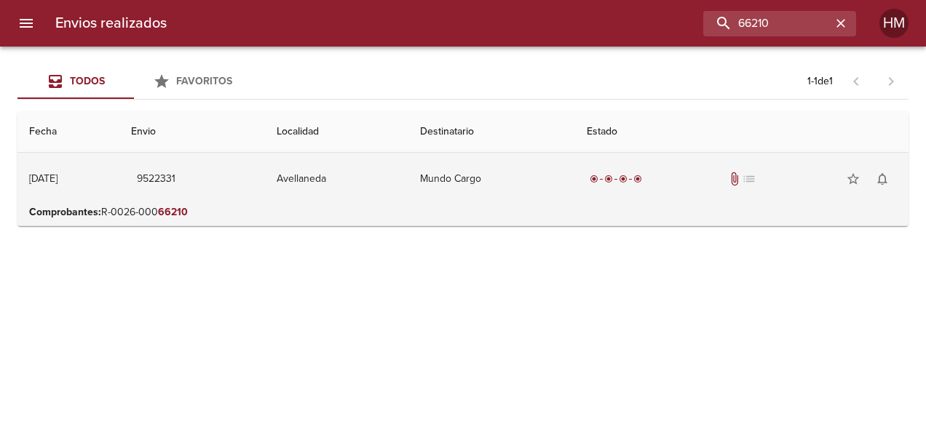
click at [365, 173] on td "Avellaneda" at bounding box center [336, 179] width 143 height 52
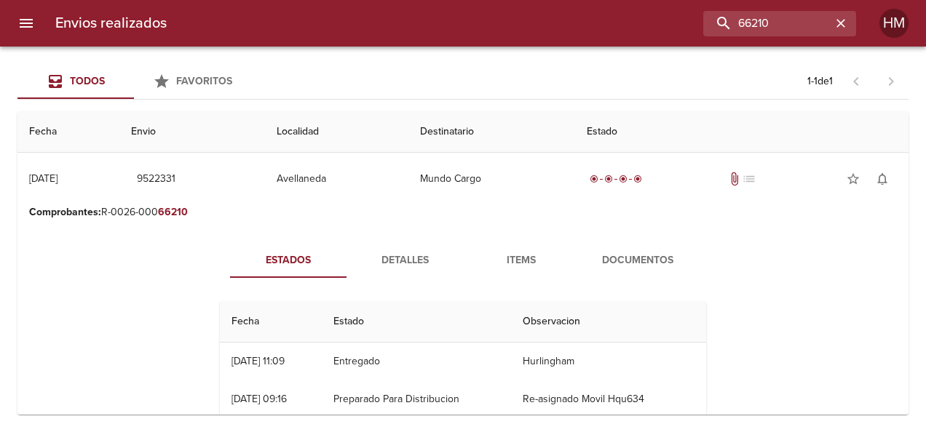
click at [365, 257] on span "Detalles" at bounding box center [404, 261] width 99 height 18
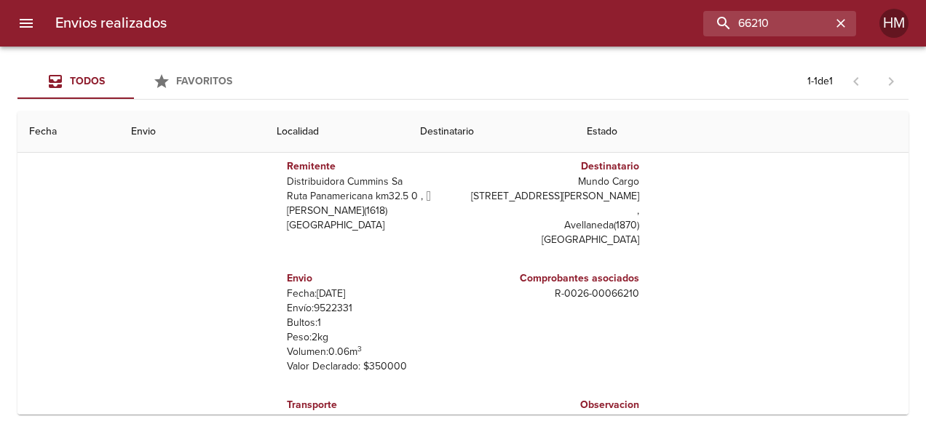
scroll to position [146, 0]
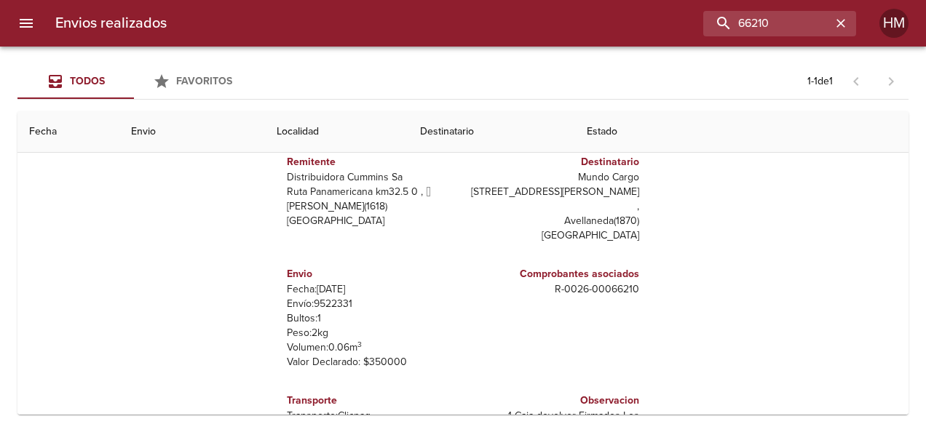
click at [325, 297] on p "Envío: 9522331" at bounding box center [372, 304] width 170 height 15
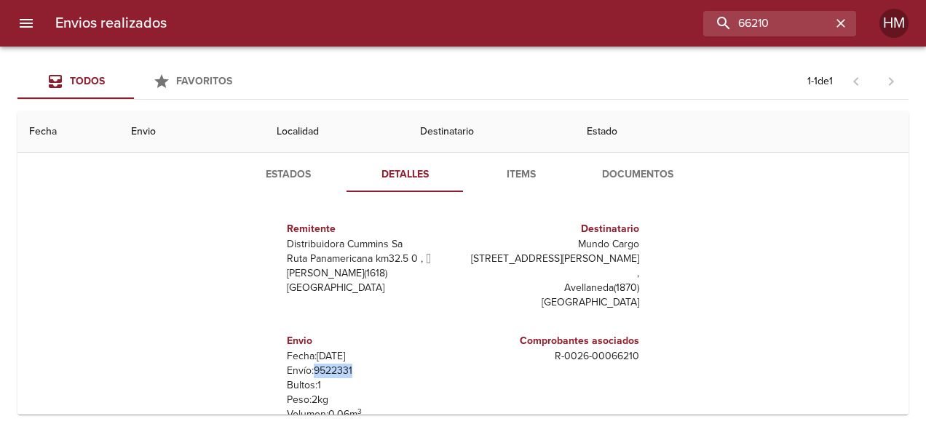
scroll to position [0, 0]
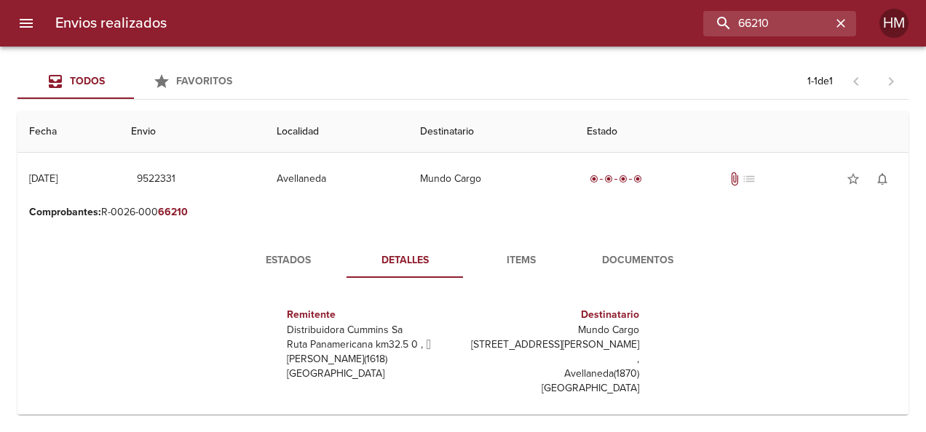
click at [290, 252] on span "Estados" at bounding box center [288, 261] width 99 height 18
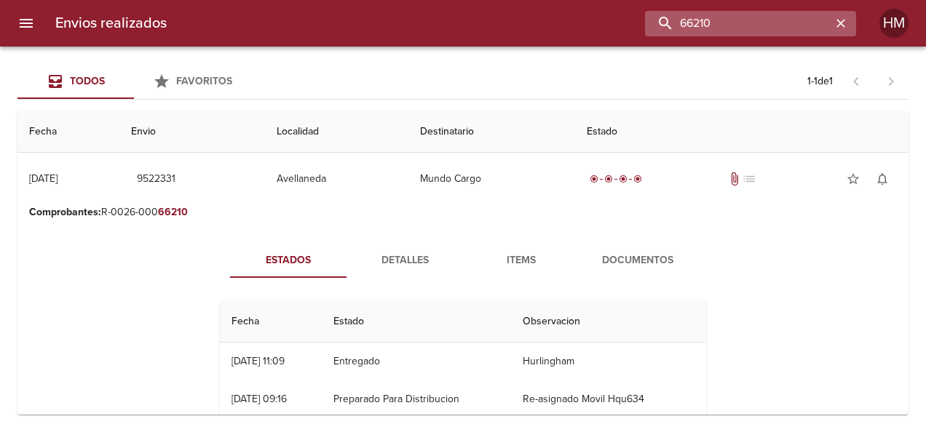
click at [365, 22] on input "66210" at bounding box center [738, 23] width 186 height 25
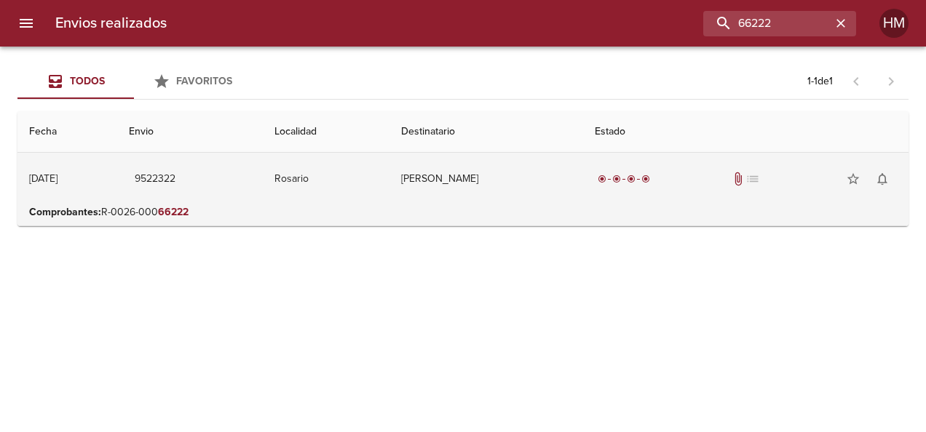
click at [258, 192] on td "9522322" at bounding box center [190, 179] width 146 height 52
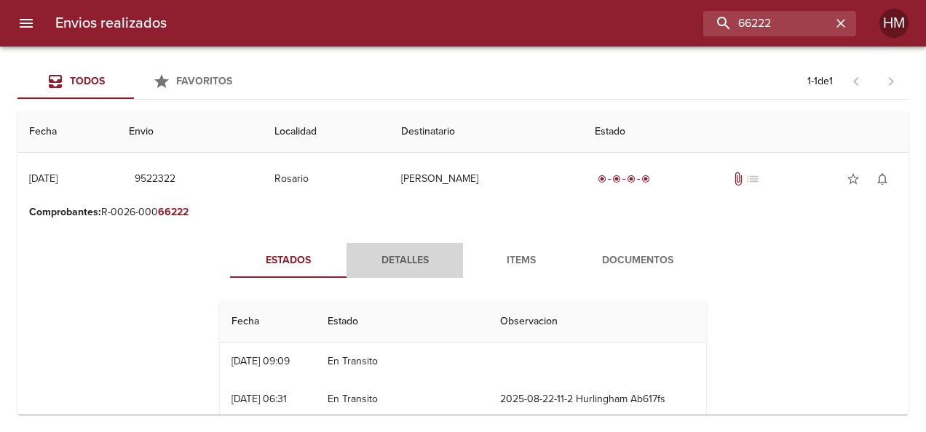
click at [365, 259] on span "Detalles" at bounding box center [404, 261] width 99 height 18
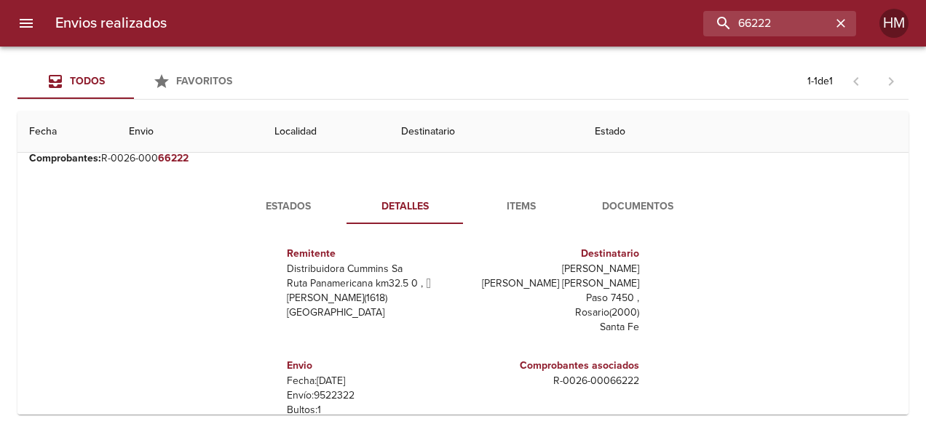
scroll to position [73, 0]
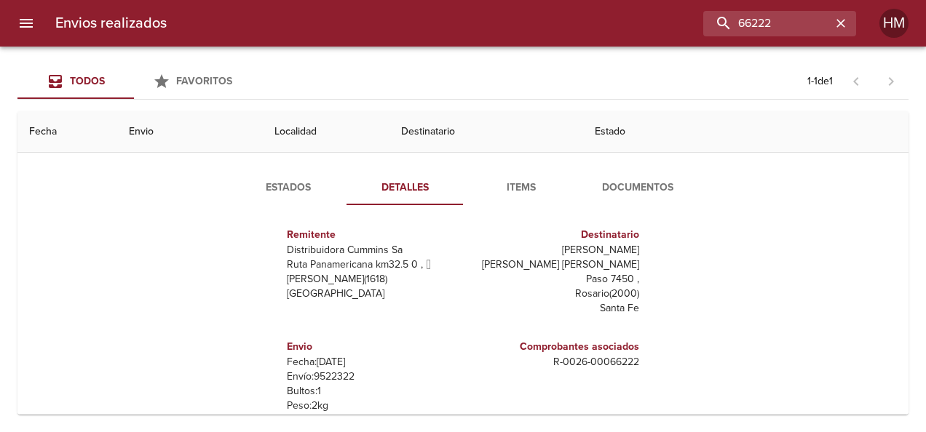
click at [317, 370] on p "Envío: 9522322" at bounding box center [372, 377] width 170 height 15
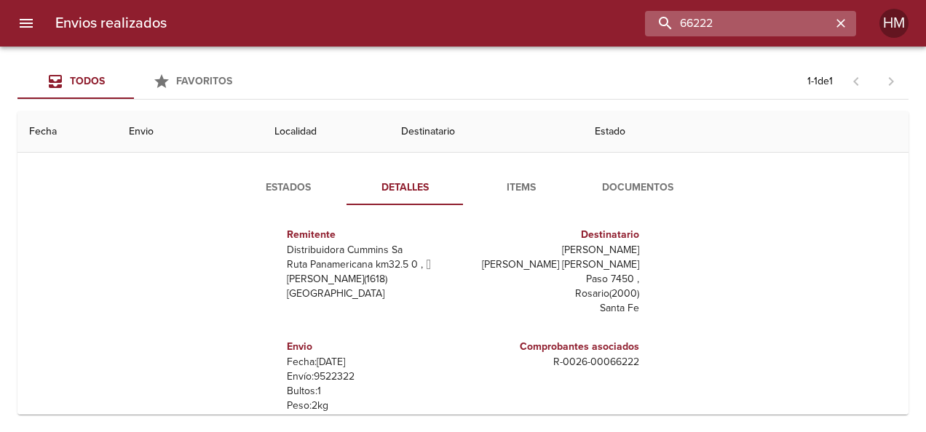
click at [365, 28] on input "66222" at bounding box center [738, 23] width 186 height 25
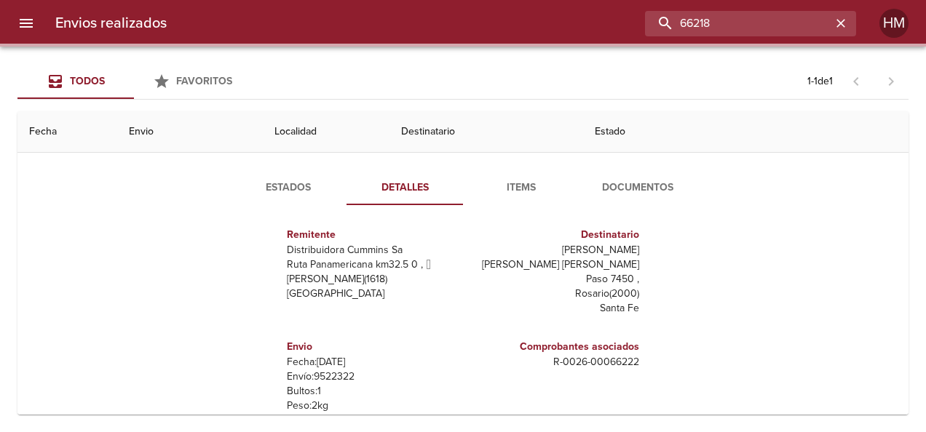
scroll to position [0, 0]
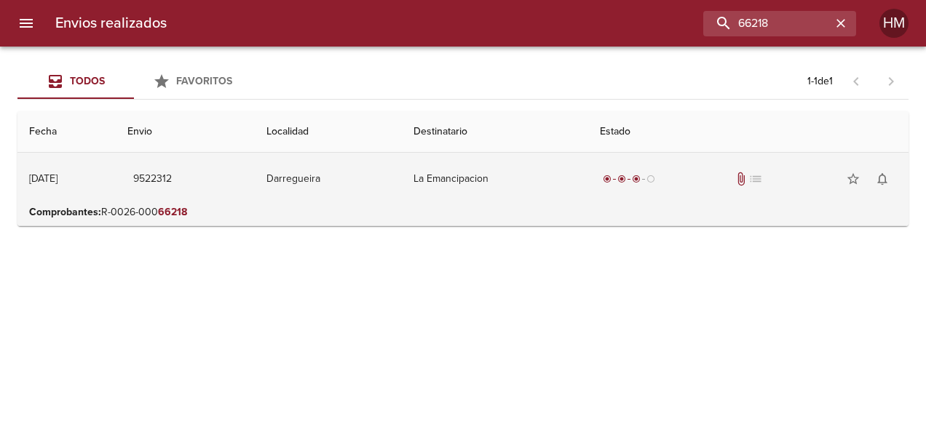
click at [365, 187] on td "Darregueira" at bounding box center [328, 179] width 146 height 52
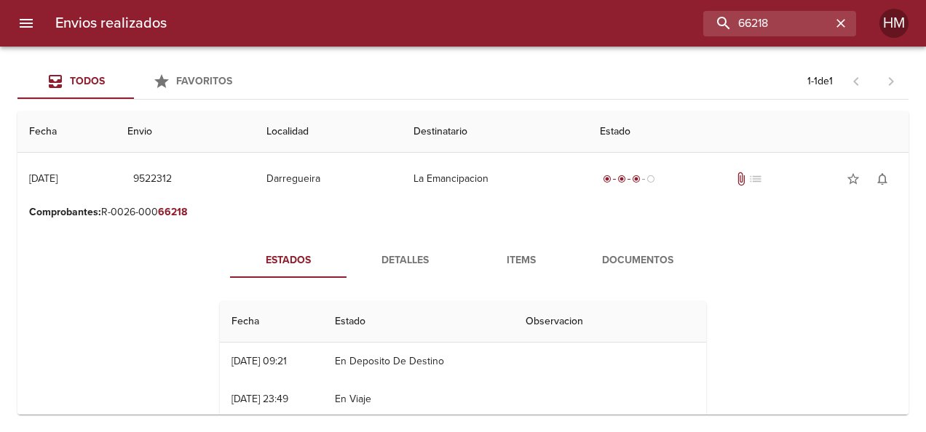
click at [365, 261] on span "Detalles" at bounding box center [404, 261] width 99 height 18
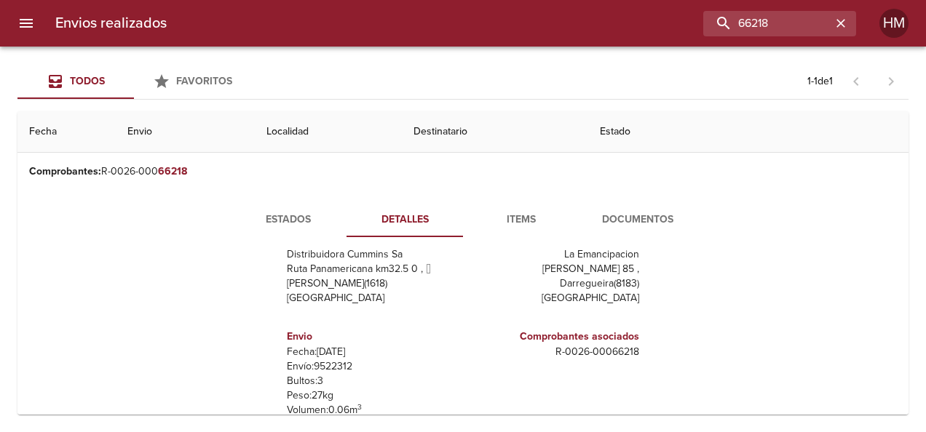
scroll to position [73, 0]
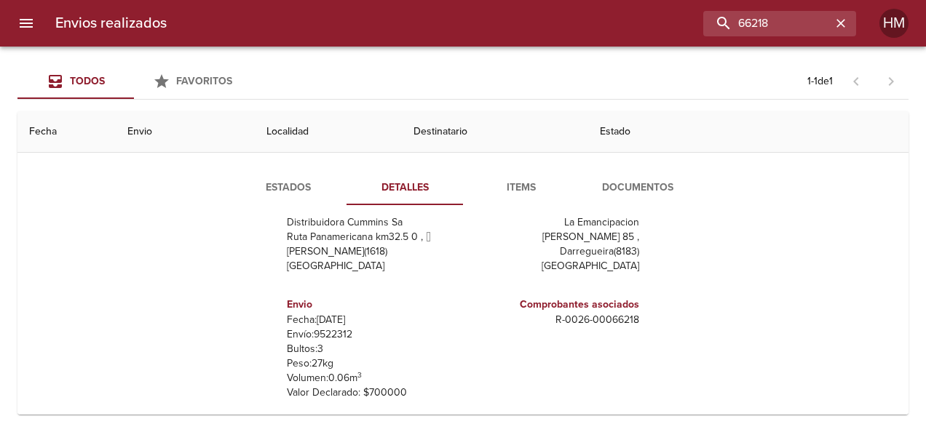
click at [326, 335] on p "Envío: 9522312" at bounding box center [372, 335] width 170 height 15
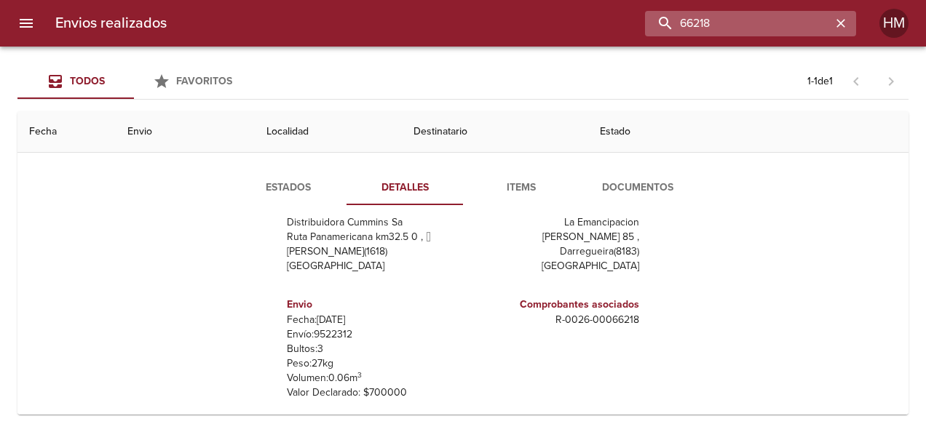
click at [365, 23] on input "66218" at bounding box center [738, 23] width 186 height 25
type input "6"
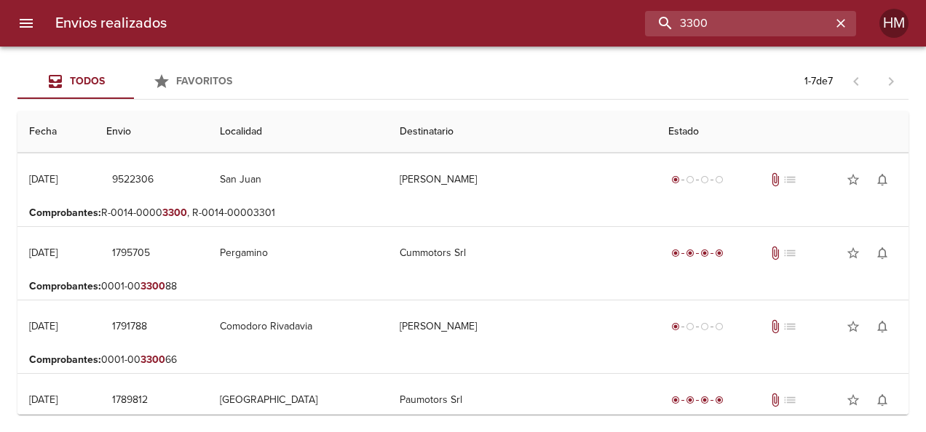
scroll to position [0, 0]
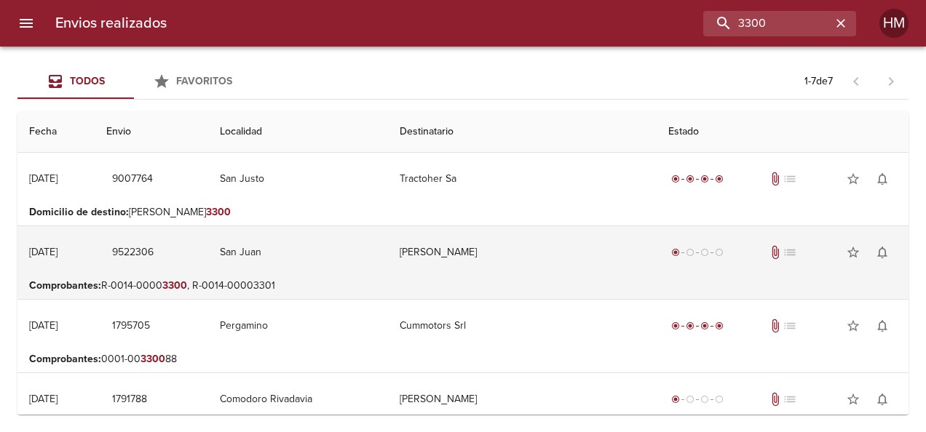
click at [346, 259] on td "San Juan" at bounding box center [298, 252] width 180 height 52
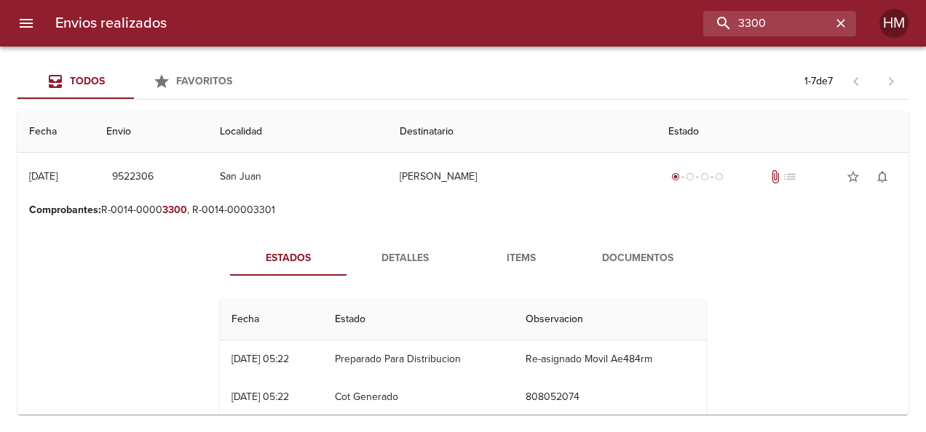
scroll to position [146, 0]
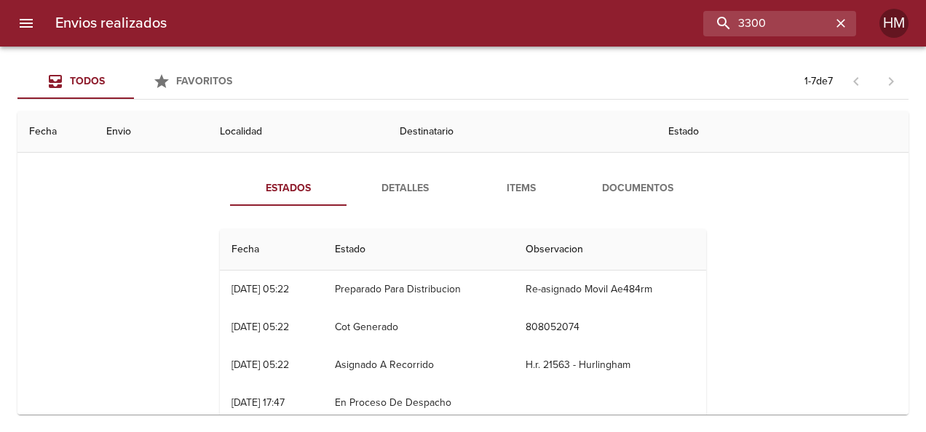
click at [365, 180] on span "Detalles" at bounding box center [404, 189] width 99 height 18
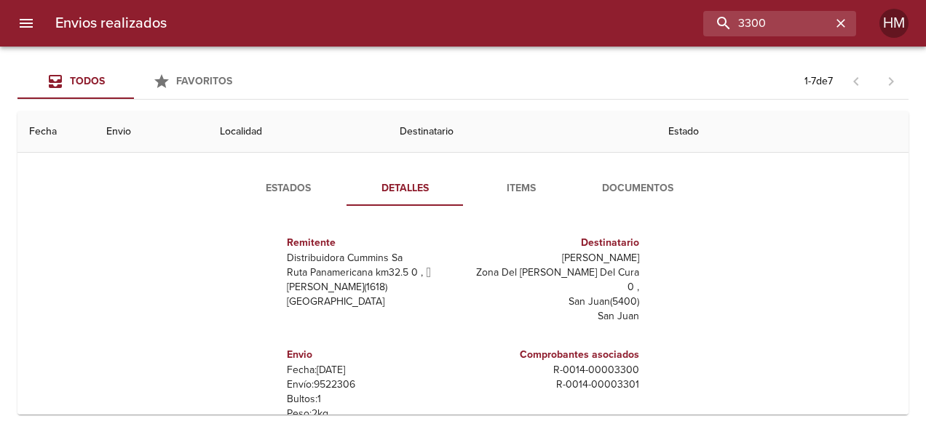
click at [333, 378] on p "Envío: 9522306" at bounding box center [372, 385] width 170 height 15
click at [365, 32] on input "3300" at bounding box center [738, 23] width 186 height 25
type input "3"
type input "2"
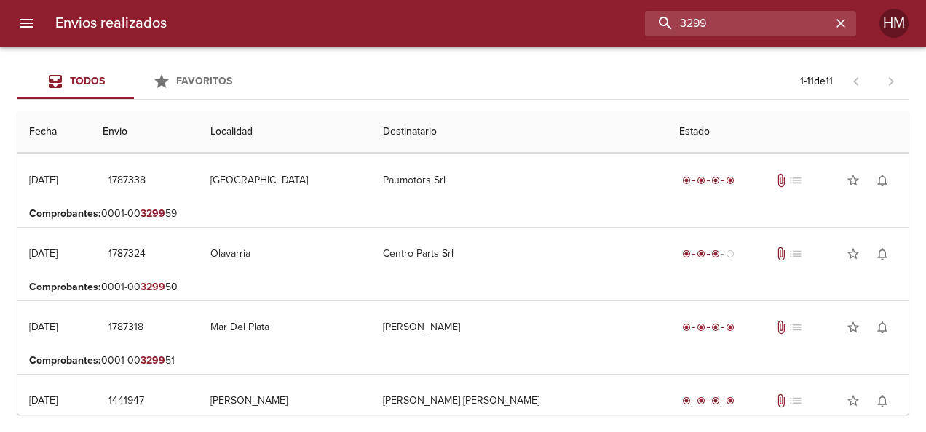
scroll to position [0, 0]
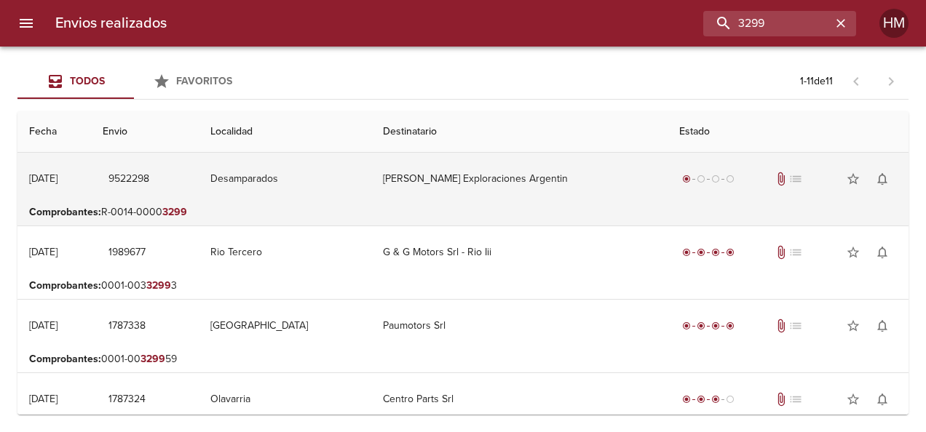
click at [306, 168] on td "Desamparados" at bounding box center [285, 179] width 172 height 52
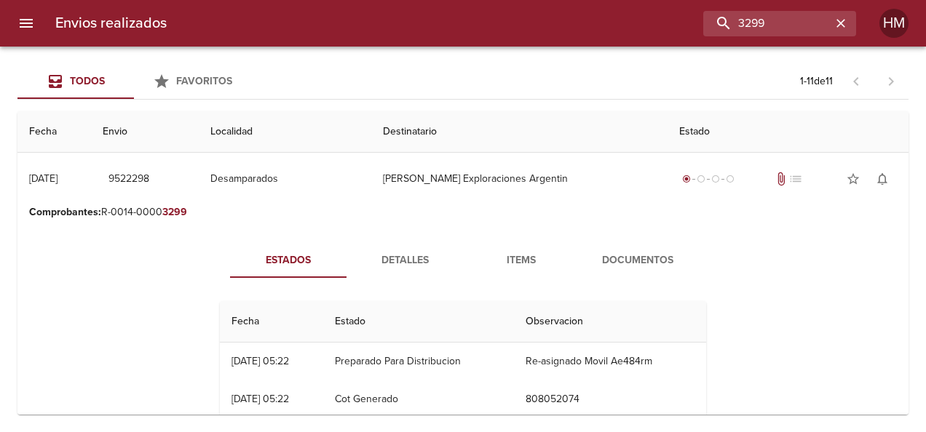
click at [365, 253] on span "Detalles" at bounding box center [404, 261] width 99 height 18
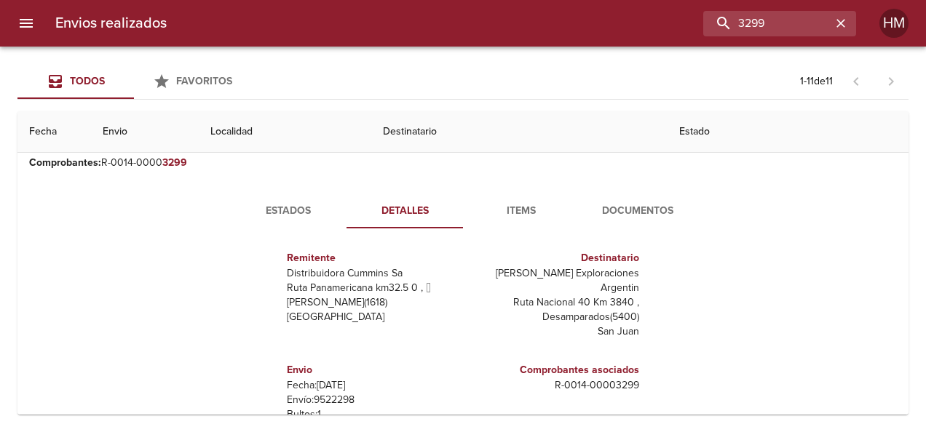
scroll to position [73, 0]
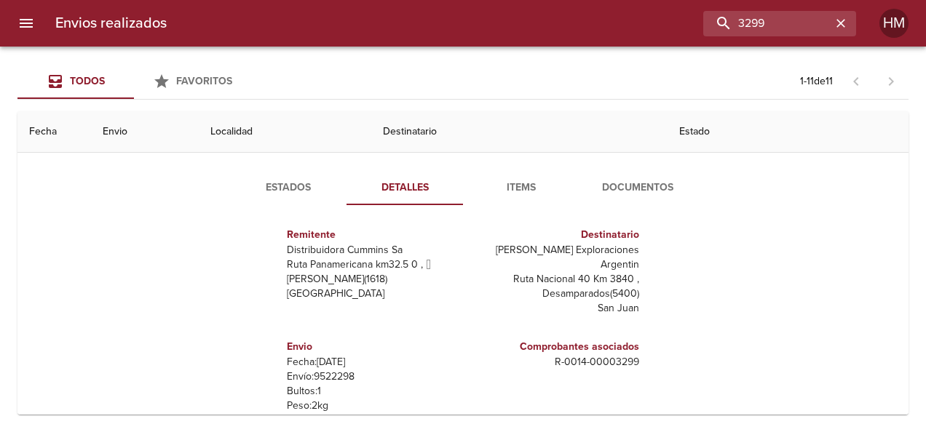
click at [338, 370] on p "Envío: 9522298" at bounding box center [372, 377] width 170 height 15
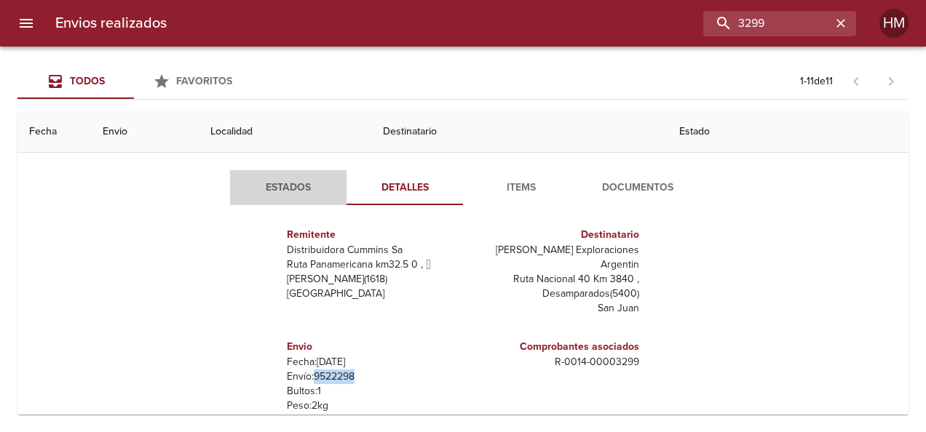
click at [299, 196] on span "Estados" at bounding box center [288, 188] width 99 height 18
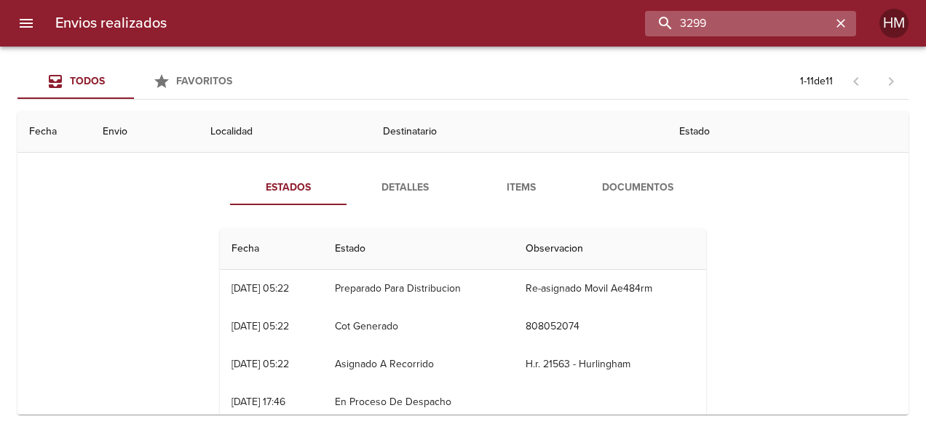
click at [365, 20] on input "3299" at bounding box center [738, 23] width 186 height 25
type input "3"
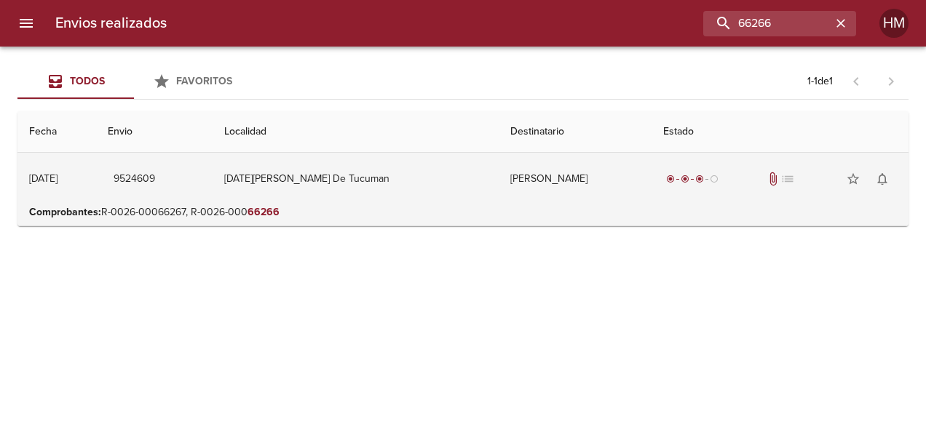
click at [365, 178] on td "[DATE][PERSON_NAME] De Tucuman" at bounding box center [356, 179] width 287 height 52
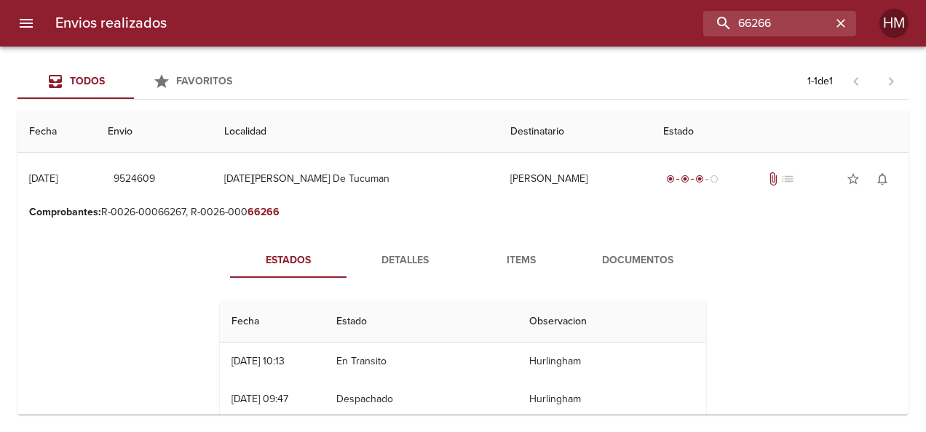
click at [365, 253] on span "Detalles" at bounding box center [404, 261] width 99 height 18
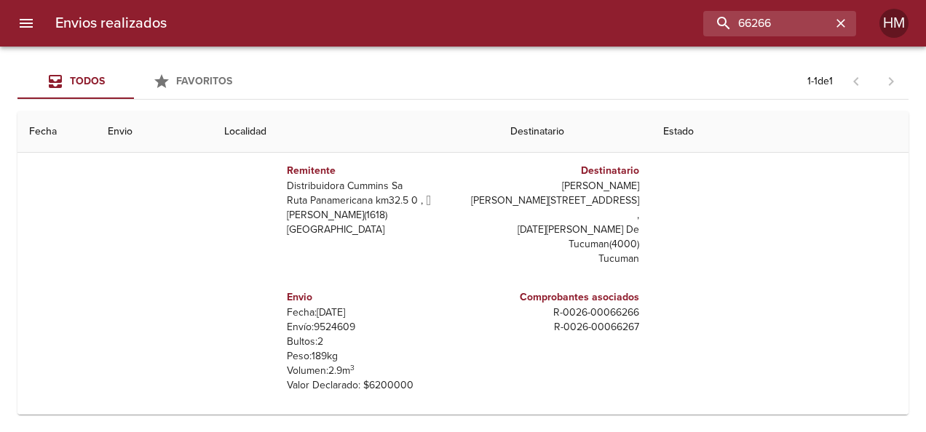
scroll to position [146, 0]
click at [328, 319] on p "Envío: 9524609" at bounding box center [372, 326] width 170 height 15
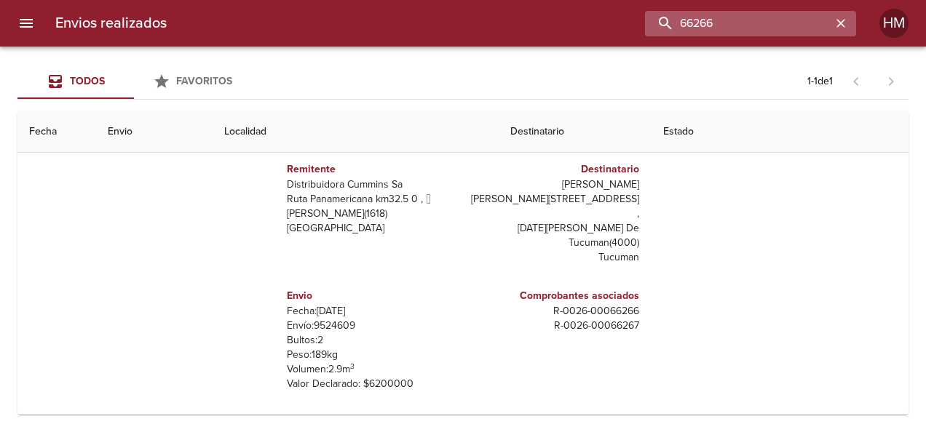
click at [365, 18] on input "66266" at bounding box center [738, 23] width 186 height 25
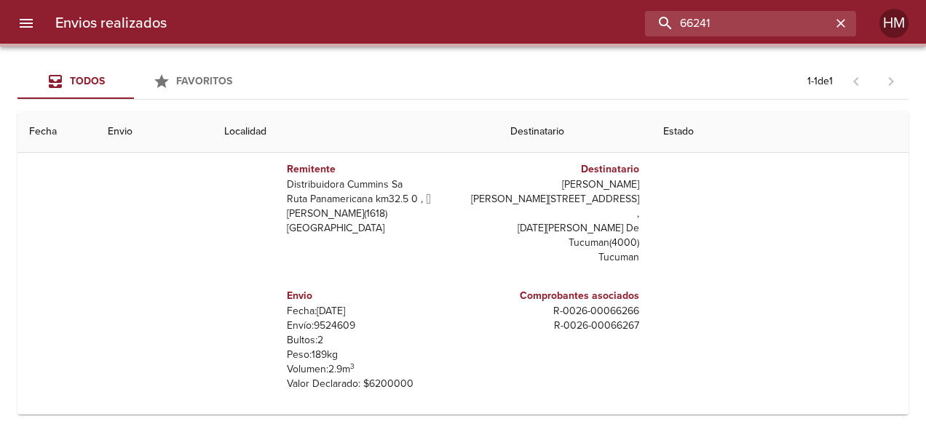
scroll to position [0, 0]
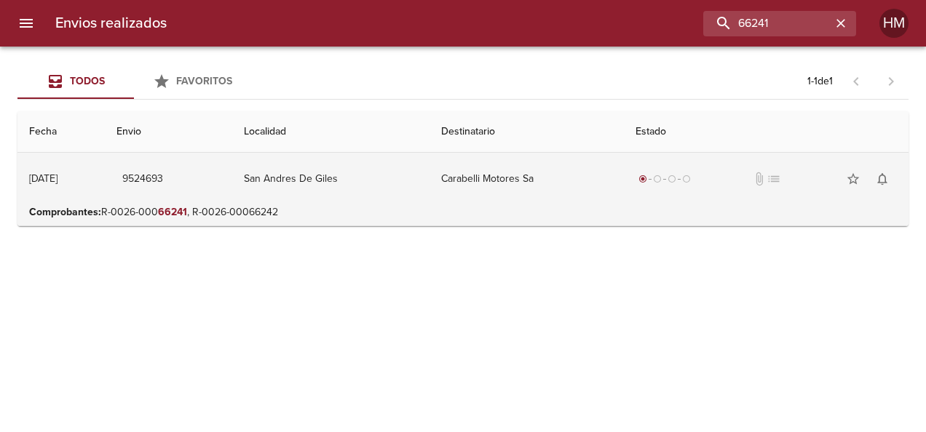
click at [365, 170] on td "San Andres De Giles" at bounding box center [330, 179] width 197 height 52
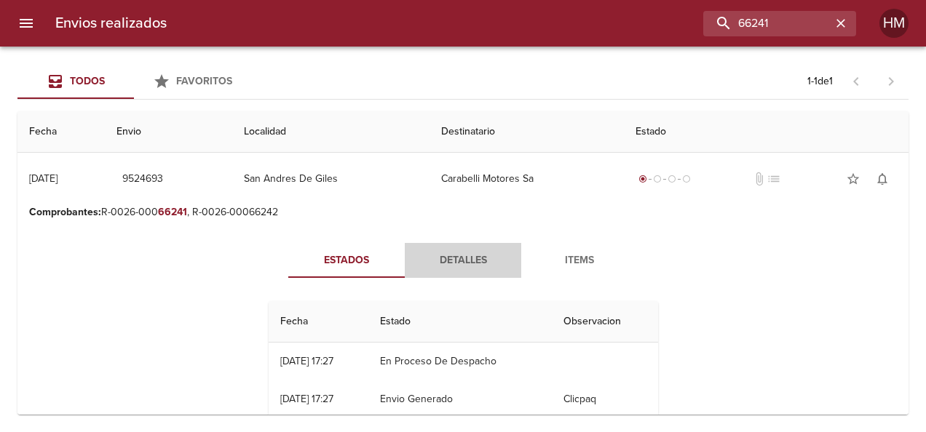
click at [365, 267] on span "Detalles" at bounding box center [462, 261] width 99 height 18
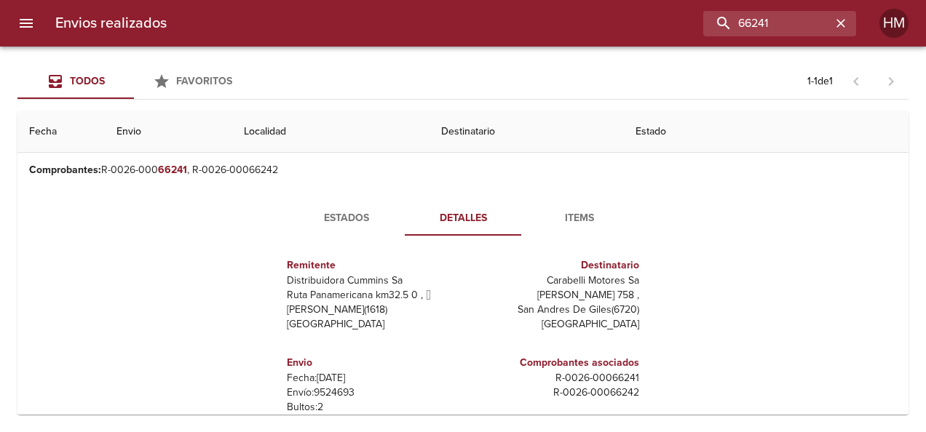
scroll to position [73, 0]
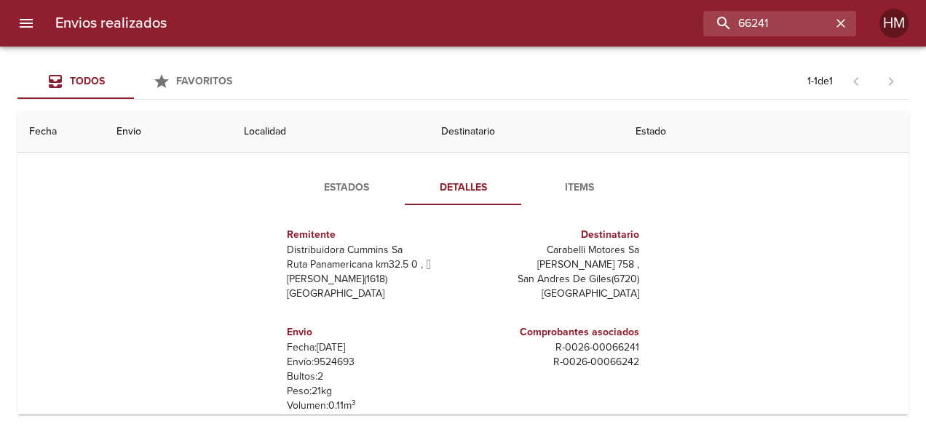
click at [336, 360] on p "Envío: 9524693" at bounding box center [372, 362] width 170 height 15
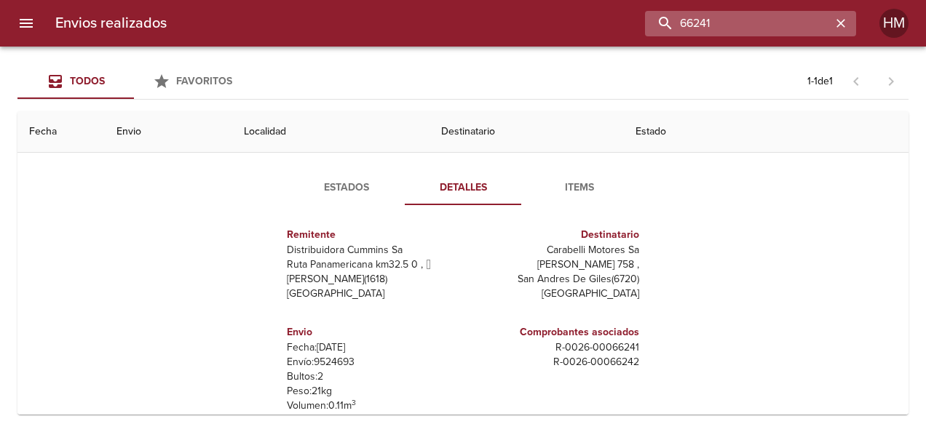
click at [365, 20] on input "66241" at bounding box center [738, 23] width 186 height 25
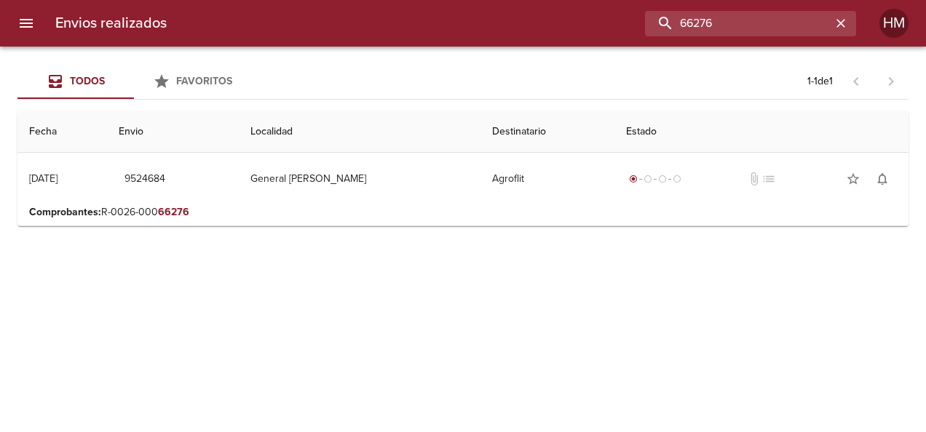
scroll to position [0, 0]
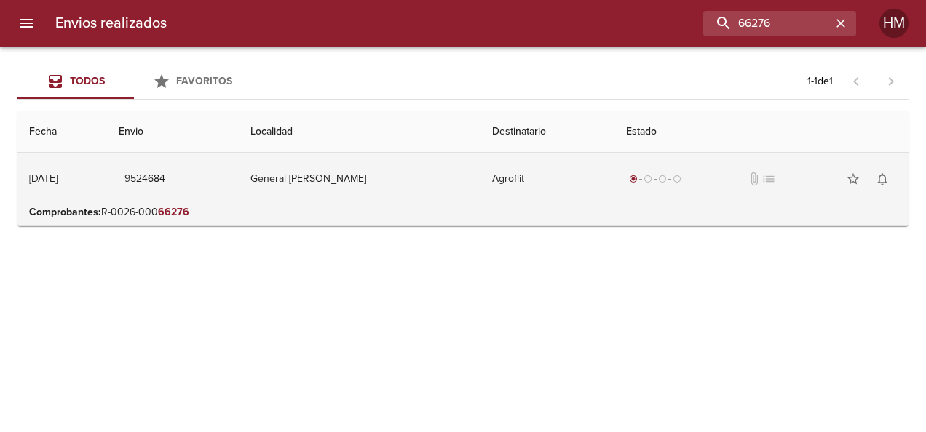
click at [306, 178] on td "General [PERSON_NAME]" at bounding box center [360, 179] width 242 height 52
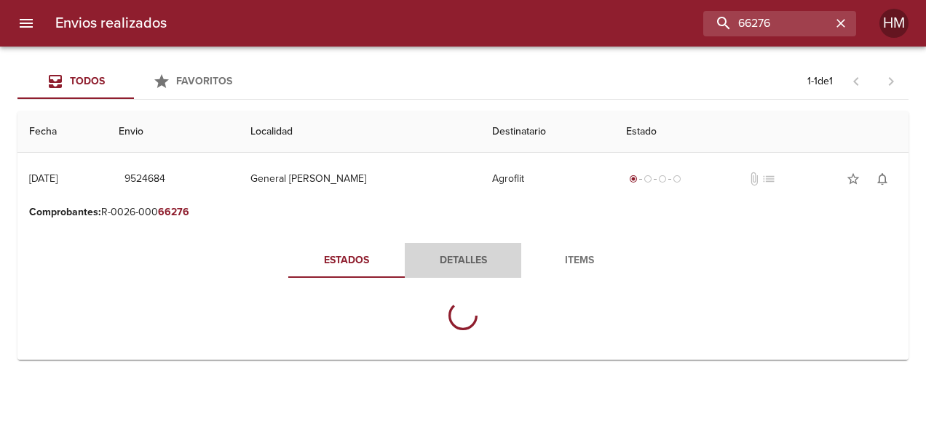
click at [365, 258] on span "Detalles" at bounding box center [462, 261] width 99 height 18
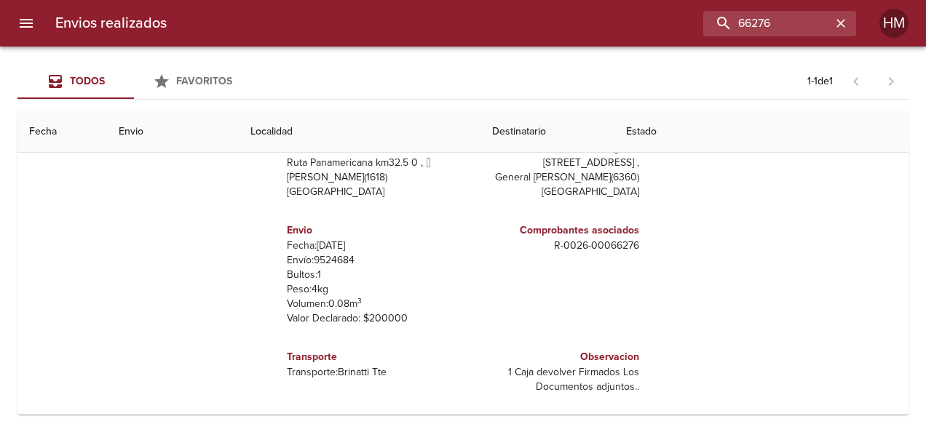
scroll to position [183, 0]
click at [331, 257] on p "Envío: 9524684" at bounding box center [372, 259] width 170 height 15
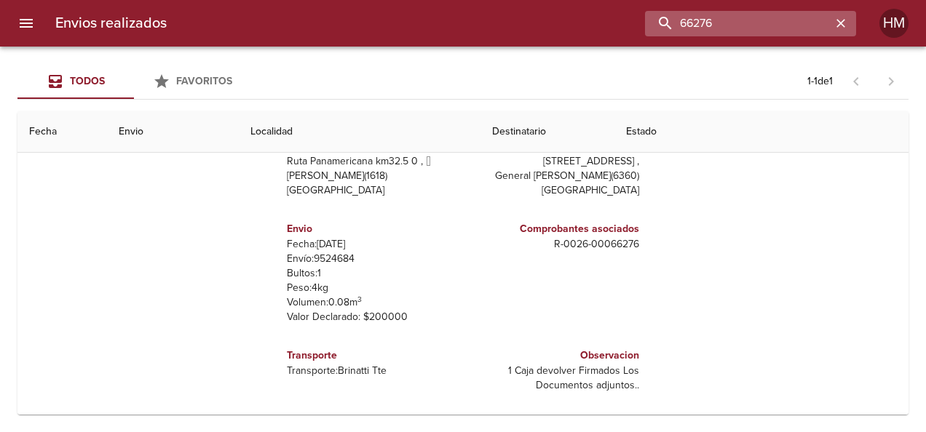
click at [365, 19] on input "66276" at bounding box center [738, 23] width 186 height 25
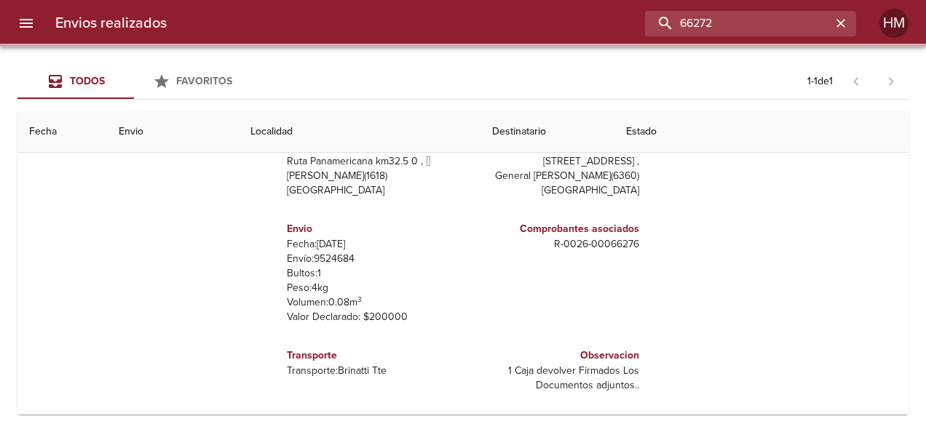
scroll to position [0, 0]
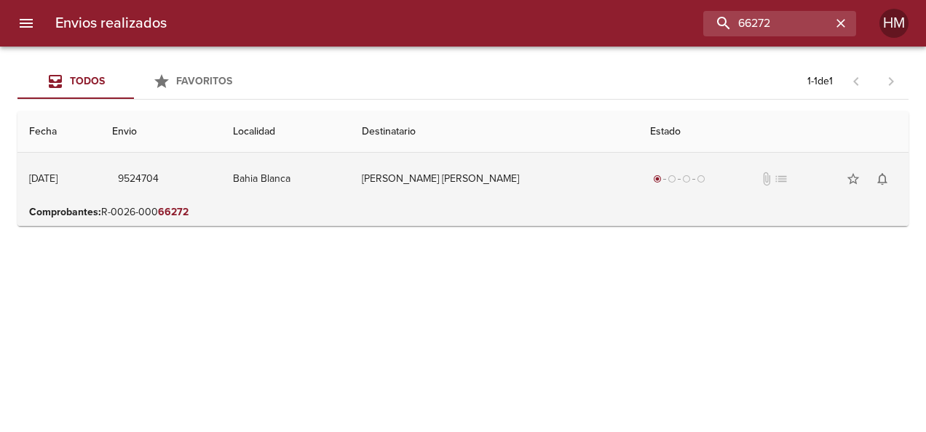
click at [349, 172] on td "Bahia Blanca" at bounding box center [285, 179] width 129 height 52
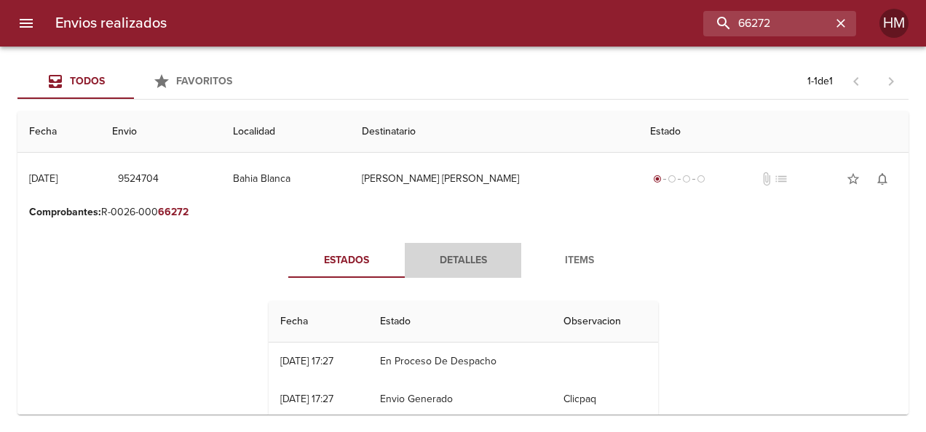
click at [365, 259] on span "Detalles" at bounding box center [462, 261] width 99 height 18
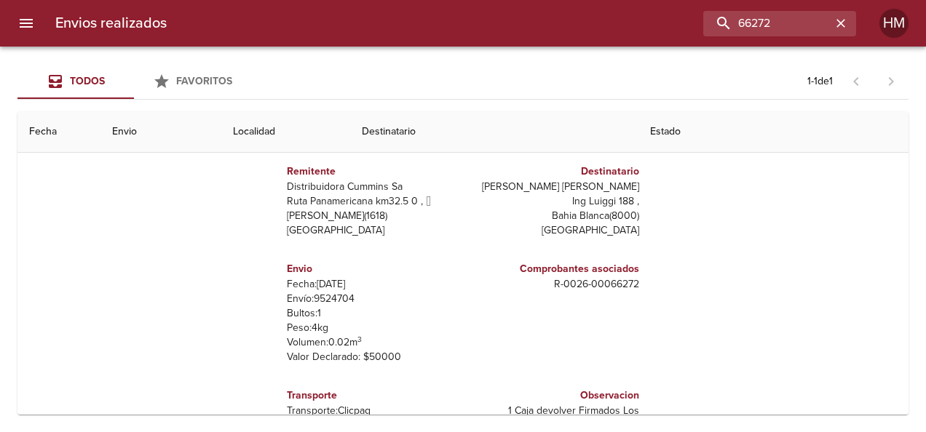
scroll to position [146, 0]
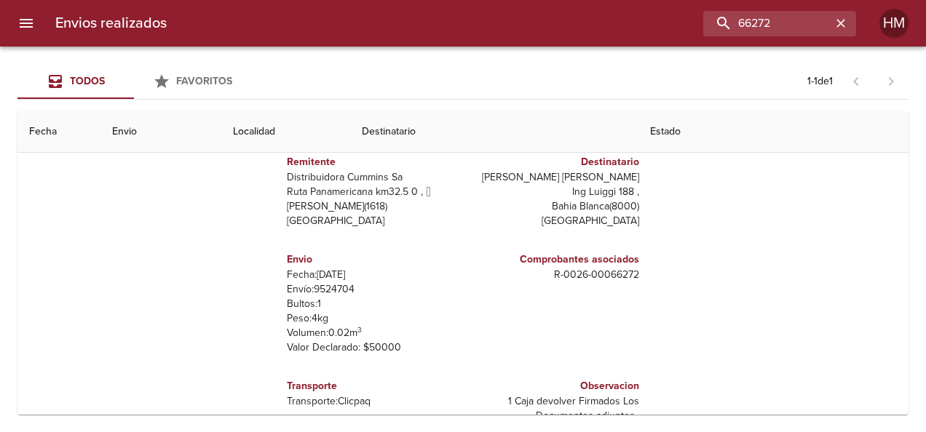
click at [336, 285] on p "Envío: 9524704" at bounding box center [372, 289] width 170 height 15
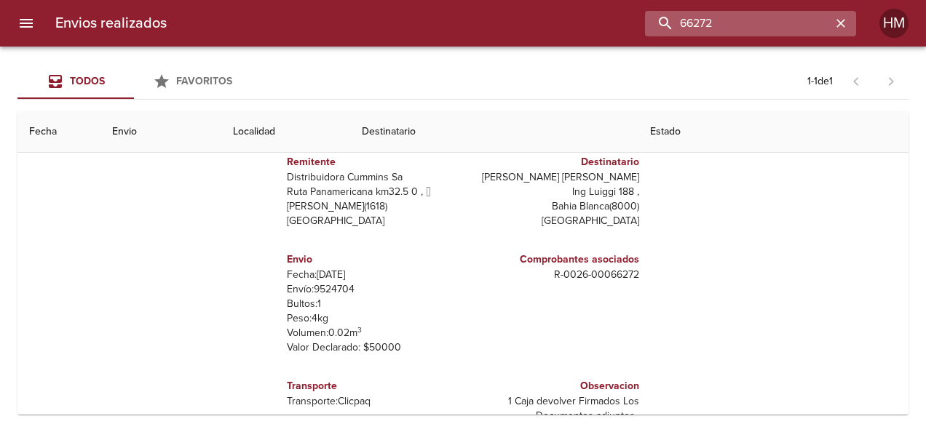
click at [365, 22] on input "66272" at bounding box center [738, 23] width 186 height 25
type input "66239"
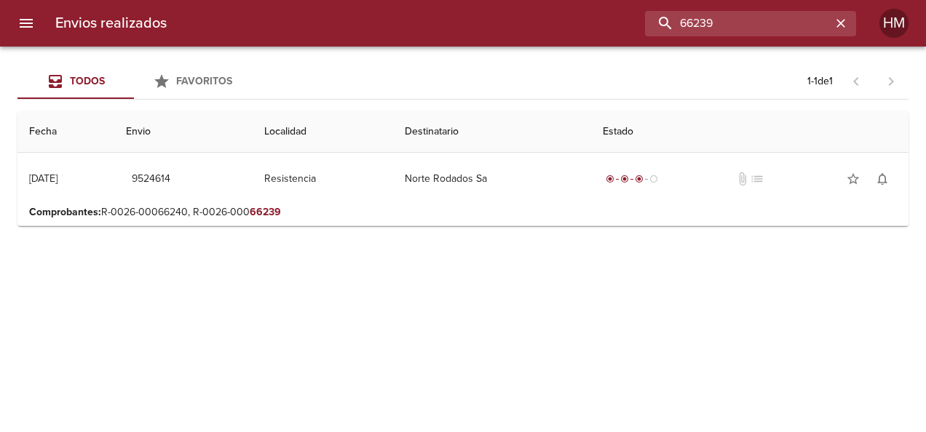
scroll to position [0, 0]
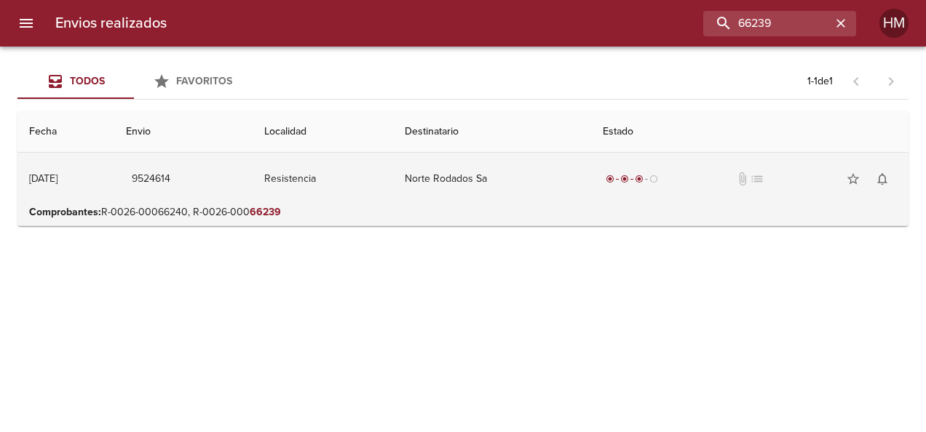
click at [365, 178] on td "Resistencia" at bounding box center [323, 179] width 140 height 52
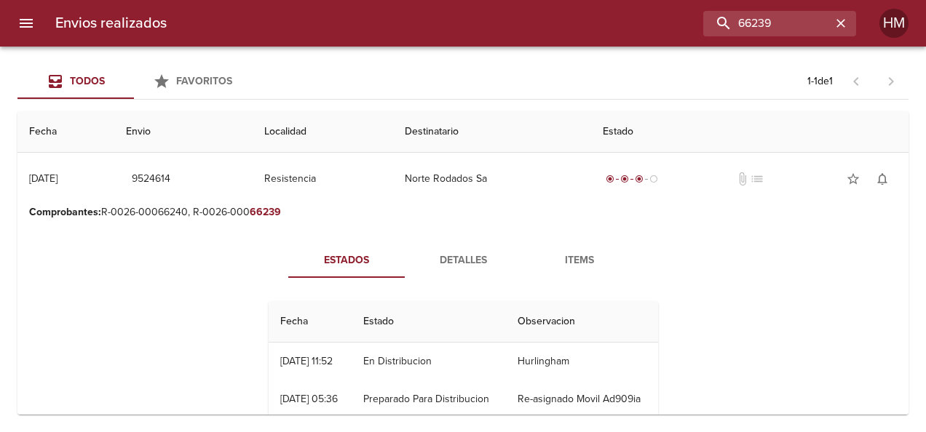
click at [365, 265] on span "Detalles" at bounding box center [462, 261] width 99 height 18
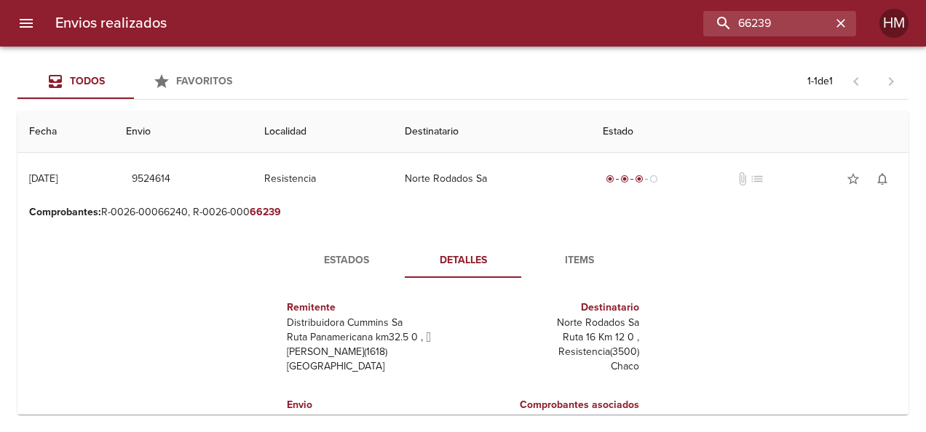
scroll to position [73, 0]
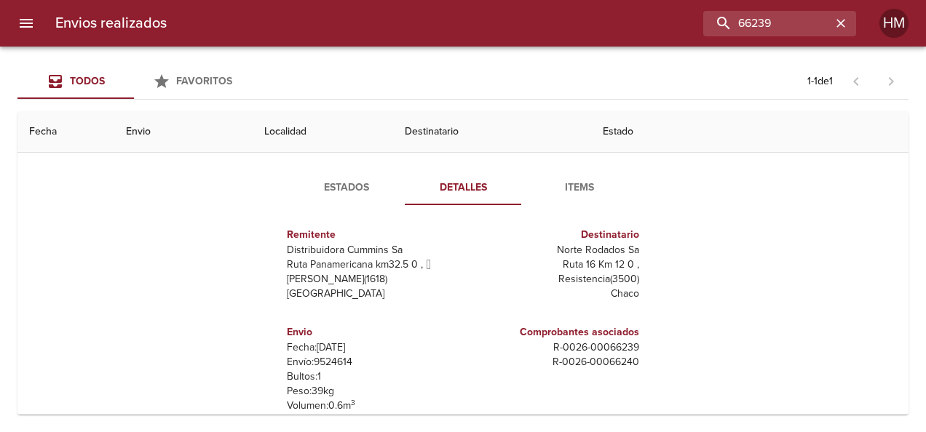
click at [341, 360] on p "Envío: 9524614" at bounding box center [372, 362] width 170 height 15
click at [339, 360] on p "Envío: 9524614" at bounding box center [372, 362] width 170 height 15
